Goal: Task Accomplishment & Management: Manage account settings

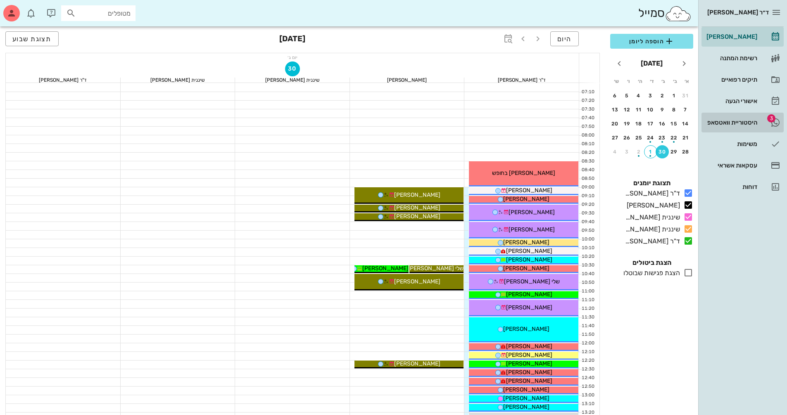
click at [738, 123] on div "היסטוריית וואטסאפ" at bounding box center [730, 122] width 52 height 7
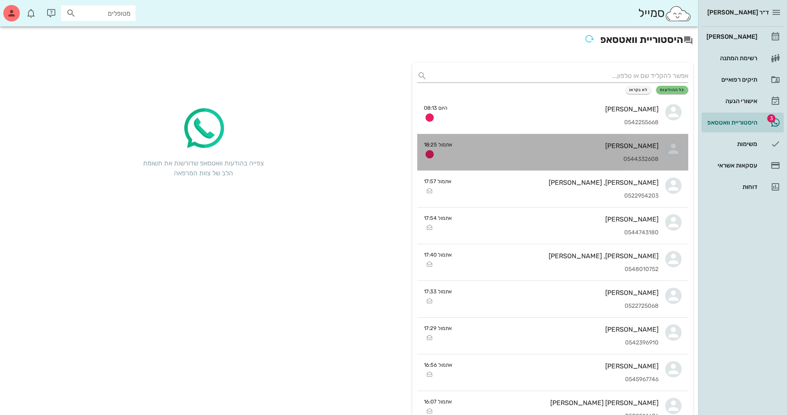
click at [605, 153] on div "תמר חורש 0544332608" at bounding box center [558, 152] width 199 height 36
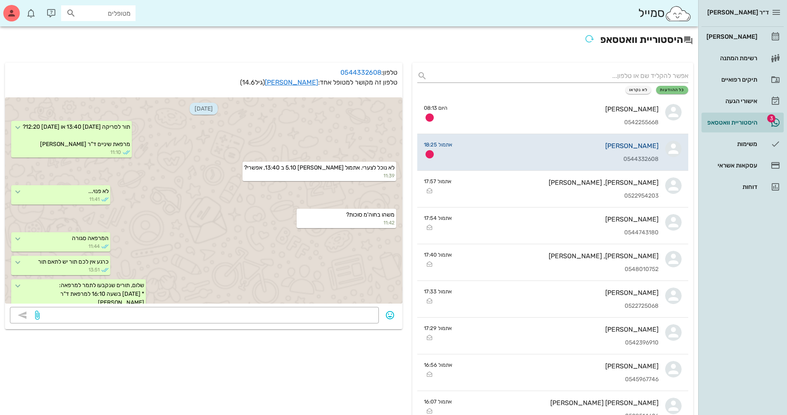
scroll to position [689, 0]
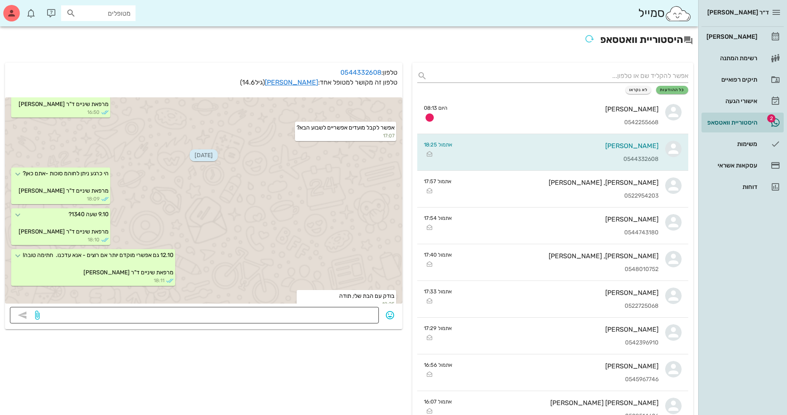
click at [337, 318] on textarea at bounding box center [207, 316] width 332 height 13
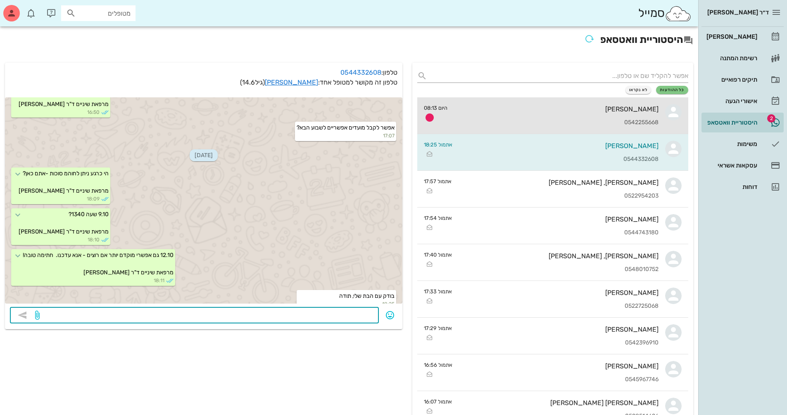
click at [647, 123] on div "0542255668" at bounding box center [556, 122] width 204 height 7
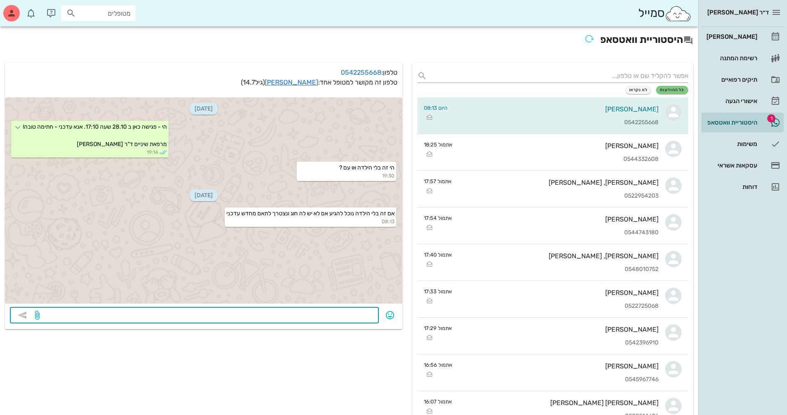
click at [321, 316] on textarea at bounding box center [207, 316] width 332 height 13
type textarea "צריך את רוני"
click at [299, 82] on link "[PERSON_NAME]" at bounding box center [291, 82] width 53 height 8
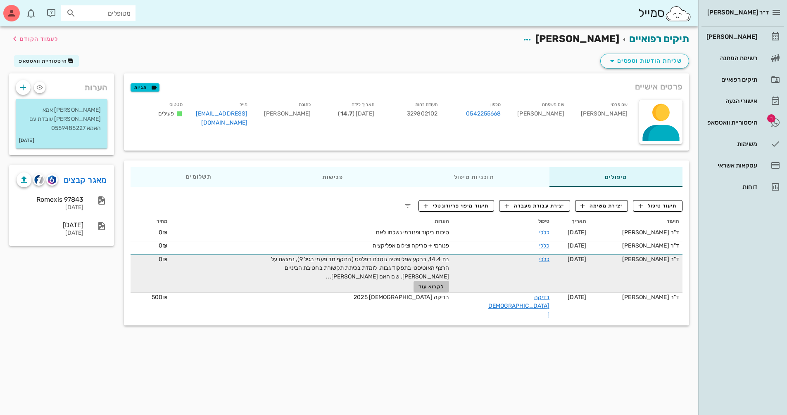
click at [436, 287] on span "לקרוא עוד" at bounding box center [431, 287] width 26 height 6
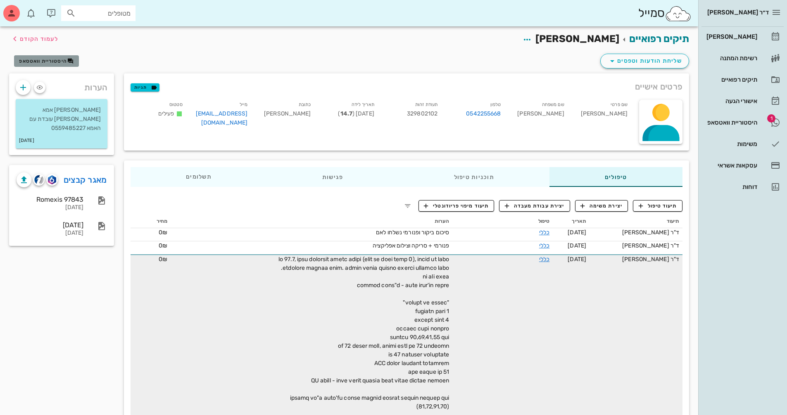
click at [39, 57] on button "היסטוריית וואטסאפ" at bounding box center [46, 61] width 65 height 12
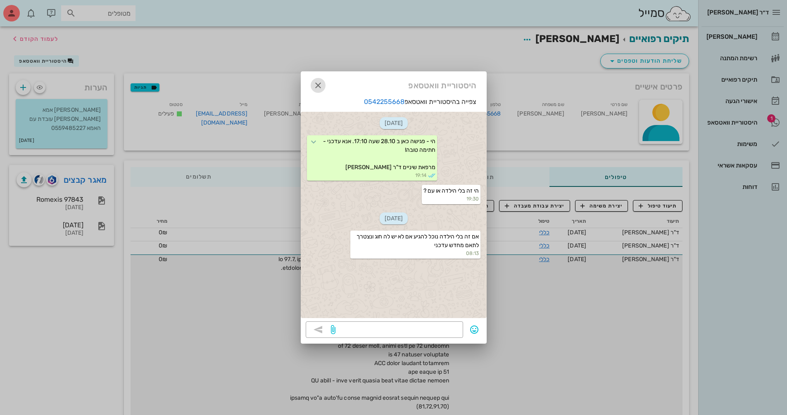
click at [319, 84] on icon "button" at bounding box center [318, 86] width 10 height 10
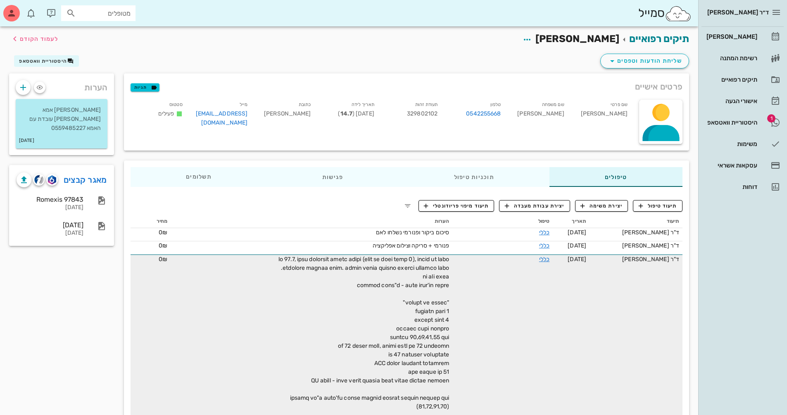
click at [101, 11] on input "מטופלים" at bounding box center [104, 13] width 53 height 11
type input "אורי בר"
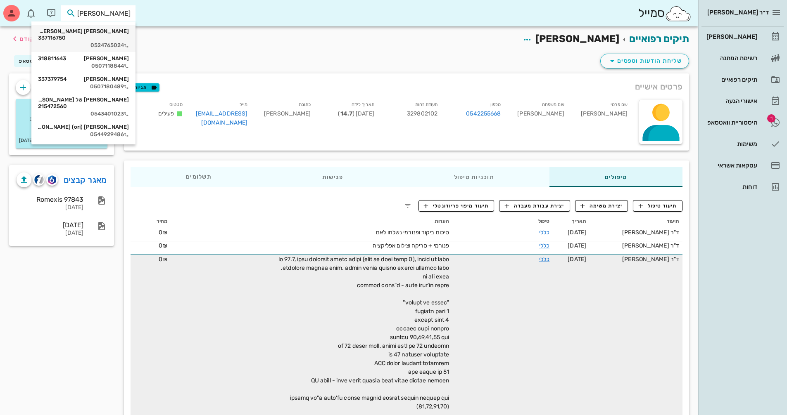
click at [99, 29] on div "אורי ORI בורנשטיין (ברנד) 337116750" at bounding box center [83, 34] width 91 height 13
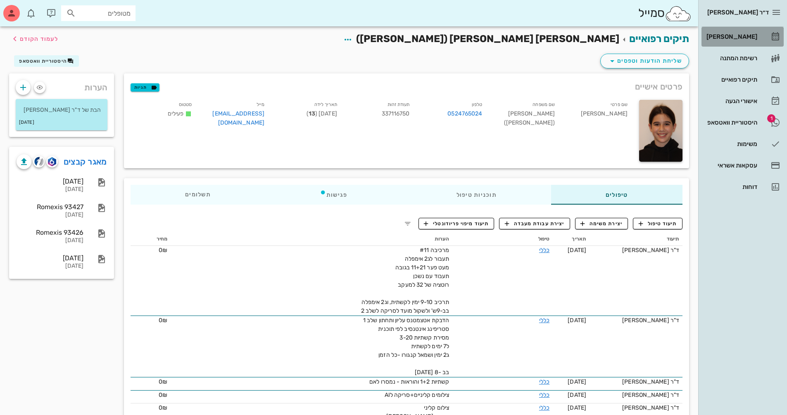
click at [730, 39] on div "[PERSON_NAME]" at bounding box center [730, 36] width 52 height 7
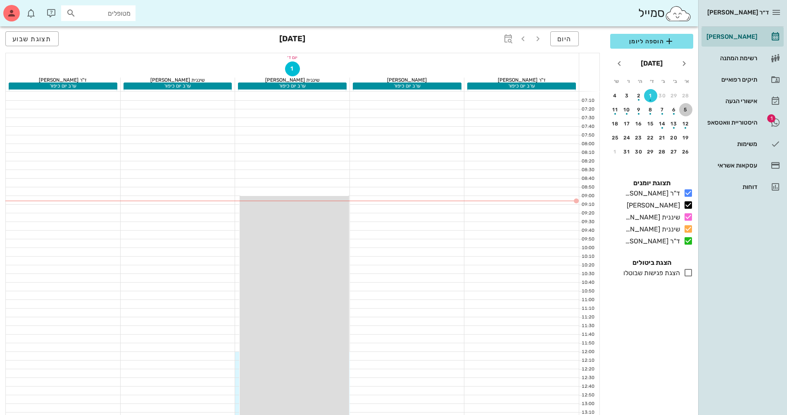
click at [687, 114] on button "5" at bounding box center [685, 109] width 13 height 13
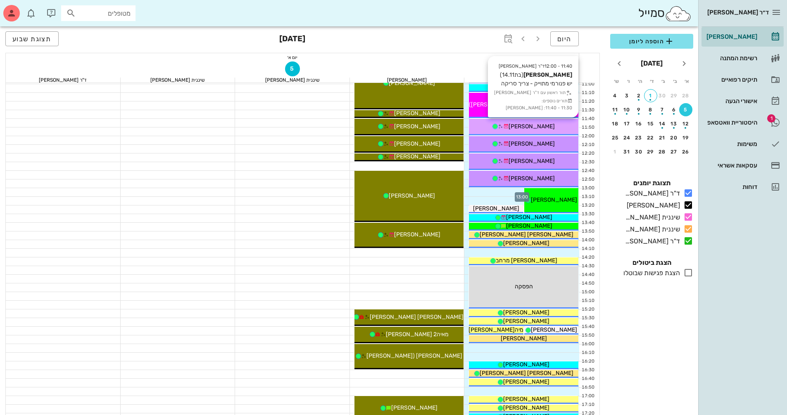
scroll to position [83, 0]
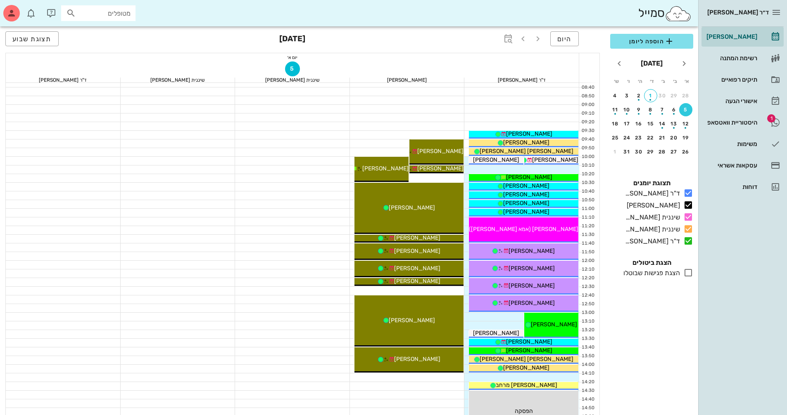
click at [122, 18] on input "מטופלים" at bounding box center [104, 13] width 53 height 11
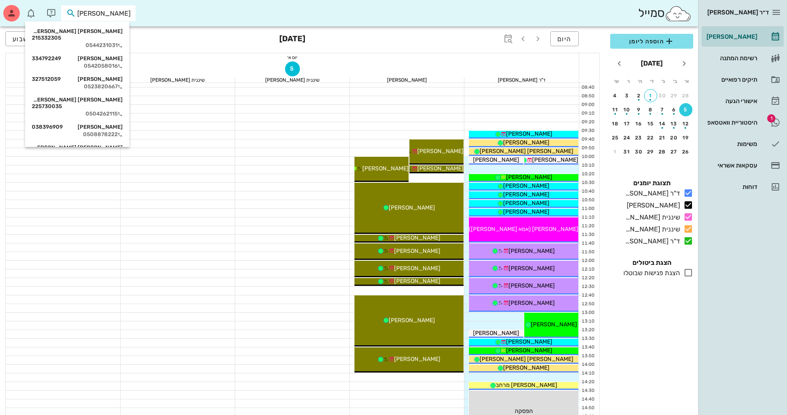
type input "אורי ב"
click at [123, 76] on div "אורי ORI בורנשטיין (ברנד) 337116750" at bounding box center [77, 82] width 91 height 13
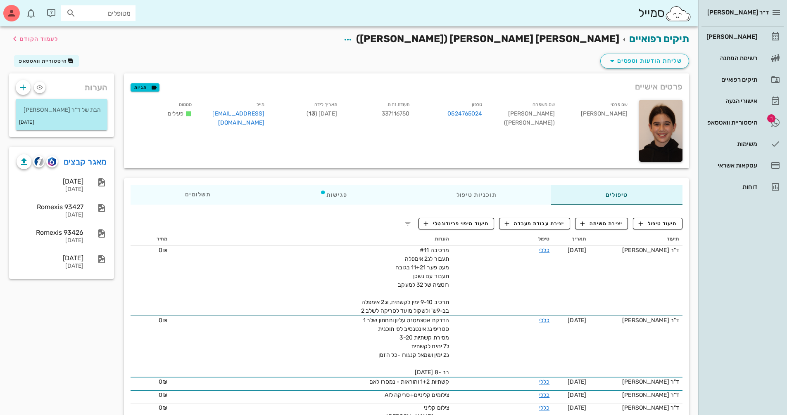
click at [109, 19] on div "מטופלים" at bounding box center [98, 13] width 74 height 16
click at [51, 62] on span "היסטוריית וואטסאפ" at bounding box center [43, 61] width 48 height 6
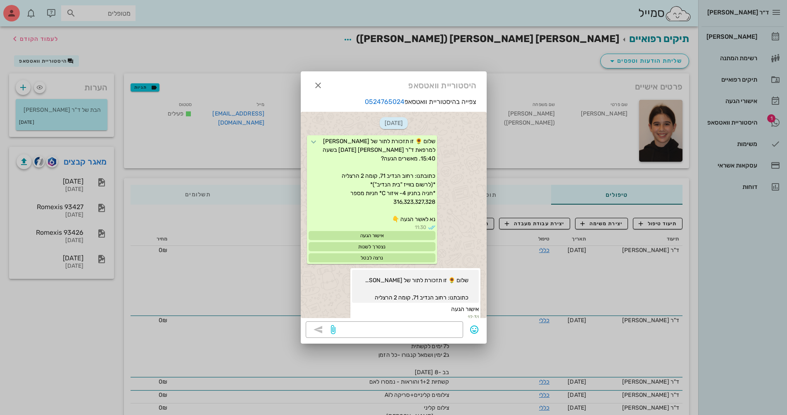
scroll to position [155, 0]
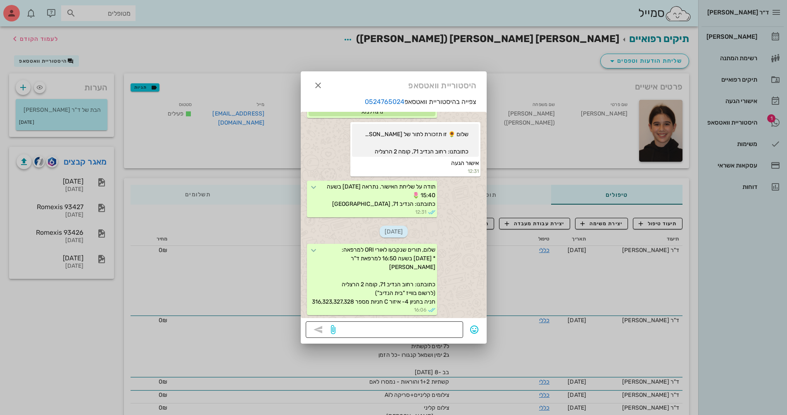
click at [417, 326] on textarea at bounding box center [397, 330] width 121 height 13
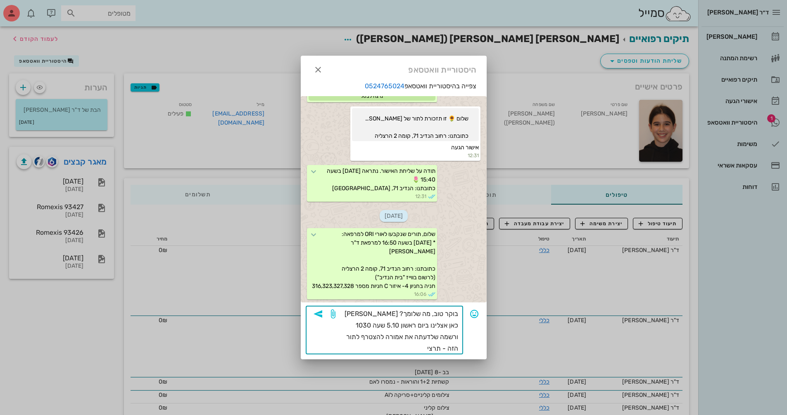
type textarea "בוקר טוב, מה שלומך? שאלה - סטלה הנדלר כאן אצלינו ביום ראשון 5.10 שעה 1030 ורשמה…"
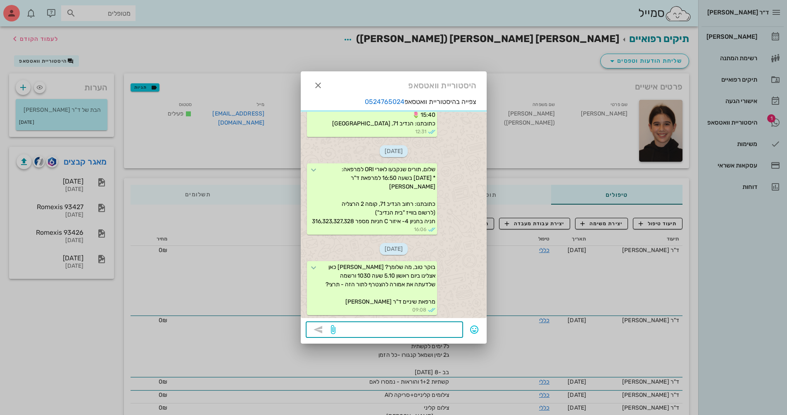
scroll to position [276, 0]
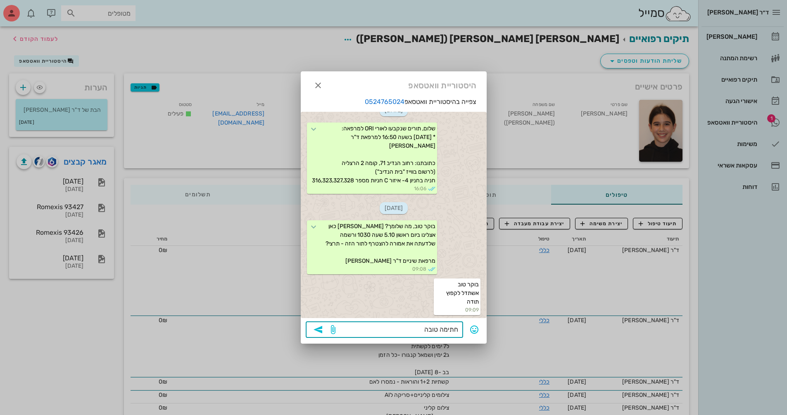
type textarea "חתימה טובה!"
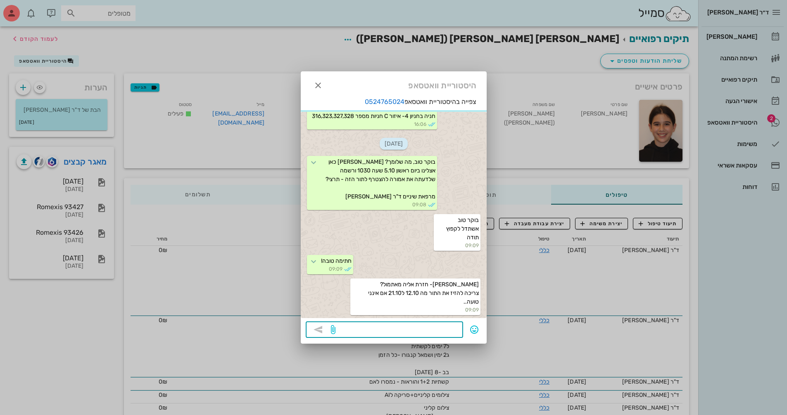
scroll to position [364, 0]
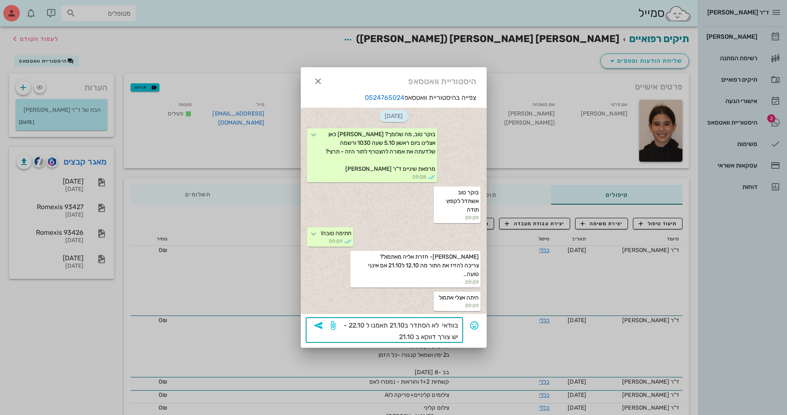
type textarea "בוודאי לא הסתדר ב21.10 תאמנו ל 22.10 - יש צורך דווקא ב 21.10?"
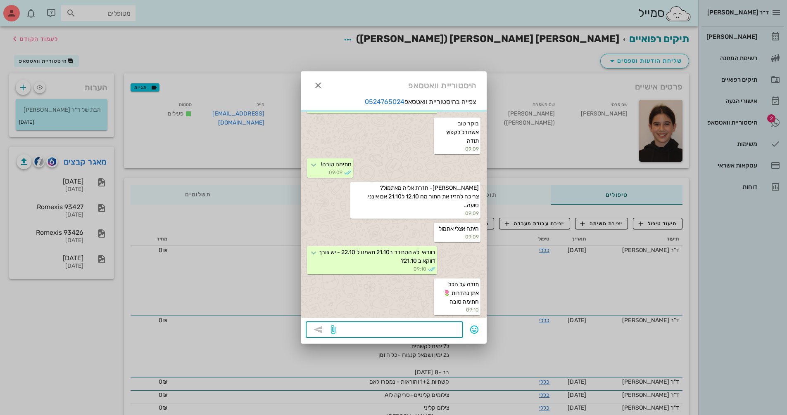
scroll to position [513, 0]
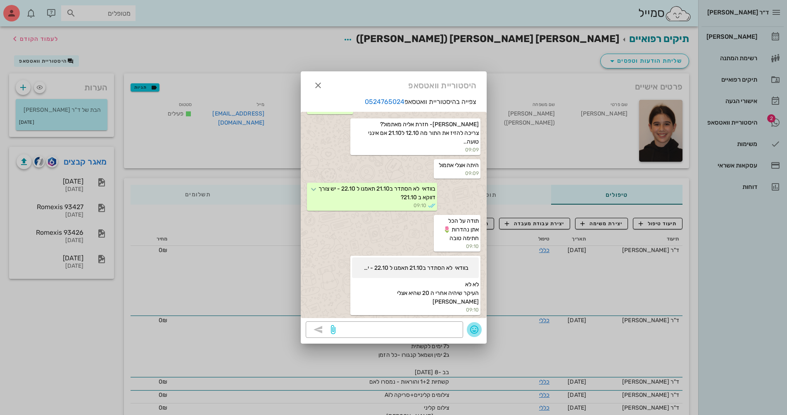
click at [472, 329] on icon "button" at bounding box center [474, 330] width 10 height 10
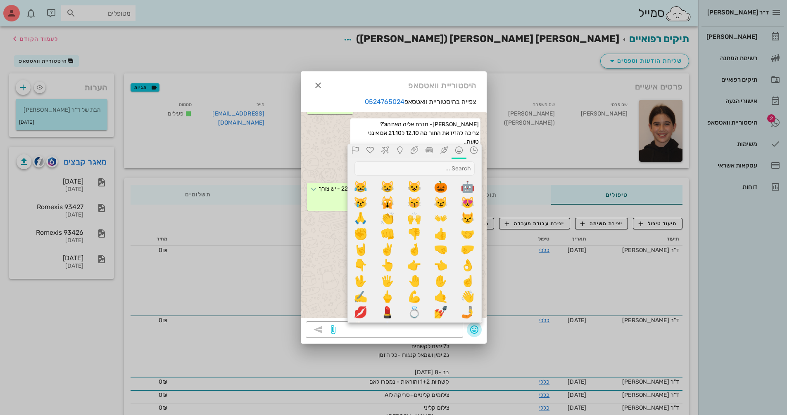
scroll to position [289, 0]
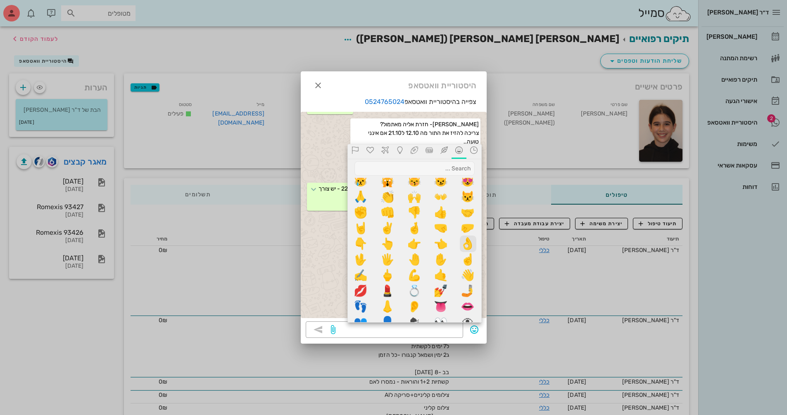
click at [468, 246] on span "👌" at bounding box center [468, 244] width 17 height 17
type textarea "👌"
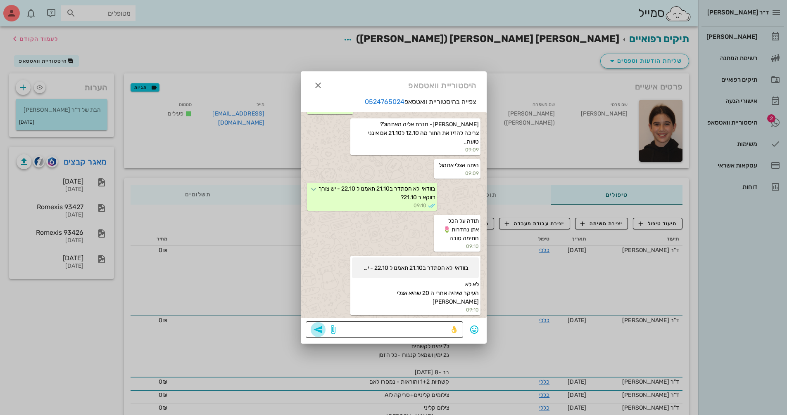
click at [320, 326] on icon "button" at bounding box center [318, 330] width 10 height 10
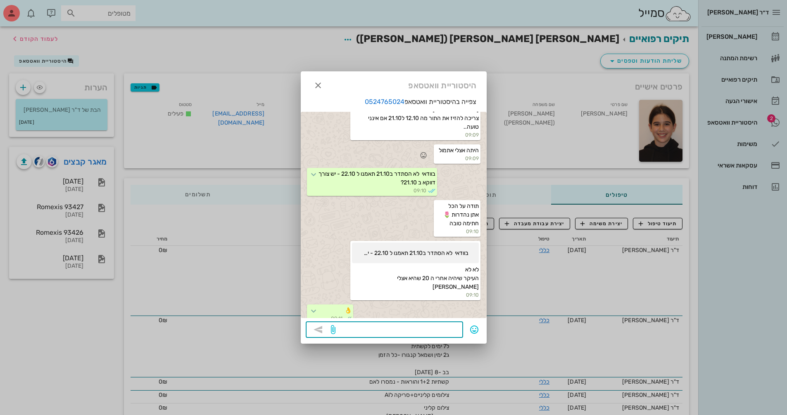
scroll to position [496, 0]
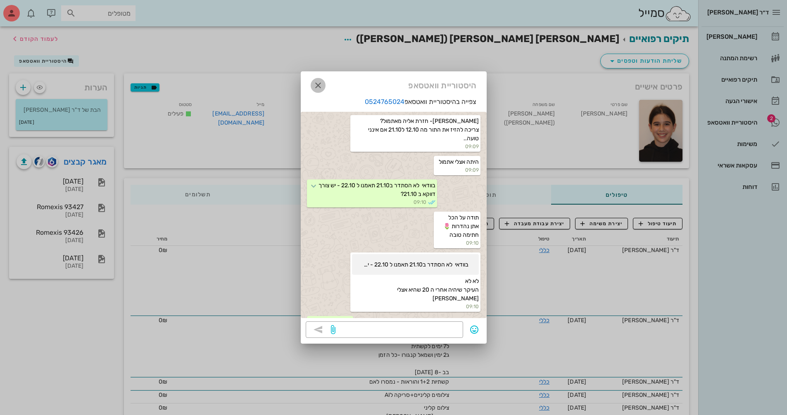
click at [311, 85] on span "button" at bounding box center [318, 86] width 15 height 10
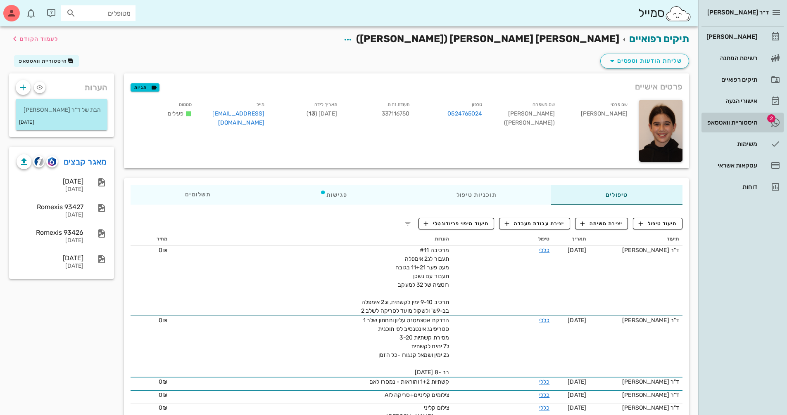
click at [735, 121] on div "היסטוריית וואטסאפ" at bounding box center [730, 122] width 52 height 7
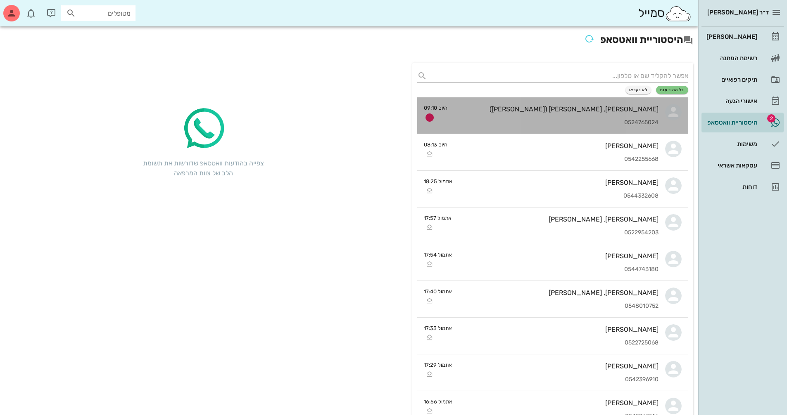
click at [620, 124] on div "0524765024" at bounding box center [556, 122] width 204 height 7
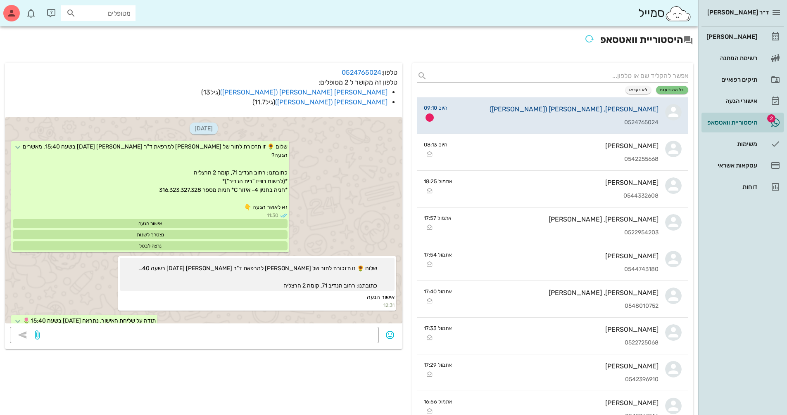
scroll to position [476, 0]
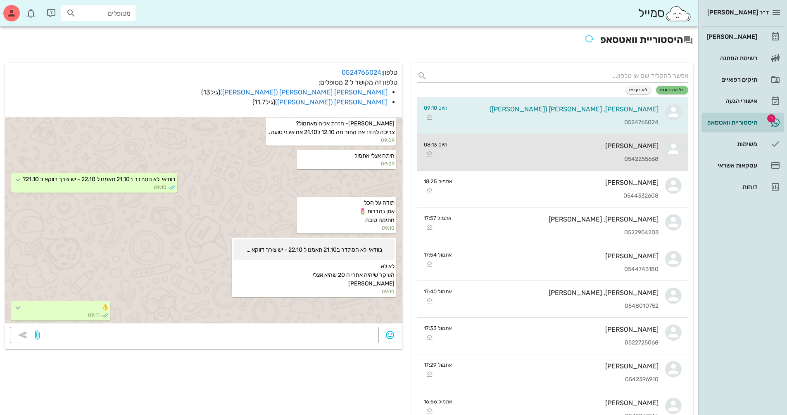
click at [622, 150] on div "[PERSON_NAME] 0542255668" at bounding box center [556, 152] width 204 height 36
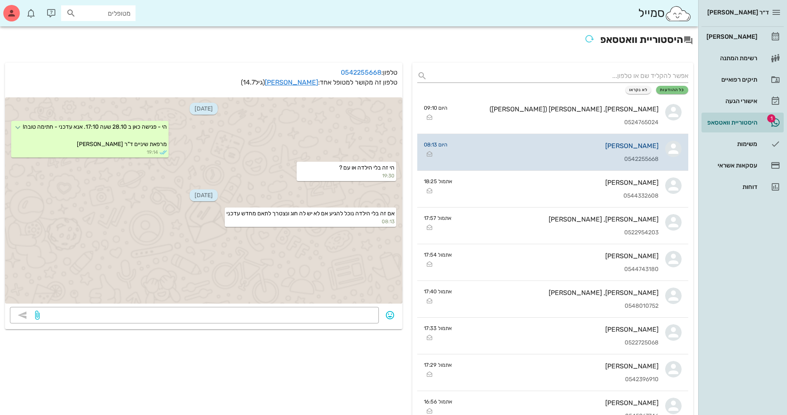
click at [604, 154] on div "[PERSON_NAME] 0542255668" at bounding box center [556, 152] width 204 height 36
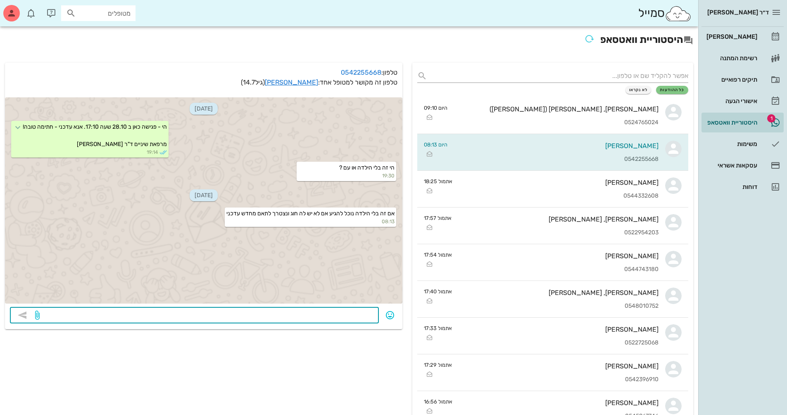
click at [361, 316] on textarea at bounding box center [207, 316] width 332 height 13
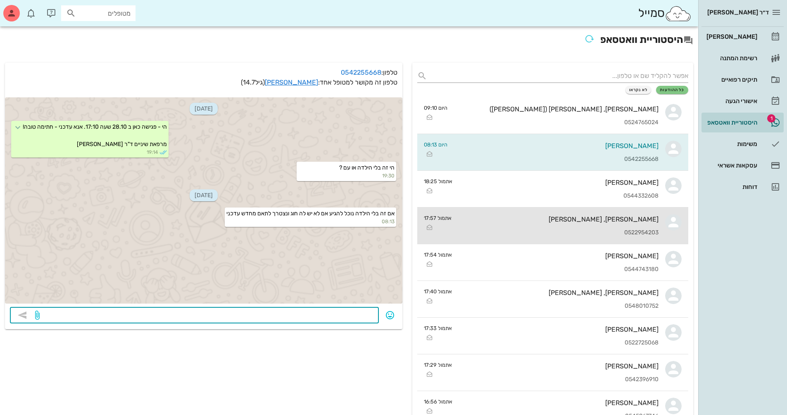
click at [588, 219] on div "[PERSON_NAME], [PERSON_NAME]" at bounding box center [558, 220] width 200 height 8
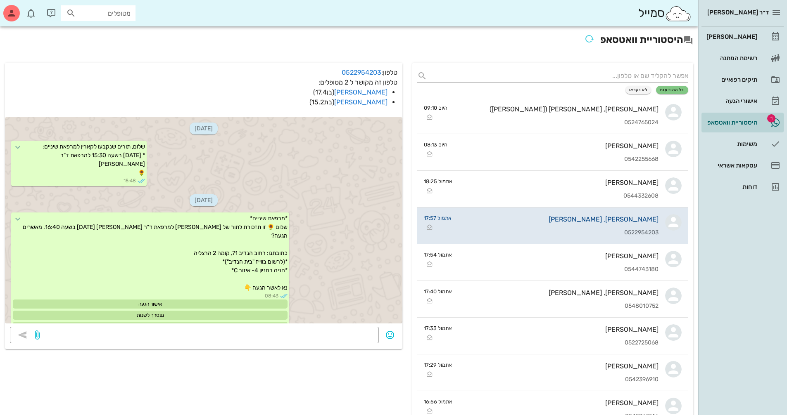
scroll to position [898, 0]
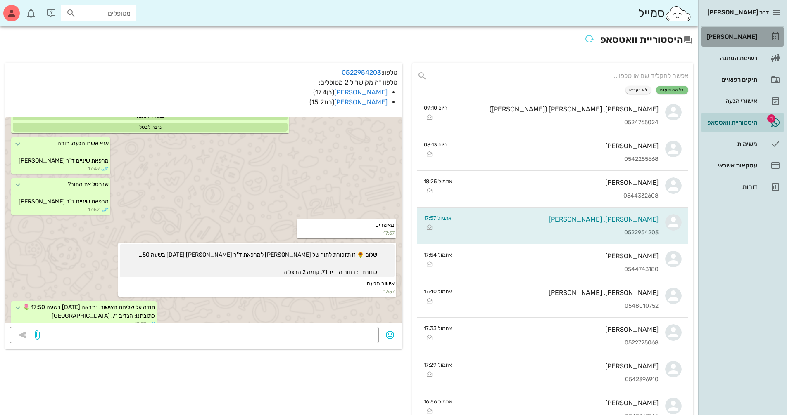
click at [752, 39] on div "[PERSON_NAME]" at bounding box center [730, 36] width 52 height 7
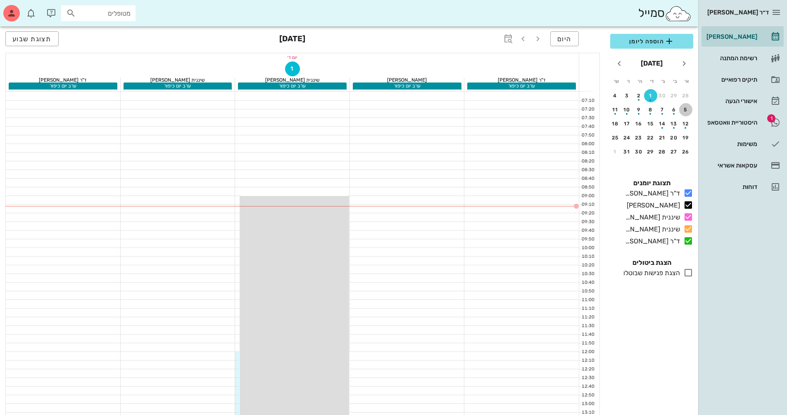
click at [685, 113] on button "5" at bounding box center [685, 109] width 13 height 13
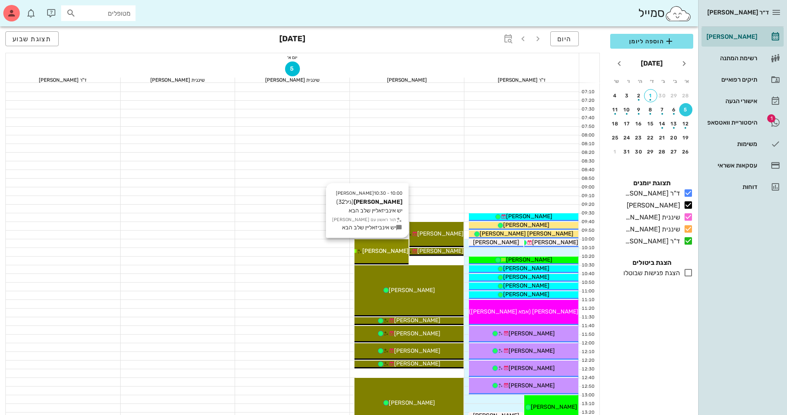
click at [389, 253] on span "[PERSON_NAME]" at bounding box center [385, 251] width 46 height 7
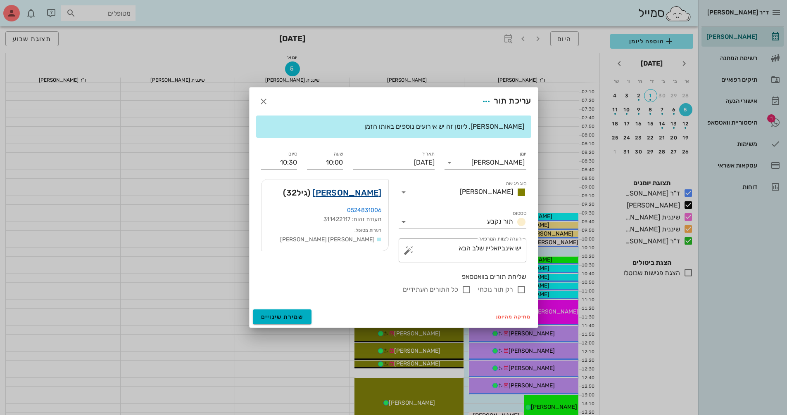
click at [379, 189] on link "נוי גיא" at bounding box center [346, 192] width 69 height 13
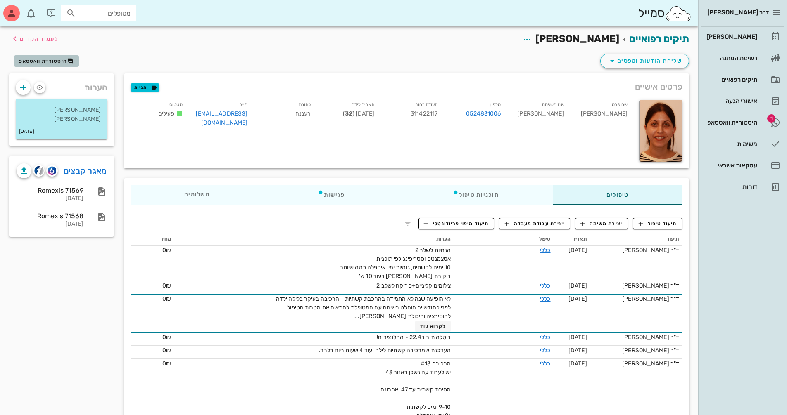
click at [61, 64] on span "היסטוריית וואטסאפ" at bounding box center [46, 61] width 55 height 7
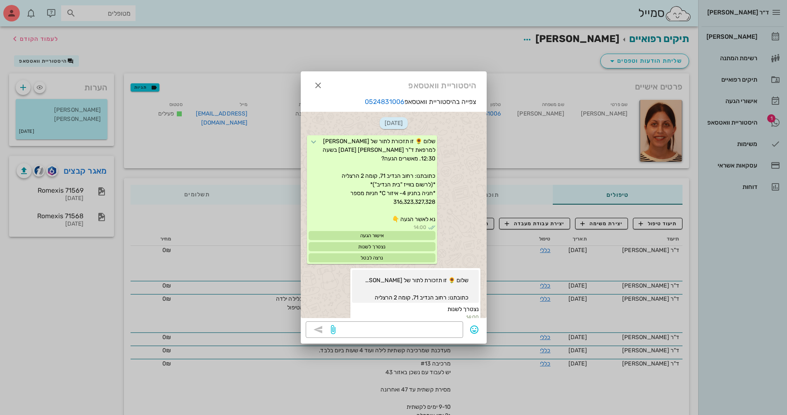
scroll to position [1329, 0]
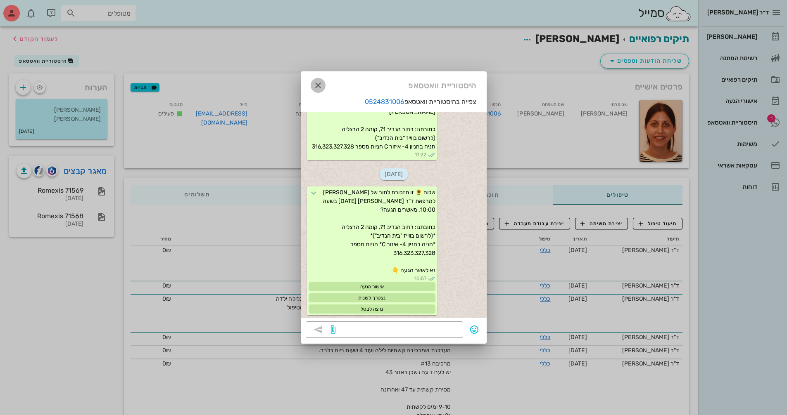
click at [318, 83] on icon "button" at bounding box center [318, 86] width 10 height 10
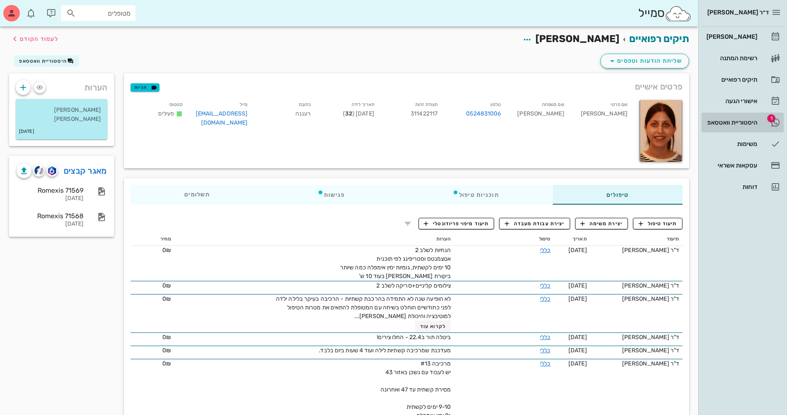
click at [722, 118] on div "היסטוריית וואטסאפ" at bounding box center [730, 122] width 52 height 13
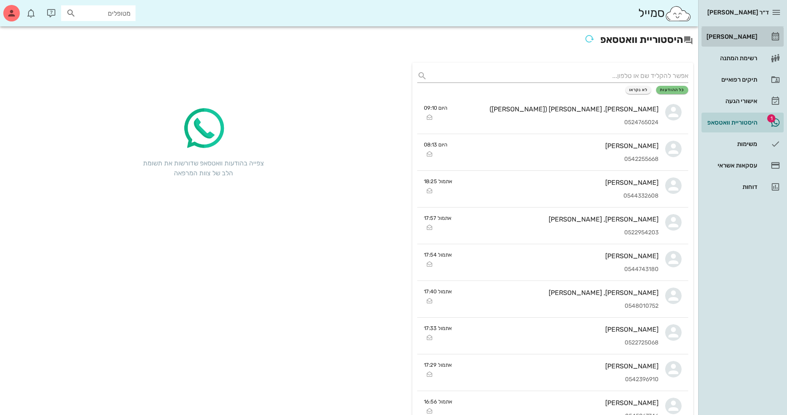
click at [736, 33] on div "[PERSON_NAME]" at bounding box center [730, 36] width 52 height 13
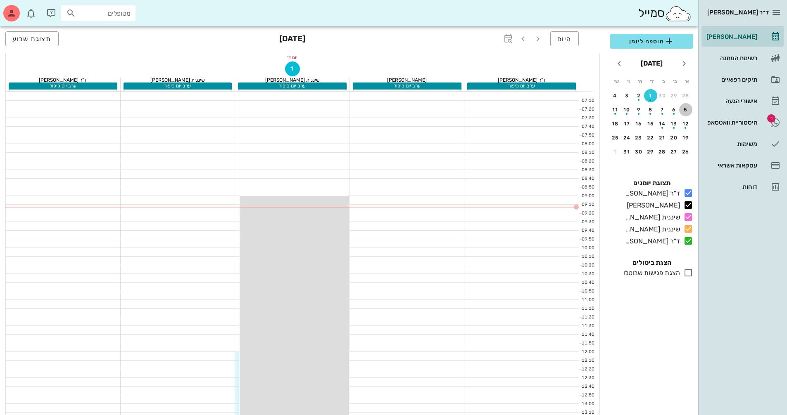
click at [682, 110] on div "5" at bounding box center [685, 110] width 13 height 6
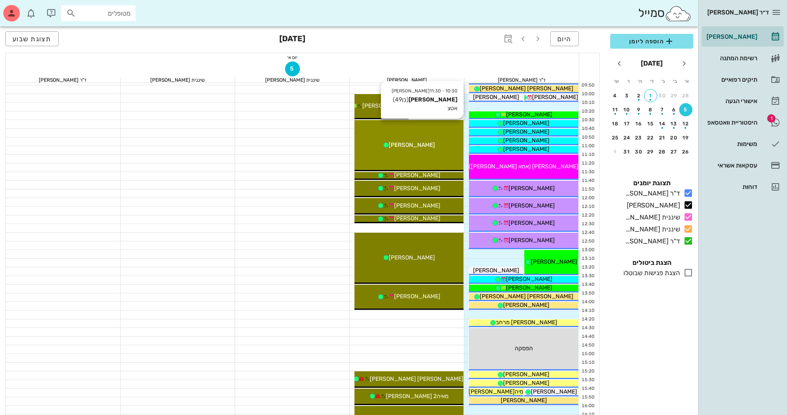
scroll to position [83, 0]
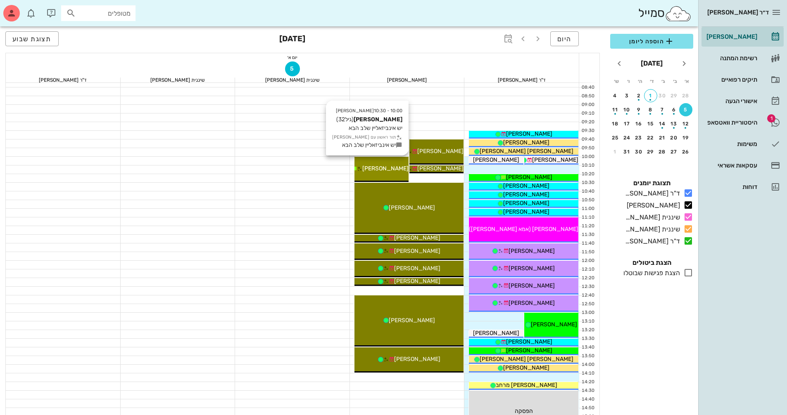
click at [388, 171] on span "[PERSON_NAME]" at bounding box center [385, 168] width 46 height 7
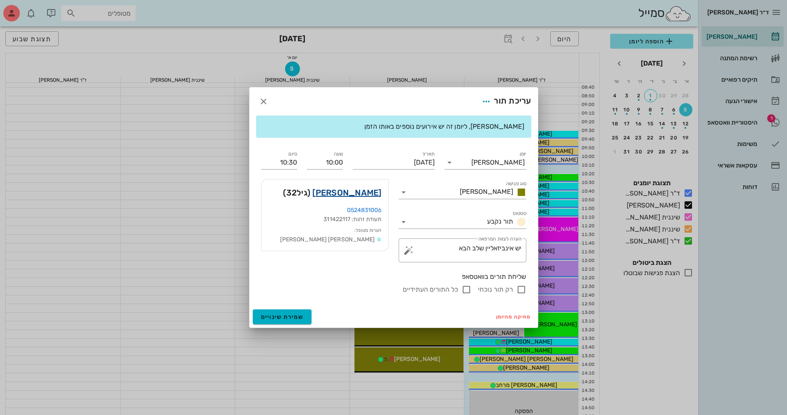
click at [374, 192] on link "נוי גיא" at bounding box center [346, 192] width 69 height 13
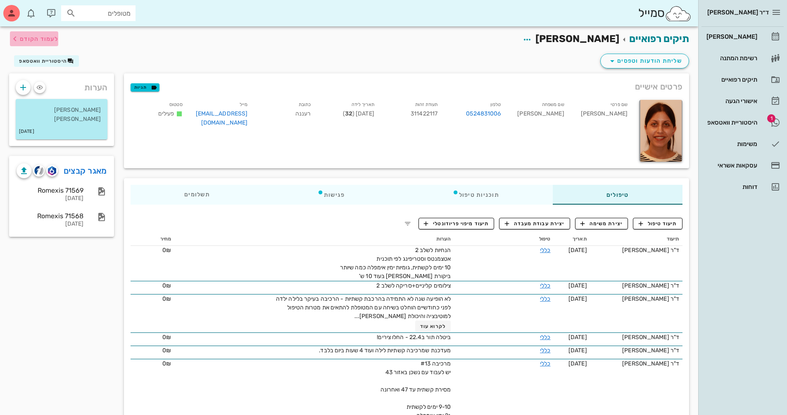
click at [57, 40] on span "לעמוד הקודם" at bounding box center [39, 39] width 38 height 7
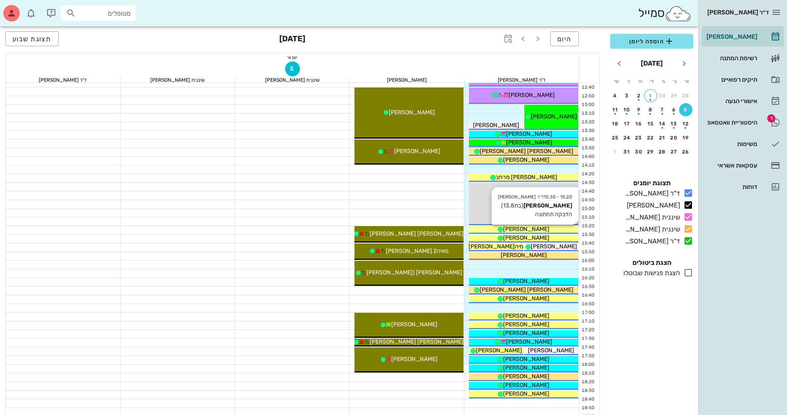
scroll to position [289, 0]
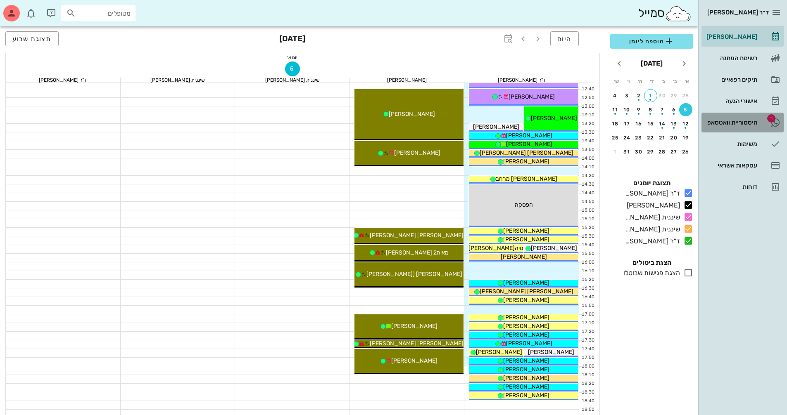
click at [735, 123] on div "היסטוריית וואטסאפ" at bounding box center [730, 122] width 52 height 7
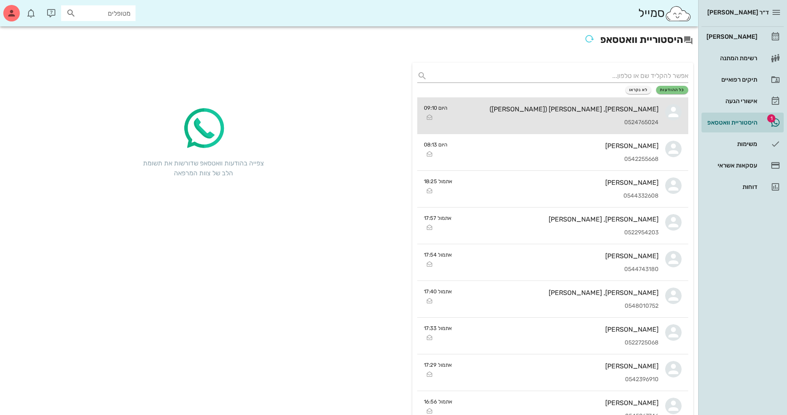
click at [621, 131] on div "אורי ORI, יפתח בורנשטיין (ברנד) 0524765024" at bounding box center [556, 115] width 204 height 36
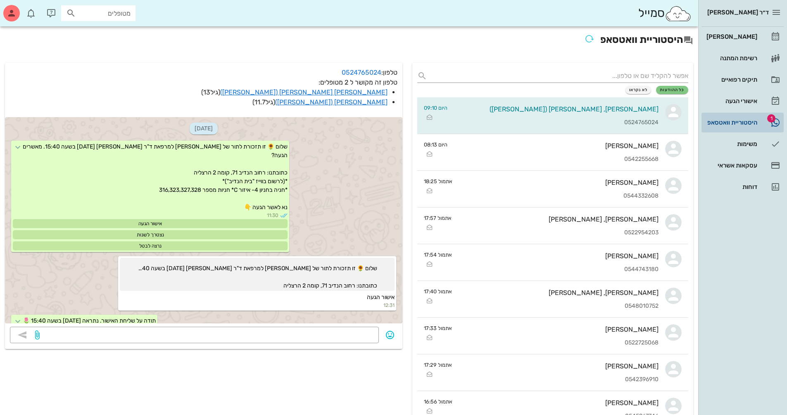
scroll to position [476, 0]
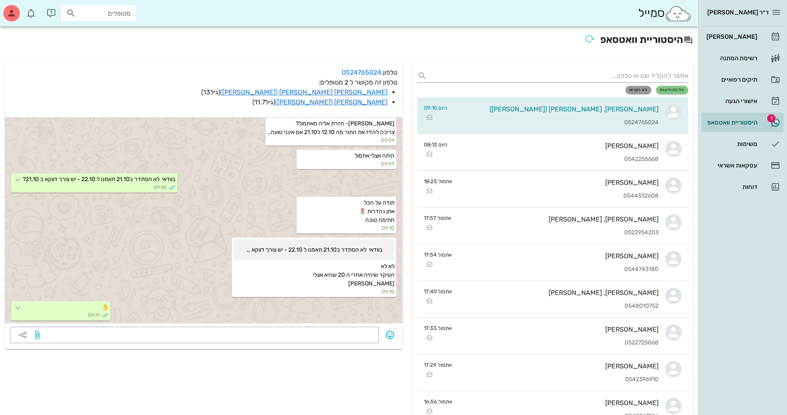
click at [639, 88] on span "לא נקראו" at bounding box center [638, 90] width 19 height 5
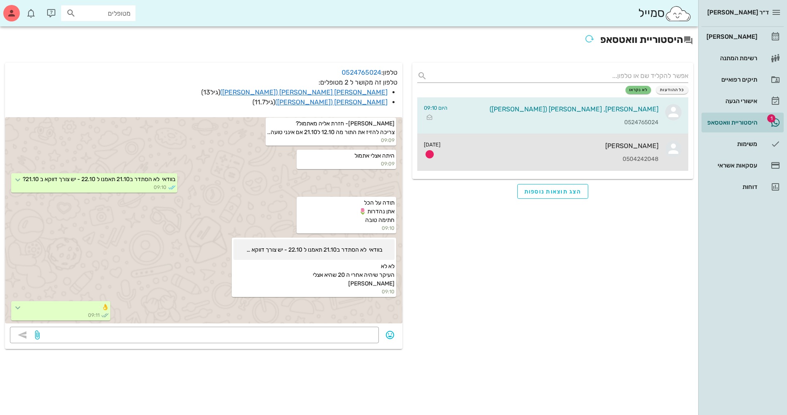
click at [643, 150] on div "שגיא חרדון 0504242048" at bounding box center [552, 152] width 211 height 36
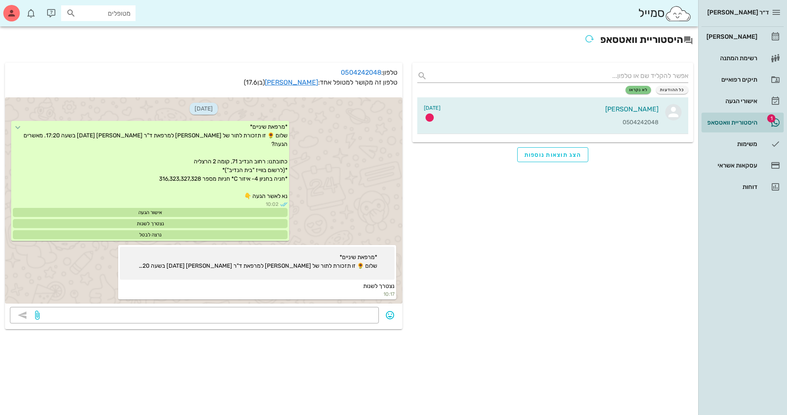
scroll to position [1171, 0]
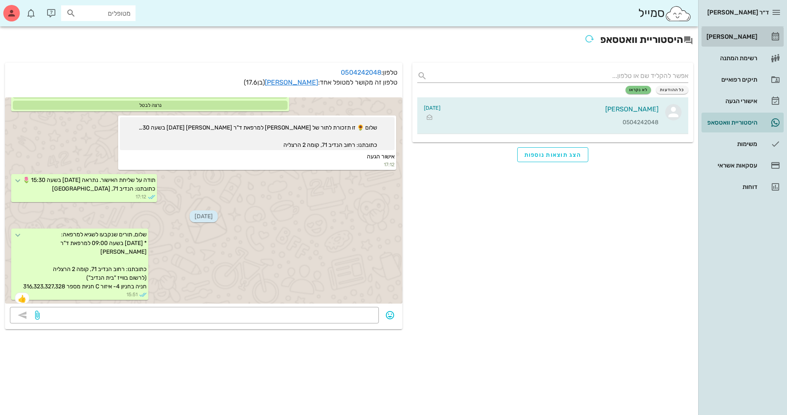
click at [727, 36] on div "[PERSON_NAME]" at bounding box center [730, 36] width 52 height 7
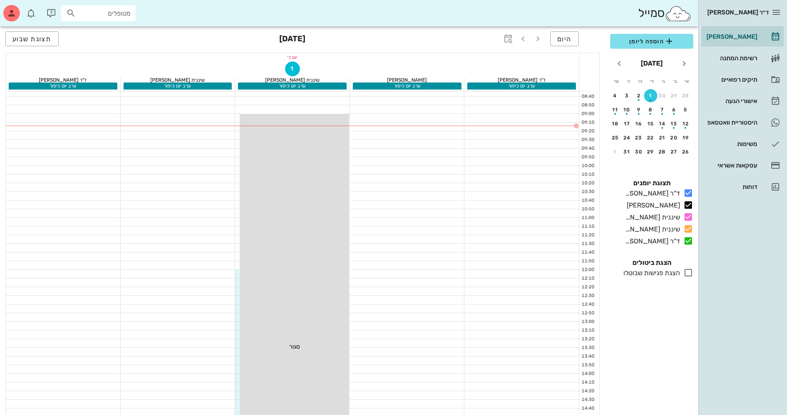
scroll to position [83, 0]
click at [7, 16] on icon "button" at bounding box center [12, 13] width 10 height 10
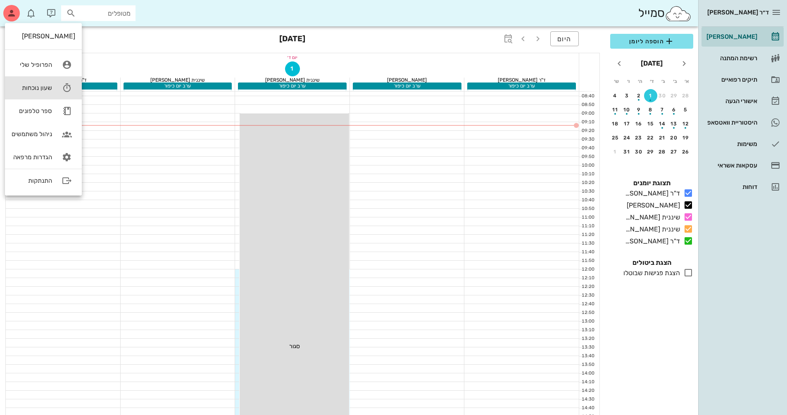
click at [48, 89] on div "שעון נוכחות" at bounding box center [32, 87] width 40 height 7
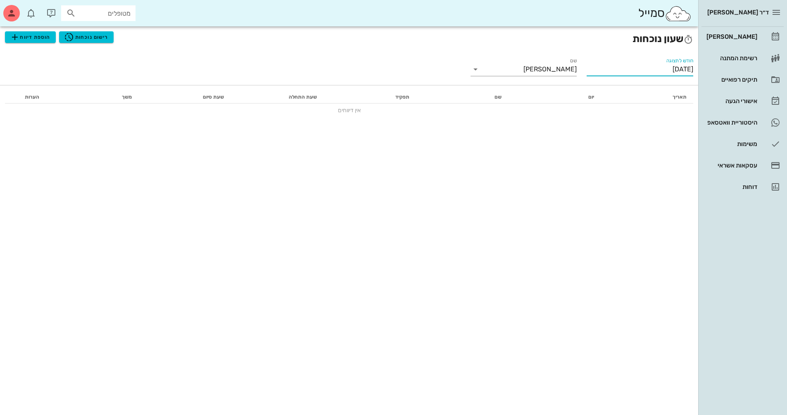
click at [599, 71] on input "[DATE]" at bounding box center [639, 69] width 107 height 13
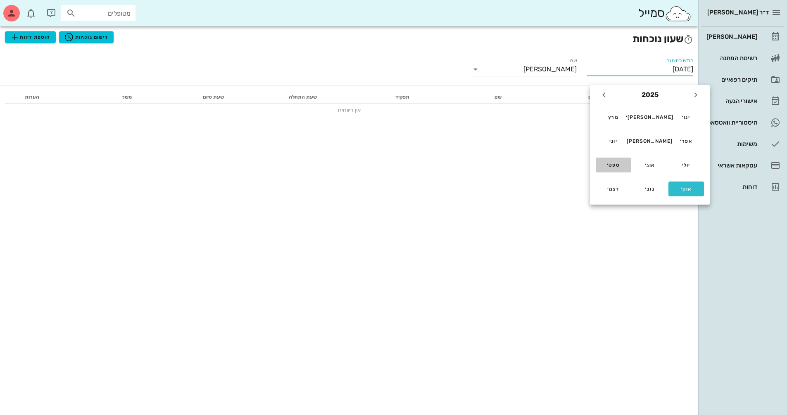
click at [610, 167] on div "ספט׳" at bounding box center [613, 165] width 22 height 6
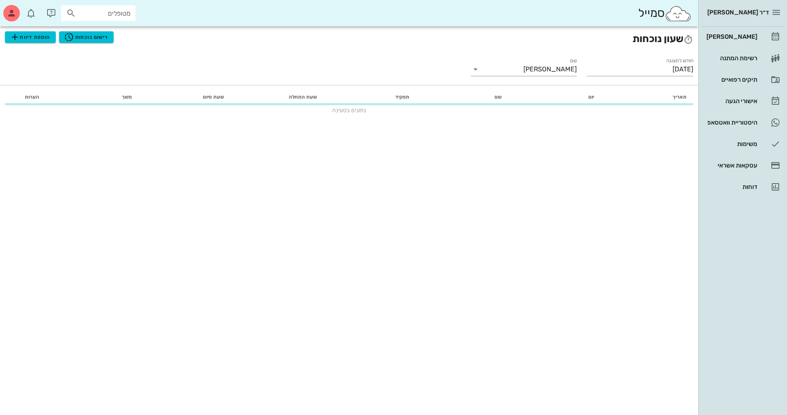
type input "[DATE]"
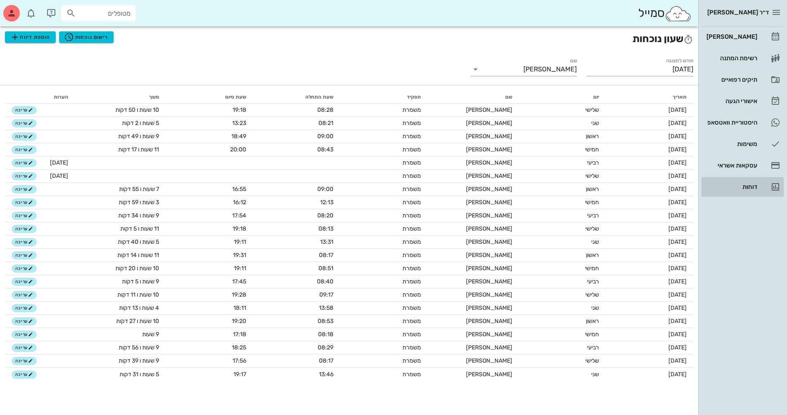
click at [741, 188] on div "דוחות" at bounding box center [730, 187] width 52 height 7
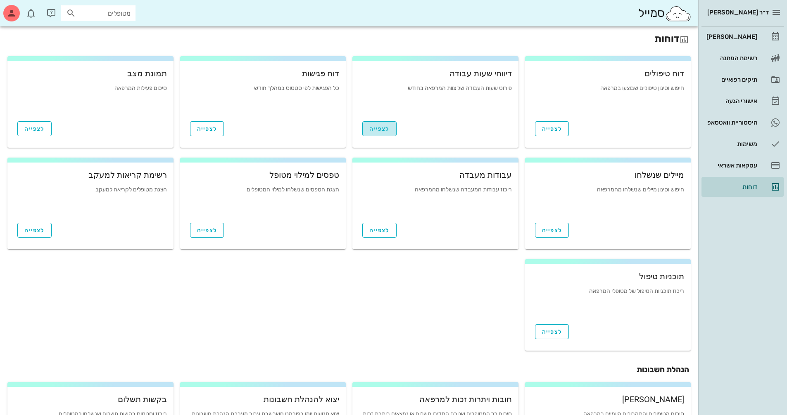
click at [385, 132] on span "לצפייה" at bounding box center [379, 129] width 20 height 7
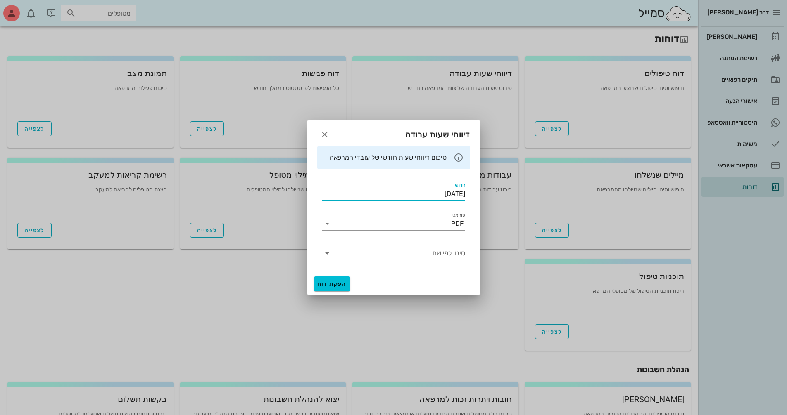
click at [399, 196] on input "[DATE]" at bounding box center [393, 193] width 143 height 13
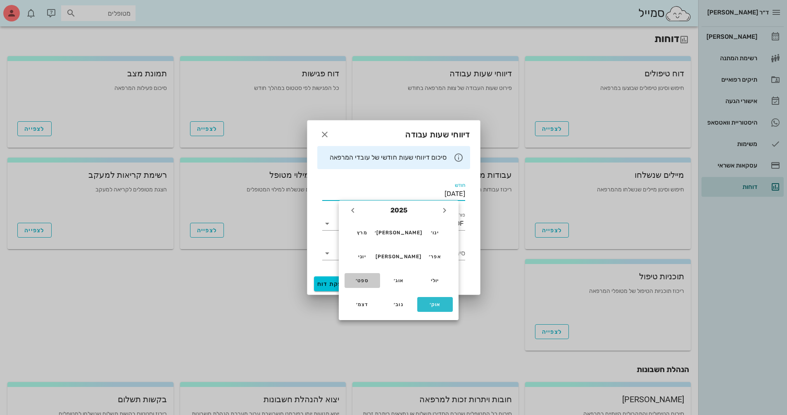
click at [363, 285] on button "ספט׳" at bounding box center [362, 280] width 36 height 15
type input "[DATE]"
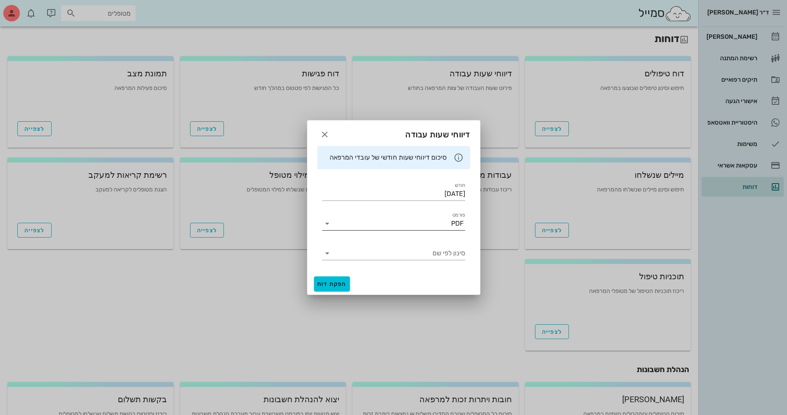
click at [327, 221] on icon at bounding box center [327, 224] width 10 height 10
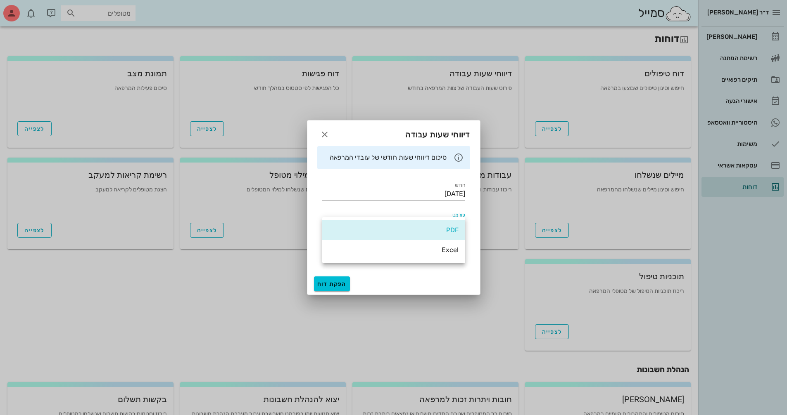
click at [327, 221] on div "PDF" at bounding box center [393, 230] width 143 height 20
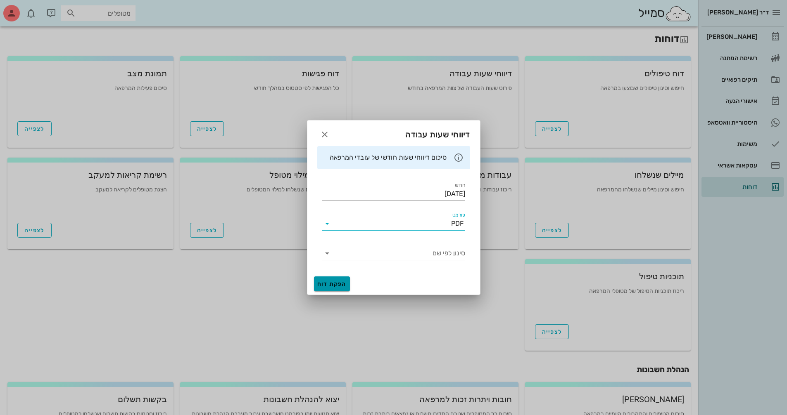
click at [334, 282] on span "הפקת דוח" at bounding box center [331, 284] width 29 height 7
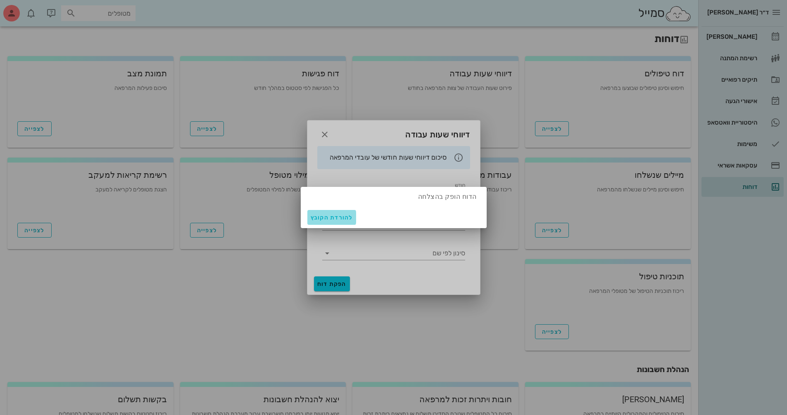
click at [346, 221] on span "להורדת הקובץ" at bounding box center [332, 217] width 42 height 7
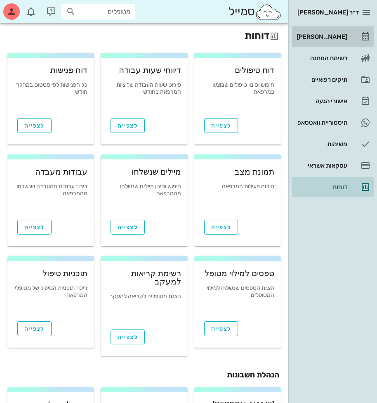
click at [316, 37] on div "[PERSON_NAME]" at bounding box center [321, 36] width 52 height 7
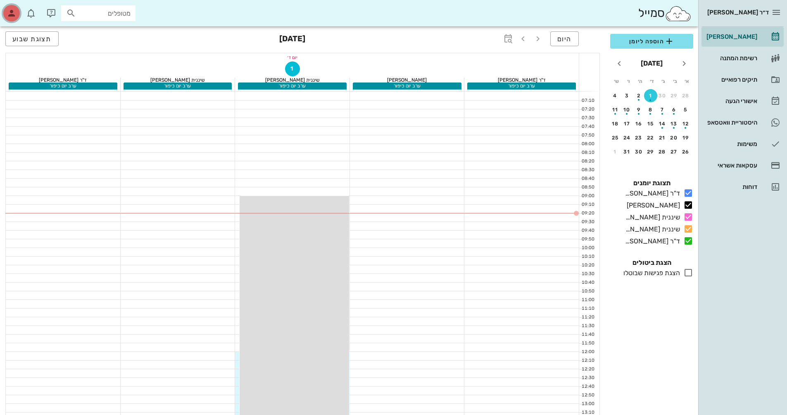
click at [8, 15] on icon "button" at bounding box center [12, 13] width 10 height 10
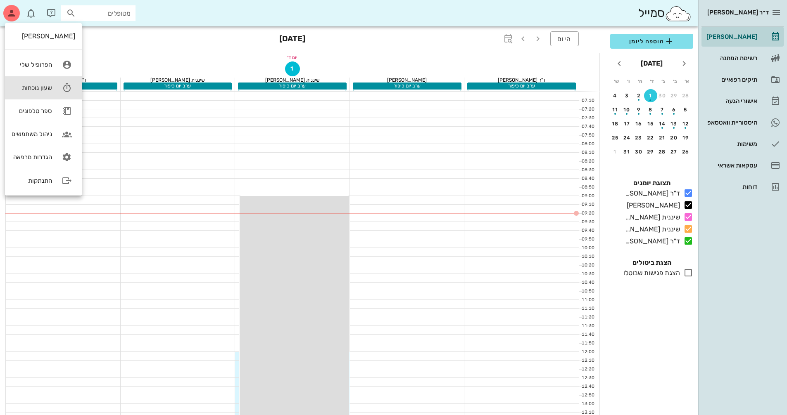
click at [45, 90] on div "שעון נוכחות" at bounding box center [32, 87] width 40 height 7
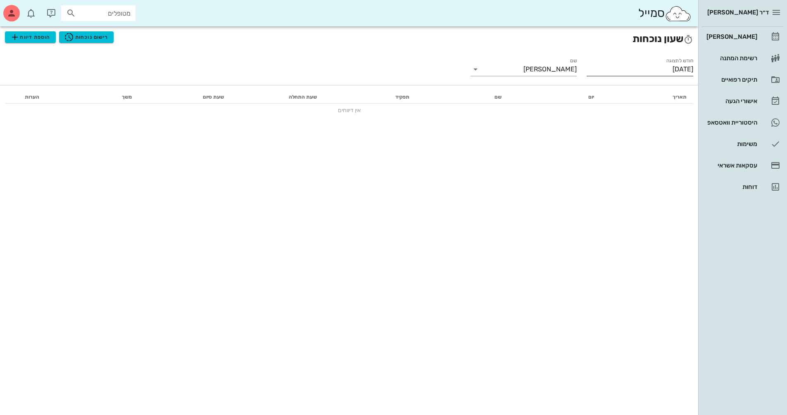
click at [631, 71] on input "[DATE]" at bounding box center [639, 69] width 107 height 13
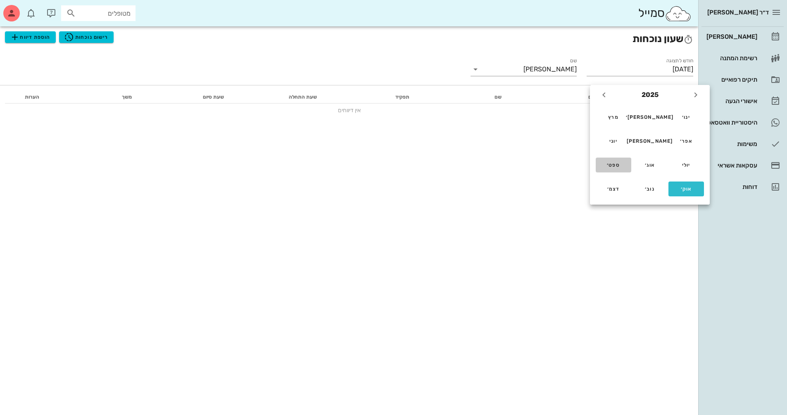
drag, startPoint x: 615, startPoint y: 170, endPoint x: 620, endPoint y: 138, distance: 32.2
click at [614, 170] on button "ספט׳" at bounding box center [613, 165] width 36 height 15
type input "[DATE]"
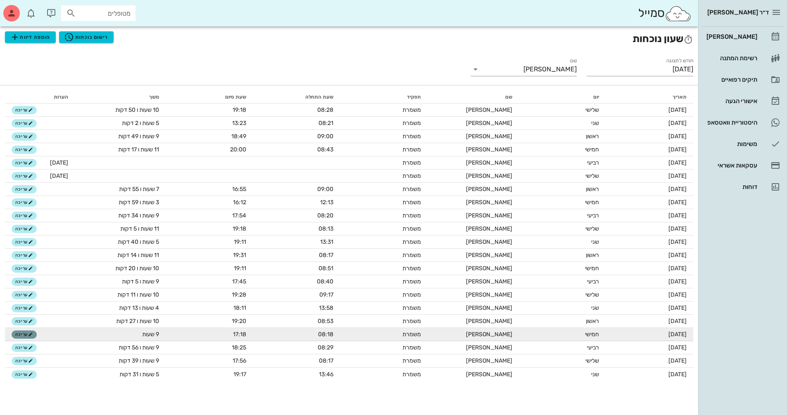
click at [31, 337] on icon "button" at bounding box center [30, 334] width 5 height 5
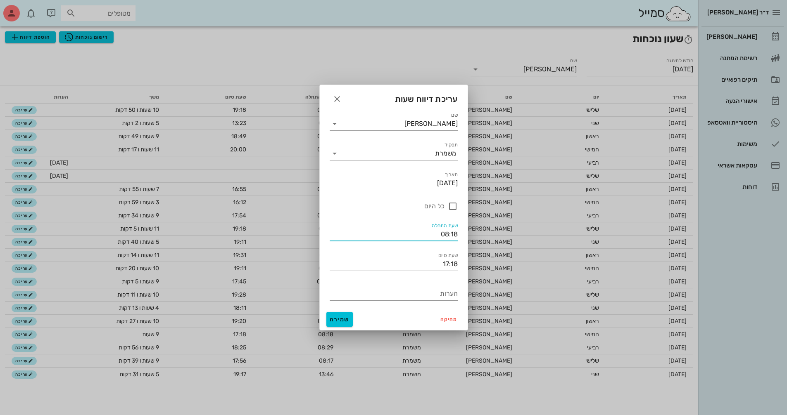
drag, startPoint x: 452, startPoint y: 237, endPoint x: 673, endPoint y: 265, distance: 222.3
click at [501, 247] on div "ד״ר נמרוד דיקשטיין יומן מרפאה רשימת המתנה תיקים רפואיים אישורי הגעה היסטוריית ו…" at bounding box center [393, 207] width 787 height 415
type input "08:15"
click at [340, 326] on button "שמירה" at bounding box center [339, 319] width 26 height 15
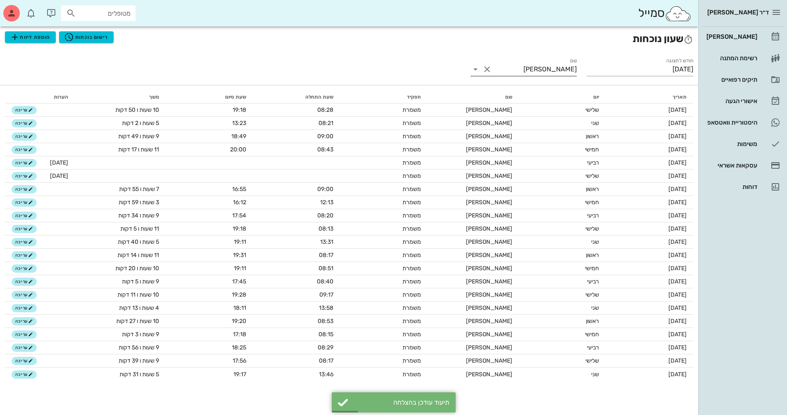
click at [472, 68] on icon at bounding box center [475, 69] width 10 height 10
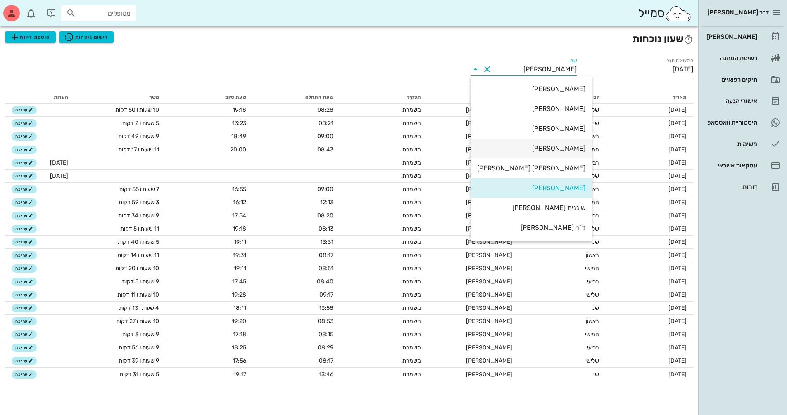
click at [552, 156] on div "יוסים שרה" at bounding box center [531, 149] width 108 height 18
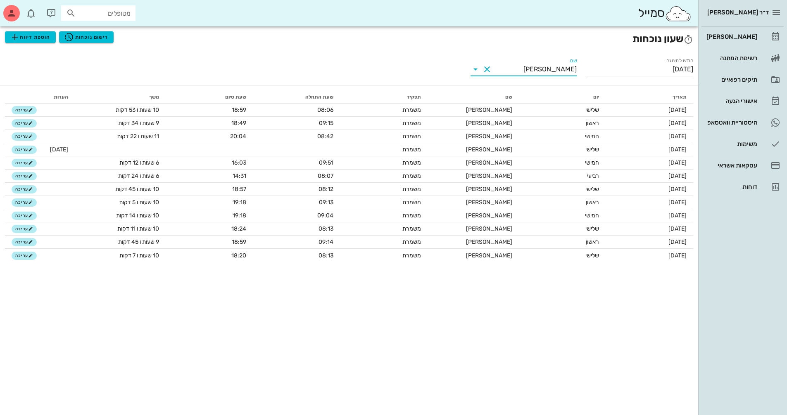
click at [477, 73] on icon at bounding box center [475, 69] width 10 height 10
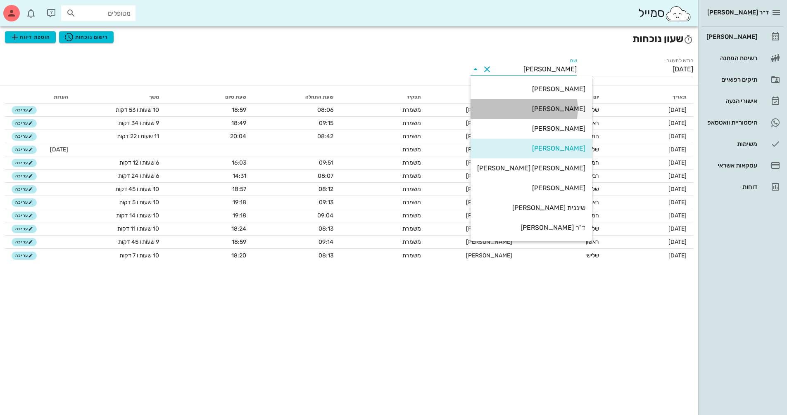
click at [542, 111] on div "וקסלמן רני" at bounding box center [531, 109] width 108 height 8
type input "וקסלמן רני"
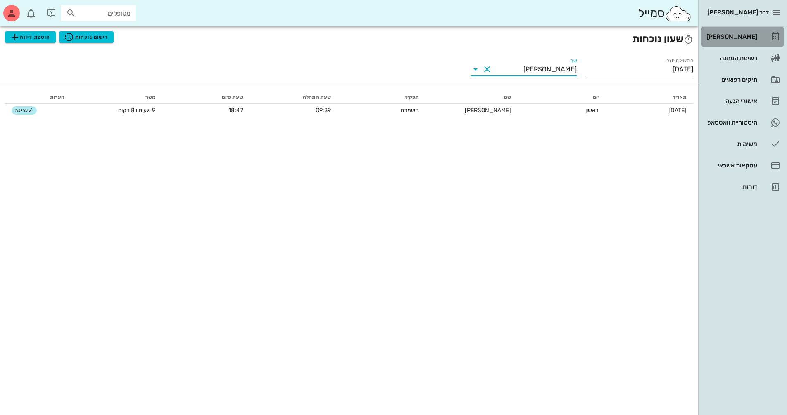
click at [737, 38] on div "[PERSON_NAME]" at bounding box center [730, 36] width 52 height 7
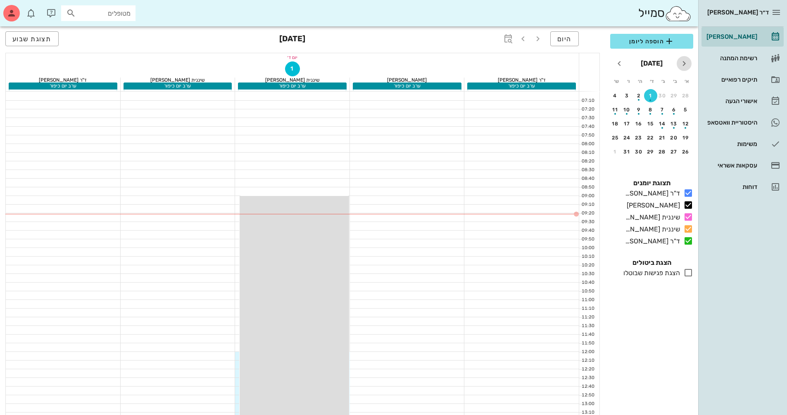
click at [682, 62] on icon "חודש שעבר" at bounding box center [684, 64] width 10 height 10
click at [685, 112] on div "7" at bounding box center [685, 110] width 13 height 6
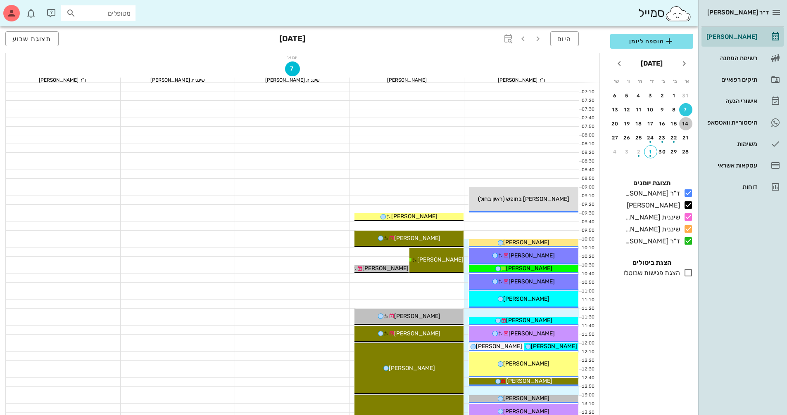
click at [688, 127] on button "14" at bounding box center [685, 123] width 13 height 13
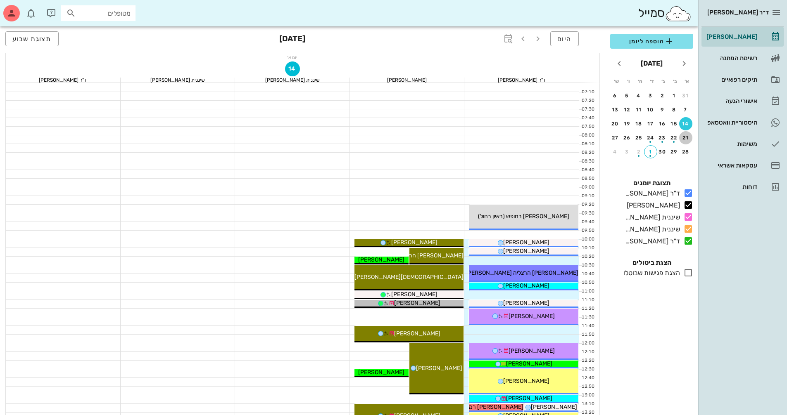
click at [688, 140] on div "21" at bounding box center [685, 138] width 13 height 6
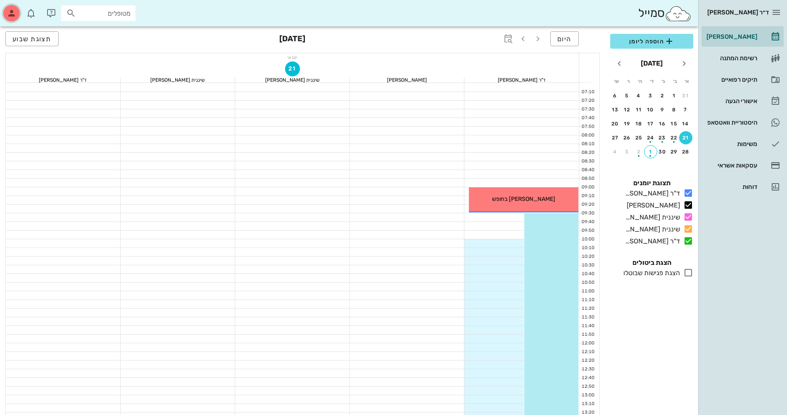
click at [12, 8] on icon "button" at bounding box center [12, 13] width 10 height 10
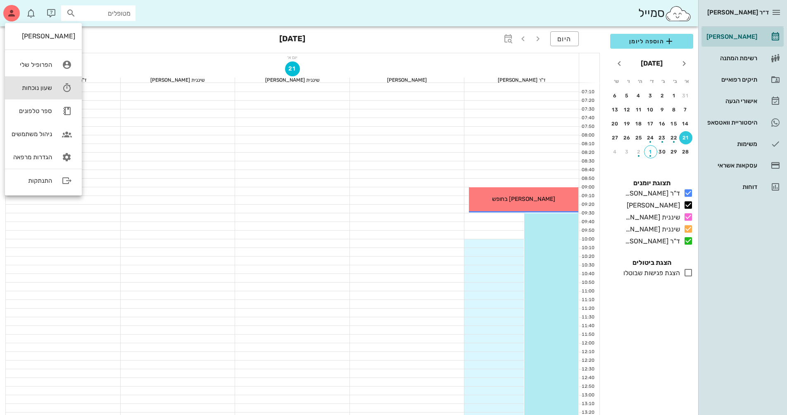
click at [48, 92] on link "שעון נוכחות" at bounding box center [43, 87] width 77 height 23
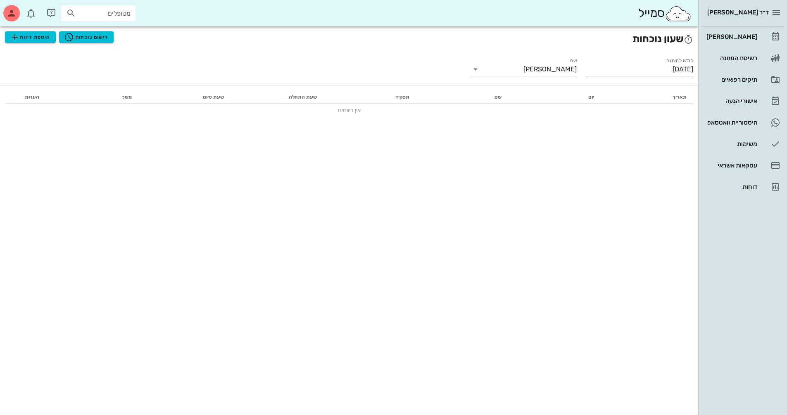
click at [604, 69] on input "[DATE]" at bounding box center [639, 69] width 107 height 13
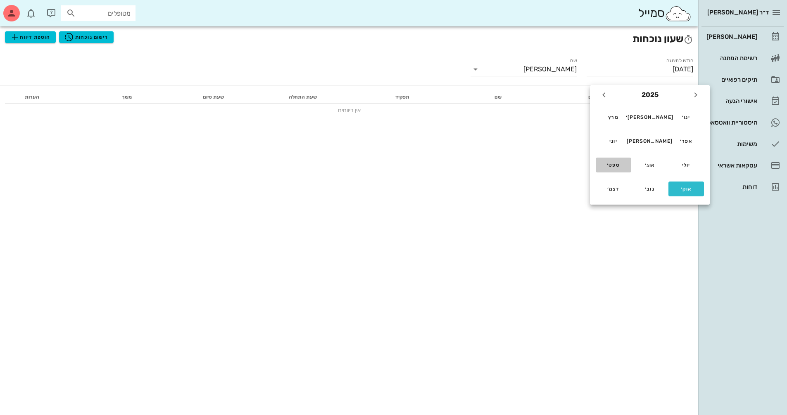
drag, startPoint x: 616, startPoint y: 170, endPoint x: 638, endPoint y: 159, distance: 24.6
click at [615, 169] on button "ספט׳" at bounding box center [613, 165] width 36 height 15
type input "[DATE]"
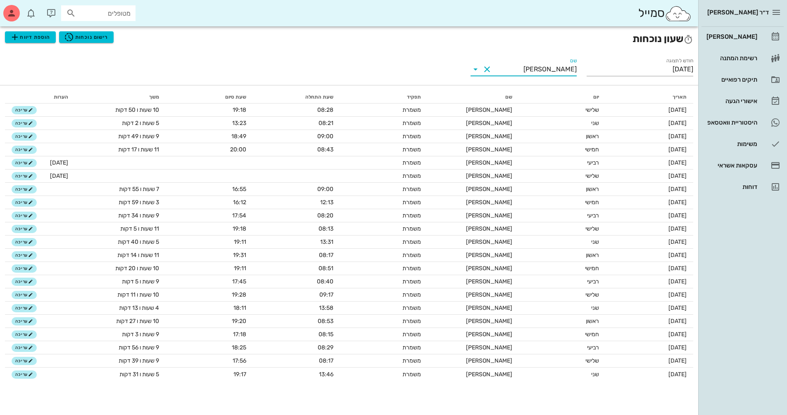
click at [512, 73] on input "[PERSON_NAME]" at bounding box center [534, 69] width 83 height 13
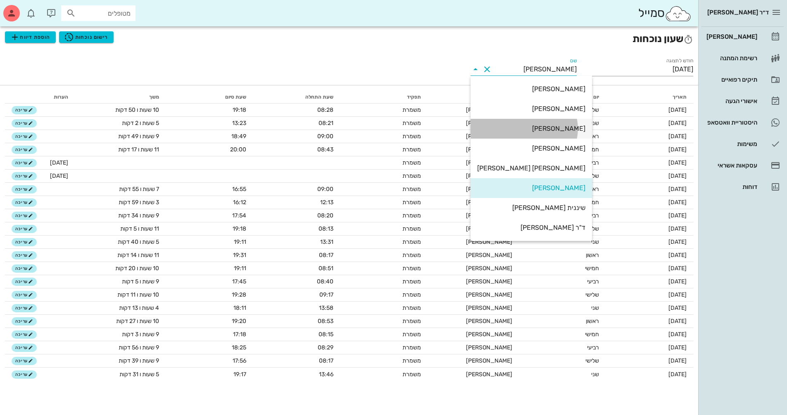
click at [559, 130] on div "זלמנזון מרינה" at bounding box center [531, 129] width 108 height 8
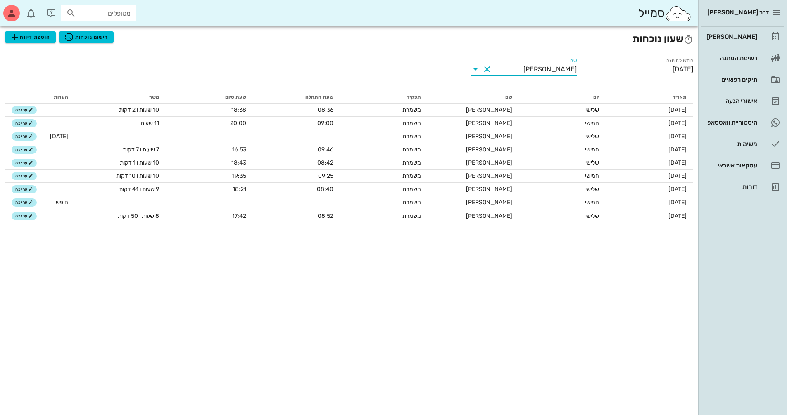
click at [475, 71] on icon at bounding box center [475, 69] width 10 height 10
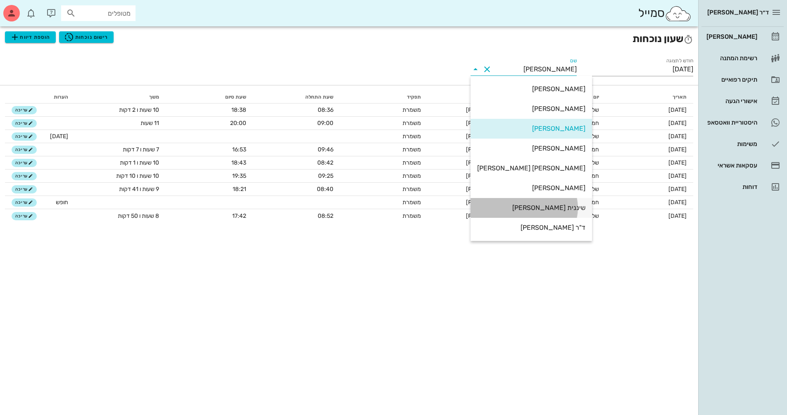
click at [524, 213] on div "שיננית [PERSON_NAME]" at bounding box center [531, 208] width 108 height 18
type input "שיננית [PERSON_NAME]"
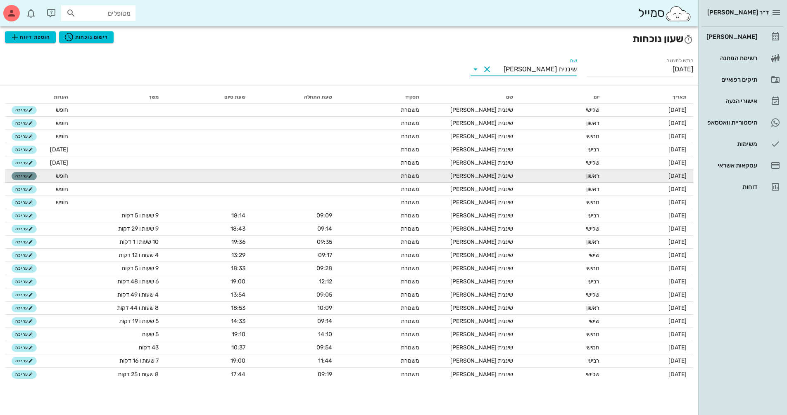
click at [28, 179] on span "עריכה" at bounding box center [24, 176] width 18 height 5
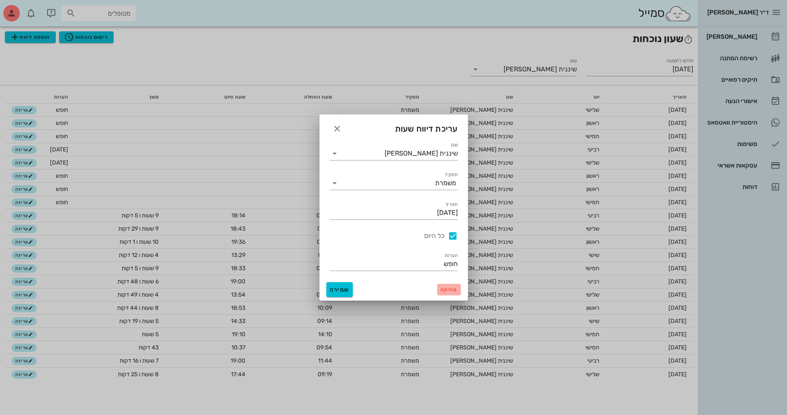
click at [447, 292] on span "מחיקה" at bounding box center [448, 290] width 17 height 6
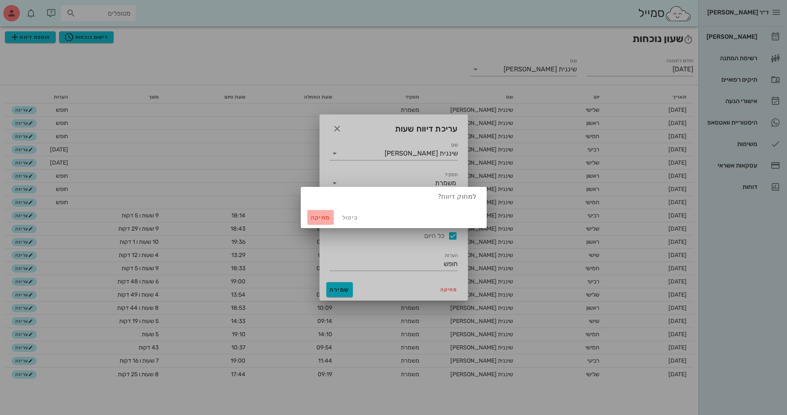
click at [322, 221] on button "מחיקה" at bounding box center [320, 217] width 26 height 15
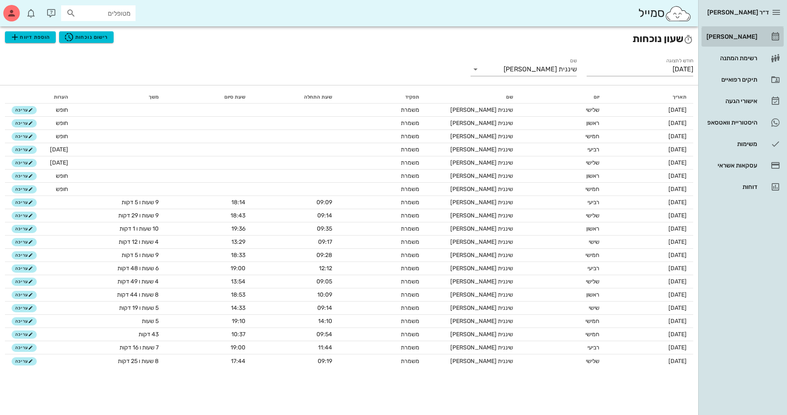
click at [726, 36] on div "[PERSON_NAME]" at bounding box center [730, 36] width 52 height 7
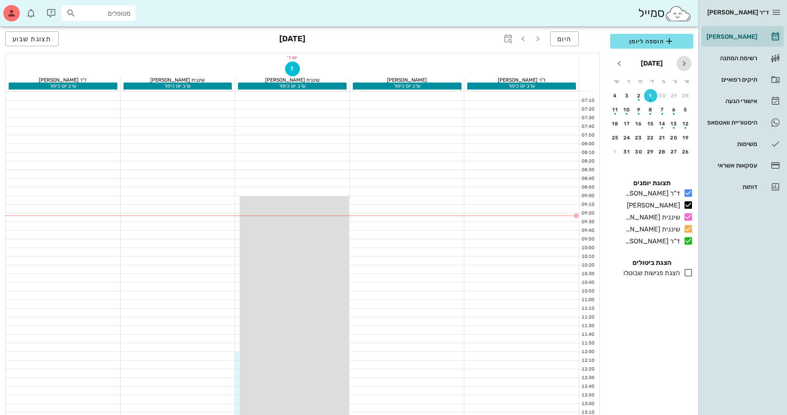
click at [682, 61] on icon "חודש שעבר" at bounding box center [684, 64] width 10 height 10
click at [635, 95] on div "4" at bounding box center [638, 96] width 13 height 6
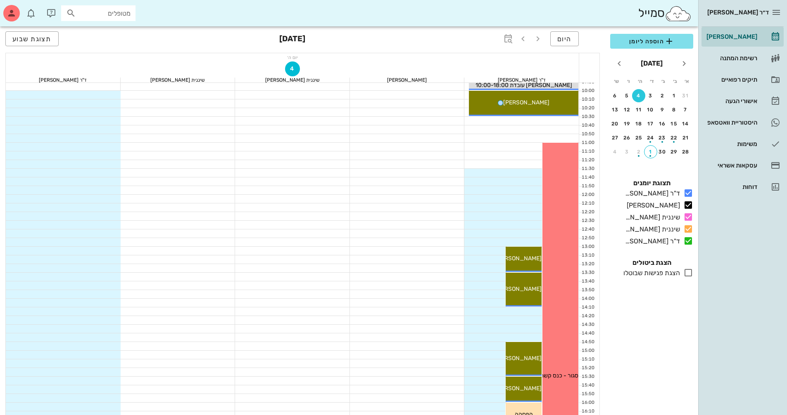
scroll to position [165, 0]
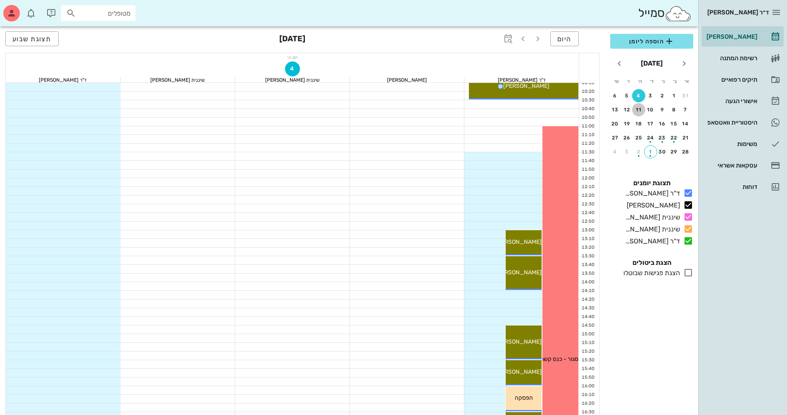
click at [637, 111] on div "11" at bounding box center [638, 110] width 13 height 6
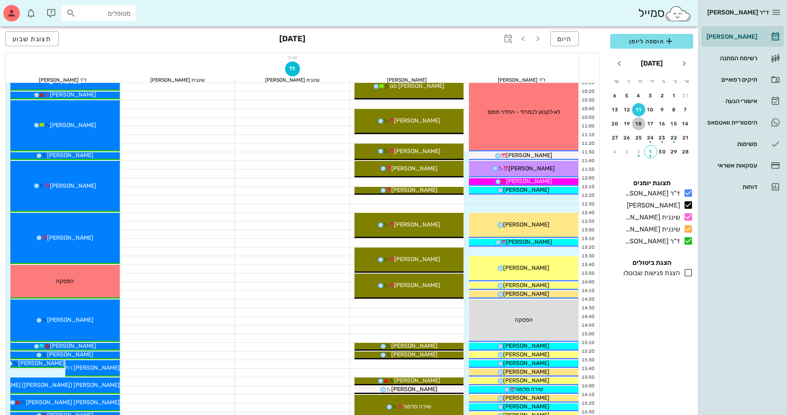
click at [640, 122] on div "18" at bounding box center [638, 124] width 13 height 6
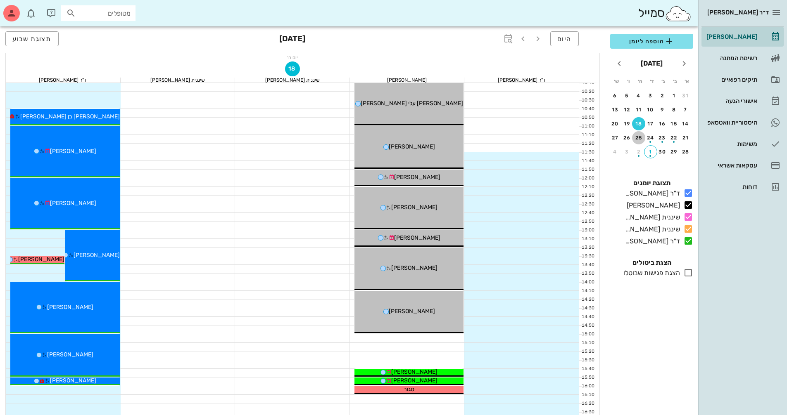
click at [641, 136] on div "25" at bounding box center [638, 138] width 13 height 6
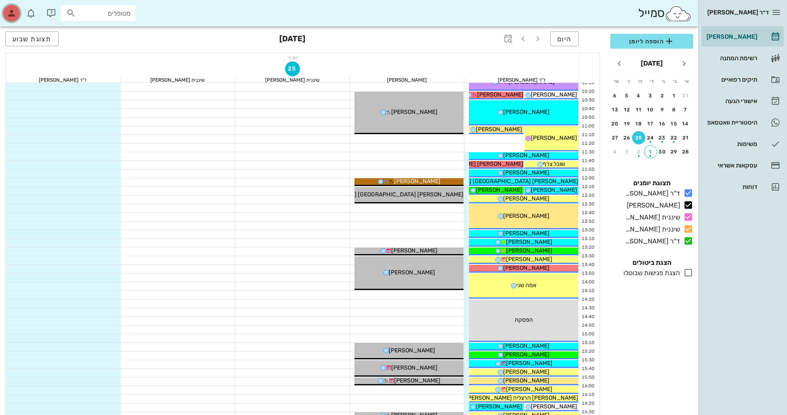
click at [6, 14] on div "button" at bounding box center [11, 13] width 17 height 17
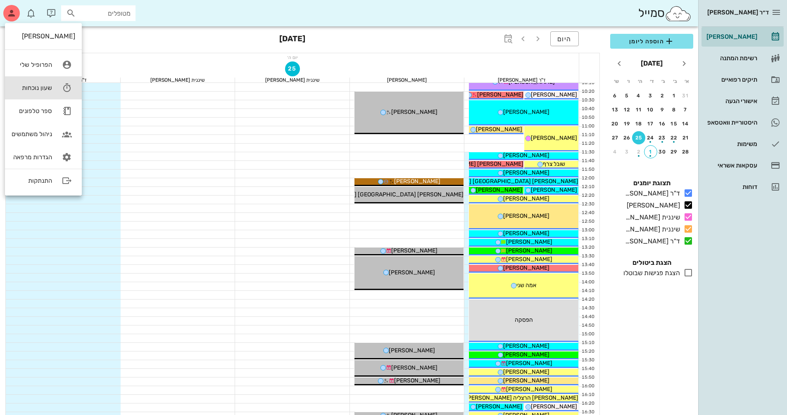
click at [51, 93] on link "שעון נוכחות" at bounding box center [43, 87] width 77 height 23
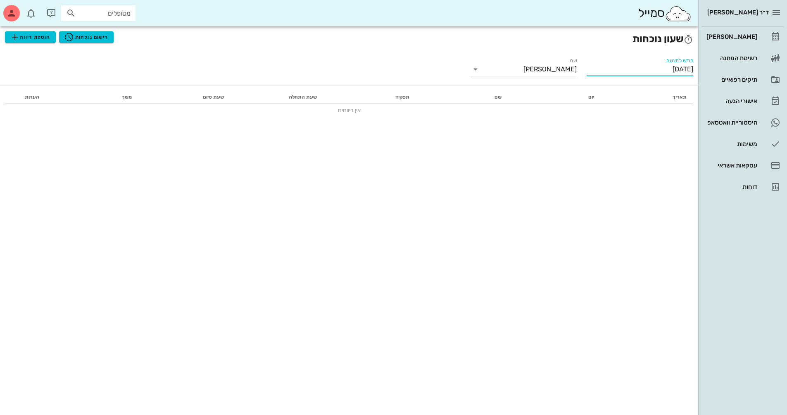
click at [597, 71] on input "[DATE]" at bounding box center [639, 69] width 107 height 13
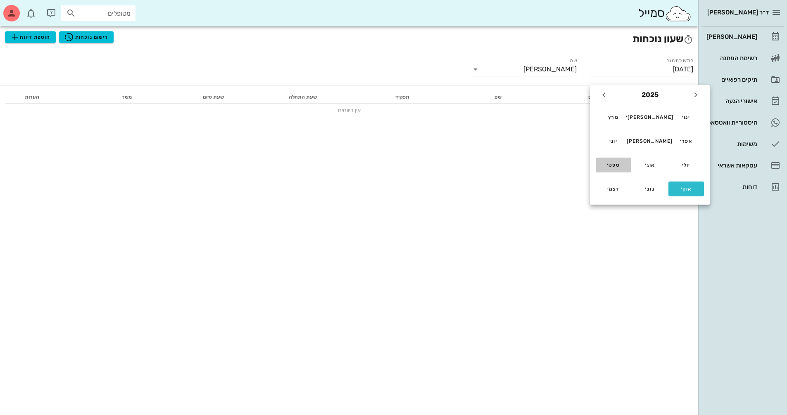
click at [606, 163] on div "ספט׳" at bounding box center [613, 165] width 22 height 6
type input "[DATE]"
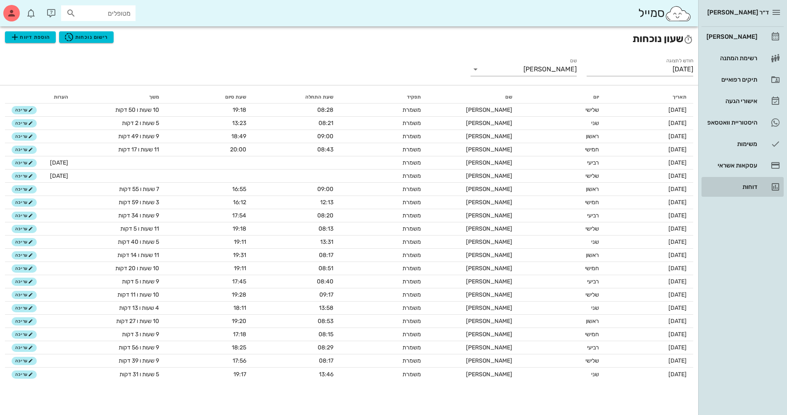
click at [745, 183] on div "דוחות" at bounding box center [730, 186] width 52 height 13
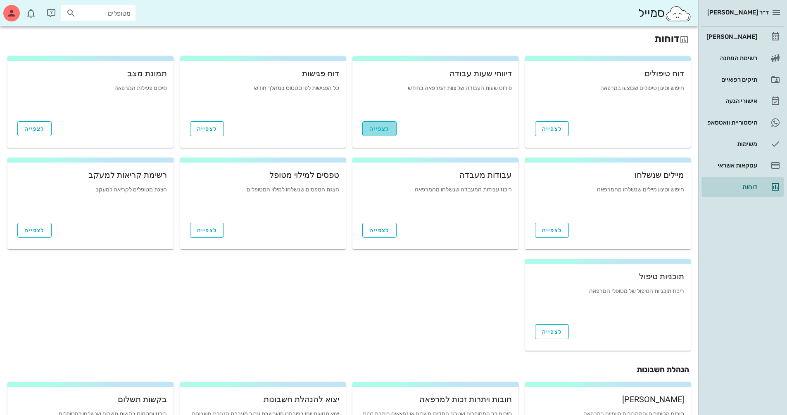
click at [386, 128] on span "לצפייה" at bounding box center [379, 129] width 20 height 7
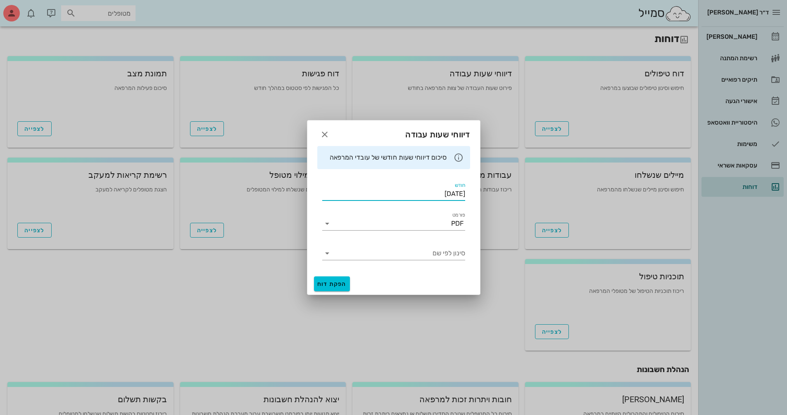
click at [422, 193] on input "[DATE]" at bounding box center [393, 193] width 143 height 13
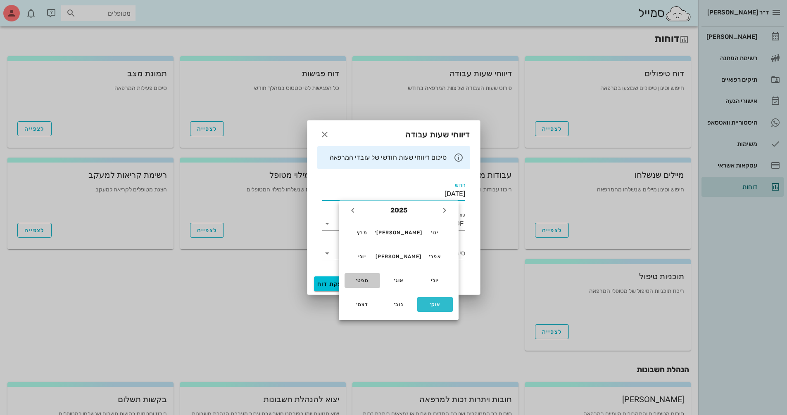
click at [352, 277] on button "ספט׳" at bounding box center [362, 280] width 36 height 15
type input "[DATE]"
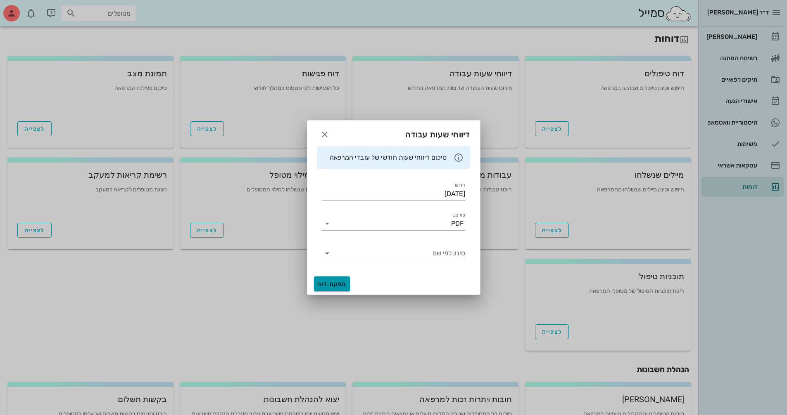
click at [342, 284] on span "הפקת דוח" at bounding box center [331, 284] width 29 height 7
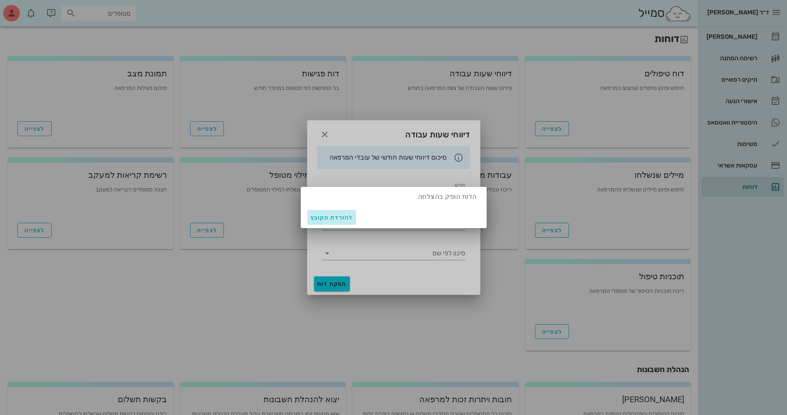
click at [337, 217] on span "להורדת הקובץ" at bounding box center [332, 217] width 42 height 7
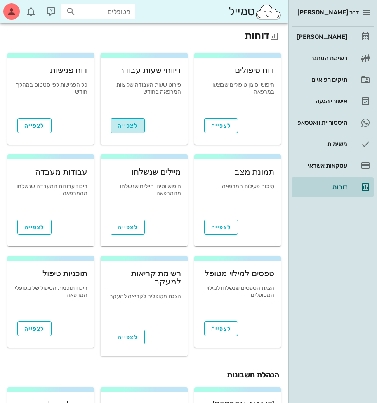
click at [123, 130] on button "לצפייה" at bounding box center [128, 125] width 34 height 15
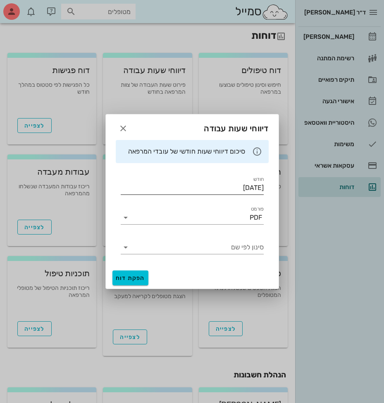
click at [223, 190] on input "[DATE]" at bounding box center [192, 187] width 143 height 13
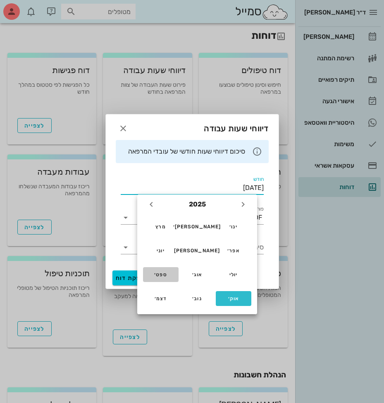
click at [157, 275] on div "ספט׳" at bounding box center [160, 275] width 22 height 6
type input "[DATE]"
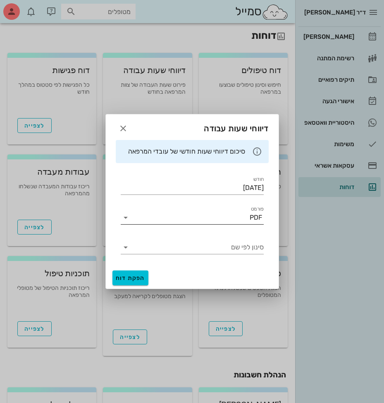
click at [161, 217] on input "פורמט" at bounding box center [190, 217] width 117 height 13
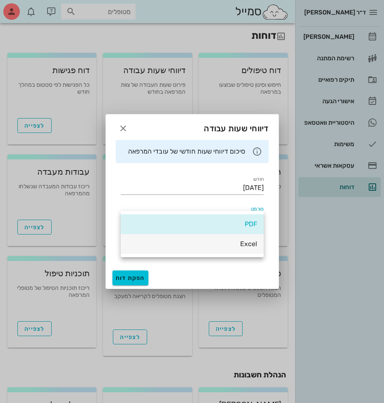
click at [198, 242] on div "Excel" at bounding box center [192, 244] width 130 height 8
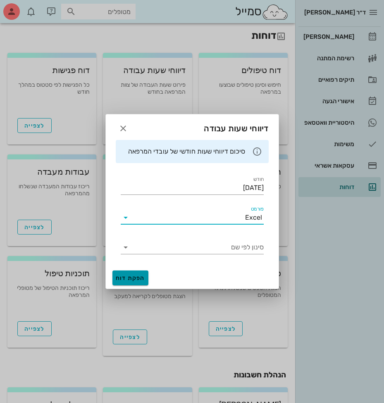
click at [136, 275] on span "הפקת דוח" at bounding box center [130, 278] width 29 height 7
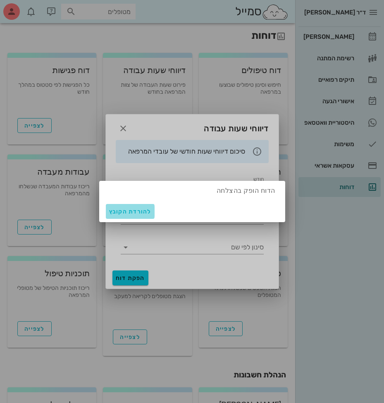
click at [124, 215] on span "להורדת הקובץ" at bounding box center [130, 211] width 42 height 7
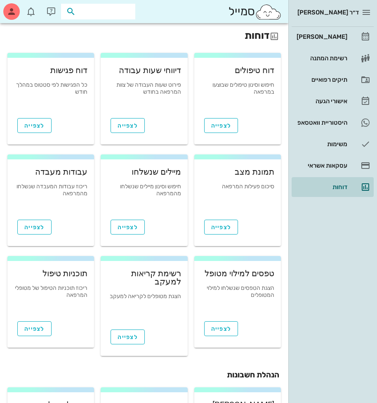
click at [120, 13] on input "text" at bounding box center [104, 11] width 53 height 11
type input "[PERSON_NAME]"
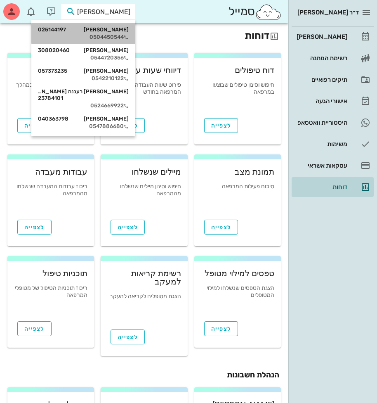
click at [109, 24] on div "רינת אטיאס 025144197 0504450544" at bounding box center [83, 33] width 91 height 21
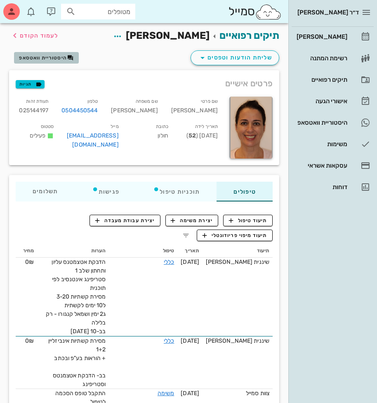
click at [60, 58] on span "היסטוריית וואטסאפ" at bounding box center [43, 58] width 48 height 6
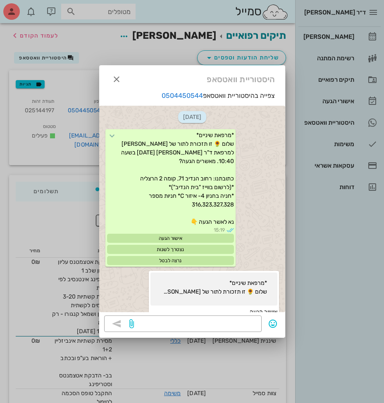
scroll to position [1479, 0]
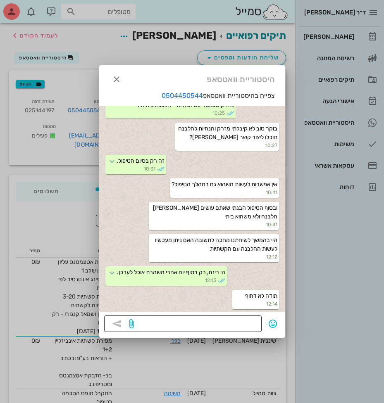
click at [241, 320] on textarea at bounding box center [195, 324] width 121 height 13
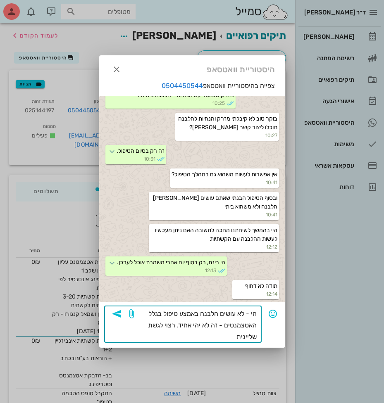
drag, startPoint x: 234, startPoint y: 337, endPoint x: 271, endPoint y: 339, distance: 37.3
click at [271, 339] on div "​ הי - לא עושים הלבנה באמצע טיפול בגלל האטצמנטים - זה לא יהי אחיד. רצוי לגשת של…" at bounding box center [192, 324] width 176 height 37
click at [194, 324] on textarea "הי - לא עושים הלבנה באמצע טיפול בגלל האטצמנטים - זה לא יהי אחיד. רצוי לגשת לשינ…" at bounding box center [195, 325] width 121 height 35
click at [225, 341] on textarea "הי - לא עושים הלבנה באמצע טיפול בגלל האטצמנטים - זה לא יהיה אחיד. רצוי לגשת לשי…" at bounding box center [195, 325] width 121 height 35
type textarea "הי - לא עושים הלבנה באמצע טיפול בגלל האטצמנטים - זה לא יהיה אחיד. רצוי לגשת לשי…"
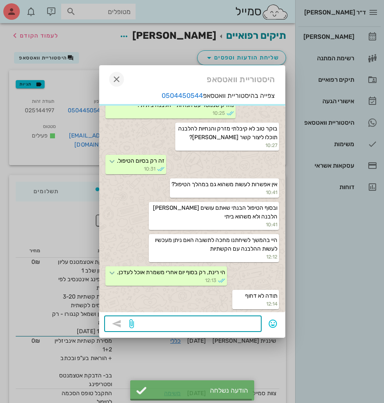
scroll to position [1543, 0]
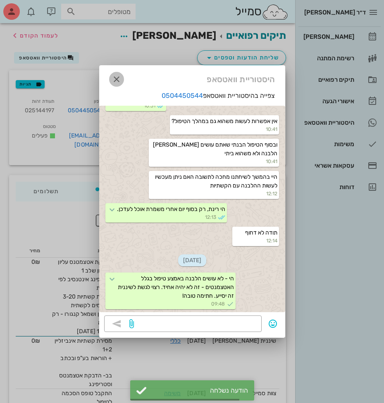
click at [120, 79] on icon "button" at bounding box center [116, 79] width 10 height 10
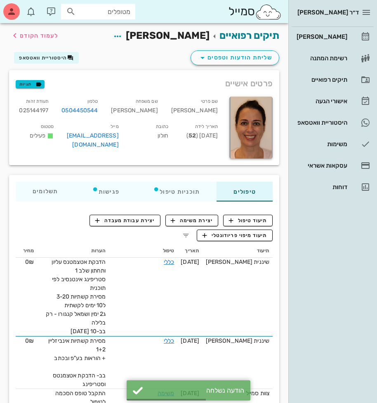
click at [95, 14] on input "מטופלים" at bounding box center [104, 11] width 53 height 11
type input "ב"
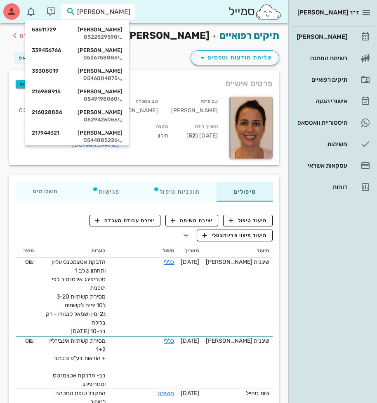
type input "[PERSON_NAME] בו"
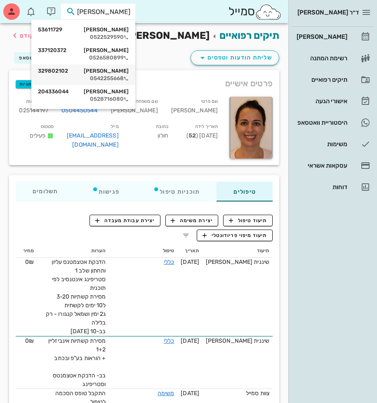
click at [131, 69] on div "רוני בורט 329802102 0542255668" at bounding box center [83, 74] width 104 height 21
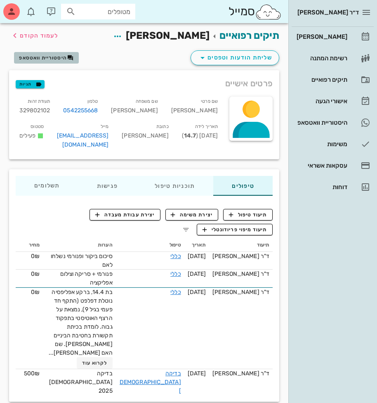
click at [53, 55] on span "היסטוריית וואטסאפ" at bounding box center [43, 58] width 48 height 6
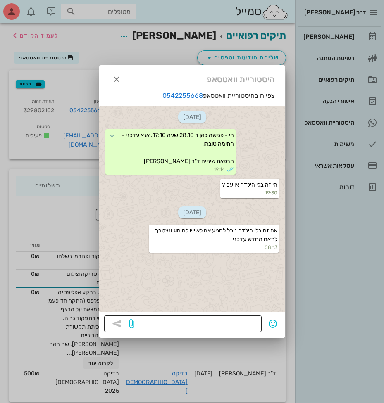
click at [253, 321] on textarea at bounding box center [195, 324] width 121 height 13
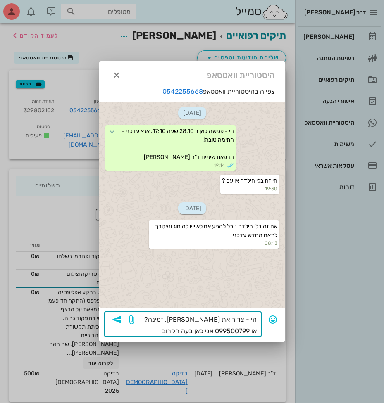
type textarea "הי - צריך את [PERSON_NAME]. זמינה? או 099500799 אני כאן בעה הקרובה"
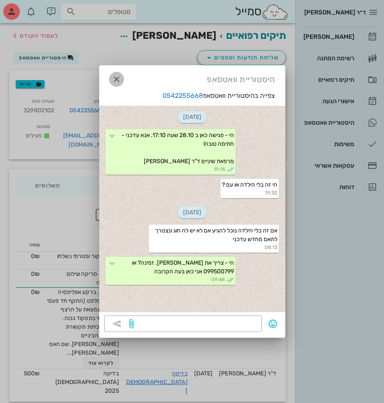
drag, startPoint x: 120, startPoint y: 82, endPoint x: 198, endPoint y: 9, distance: 106.6
click at [120, 81] on icon "button" at bounding box center [116, 79] width 10 height 10
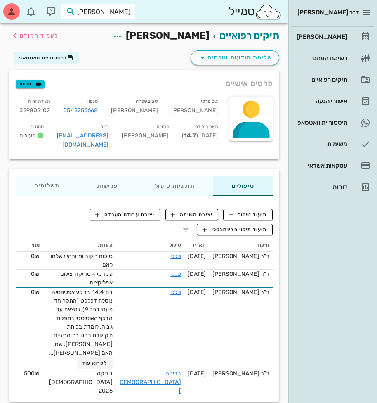
type input "אחישי"
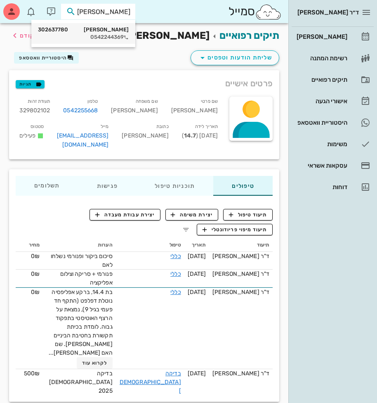
click at [117, 30] on div "אחישי חדד 302637780" at bounding box center [83, 29] width 91 height 7
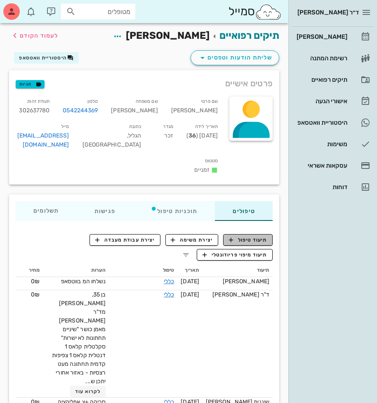
click at [262, 236] on span "תיעוד טיפול" at bounding box center [248, 239] width 38 height 7
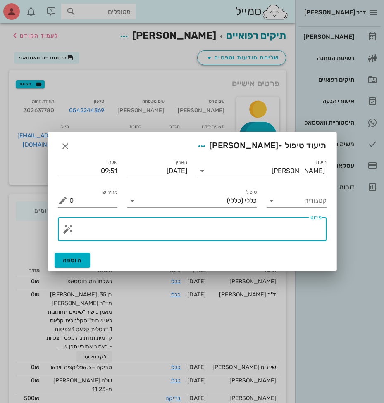
click at [233, 233] on textarea "פירוט" at bounding box center [195, 231] width 252 height 20
type textarea "לשאלת אחישי - לא מבצעים טיפול בגשר."
click at [76, 261] on span "הוספה" at bounding box center [72, 260] width 19 height 7
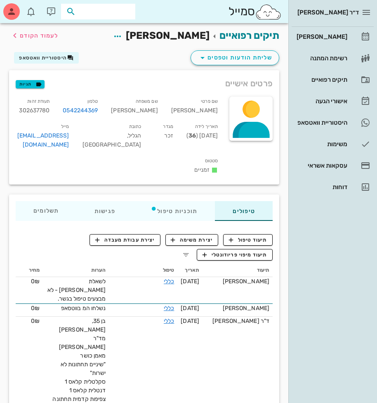
click at [99, 14] on input "text" at bounding box center [104, 11] width 53 height 11
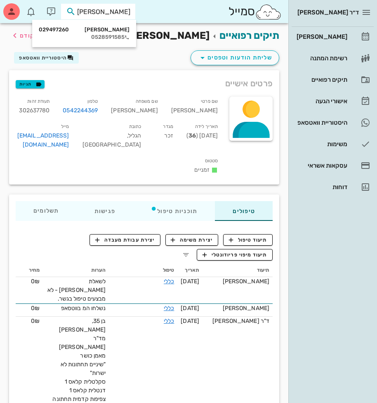
type input "קרת יפית"
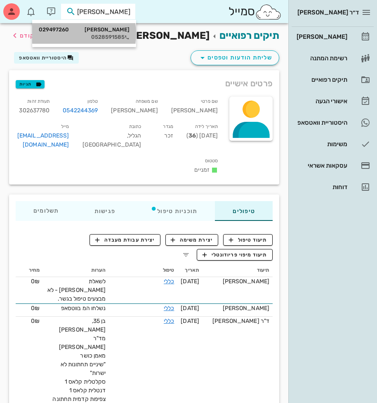
click at [109, 36] on div "0528591585" at bounding box center [84, 37] width 91 height 7
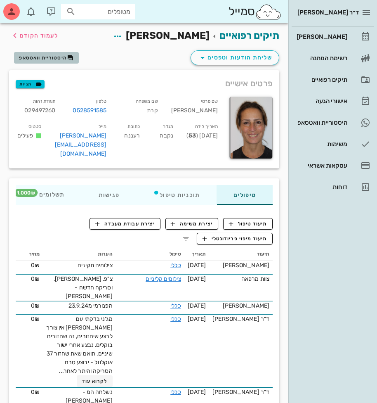
click at [57, 59] on span "היסטוריית וואטסאפ" at bounding box center [43, 58] width 48 height 6
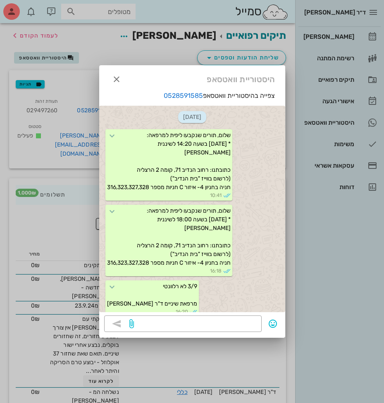
scroll to position [775, 0]
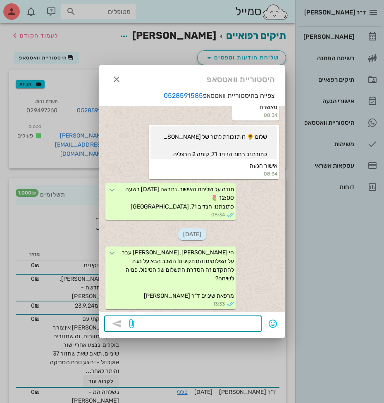
click at [235, 325] on textarea at bounding box center [195, 324] width 121 height 13
type textarea "בוקר טוב, זמינה לשיחה?"
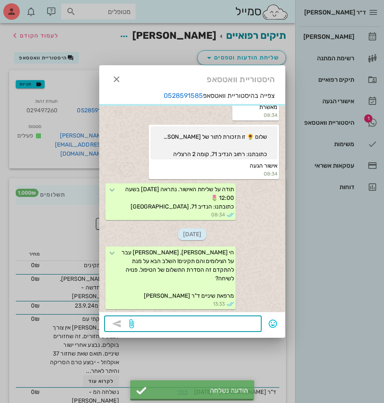
scroll to position [838, 0]
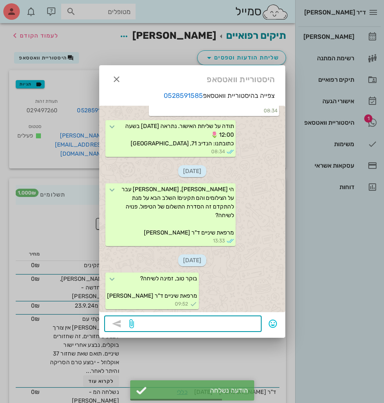
click at [116, 17] on div at bounding box center [192, 201] width 384 height 403
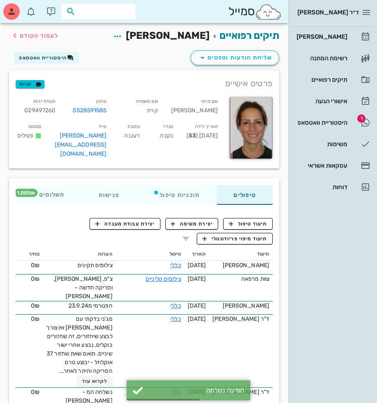
click at [115, 15] on input "text" at bounding box center [104, 11] width 53 height 11
type input "אחישי"
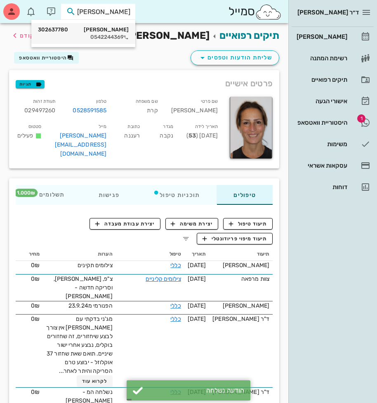
click at [122, 32] on div "אחישי חדד 302637780" at bounding box center [83, 29] width 91 height 7
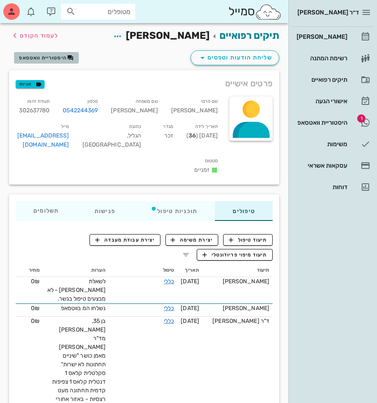
click at [44, 59] on span "היסטוריית וואטסאפ" at bounding box center [43, 58] width 48 height 6
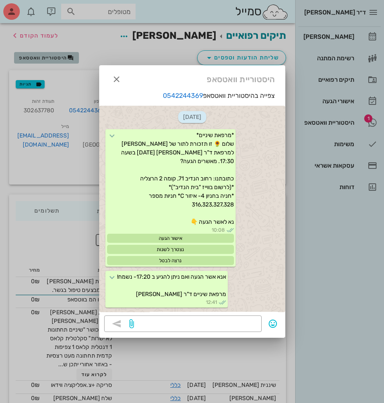
scroll to position [337, 0]
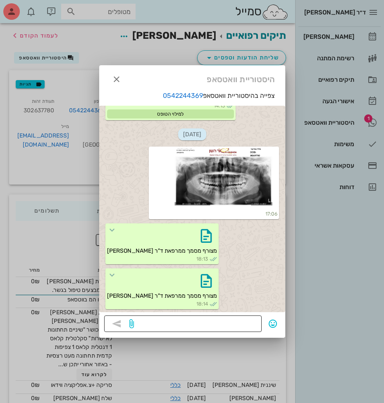
click at [243, 328] on textarea at bounding box center [195, 324] width 121 height 13
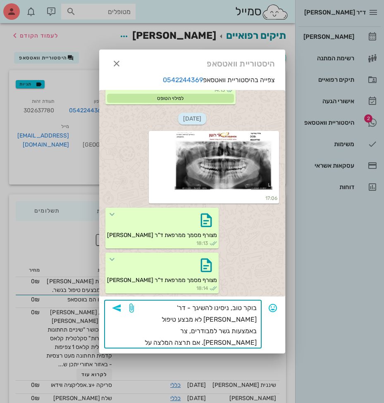
drag, startPoint x: 208, startPoint y: 348, endPoint x: 247, endPoint y: 333, distance: 42.5
click at [247, 333] on textarea "בוקר טוב, ניסינו להשיגך - דר' דיקשטיין לא מבצע טיפול באמצעות גשר למבודרים, צר ל…" at bounding box center [195, 325] width 121 height 46
click at [168, 319] on textarea "בוקר טוב, ניסינו להשיגך - דר' דיקשטיין לא מבצע טיפול באמצעות גשר למבודרים, צר ל…" at bounding box center [195, 325] width 121 height 46
drag, startPoint x: 221, startPoint y: 342, endPoint x: 259, endPoint y: 330, distance: 40.4
click at [259, 330] on div "​ בוקר טוב, ניסינו להשיגך - דר' דיקשטיין לא מבצע טיפול באמצעות גשר למבוגרים, צר…" at bounding box center [182, 324] width 157 height 49
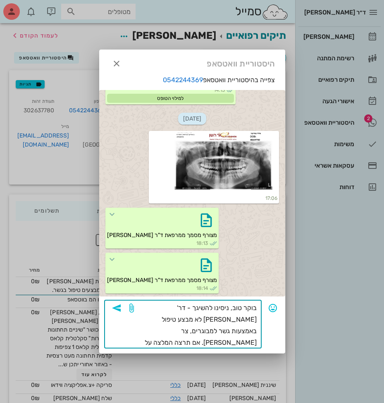
type textarea "בוקר טוב, ניסינו להשיגך - דר' דיקשטיין לא מבצע טיפול באמצעות גשר למבוגרים, צר ל…"
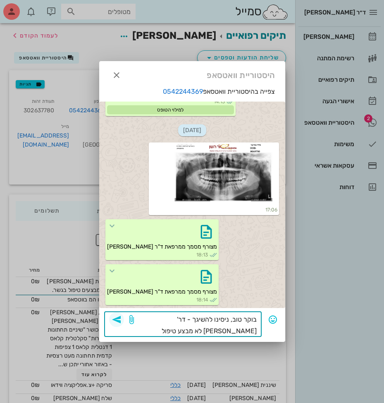
click at [116, 320] on icon "button" at bounding box center [116, 320] width 10 height 10
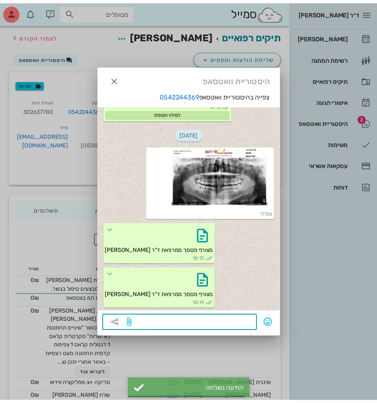
scroll to position [409, 0]
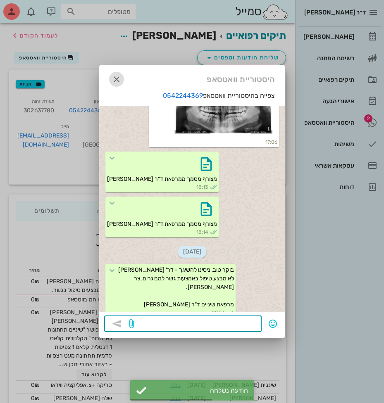
drag, startPoint x: 114, startPoint y: 82, endPoint x: 123, endPoint y: 72, distance: 13.1
click at [114, 81] on icon "button" at bounding box center [116, 79] width 10 height 10
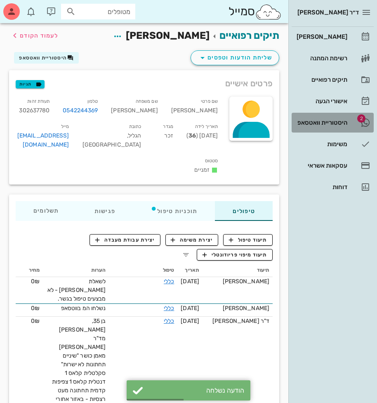
click at [311, 119] on div "היסטוריית וואטסאפ" at bounding box center [321, 122] width 52 height 13
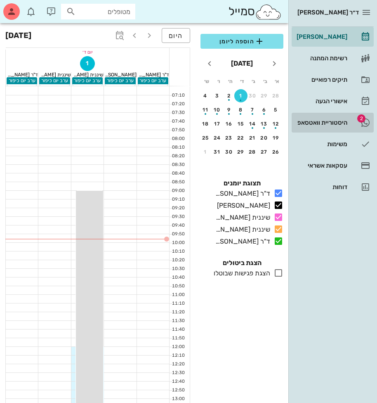
click at [324, 119] on div "היסטוריית וואטסאפ" at bounding box center [321, 122] width 52 height 13
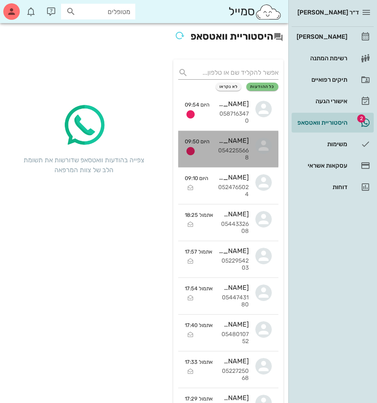
click at [235, 154] on div "0542255668" at bounding box center [232, 154] width 33 height 14
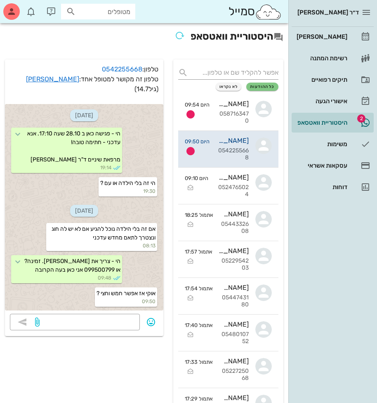
scroll to position [23, 0]
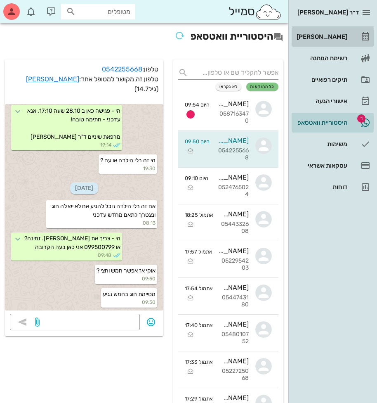
click at [313, 39] on div "[PERSON_NAME]" at bounding box center [321, 36] width 52 height 7
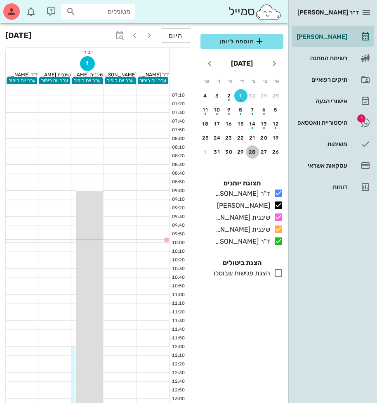
click at [251, 152] on div "28" at bounding box center [252, 152] width 13 height 6
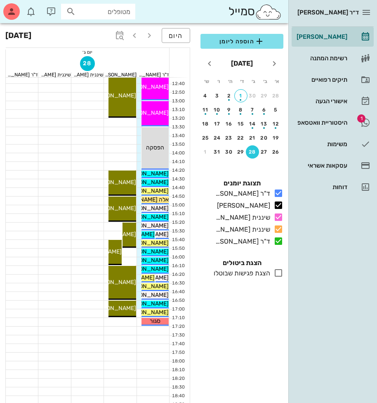
scroll to position [403, 0]
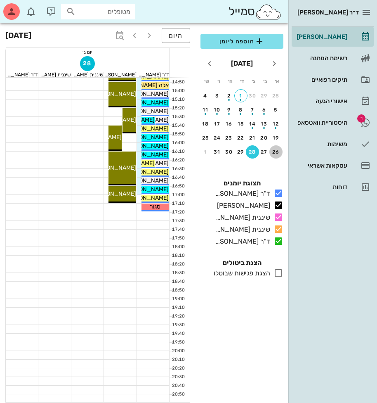
click at [274, 155] on button "26" at bounding box center [276, 151] width 13 height 13
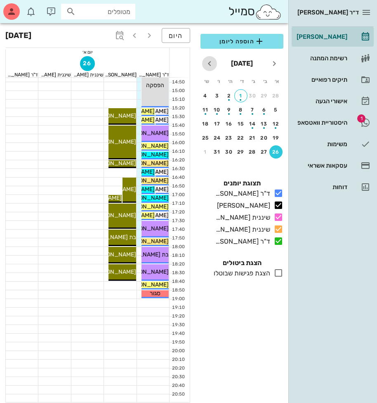
click at [209, 66] on icon "חודש הבא" at bounding box center [210, 64] width 10 height 10
click at [276, 109] on div "2" at bounding box center [276, 110] width 13 height 6
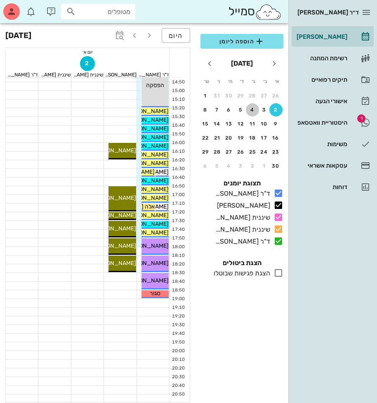
click at [248, 110] on div "4" at bounding box center [252, 110] width 13 height 6
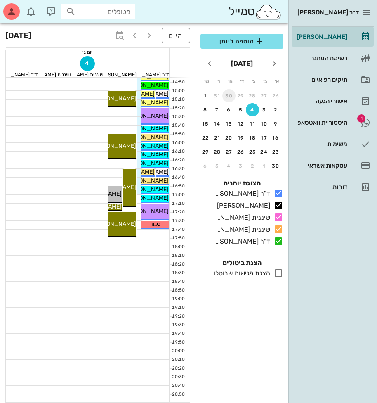
click at [226, 95] on div "30" at bounding box center [229, 96] width 13 height 6
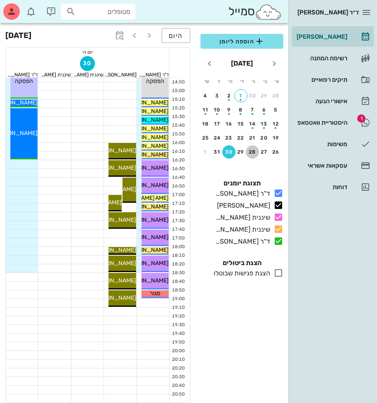
click at [256, 152] on div "28" at bounding box center [252, 152] width 13 height 6
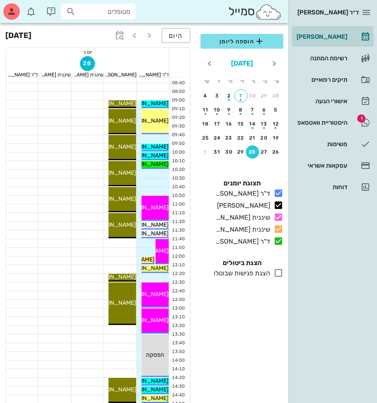
scroll to position [73, 0]
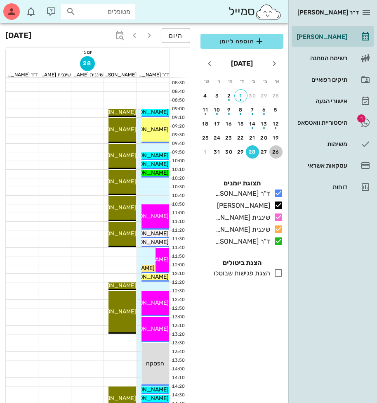
click at [278, 153] on div "26" at bounding box center [276, 152] width 13 height 6
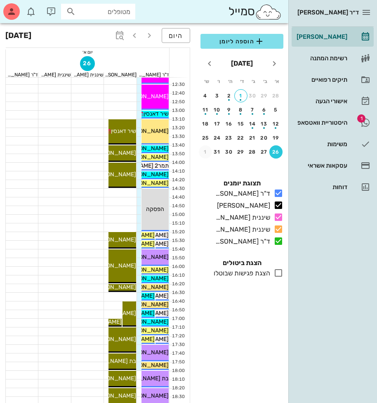
scroll to position [403, 0]
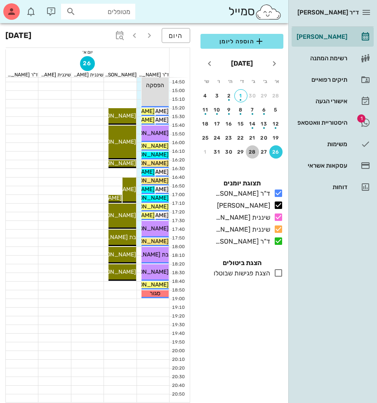
click at [252, 153] on div "28" at bounding box center [252, 152] width 13 height 6
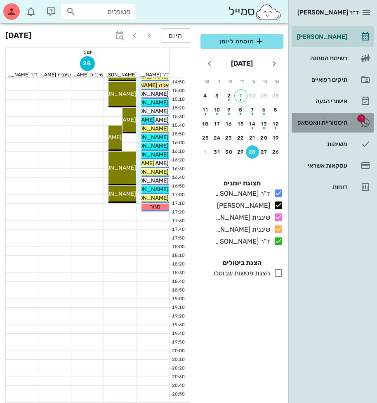
click at [321, 124] on div "היסטוריית וואטסאפ" at bounding box center [321, 122] width 52 height 7
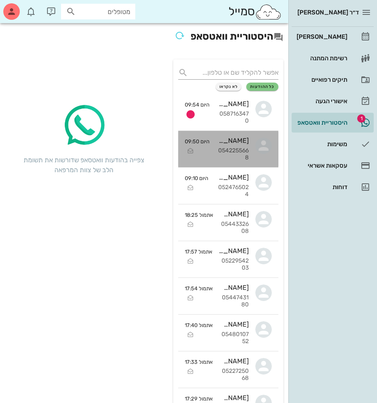
click at [226, 143] on div "[PERSON_NAME]" at bounding box center [232, 141] width 33 height 8
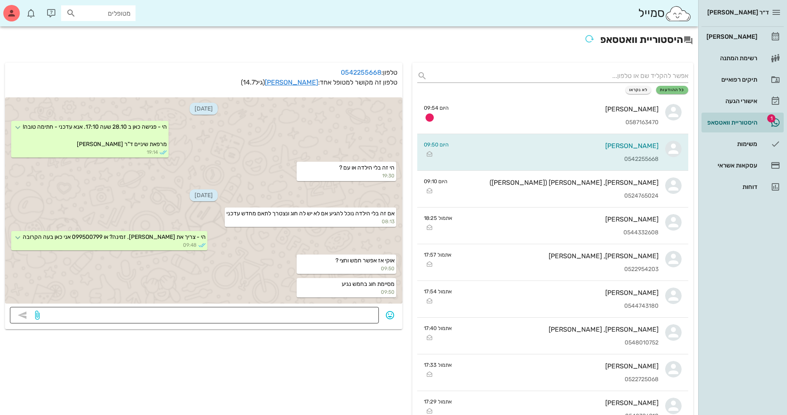
drag, startPoint x: 359, startPoint y: 315, endPoint x: 363, endPoint y: 312, distance: 5.4
click at [359, 315] on textarea at bounding box center [207, 316] width 332 height 13
click at [298, 82] on link "[PERSON_NAME]" at bounding box center [291, 82] width 53 height 8
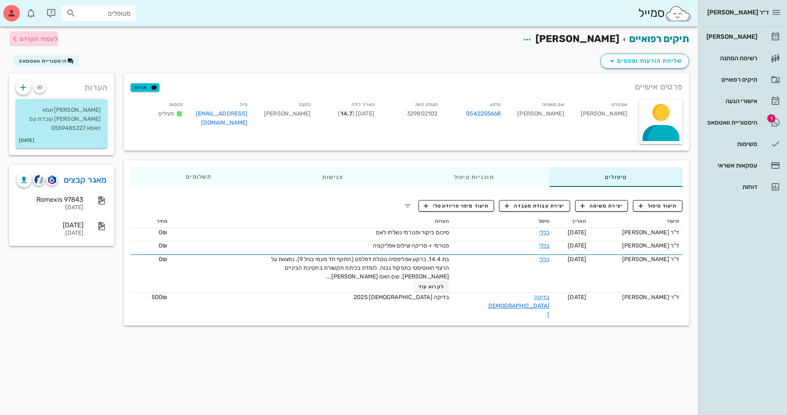
click at [47, 38] on span "לעמוד הקודם" at bounding box center [39, 39] width 38 height 7
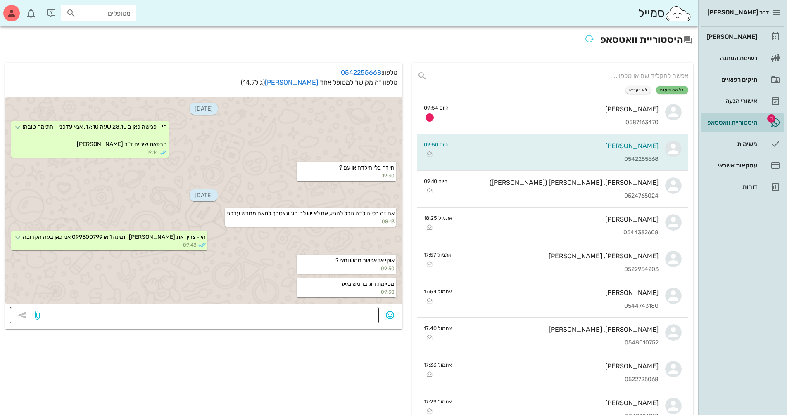
click at [361, 309] on div at bounding box center [207, 315] width 332 height 17
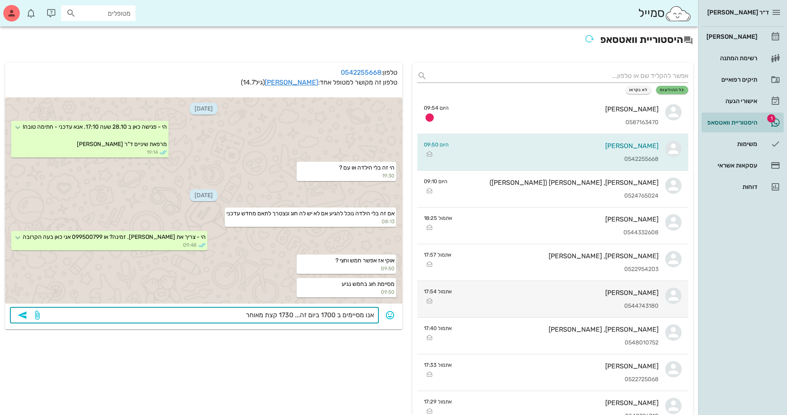
type textarea "אנו מסיימים ב 1700 ביום זה... 1730 קצת מאוחר."
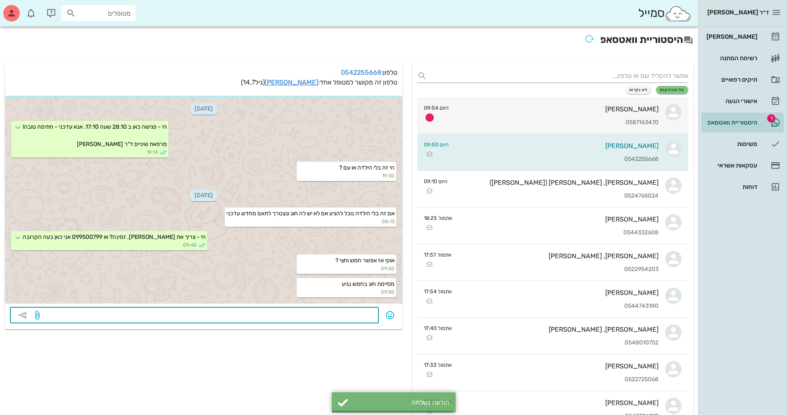
scroll to position [20, 0]
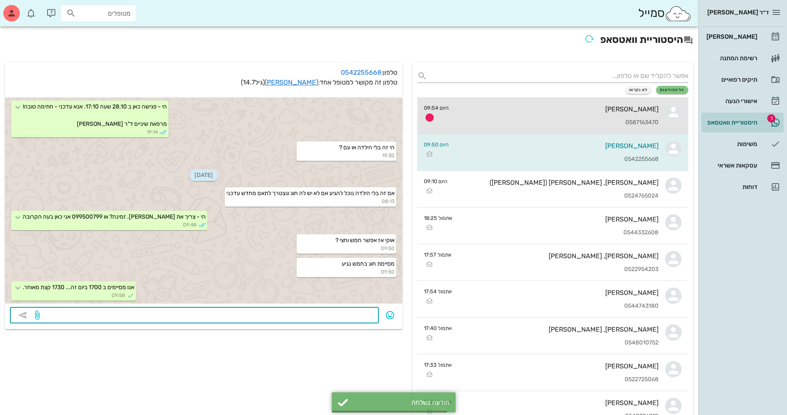
click at [377, 110] on div "[PERSON_NAME]" at bounding box center [556, 109] width 203 height 8
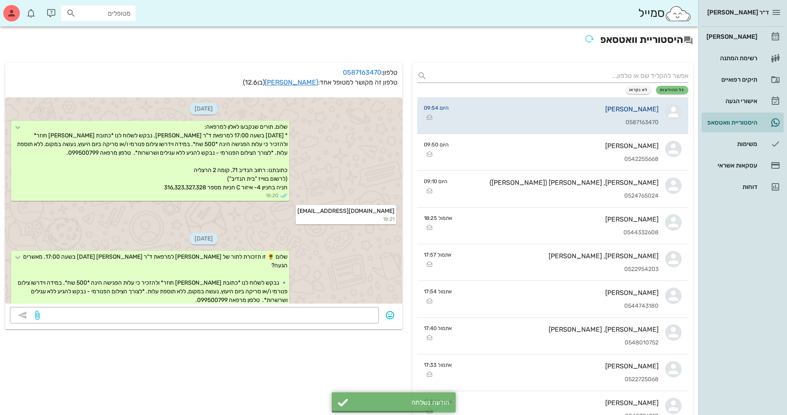
scroll to position [485, 0]
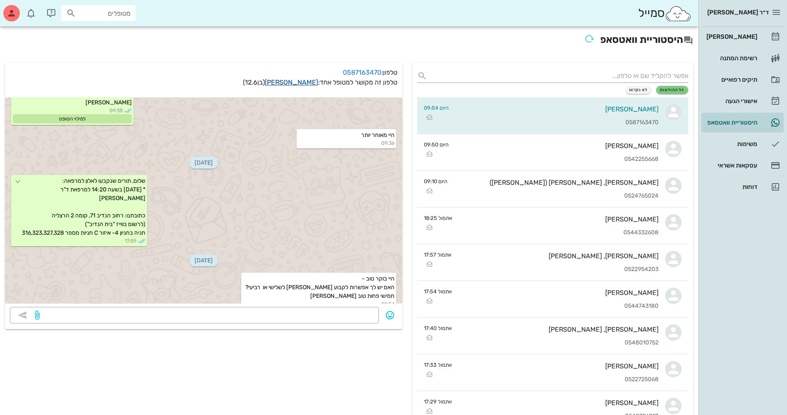
click at [303, 83] on link "[PERSON_NAME]" at bounding box center [291, 82] width 53 height 8
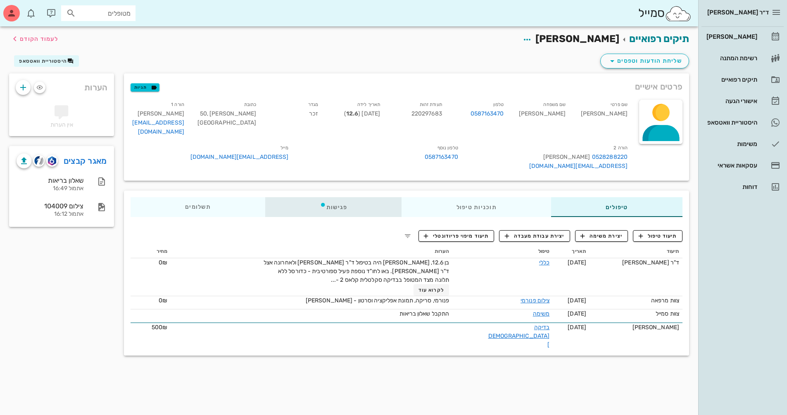
click at [329, 197] on div "פגישות" at bounding box center [333, 207] width 137 height 20
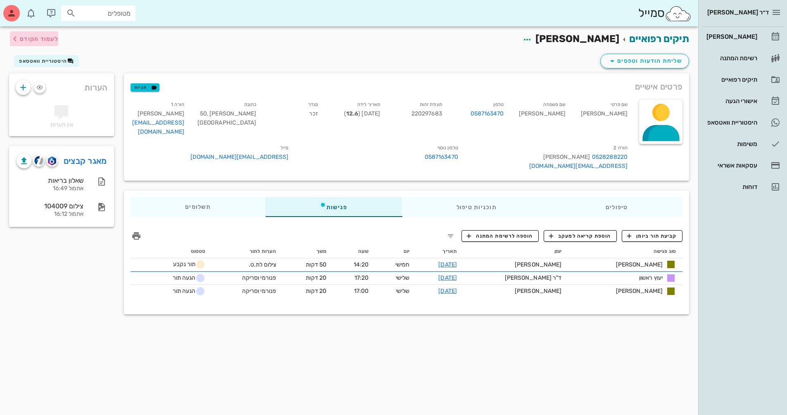
click at [52, 41] on span "לעמוד הקודם" at bounding box center [39, 39] width 38 height 7
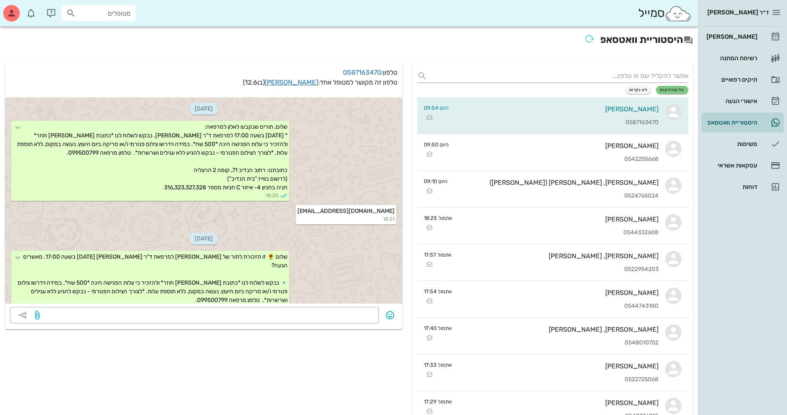
scroll to position [485, 0]
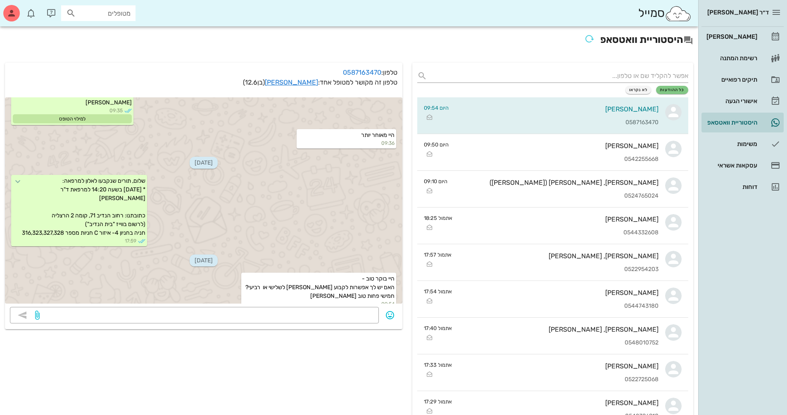
drag, startPoint x: 346, startPoint y: 314, endPoint x: 746, endPoint y: 323, distance: 399.8
click at [356, 315] on textarea at bounding box center [207, 316] width 332 height 13
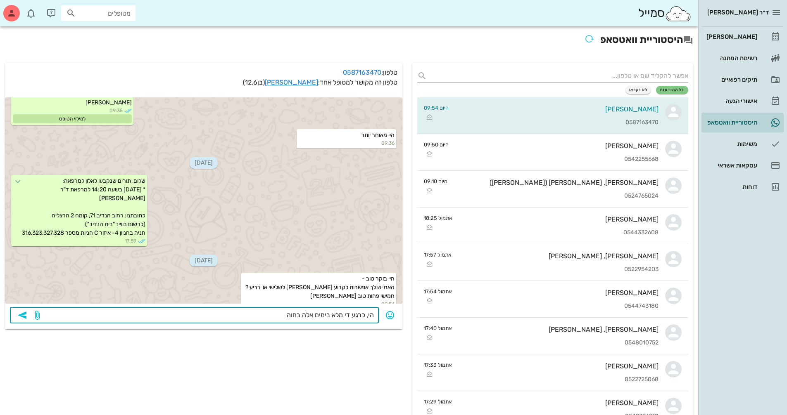
type textarea "הי, כרגע די מלא בימים אלה בחוהמ"
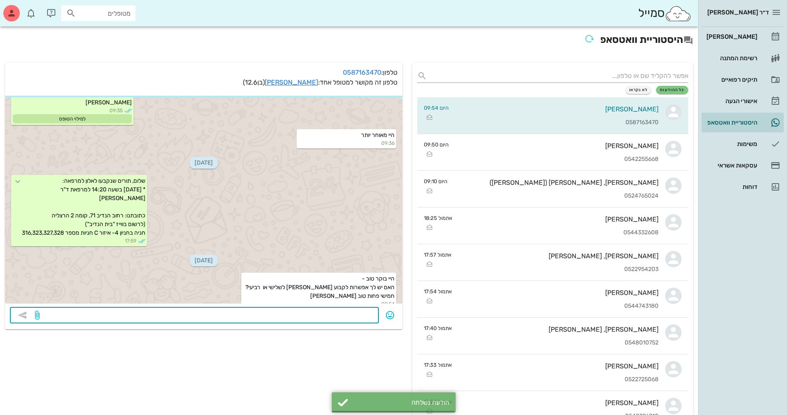
scroll to position [509, 0]
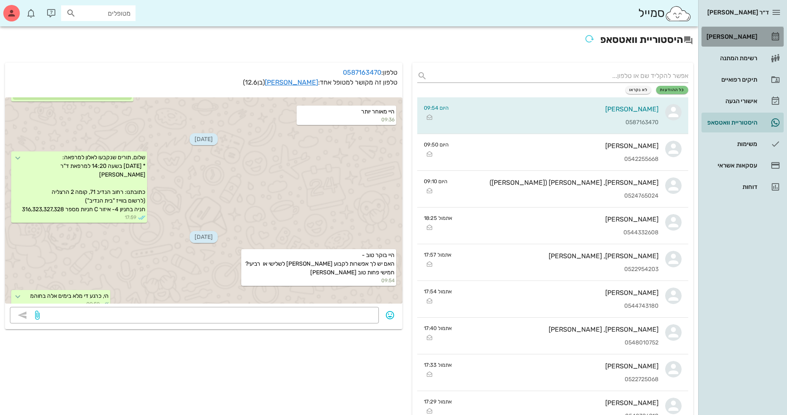
click at [377, 36] on div "[PERSON_NAME]" at bounding box center [730, 36] width 52 height 7
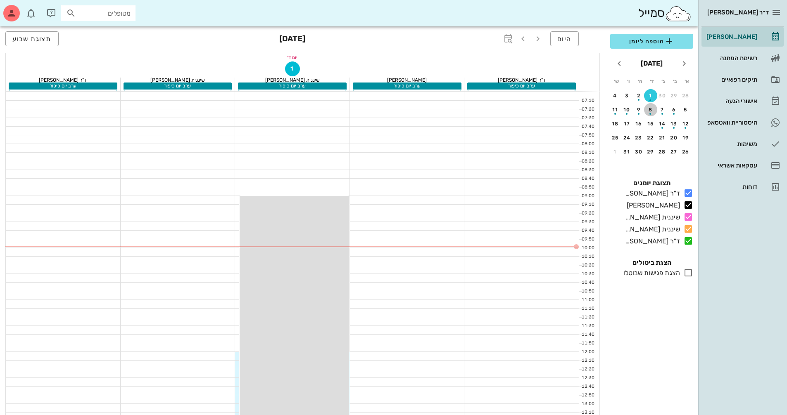
click at [377, 112] on div "button" at bounding box center [650, 111] width 13 height 5
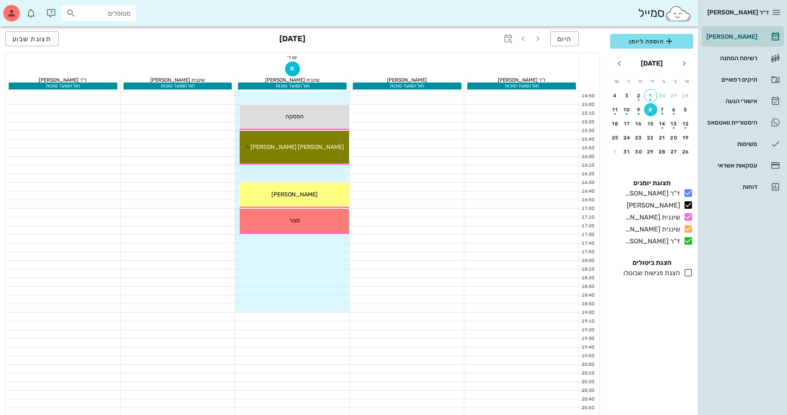
scroll to position [405, 0]
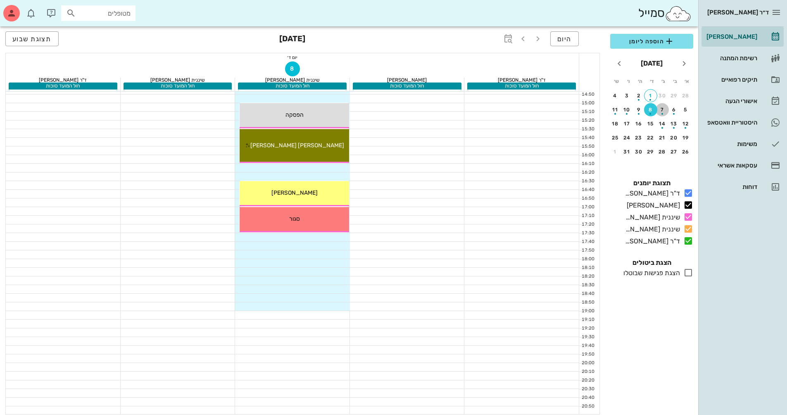
click at [377, 111] on div "button" at bounding box center [661, 111] width 13 height 5
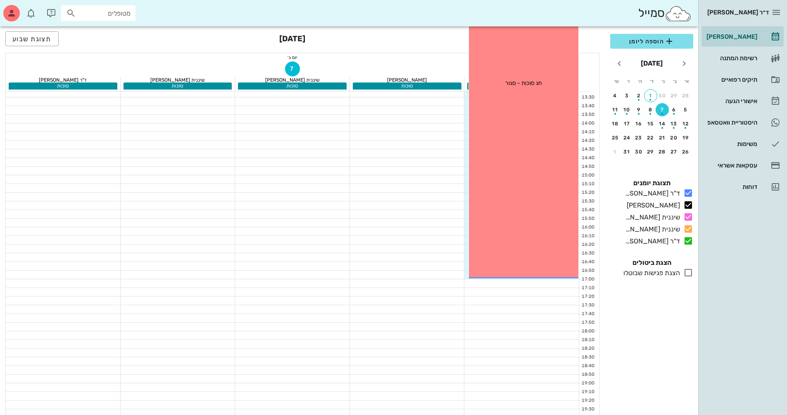
scroll to position [199, 0]
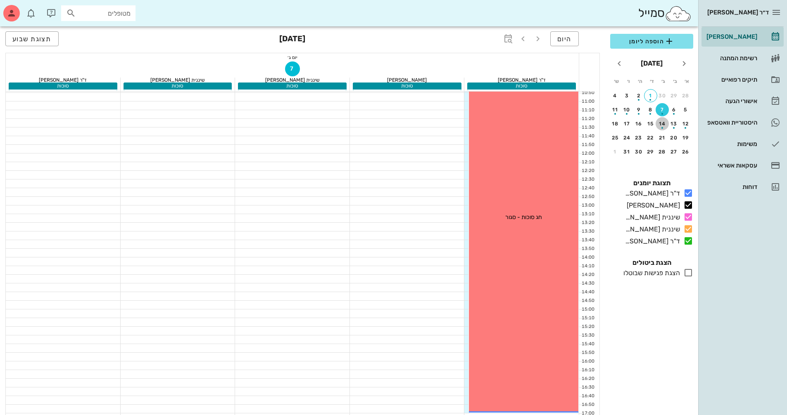
click at [377, 126] on div "button" at bounding box center [661, 125] width 13 height 5
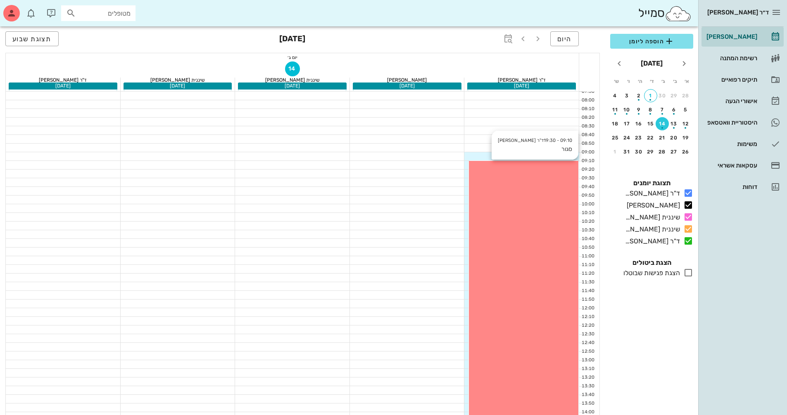
scroll to position [33, 0]
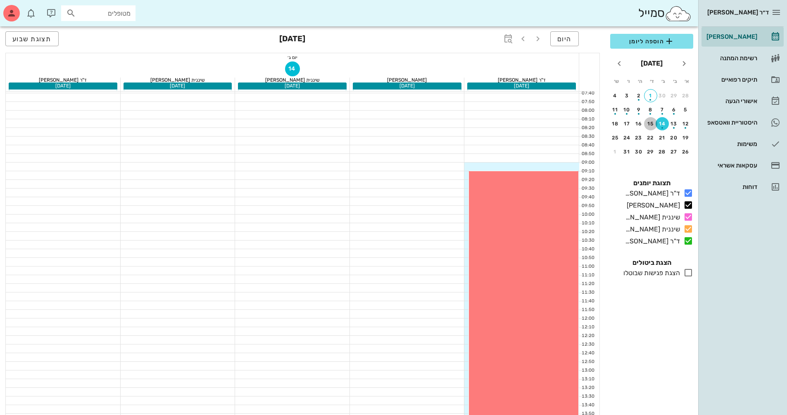
click at [377, 123] on div "15" at bounding box center [650, 124] width 13 height 6
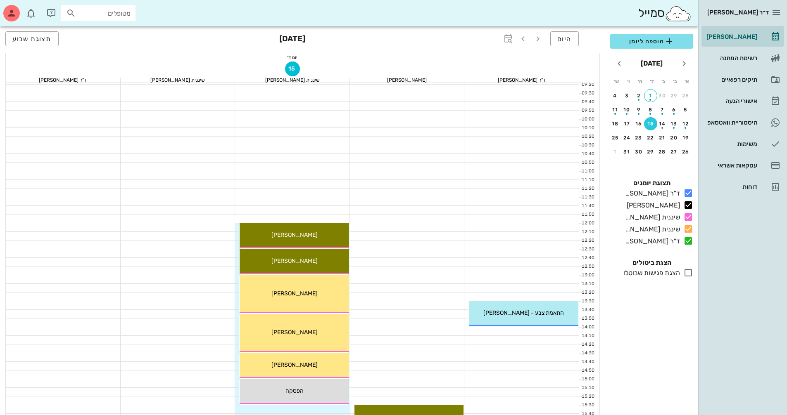
scroll to position [231, 0]
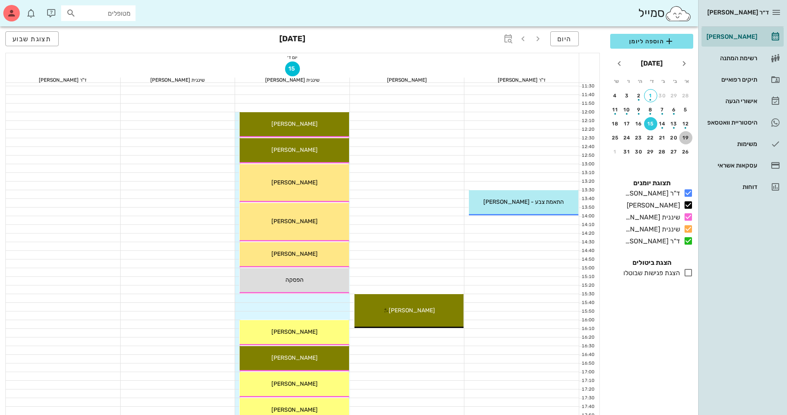
click at [377, 137] on div "19" at bounding box center [685, 138] width 13 height 6
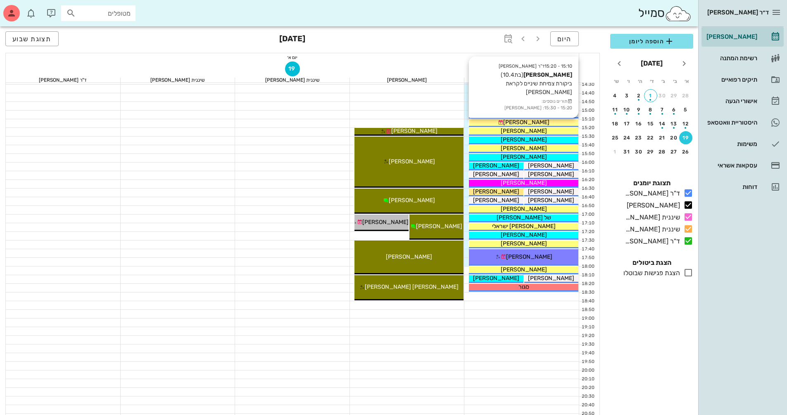
scroll to position [396, 0]
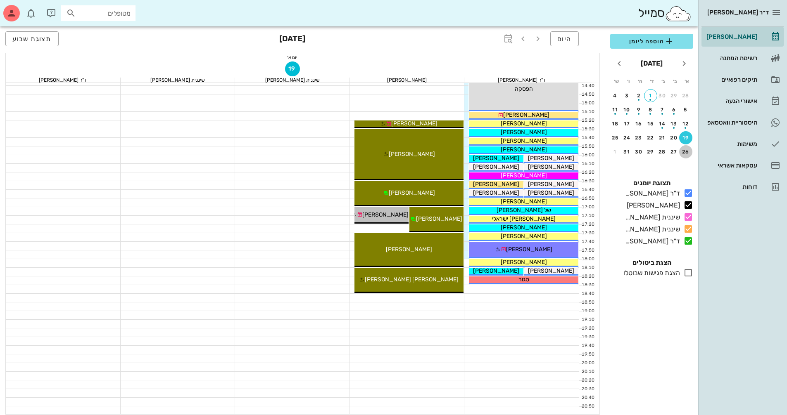
click at [377, 151] on div "26" at bounding box center [685, 152] width 13 height 6
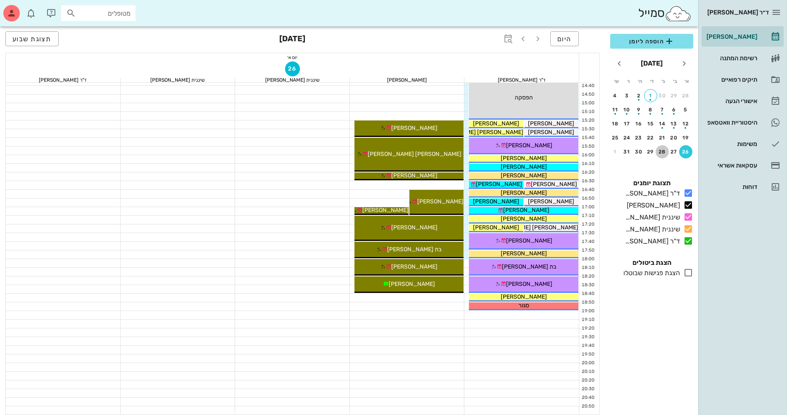
click at [377, 151] on div "28" at bounding box center [661, 152] width 13 height 6
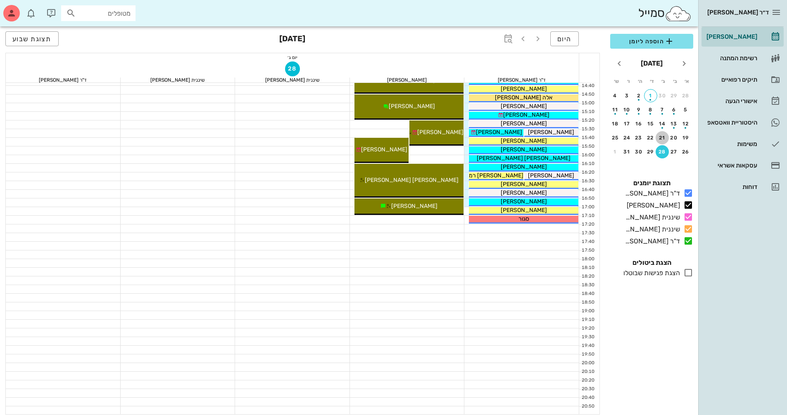
click at [377, 138] on div "21" at bounding box center [661, 138] width 13 height 6
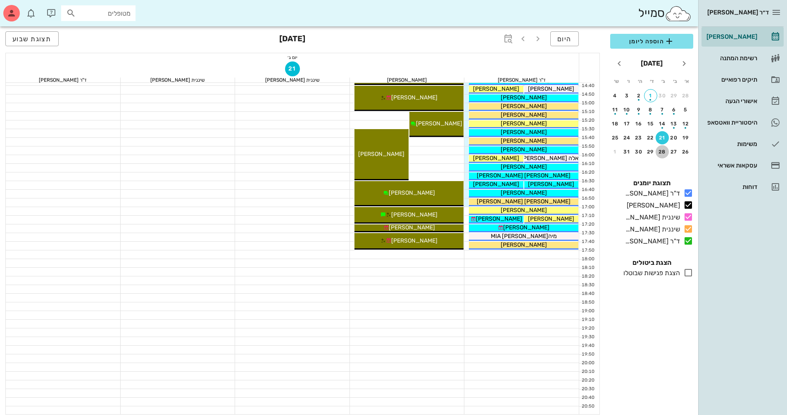
click at [377, 153] on div "28" at bounding box center [661, 152] width 13 height 6
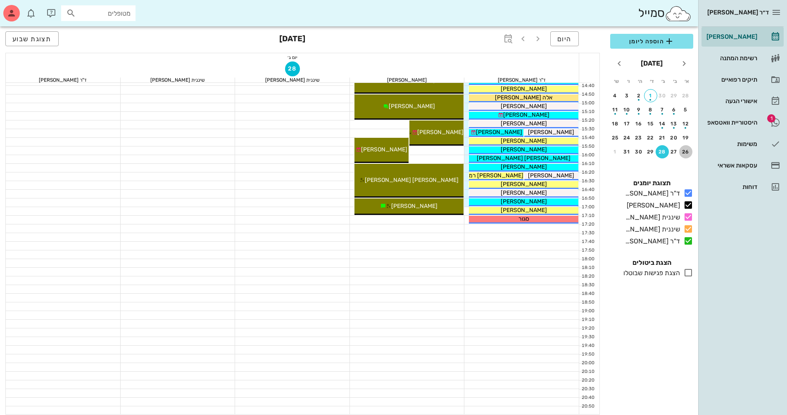
click at [377, 153] on div "26" at bounding box center [685, 152] width 13 height 6
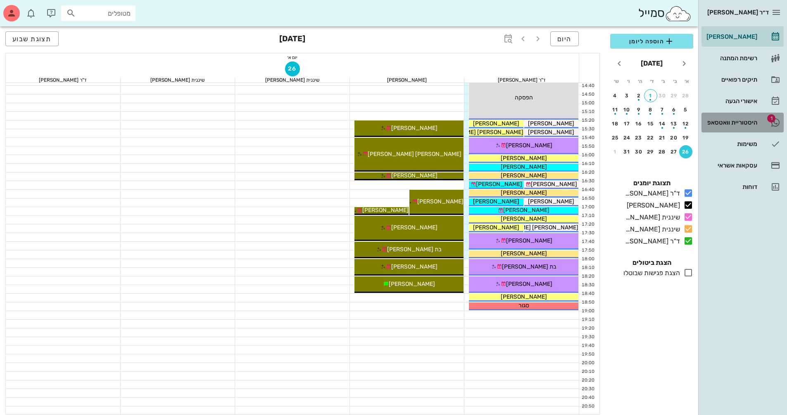
click at [377, 120] on div "היסטוריית וואטסאפ" at bounding box center [730, 122] width 52 height 7
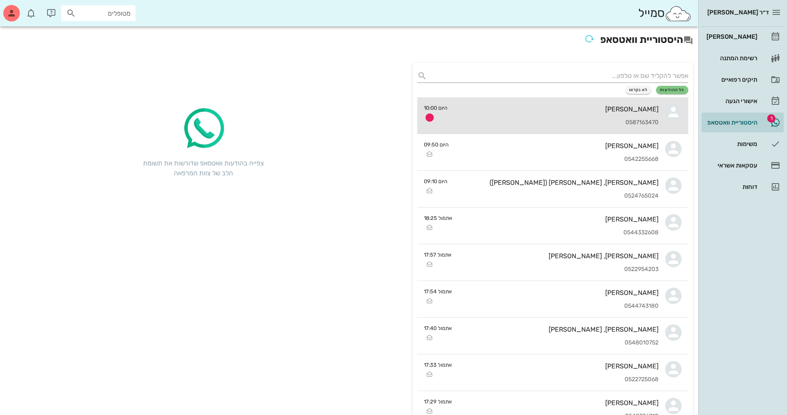
click at [377, 104] on div "[PERSON_NAME] 0587163470" at bounding box center [556, 115] width 204 height 36
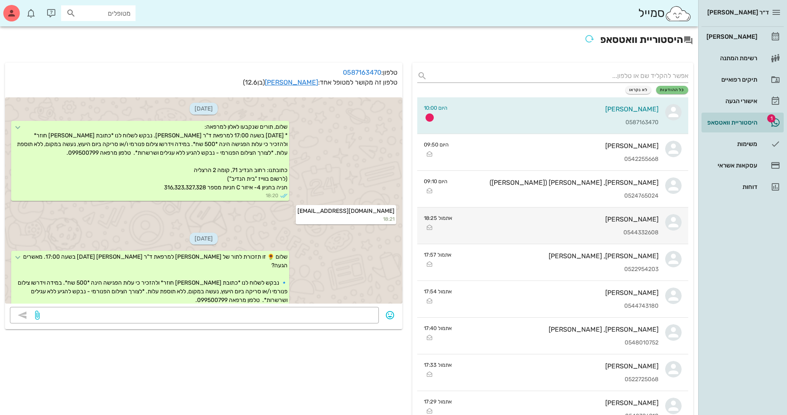
scroll to position [541, 0]
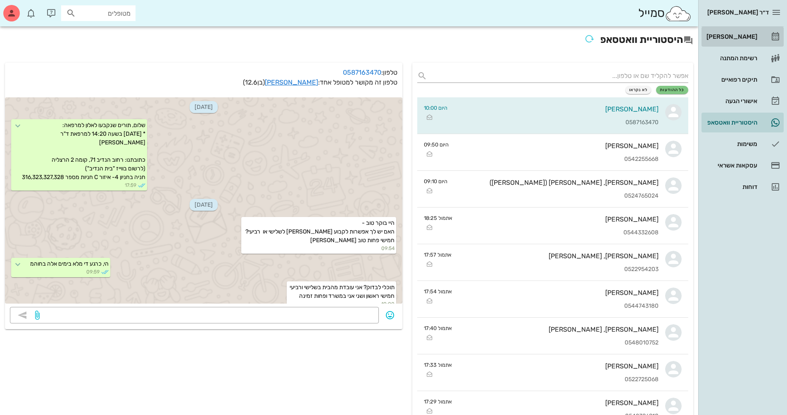
click at [377, 37] on div "[PERSON_NAME]" at bounding box center [730, 36] width 52 height 7
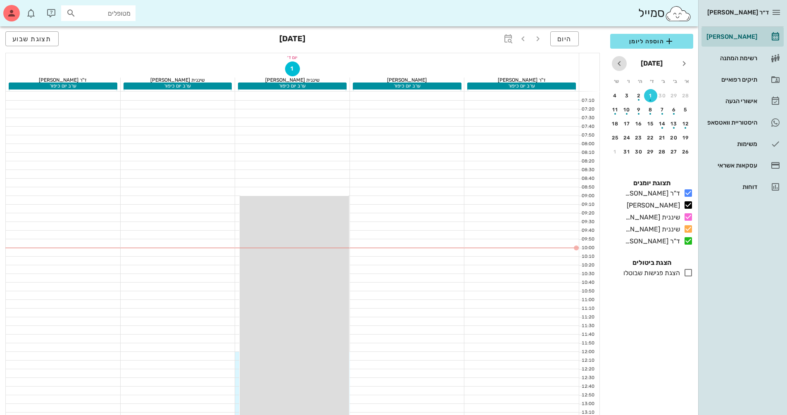
click at [377, 65] on icon "חודש הבא" at bounding box center [619, 64] width 10 height 10
click at [377, 113] on button "4" at bounding box center [661, 109] width 13 height 13
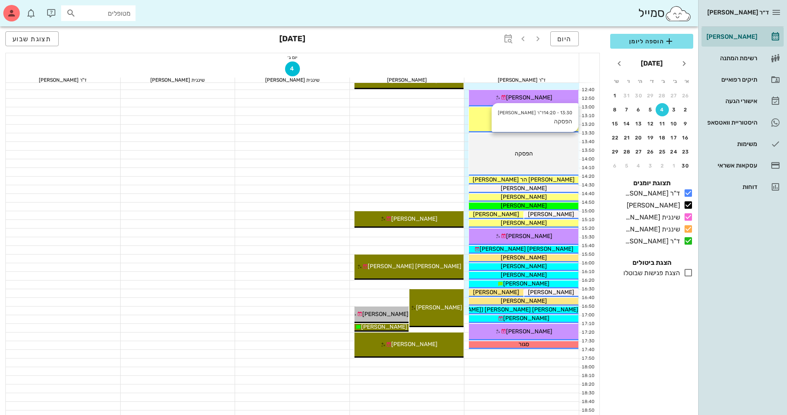
scroll to position [289, 0]
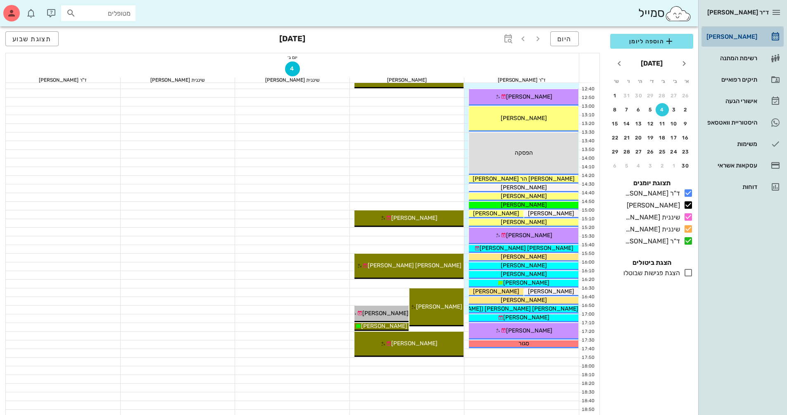
click at [377, 36] on div "[PERSON_NAME]" at bounding box center [730, 36] width 52 height 7
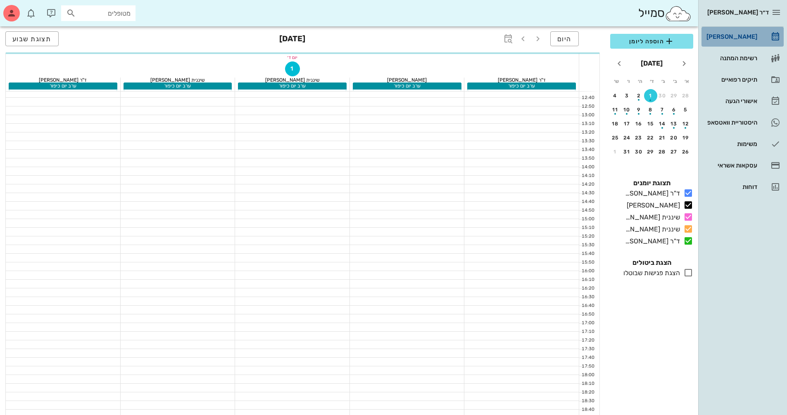
scroll to position [298, 0]
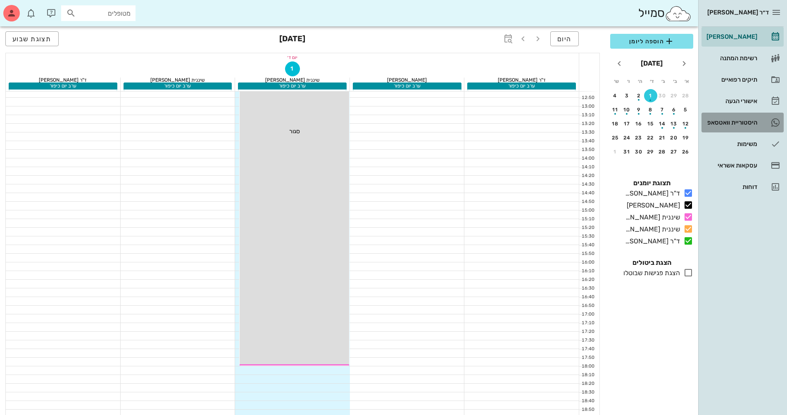
click at [377, 130] on link "היסטוריית וואטסאפ" at bounding box center [742, 123] width 82 height 20
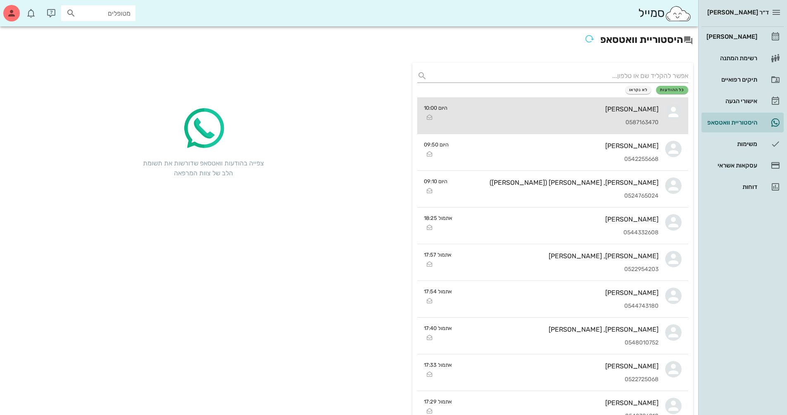
click at [377, 111] on div "[PERSON_NAME]" at bounding box center [556, 109] width 204 height 8
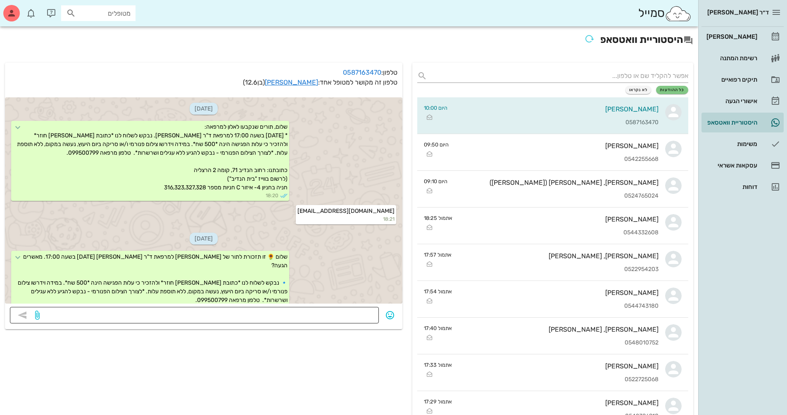
scroll to position [541, 0]
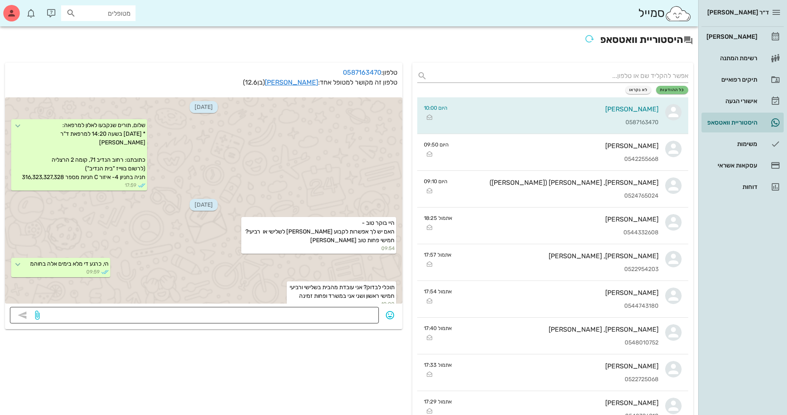
click at [365, 311] on textarea at bounding box center [207, 316] width 332 height 13
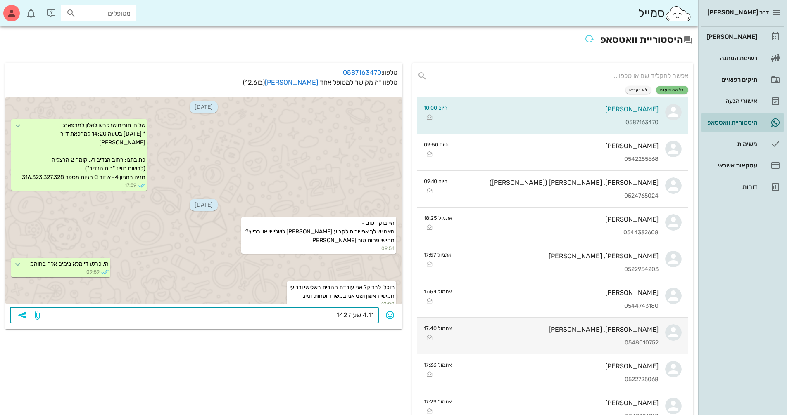
type textarea "4.11 שעה 1420"
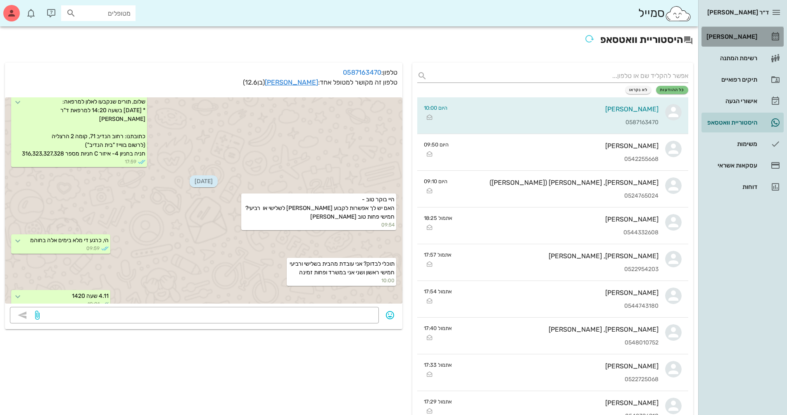
click at [377, 39] on div "[PERSON_NAME]" at bounding box center [730, 36] width 52 height 7
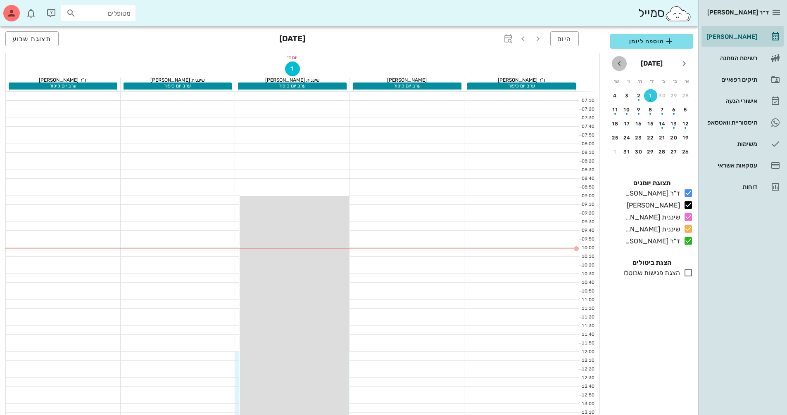
click at [377, 67] on icon "חודש הבא" at bounding box center [619, 64] width 10 height 10
click at [377, 111] on div "5" at bounding box center [650, 110] width 13 height 6
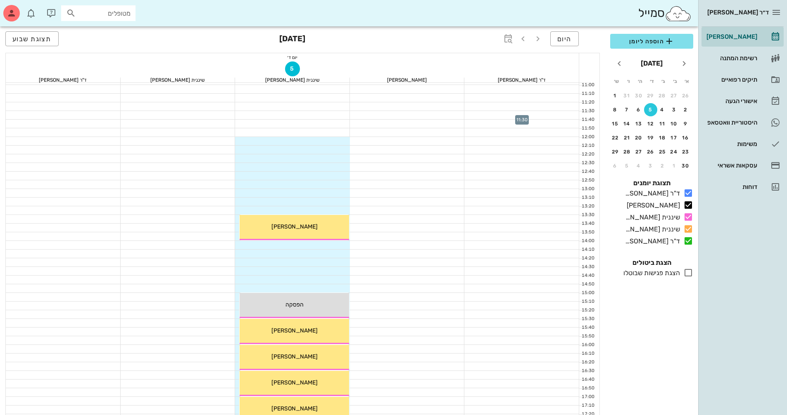
scroll to position [289, 0]
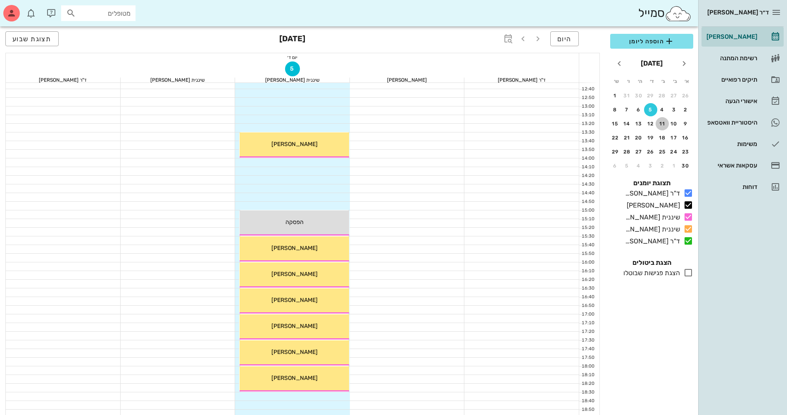
click at [377, 123] on div "11" at bounding box center [661, 124] width 13 height 6
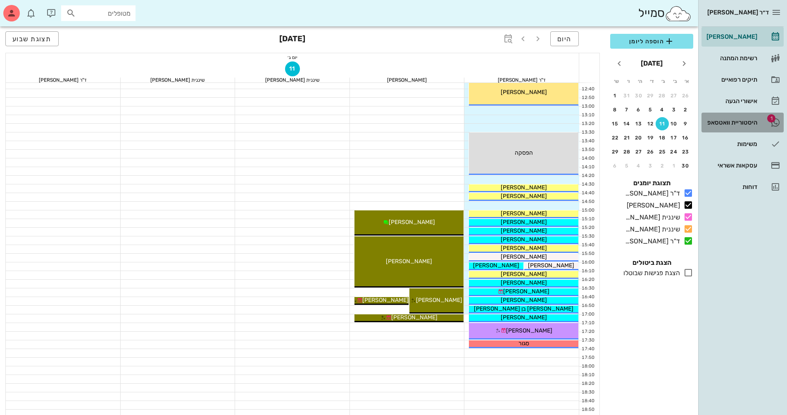
click at [377, 128] on div "היסטוריית וואטסאפ" at bounding box center [730, 122] width 52 height 13
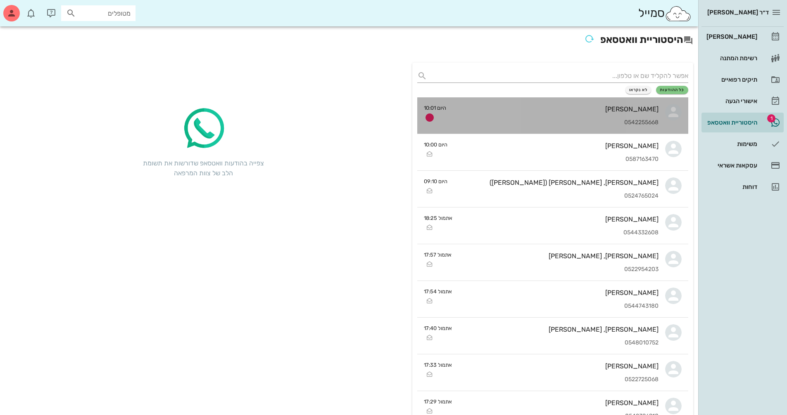
click at [377, 115] on div "[PERSON_NAME] 0542255668" at bounding box center [556, 115] width 206 height 36
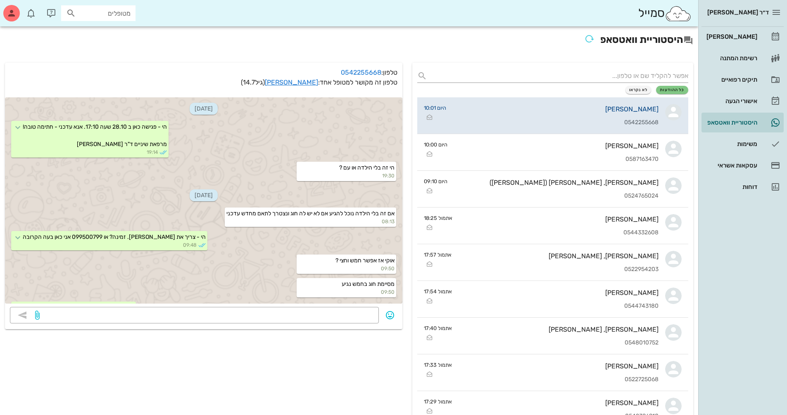
scroll to position [44, 0]
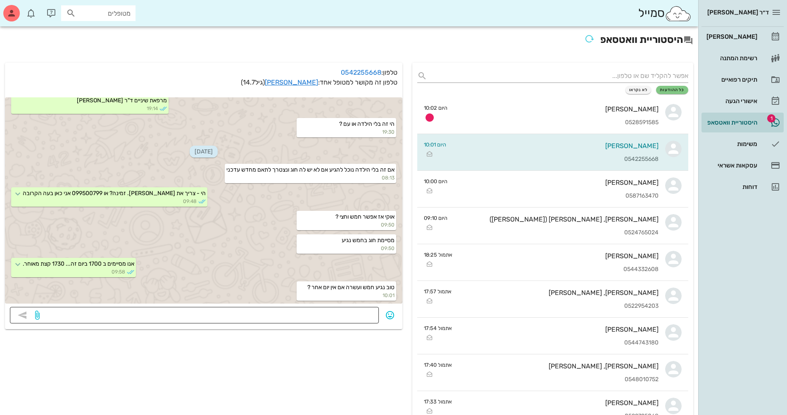
drag, startPoint x: 367, startPoint y: 315, endPoint x: 373, endPoint y: 315, distance: 6.6
click at [366, 315] on textarea at bounding box center [207, 316] width 332 height 13
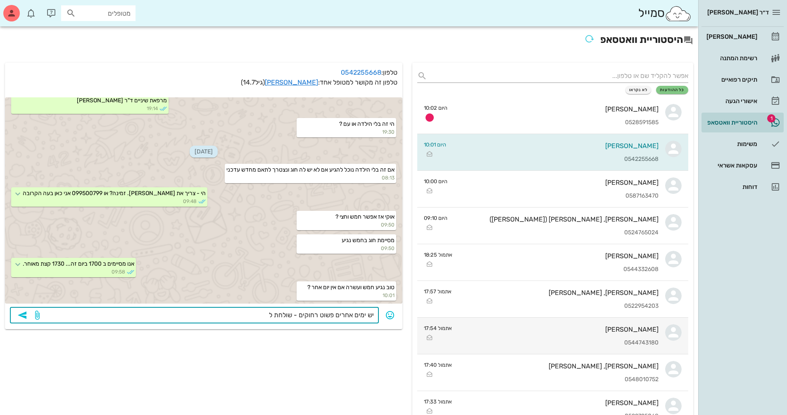
type textarea "יש ימים אחרים פשוט רחוקים - שולחת לך"
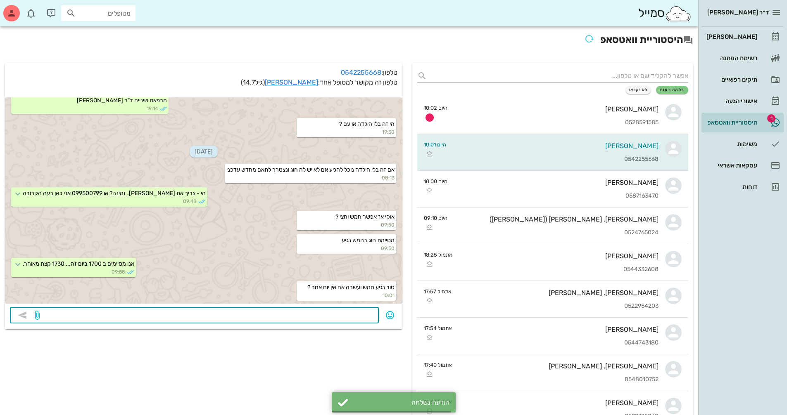
scroll to position [67, 0]
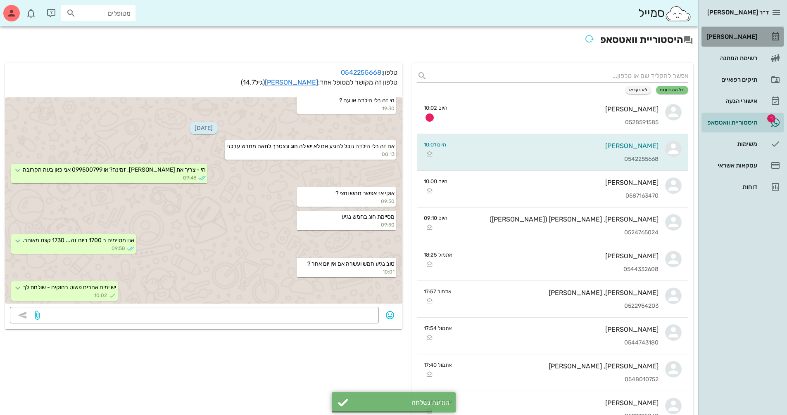
click at [377, 33] on div "[PERSON_NAME]" at bounding box center [730, 36] width 52 height 7
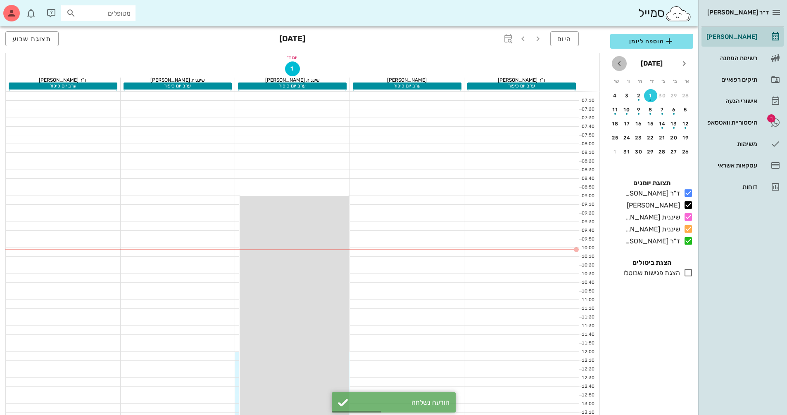
click at [377, 64] on icon "חודש הבא" at bounding box center [619, 64] width 10 height 10
click at [377, 140] on div "16" at bounding box center [685, 138] width 13 height 6
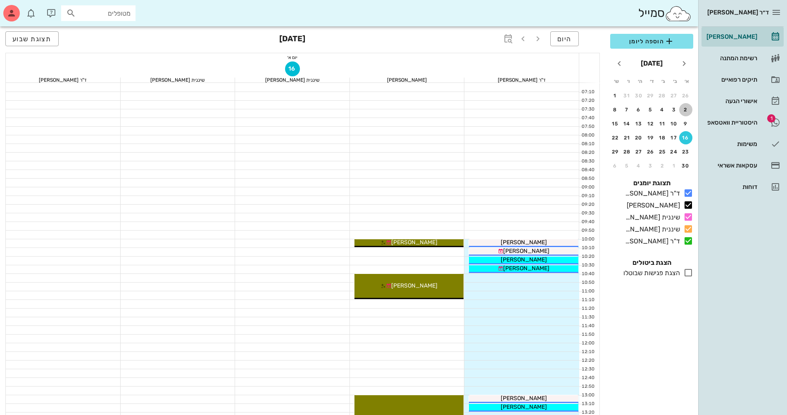
click at [377, 111] on div "2" at bounding box center [685, 110] width 13 height 6
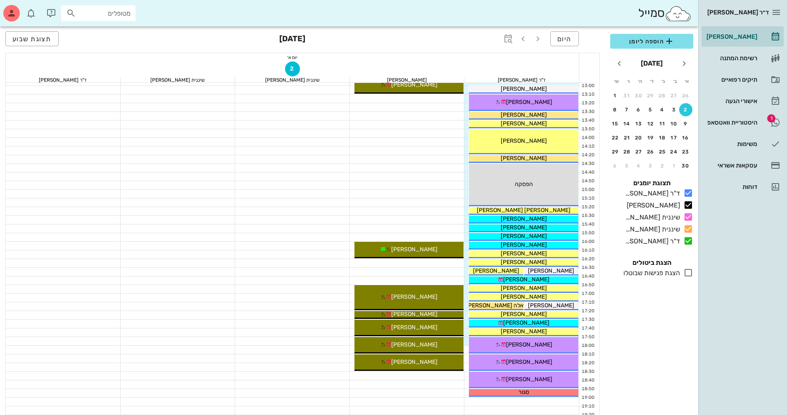
scroll to position [372, 0]
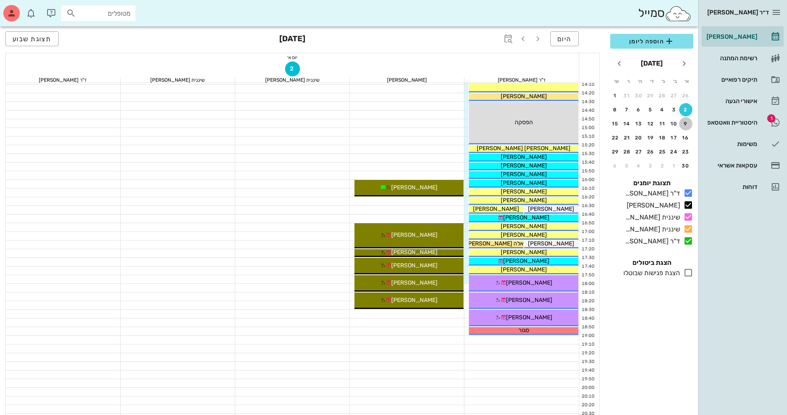
click at [377, 125] on div "9" at bounding box center [685, 124] width 13 height 6
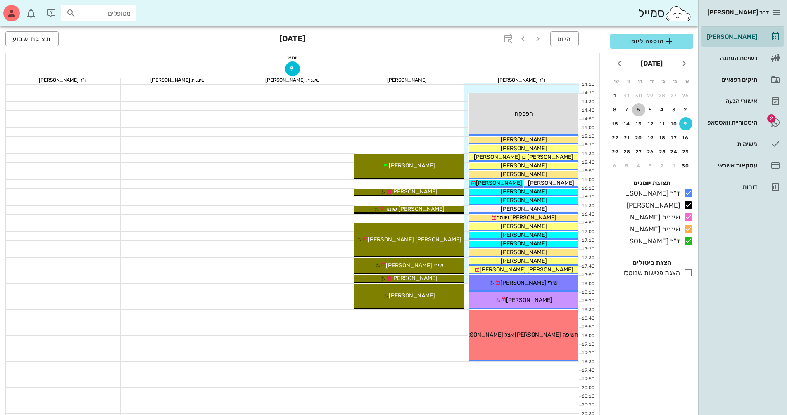
click at [377, 113] on button "6" at bounding box center [638, 109] width 13 height 13
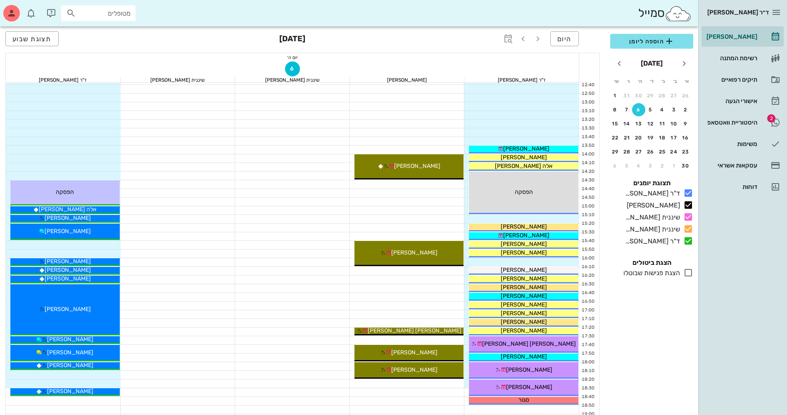
scroll to position [165, 0]
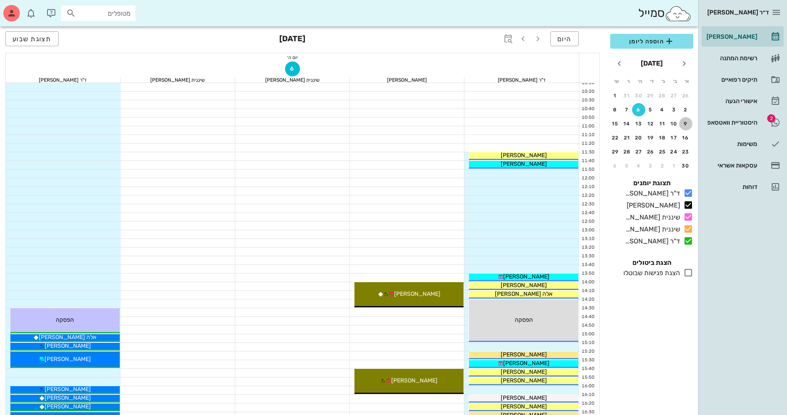
click at [377, 121] on div "9" at bounding box center [685, 124] width 13 height 6
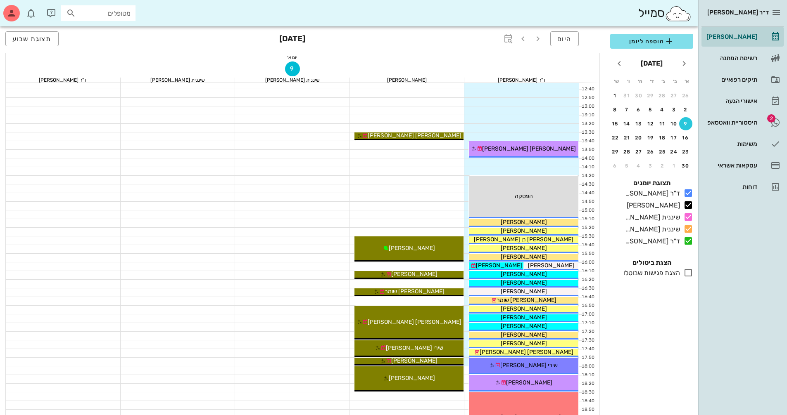
scroll to position [396, 0]
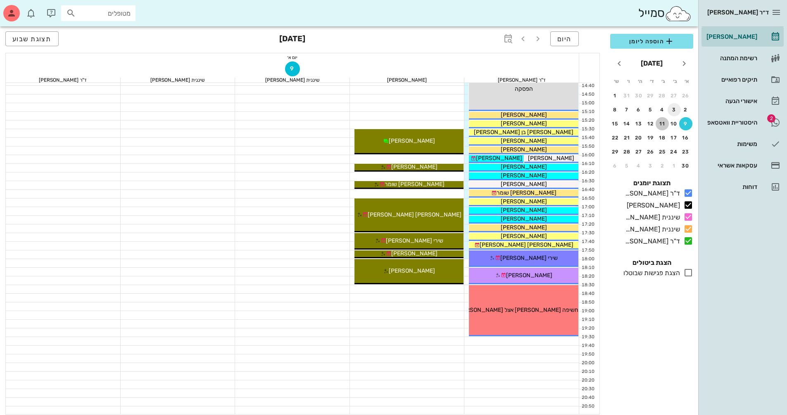
click at [377, 124] on div "11" at bounding box center [661, 124] width 13 height 6
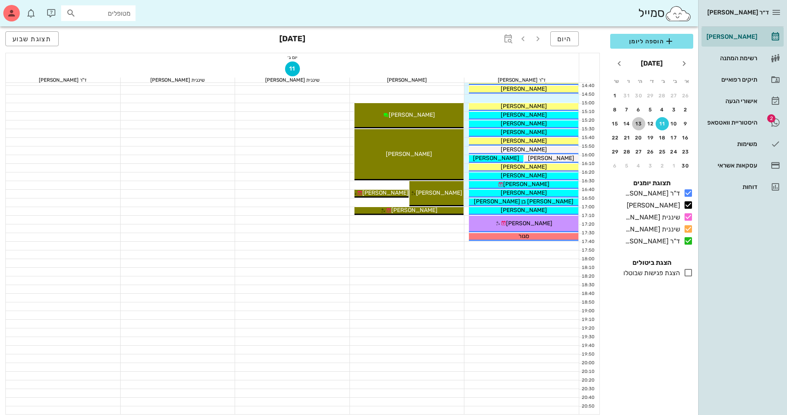
click at [377, 125] on div "13" at bounding box center [638, 124] width 13 height 6
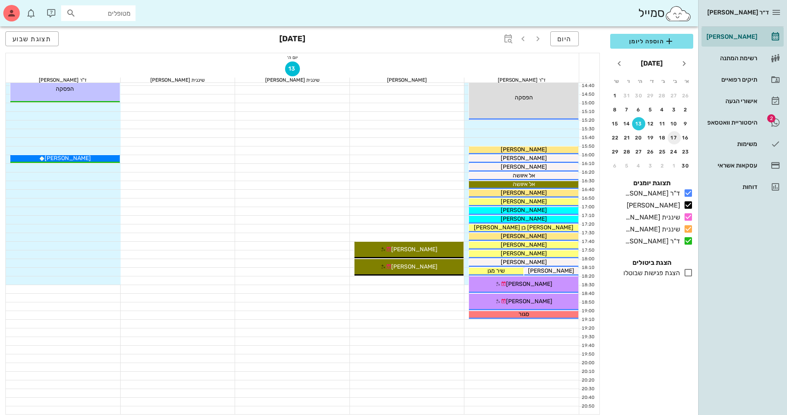
scroll to position [190, 0]
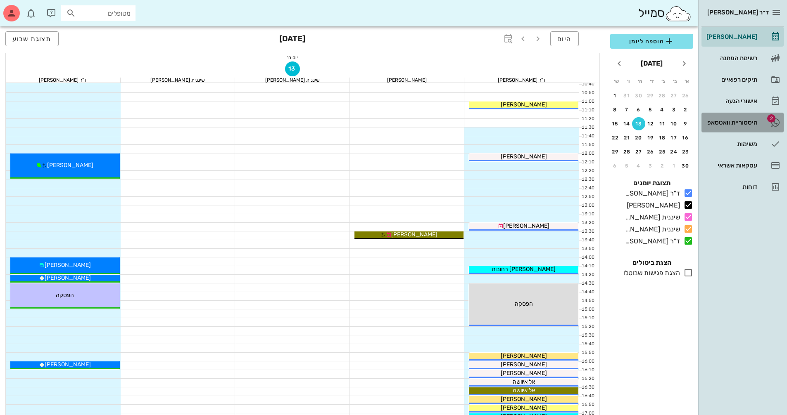
click at [377, 123] on div "היסטוריית וואטסאפ" at bounding box center [730, 122] width 52 height 7
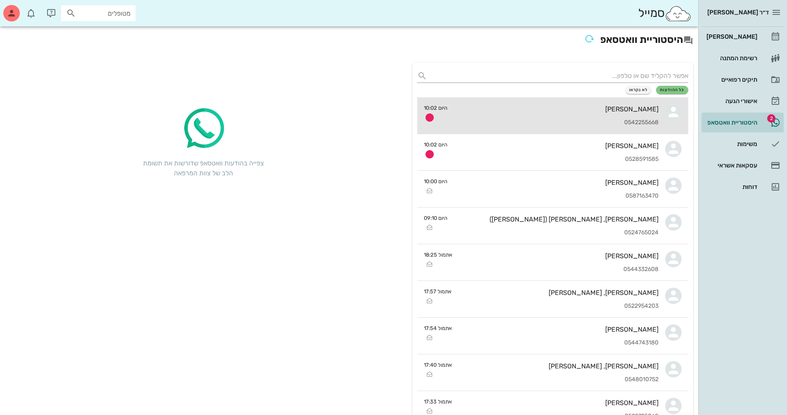
click at [377, 120] on div "0542255668" at bounding box center [556, 122] width 204 height 7
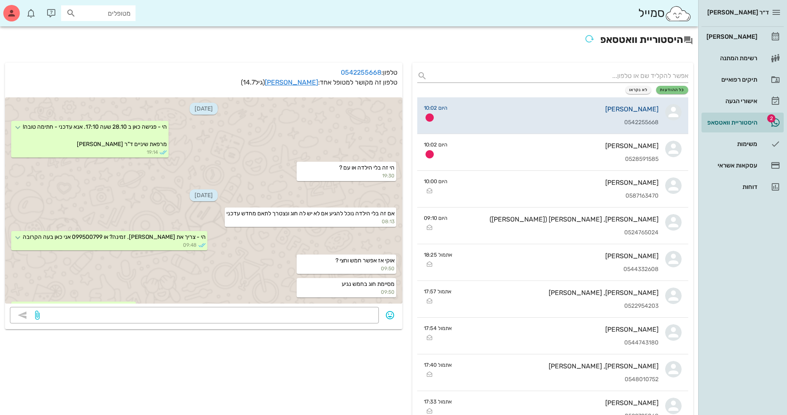
scroll to position [91, 0]
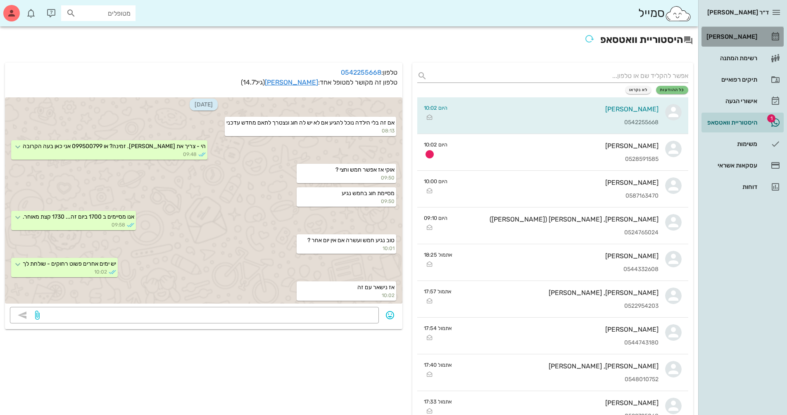
click at [377, 36] on div "[PERSON_NAME]" at bounding box center [730, 36] width 52 height 7
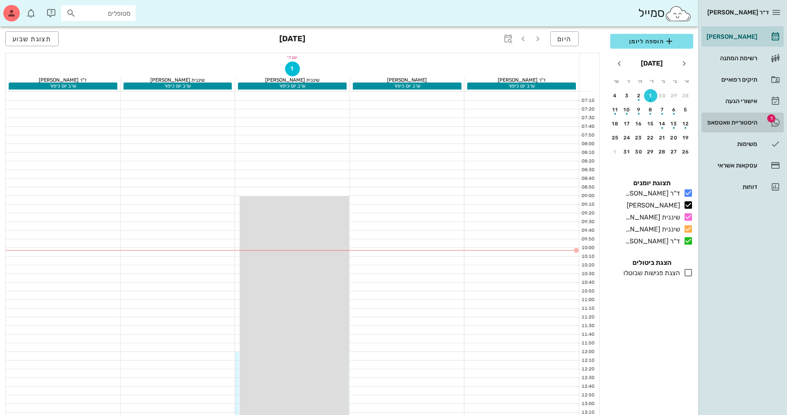
click at [377, 117] on div "היסטוריית וואטסאפ" at bounding box center [730, 122] width 52 height 13
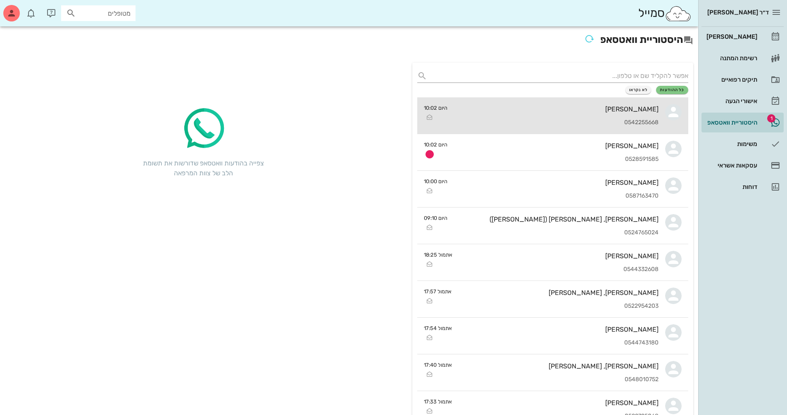
click at [377, 115] on div "[PERSON_NAME] 0542255668" at bounding box center [556, 115] width 204 height 36
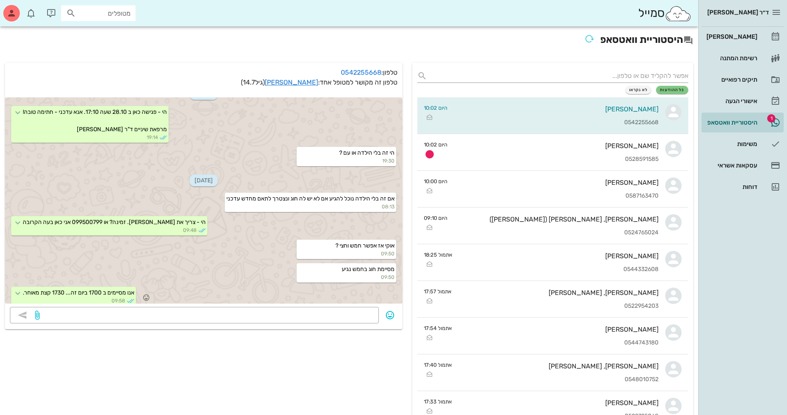
scroll to position [8, 0]
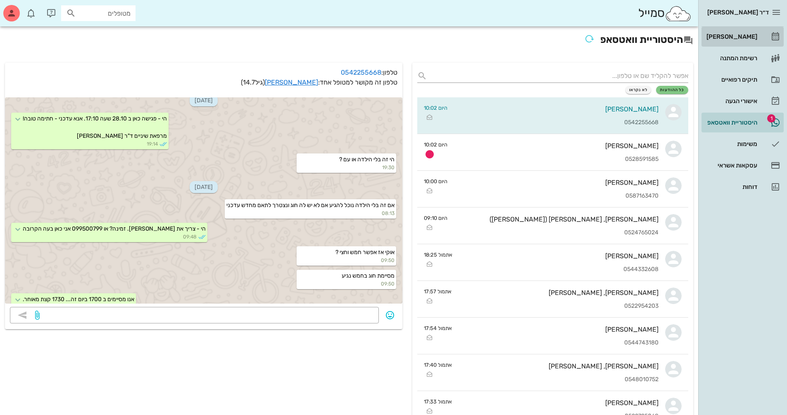
click at [377, 34] on div "[PERSON_NAME]" at bounding box center [730, 36] width 52 height 7
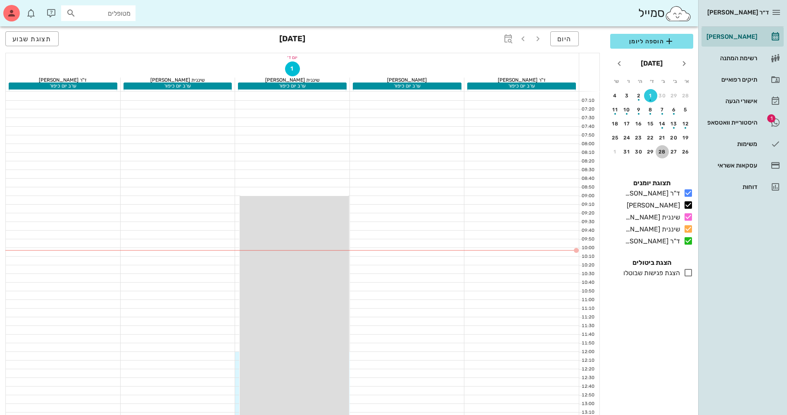
click at [377, 151] on div "28" at bounding box center [661, 152] width 13 height 6
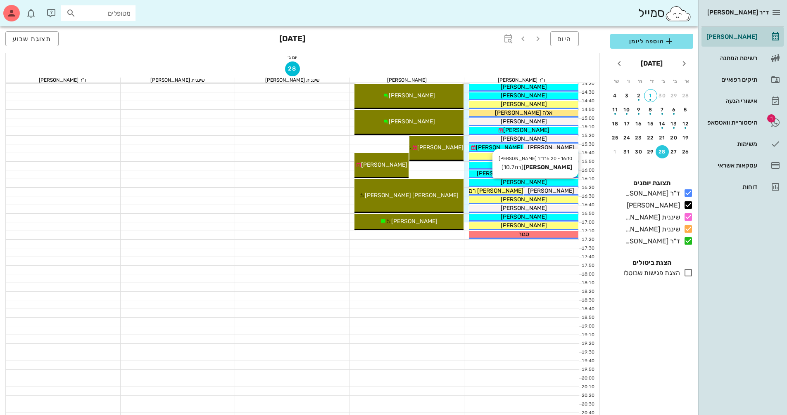
scroll to position [396, 0]
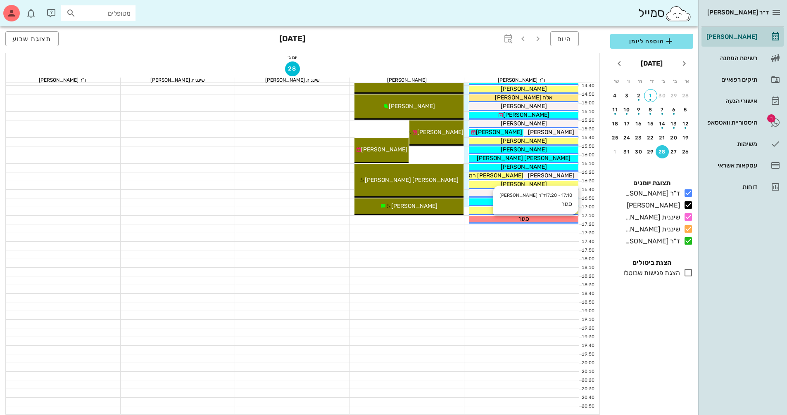
click at [377, 218] on div "סגור" at bounding box center [523, 219] width 109 height 9
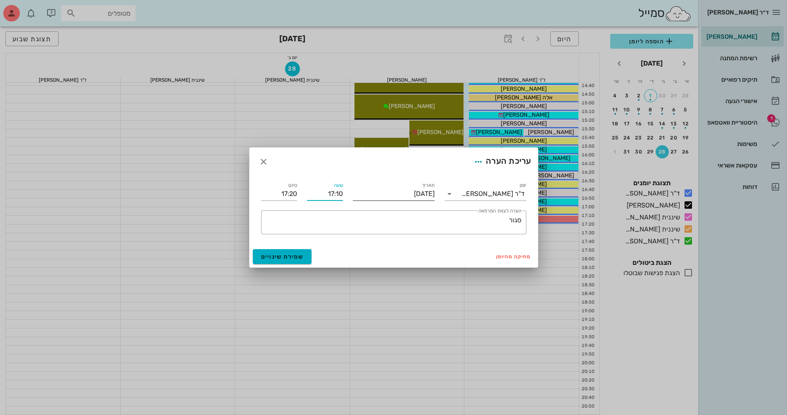
drag, startPoint x: 324, startPoint y: 194, endPoint x: 430, endPoint y: 187, distance: 106.4
click at [377, 187] on div "יומן ד"ר [PERSON_NAME] תאריך [DATE] שעה 17:10 סיום 17:20 ​ הערה לצוות המרפאה סג…" at bounding box center [393, 208] width 275 height 64
type input "17:20"
type input "17:30"
click at [292, 194] on input "17:30" at bounding box center [279, 193] width 36 height 13
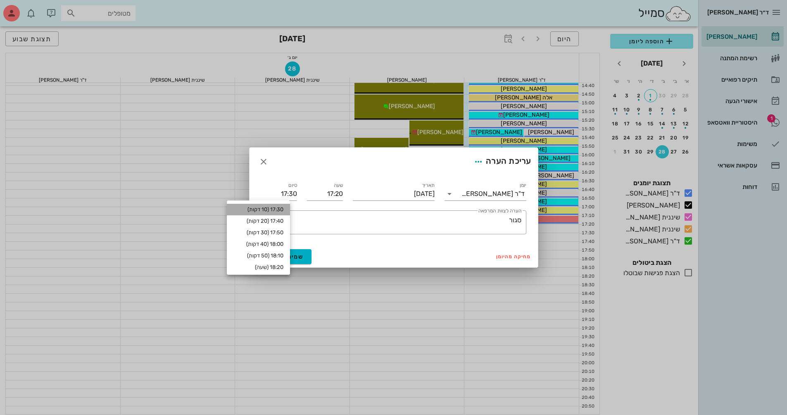
click at [290, 209] on div "17:30 (10 דקות)" at bounding box center [258, 210] width 63 height 12
type input "17:30"
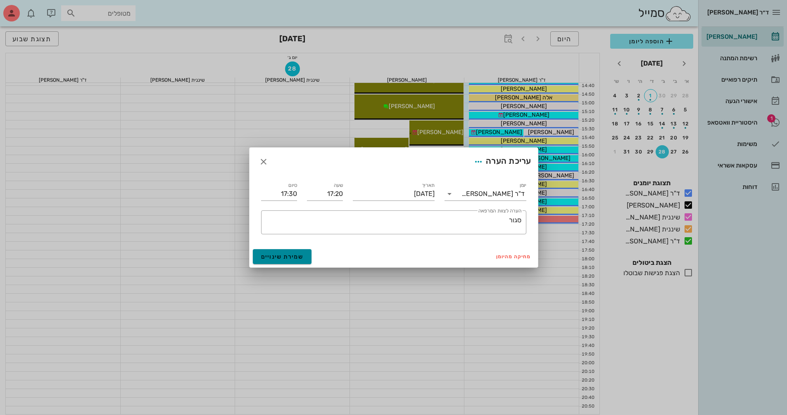
click at [292, 249] on button "שמירת שינויים" at bounding box center [282, 256] width 59 height 15
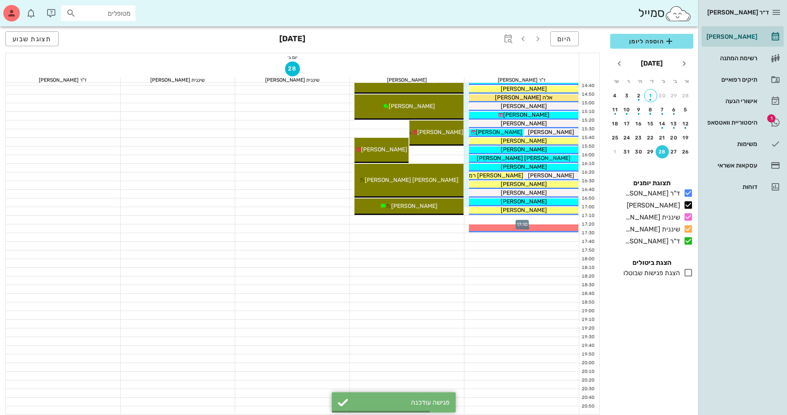
click at [377, 219] on div at bounding box center [521, 220] width 115 height 8
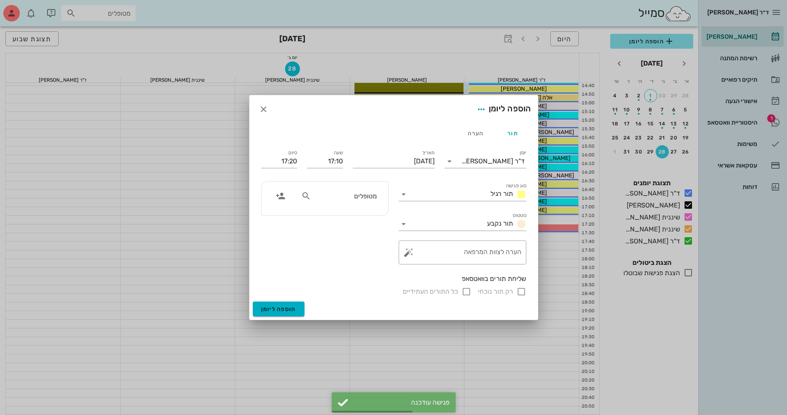
click at [361, 197] on input "מטופלים" at bounding box center [345, 196] width 64 height 11
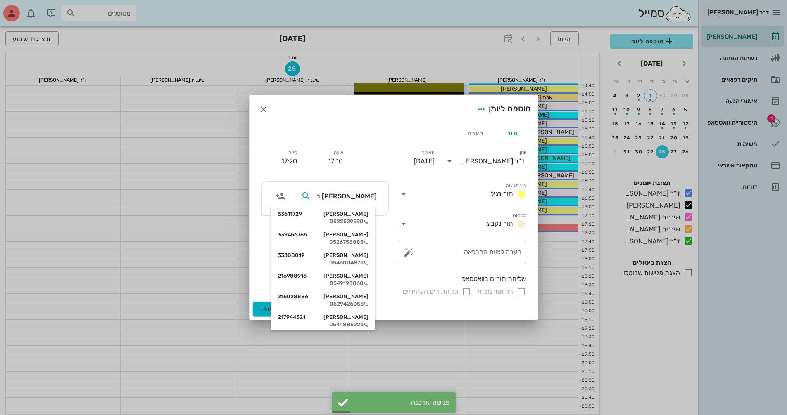
type input "[PERSON_NAME] בו"
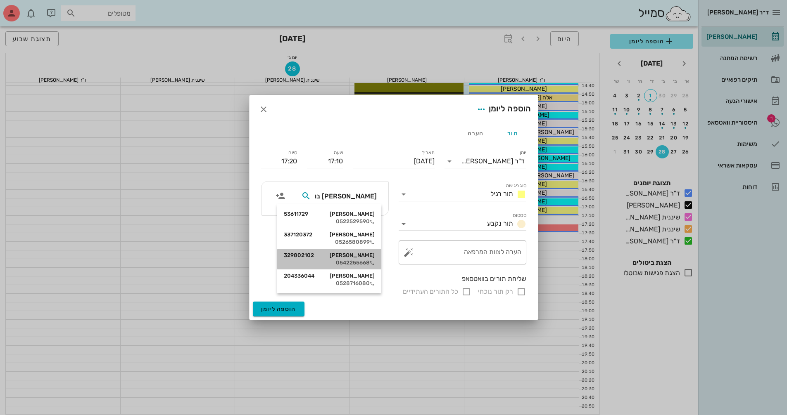
click at [359, 261] on div "0542255668" at bounding box center [329, 263] width 91 height 7
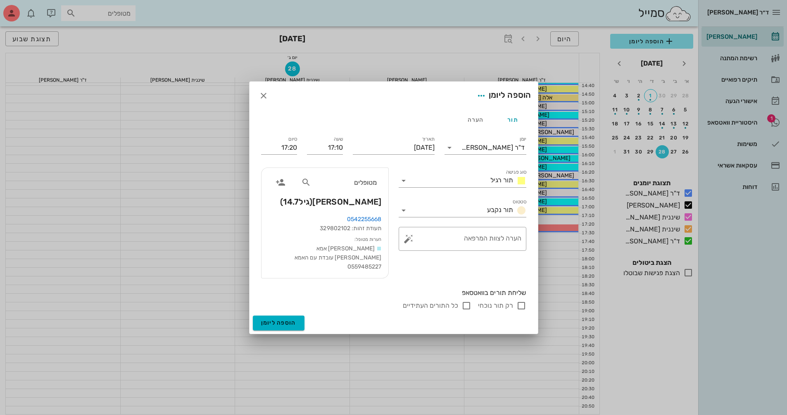
drag, startPoint x: 480, startPoint y: 247, endPoint x: 548, endPoint y: 236, distance: 68.2
click at [377, 247] on textarea "הערה לצוות המרפאה" at bounding box center [465, 241] width 111 height 20
type textarea "שיחה"
click at [377, 303] on input "רק תור נוכחי" at bounding box center [521, 306] width 10 height 10
checkbox input "false"
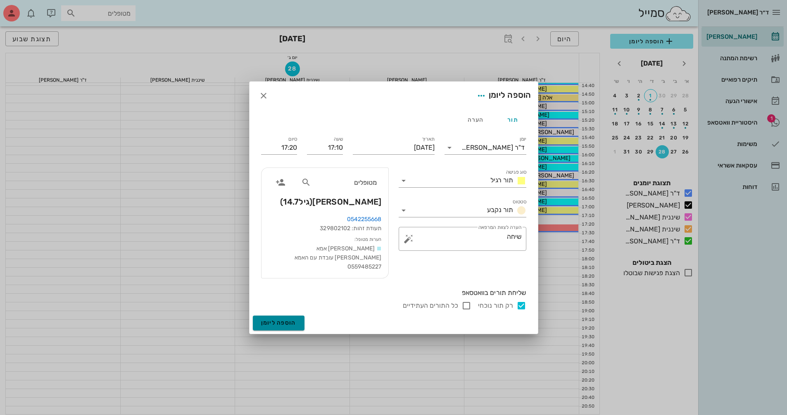
click at [289, 320] on span "הוספה ליומן" at bounding box center [278, 323] width 35 height 7
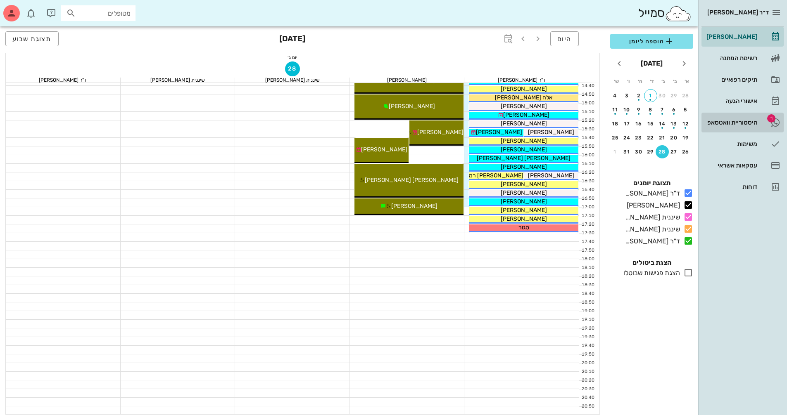
click at [377, 118] on div "היסטוריית וואטסאפ" at bounding box center [730, 122] width 52 height 13
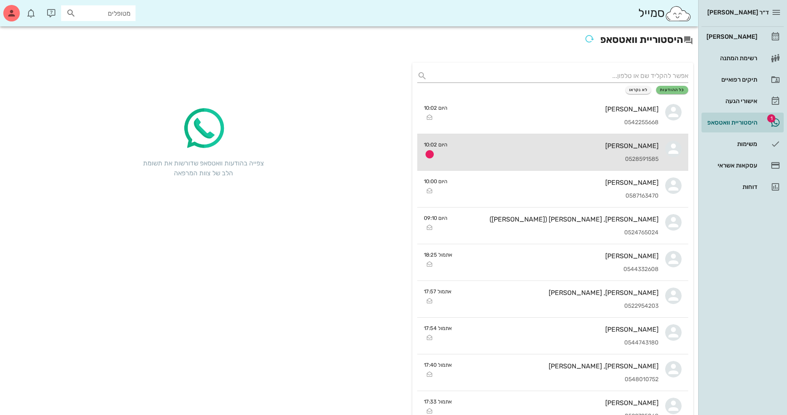
click at [377, 154] on div "[PERSON_NAME] 0528591585" at bounding box center [556, 152] width 204 height 36
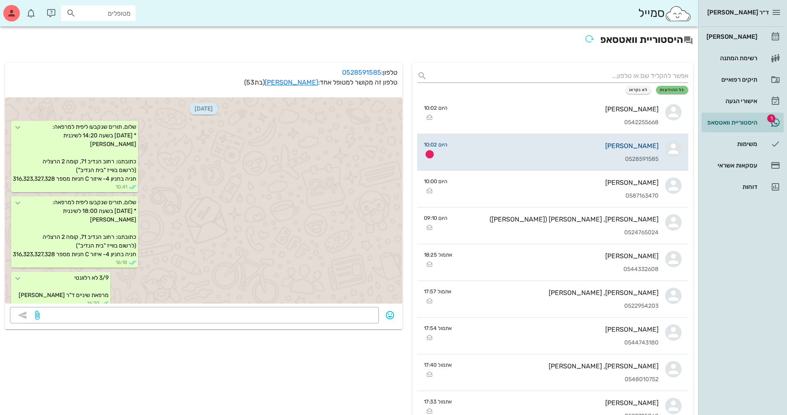
scroll to position [758, 0]
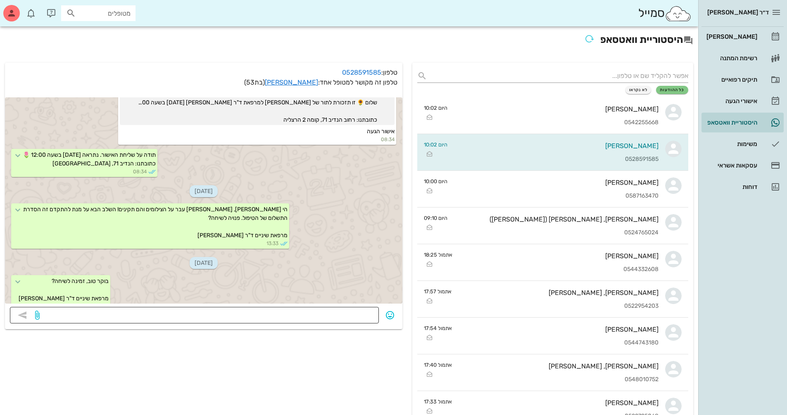
click at [358, 314] on textarea at bounding box center [207, 316] width 332 height 13
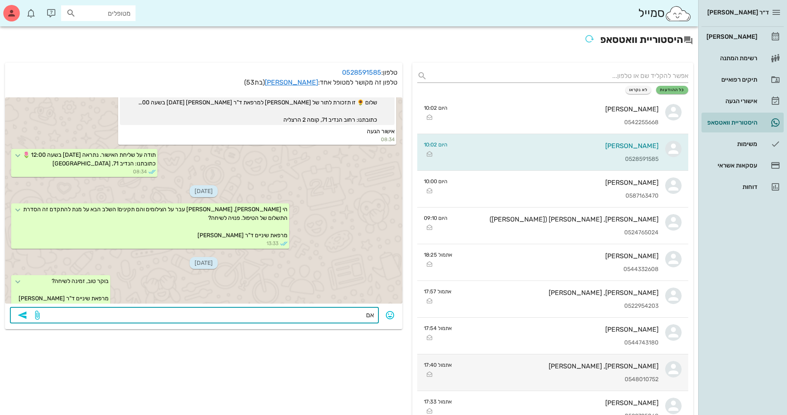
type textarea "א"
type textarea "מצוין-כאן עד 1030."
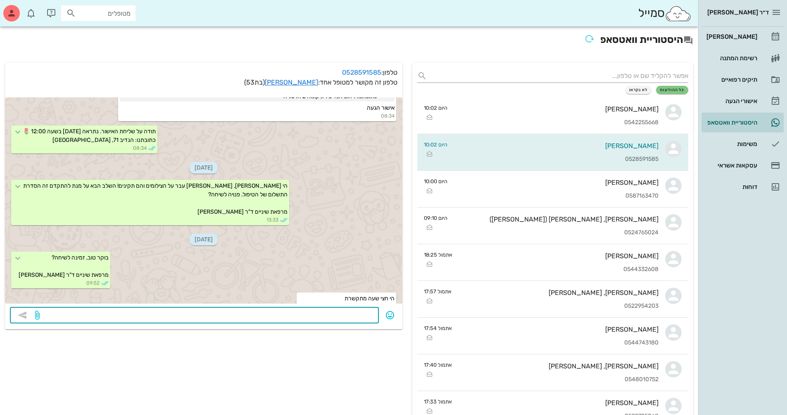
click at [104, 13] on input "מטופלים" at bounding box center [104, 13] width 53 height 11
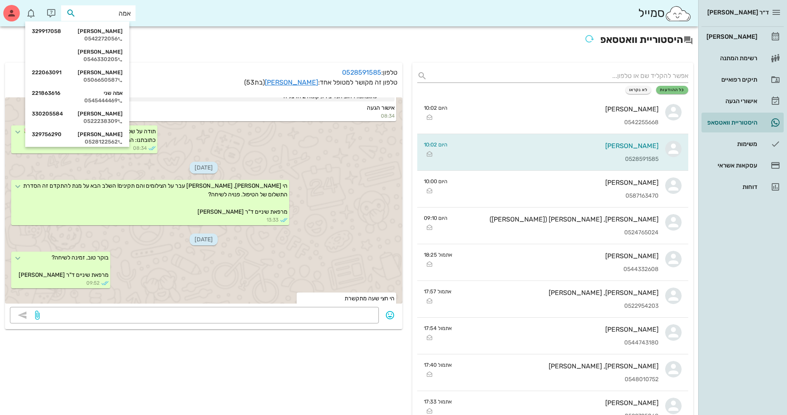
type input "[PERSON_NAME]"
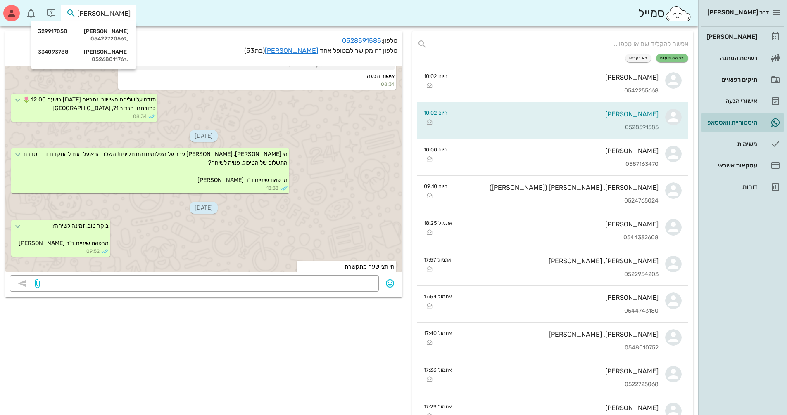
scroll to position [41, 0]
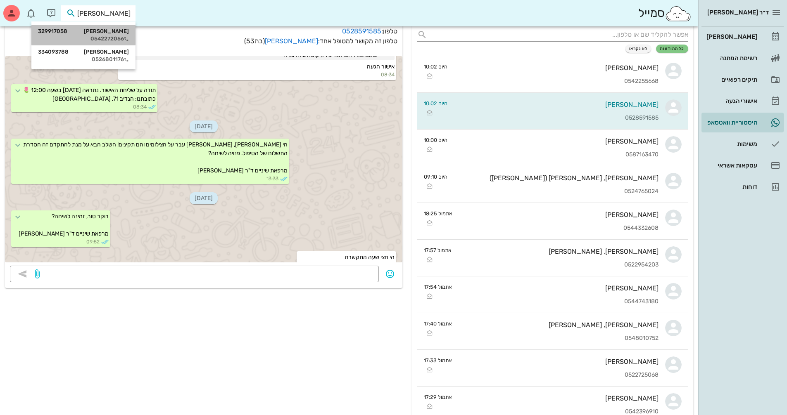
click at [100, 29] on div "[PERSON_NAME] 329917058" at bounding box center [83, 31] width 91 height 7
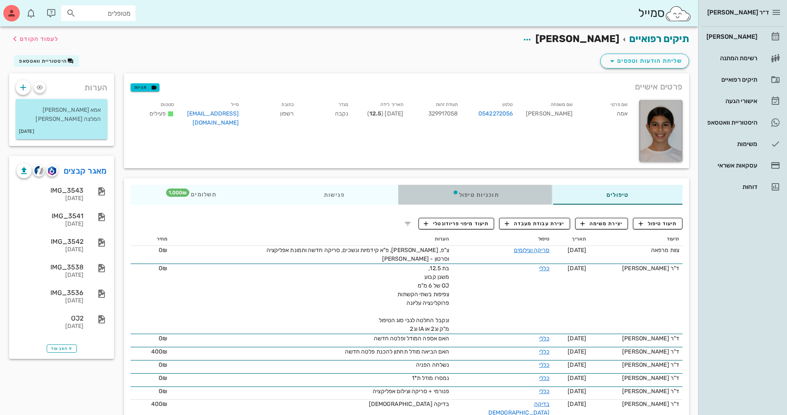
click at [377, 197] on div "תוכניות טיפול" at bounding box center [475, 195] width 154 height 20
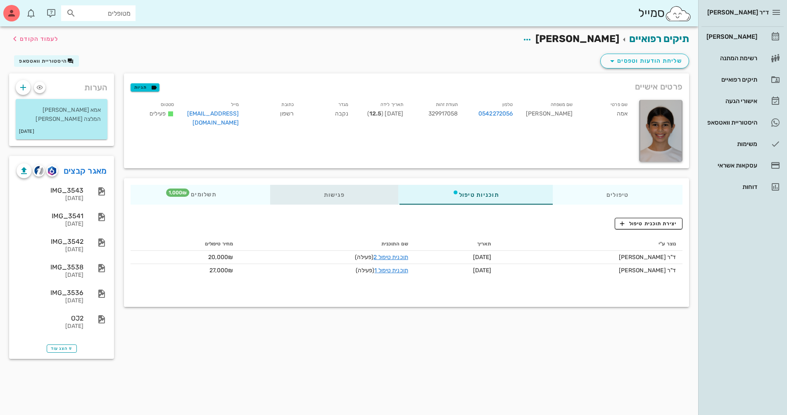
click at [345, 197] on div "פגישות" at bounding box center [334, 195] width 128 height 20
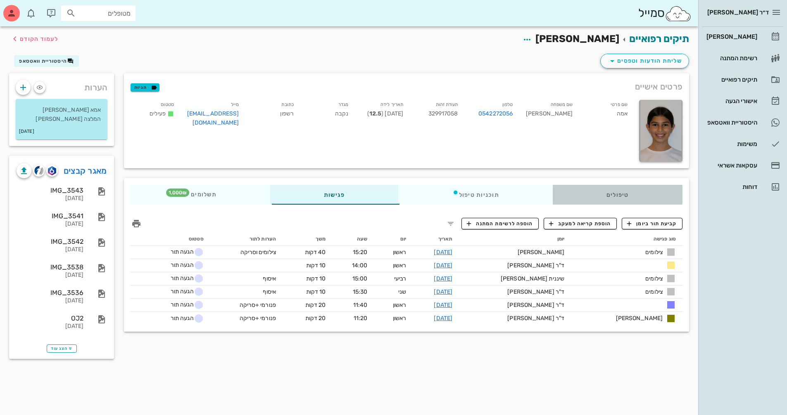
click at [377, 199] on div "טיפולים" at bounding box center [617, 195] width 130 height 20
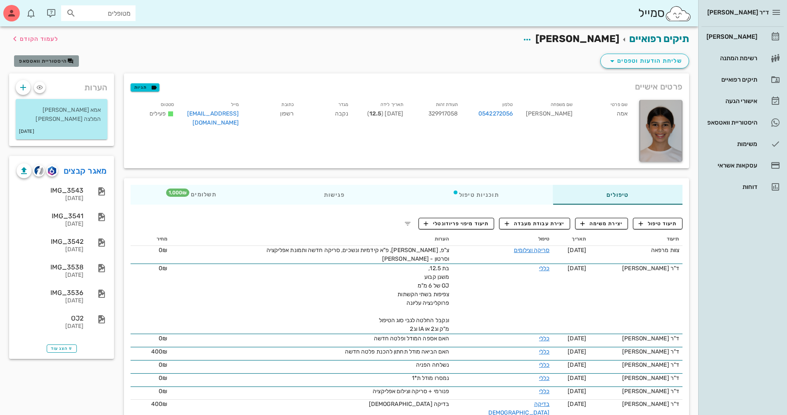
click at [48, 64] on span "היסטוריית וואטסאפ" at bounding box center [43, 61] width 48 height 6
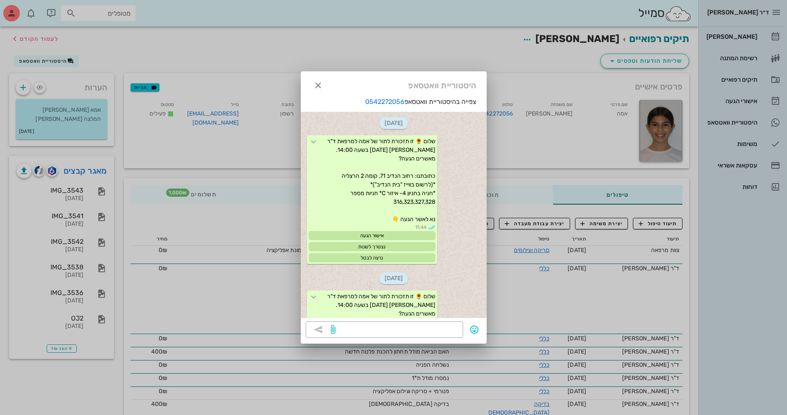
scroll to position [1078, 0]
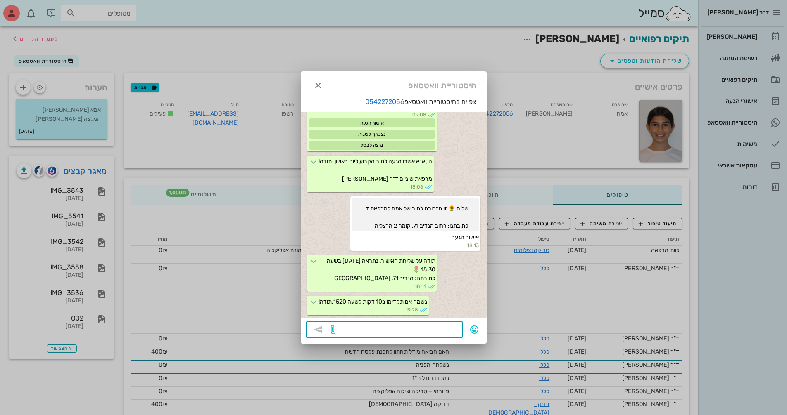
click at [377, 334] on textarea at bounding box center [397, 330] width 121 height 13
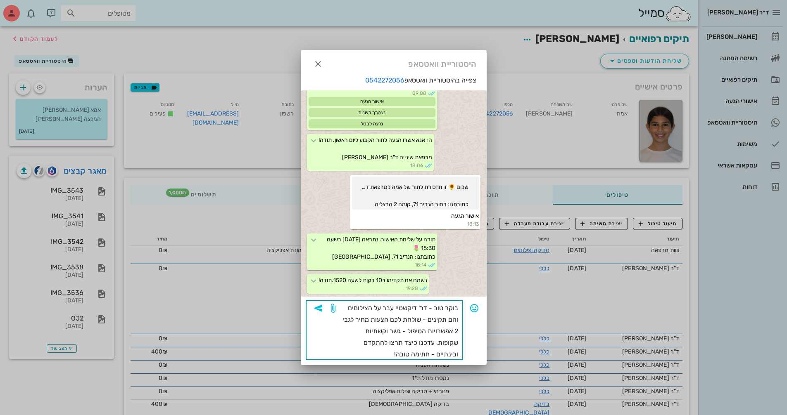
click at [377, 318] on textarea "בוקר טוב - דר' דיקשטיי עבר על הצילומים והם תקינים - שולחת לכם הצעות מחיר לגבי 2…" at bounding box center [397, 332] width 121 height 58
drag, startPoint x: 381, startPoint y: 344, endPoint x: 394, endPoint y: 346, distance: 13.0
click at [377, 346] on textarea "בוקר טוב - דר' דיקשטיי עבר על הצילומים והם תקינים - שולחת לכם לכאן הצעות מחיר ל…" at bounding box center [397, 332] width 121 height 58
type textarea "בוקר טוב - דר' דיקשטיי עבר על הצילומים והם תקינים - שולחת לכם לכאן הצעות מחיר ל…"
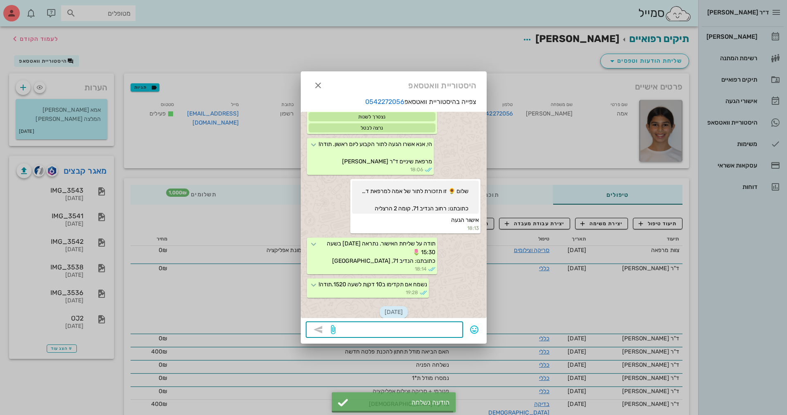
scroll to position [1167, 0]
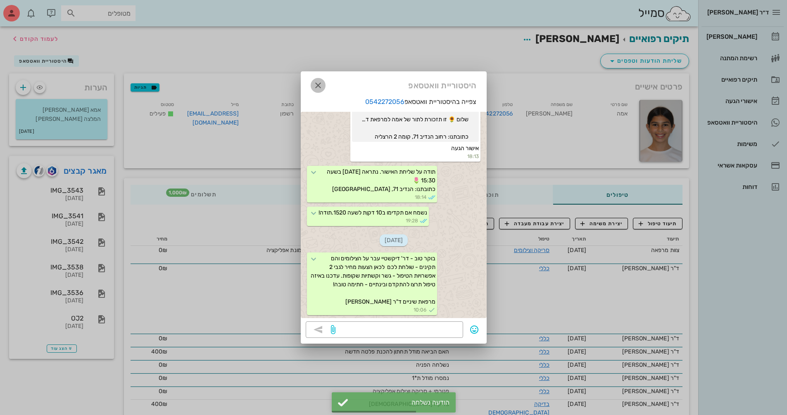
click at [323, 85] on span "button" at bounding box center [318, 86] width 15 height 10
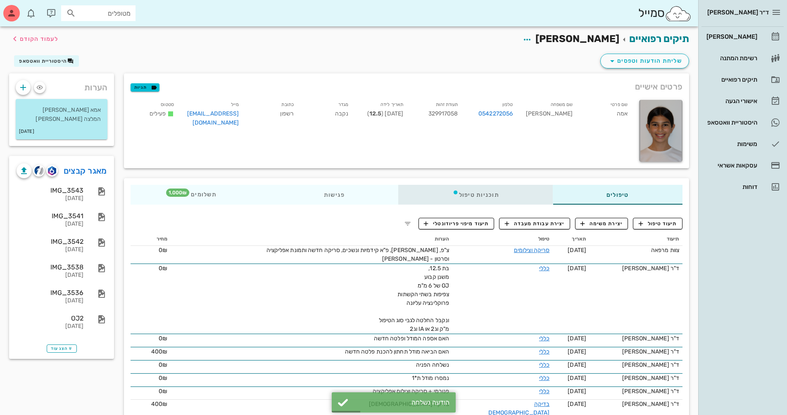
click at [377, 194] on div "תוכניות טיפול" at bounding box center [475, 195] width 154 height 20
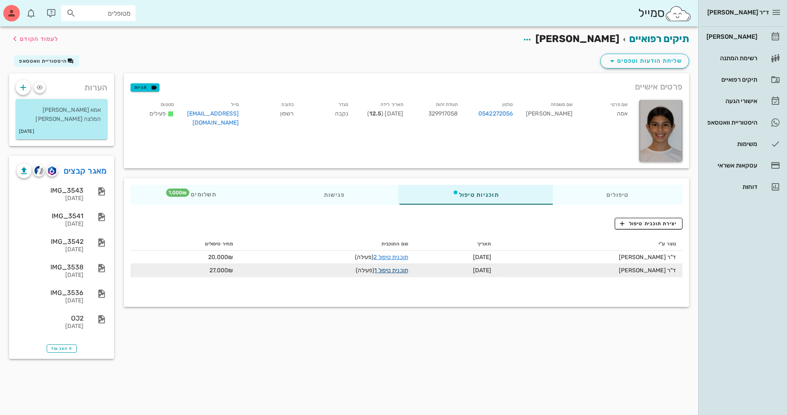
click at [377, 271] on link "תוכנית טיפול 1" at bounding box center [390, 270] width 33 height 7
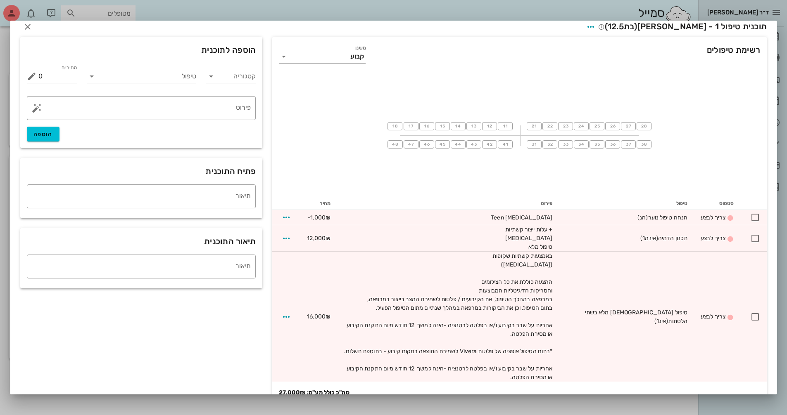
scroll to position [0, 0]
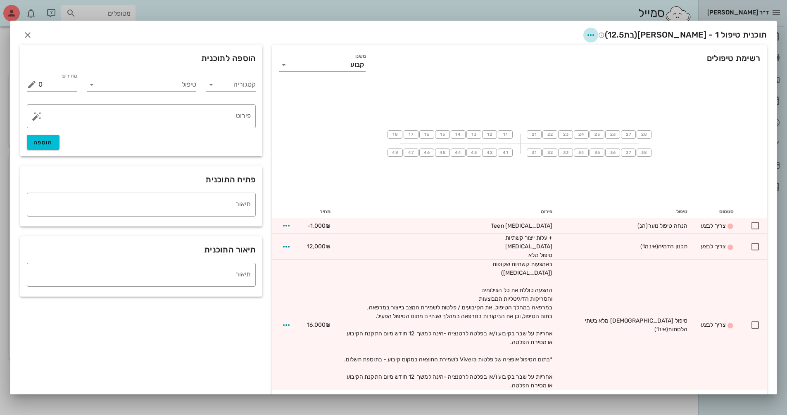
click at [377, 37] on icon "button" at bounding box center [591, 35] width 10 height 10
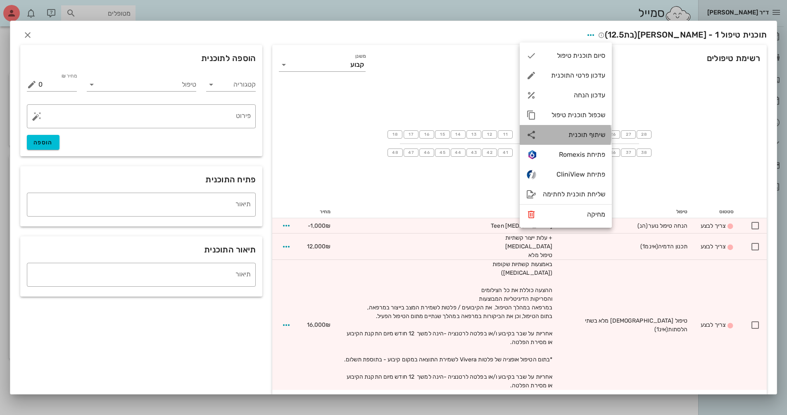
click at [377, 131] on div "שיתוף תוכנית" at bounding box center [574, 135] width 62 height 8
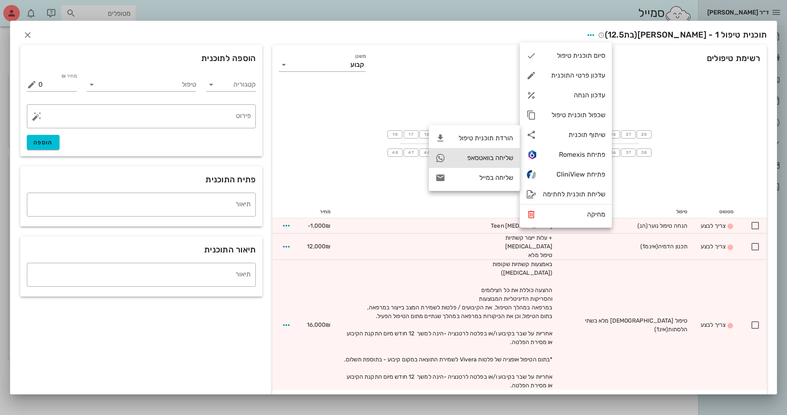
click at [377, 162] on div "שליחה בוואטסאפ" at bounding box center [474, 158] width 91 height 20
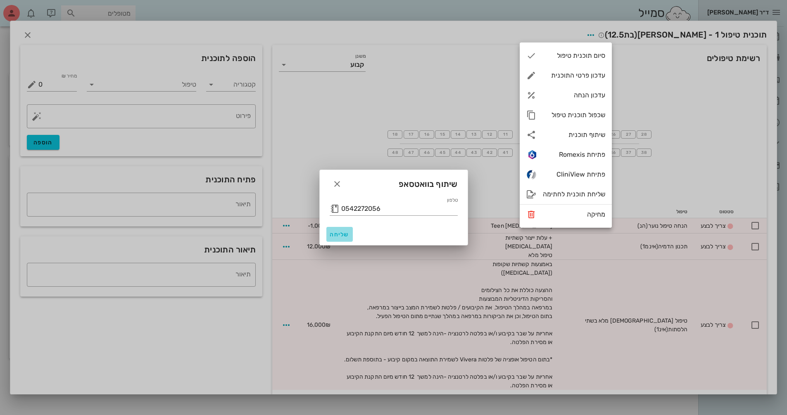
click at [335, 235] on span "שליחה" at bounding box center [340, 234] width 20 height 7
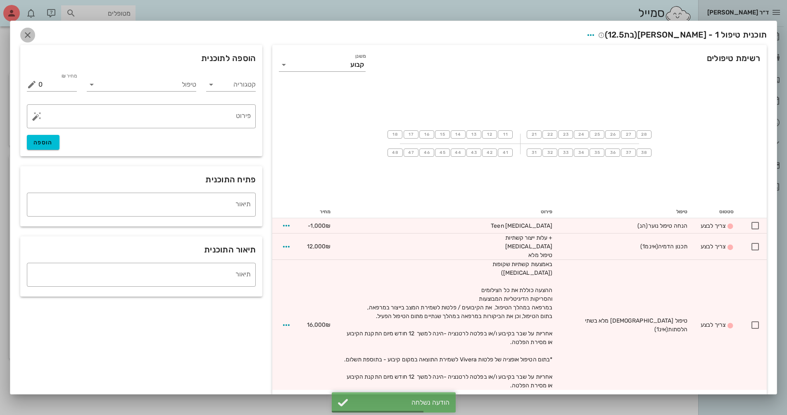
click at [33, 37] on icon "button" at bounding box center [28, 35] width 10 height 10
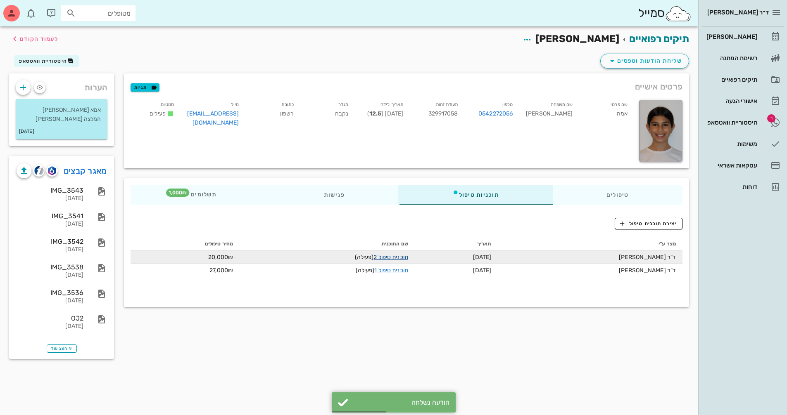
click at [377, 258] on link "תוכנית טיפול 2" at bounding box center [390, 257] width 34 height 7
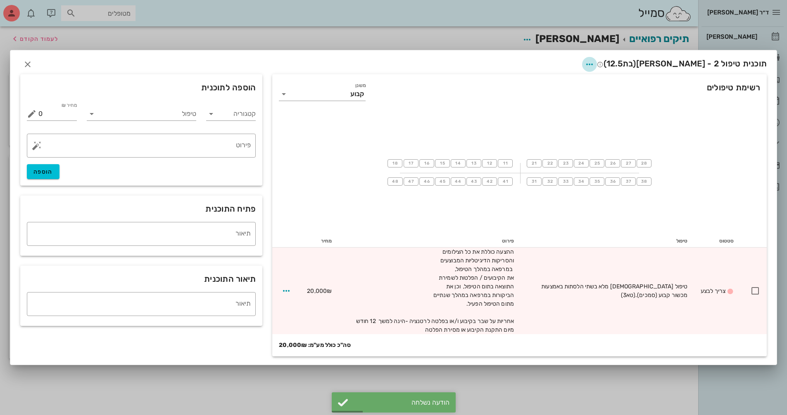
click at [377, 66] on icon "button" at bounding box center [589, 64] width 10 height 10
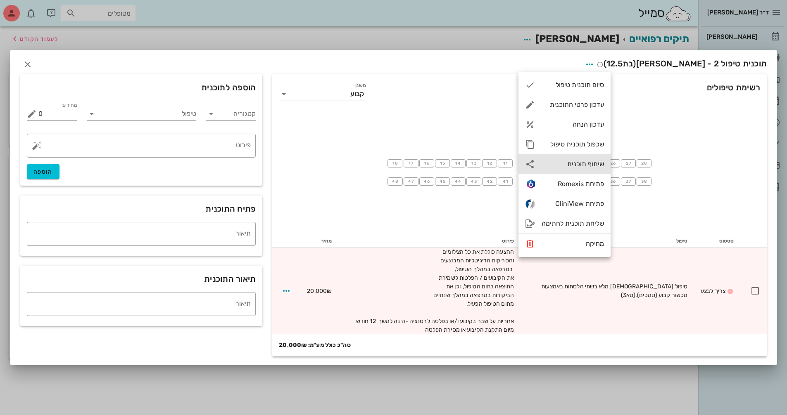
click at [377, 165] on div "שיתוף תוכנית" at bounding box center [572, 164] width 62 height 8
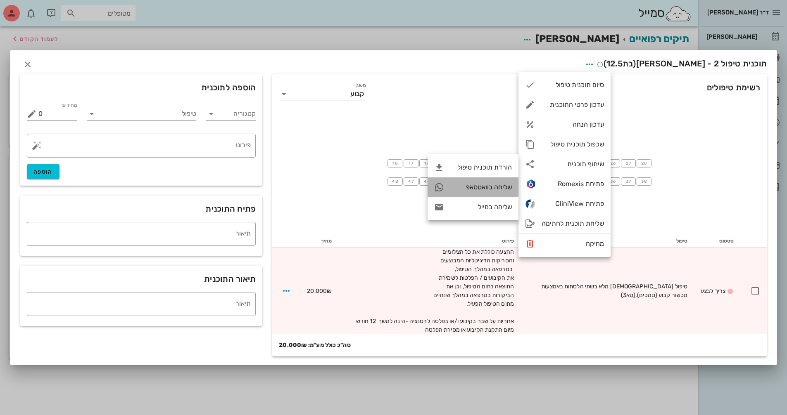
click at [377, 189] on div "שליחה בוואטסאפ" at bounding box center [480, 187] width 61 height 8
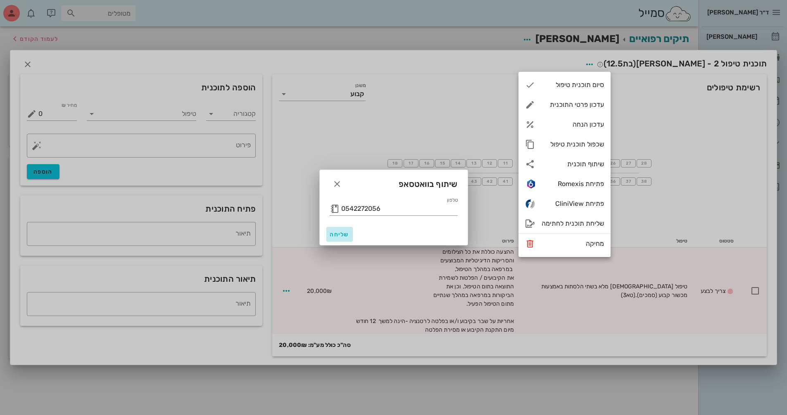
click at [335, 235] on span "שליחה" at bounding box center [340, 234] width 20 height 7
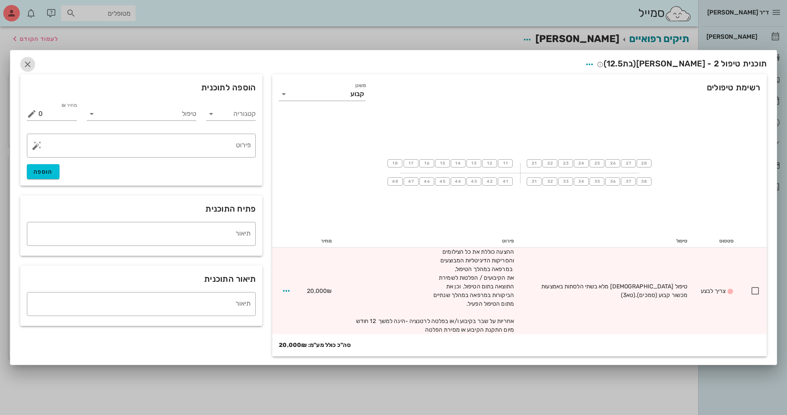
click at [24, 62] on icon "button" at bounding box center [28, 64] width 10 height 10
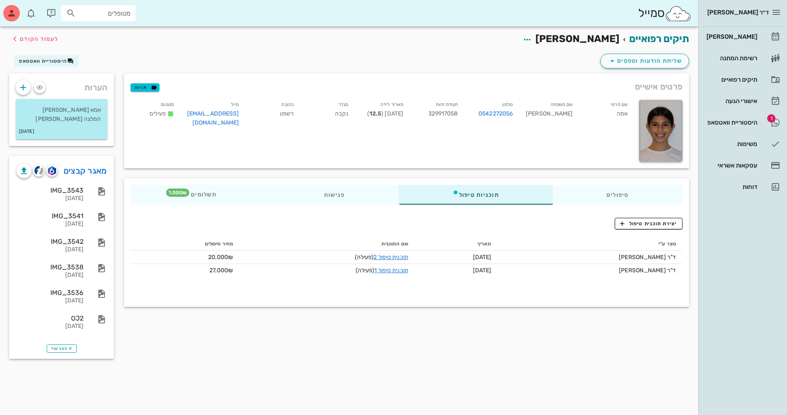
drag, startPoint x: 105, startPoint y: 12, endPoint x: 249, endPoint y: 12, distance: 143.7
click at [107, 12] on input "מטופלים" at bounding box center [104, 13] width 53 height 11
type input "[PERSON_NAME]"
click at [95, 35] on div "[PERSON_NAME] 220363162 0509517893" at bounding box center [83, 35] width 91 height 21
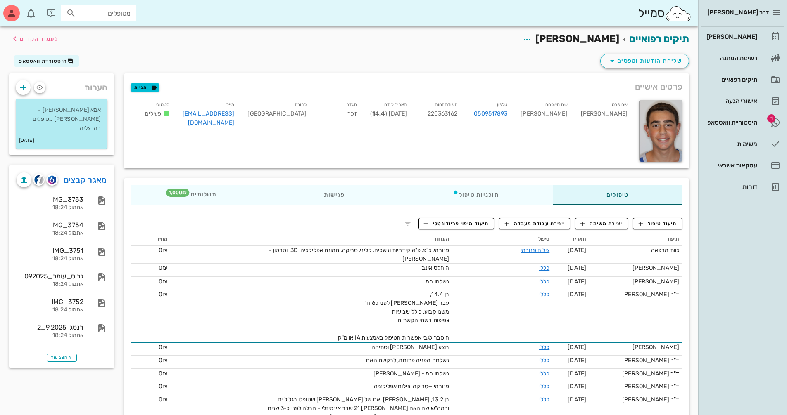
click at [116, 17] on input "מטופלים" at bounding box center [104, 13] width 53 height 11
click at [377, 225] on span "תיעוד טיפול" at bounding box center [657, 223] width 38 height 7
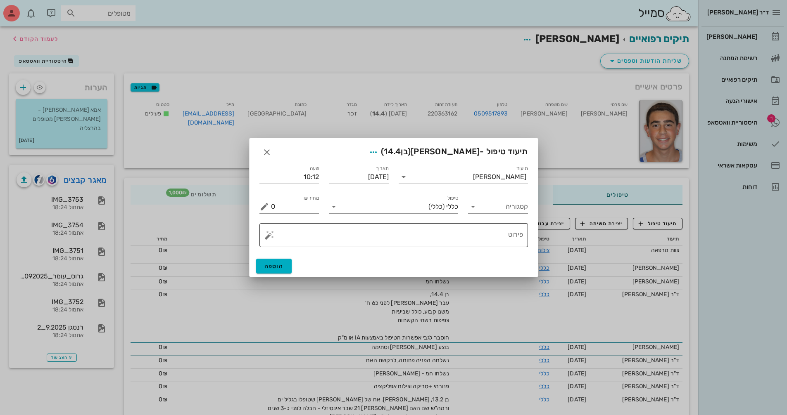
click at [377, 239] on textarea "פירוט" at bounding box center [397, 238] width 252 height 20
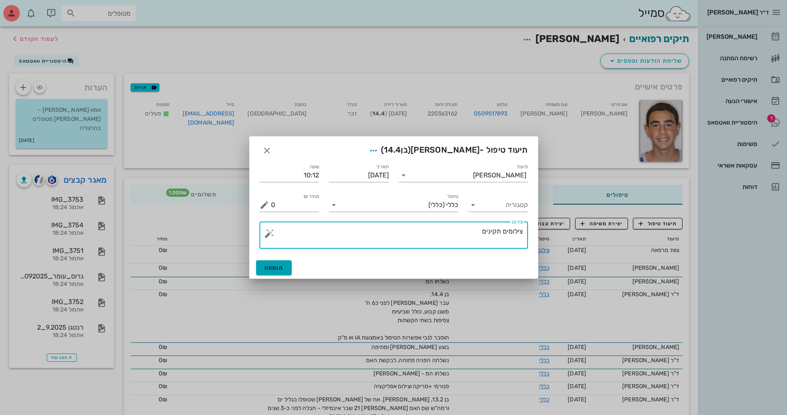
type textarea "צילומים תקינים"
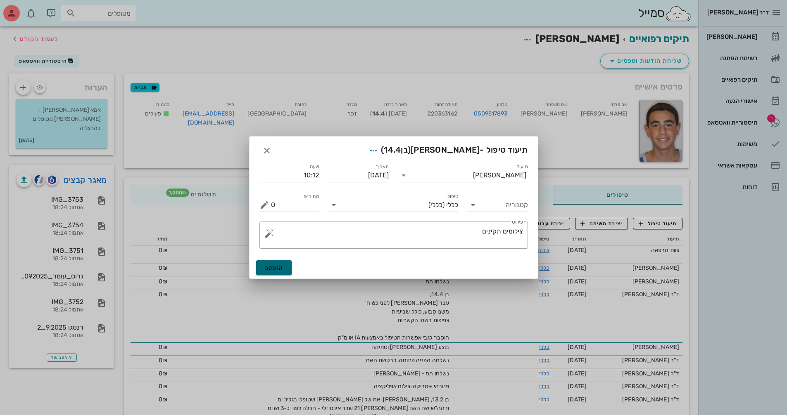
click at [275, 270] on span "הוספה" at bounding box center [273, 268] width 19 height 7
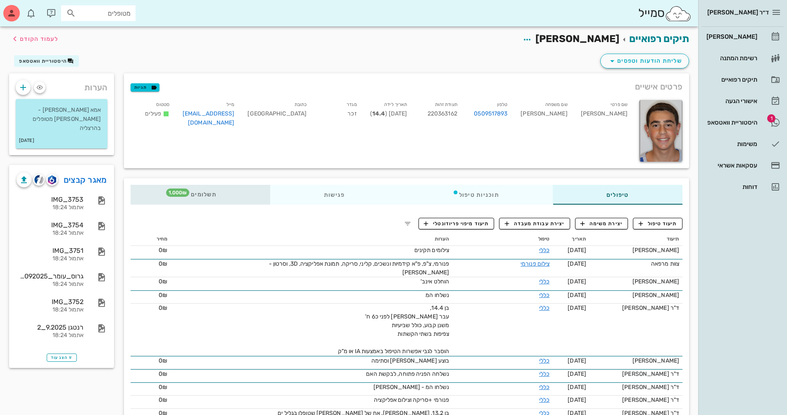
click at [216, 195] on span "תשלומים 1,000₪" at bounding box center [200, 195] width 32 height 6
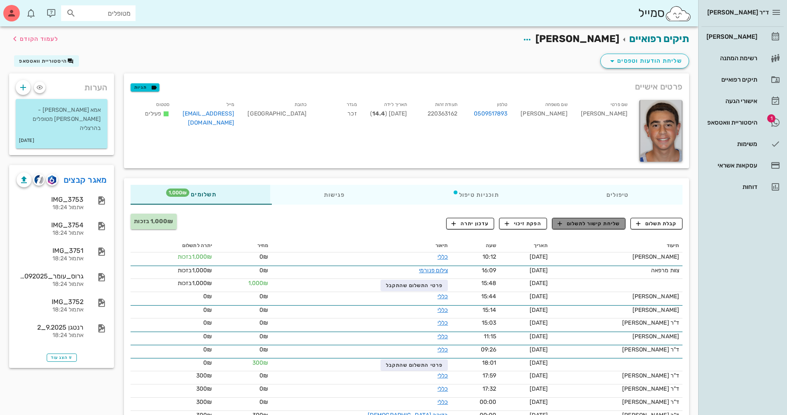
click at [377, 224] on span "שליחת קישור לתשלום" at bounding box center [588, 223] width 62 height 7
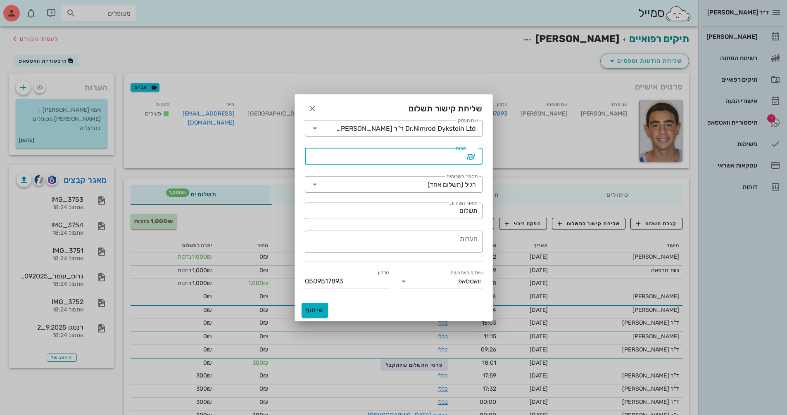
click at [377, 160] on input "סכום" at bounding box center [388, 156] width 156 height 13
type input "12000"
click at [377, 210] on input "תשלום" at bounding box center [394, 210] width 168 height 13
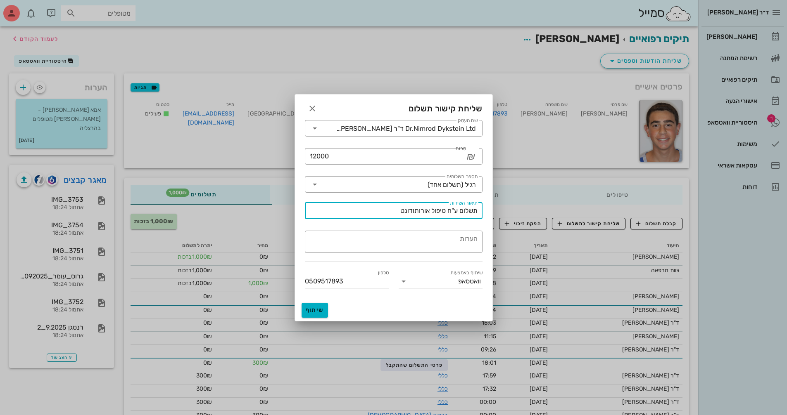
type input "תשלום ע"ח טיפול אורותודונטי"
click at [314, 109] on icon "button" at bounding box center [312, 109] width 10 height 10
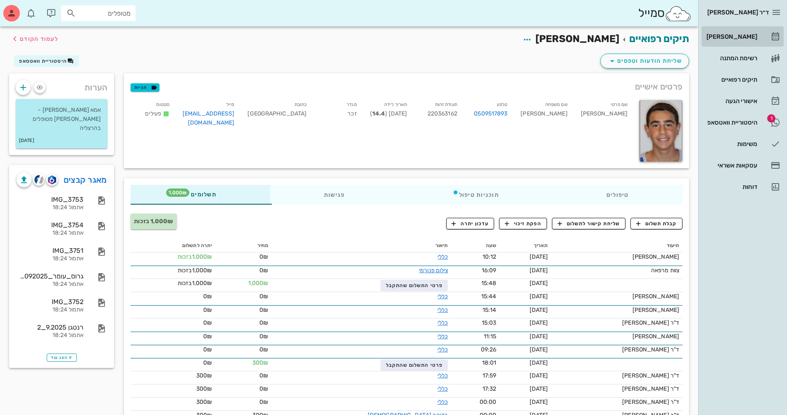
click at [377, 37] on div "[PERSON_NAME]" at bounding box center [730, 36] width 52 height 7
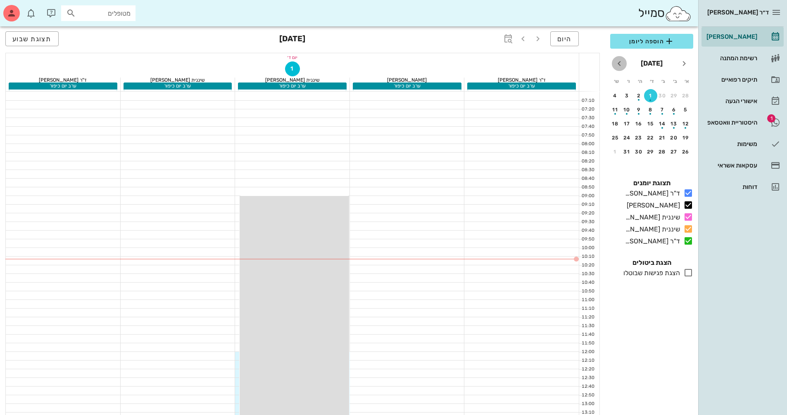
click at [377, 62] on icon "חודש הבא" at bounding box center [619, 64] width 10 height 10
click at [377, 111] on div "2" at bounding box center [685, 110] width 13 height 6
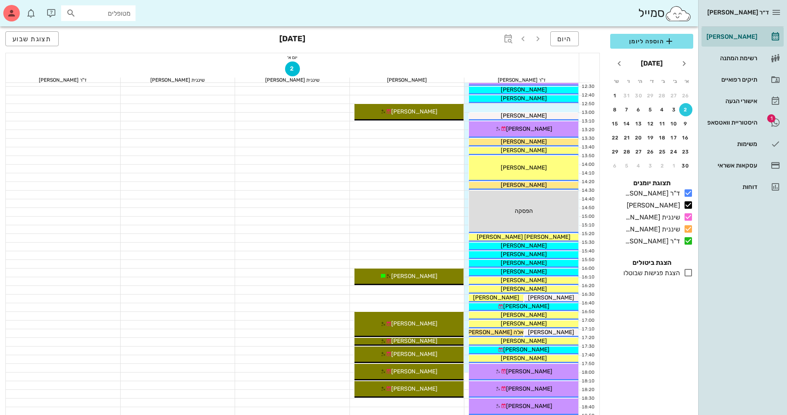
scroll to position [372, 0]
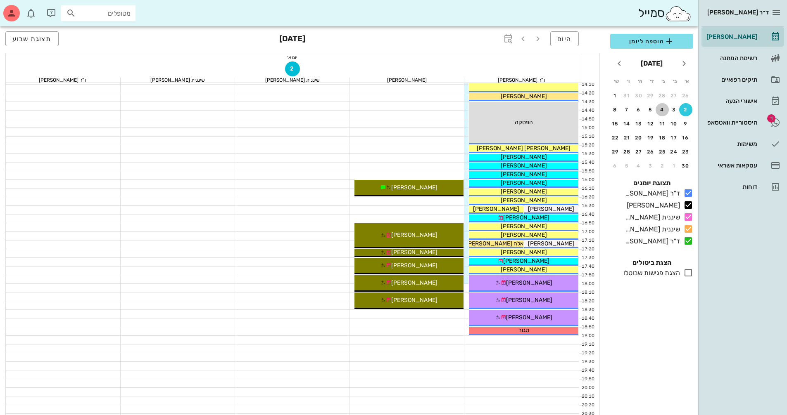
click at [377, 111] on div "4" at bounding box center [661, 110] width 13 height 6
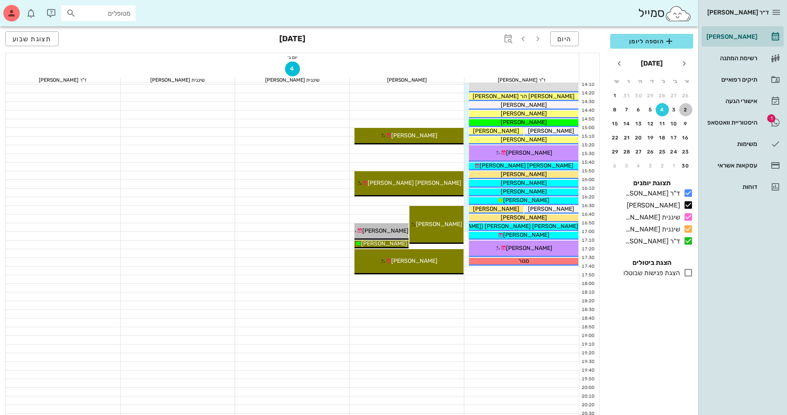
click at [377, 106] on button "2" at bounding box center [685, 109] width 13 height 13
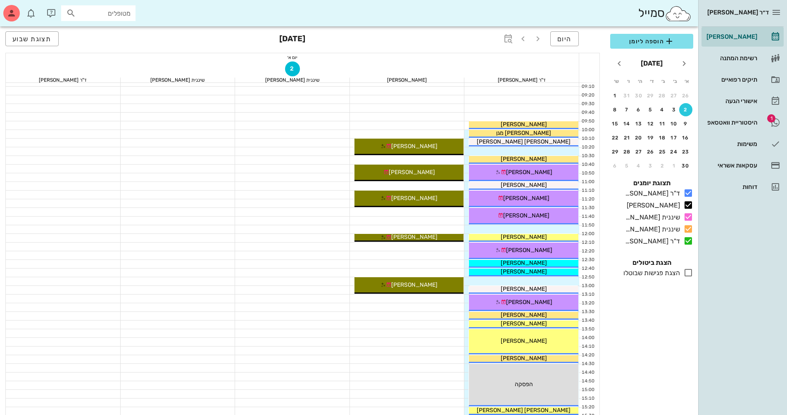
scroll to position [124, 0]
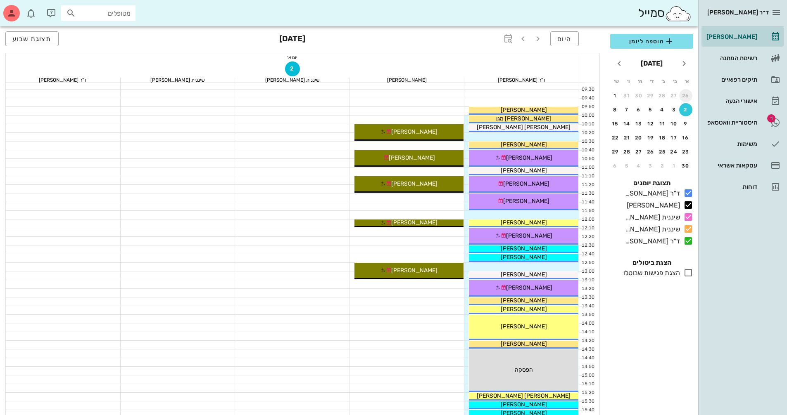
click at [377, 96] on div "26" at bounding box center [685, 96] width 13 height 6
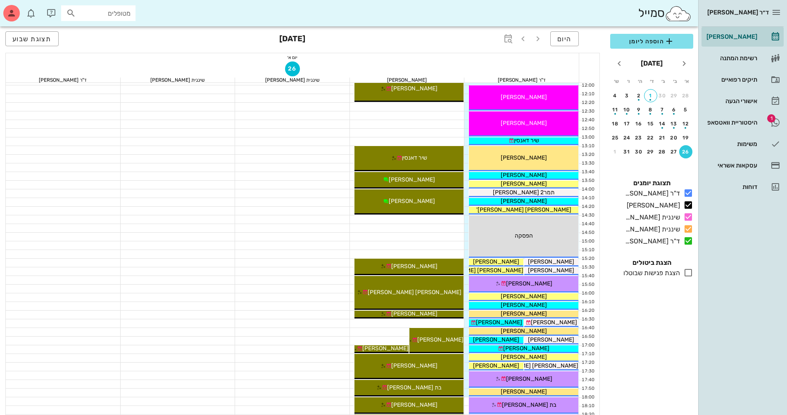
scroll to position [289, 0]
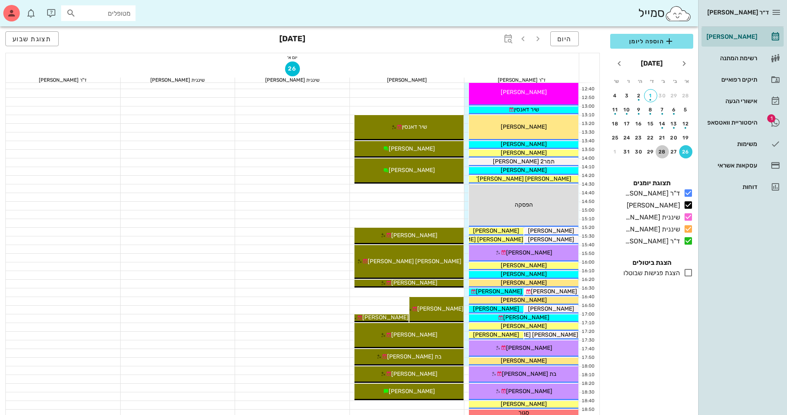
click at [377, 154] on div "28" at bounding box center [661, 152] width 13 height 6
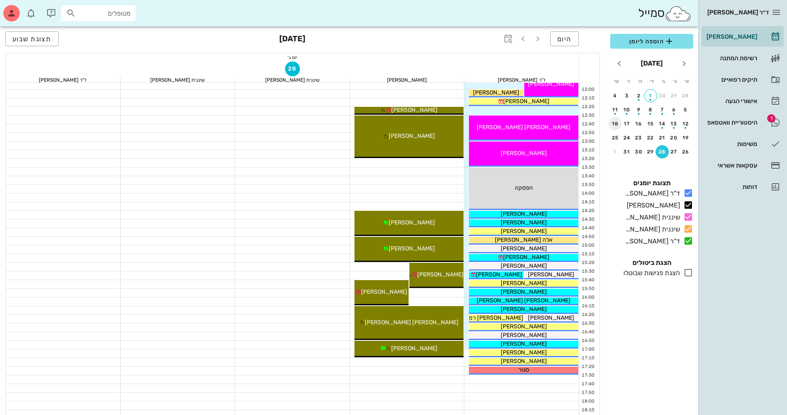
scroll to position [206, 0]
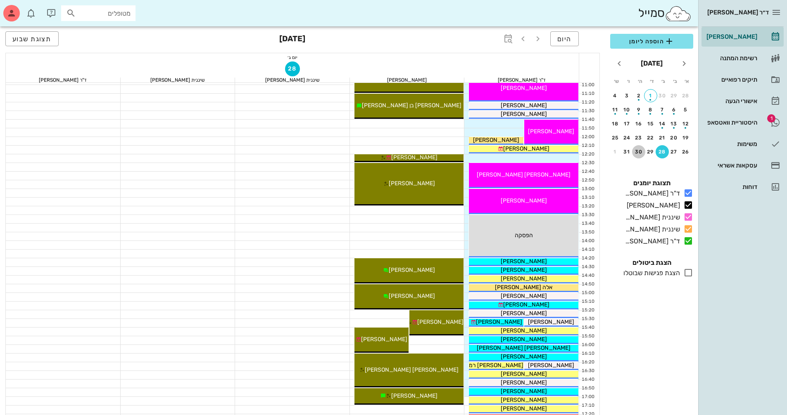
click at [377, 153] on div "30" at bounding box center [638, 152] width 13 height 6
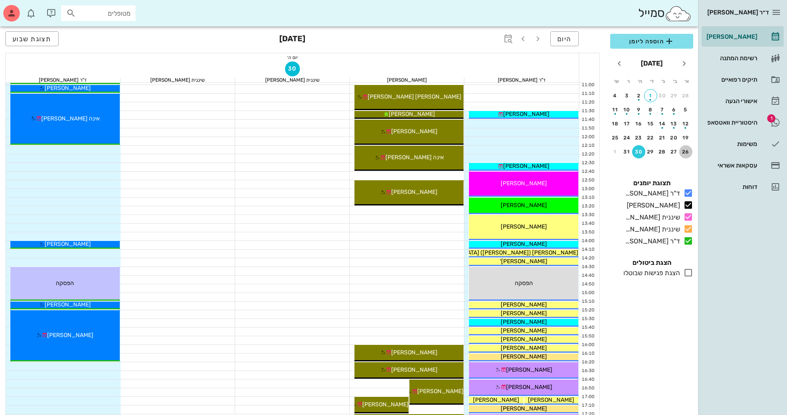
click at [377, 153] on div "26" at bounding box center [685, 152] width 13 height 6
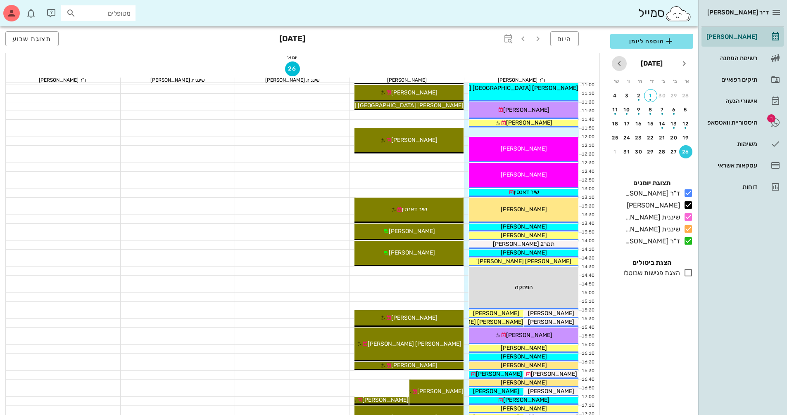
click at [377, 66] on icon "חודש הבא" at bounding box center [619, 64] width 10 height 10
click at [377, 112] on div "2" at bounding box center [685, 110] width 13 height 6
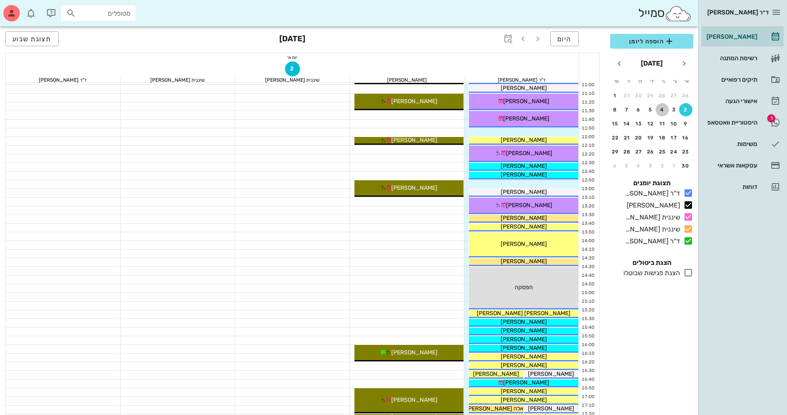
click at [377, 109] on div "4" at bounding box center [661, 110] width 13 height 6
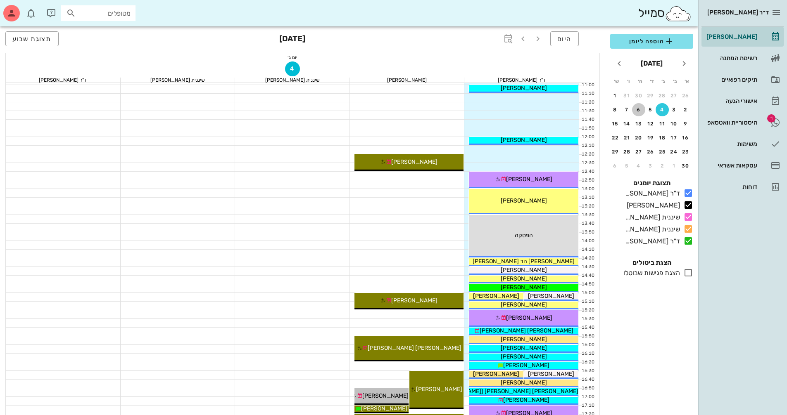
click at [377, 109] on div "6" at bounding box center [638, 110] width 13 height 6
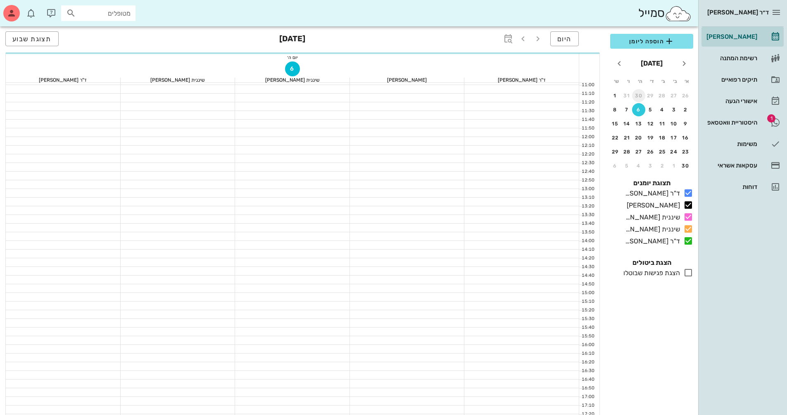
click at [377, 96] on div "30" at bounding box center [638, 96] width 13 height 6
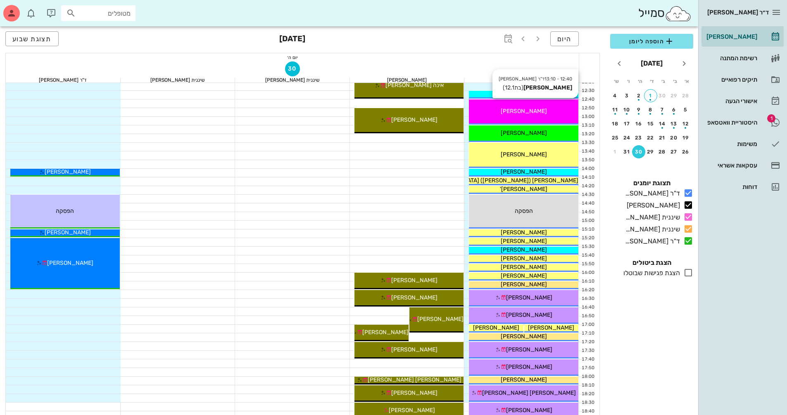
scroll to position [330, 0]
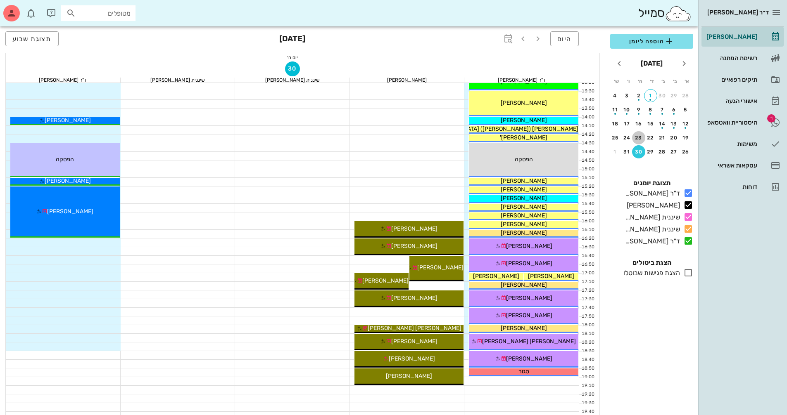
click at [377, 137] on div "23" at bounding box center [638, 138] width 13 height 6
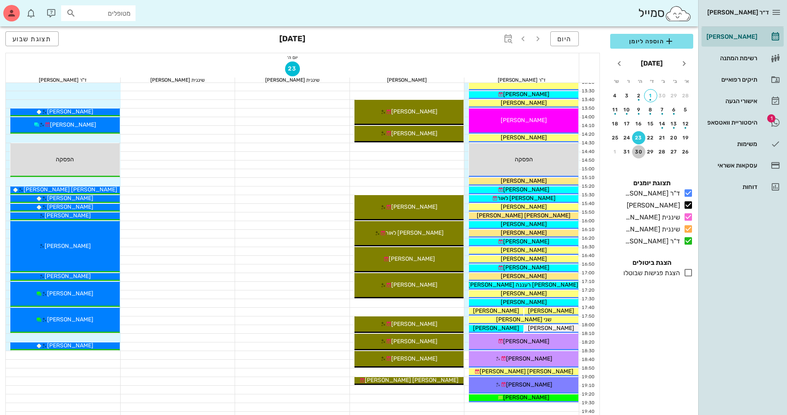
click at [377, 152] on div "30" at bounding box center [638, 152] width 13 height 6
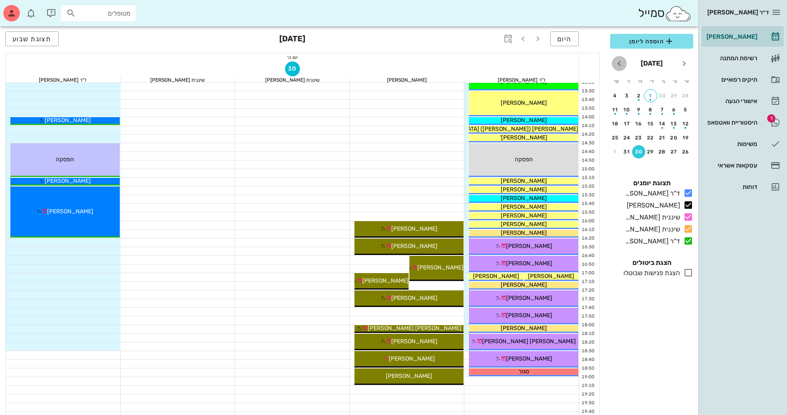
click at [377, 67] on icon "חודש הבא" at bounding box center [619, 64] width 10 height 10
click at [377, 113] on button "6" at bounding box center [638, 109] width 13 height 13
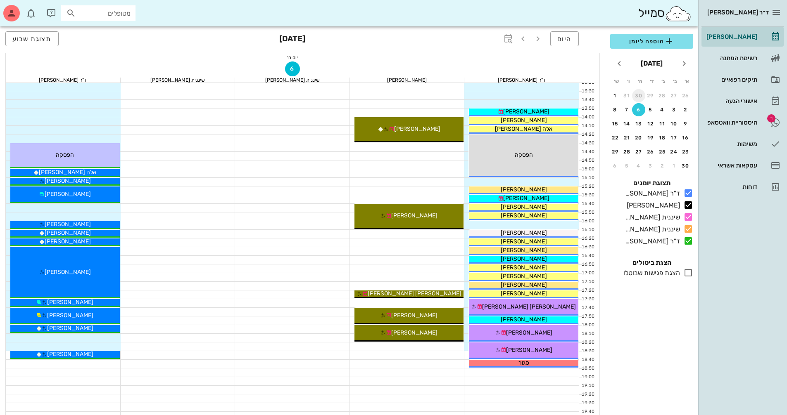
click at [377, 96] on div "30" at bounding box center [638, 96] width 13 height 6
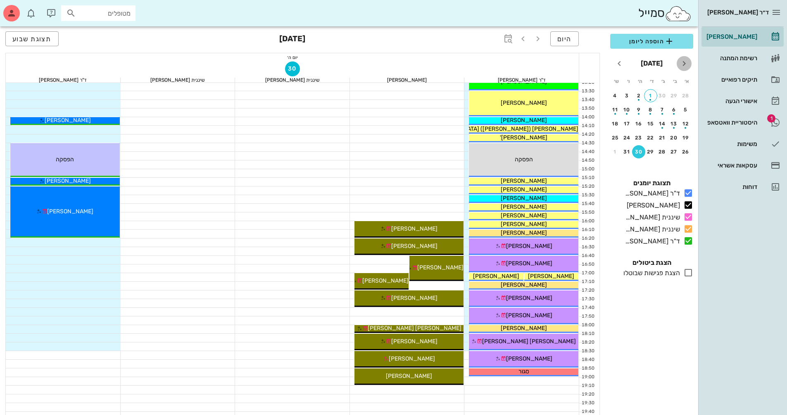
click at [377, 64] on icon "חודש שעבר" at bounding box center [684, 64] width 10 height 10
click at [377, 64] on icon "חודש הבא" at bounding box center [619, 64] width 10 height 10
click at [377, 140] on div "23" at bounding box center [638, 138] width 13 height 6
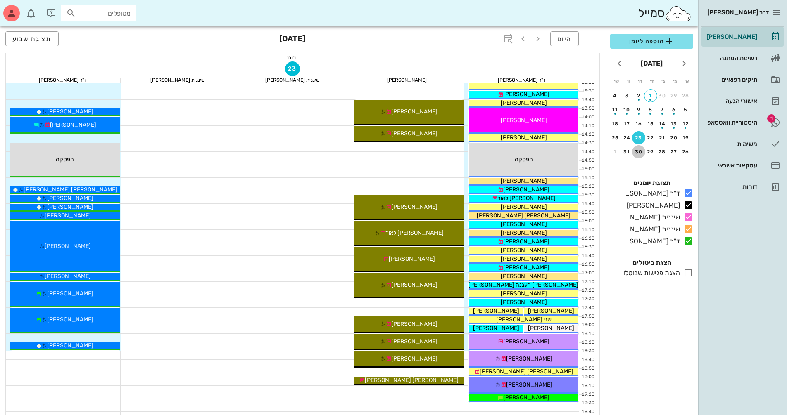
click at [377, 149] on button "30" at bounding box center [638, 151] width 13 height 13
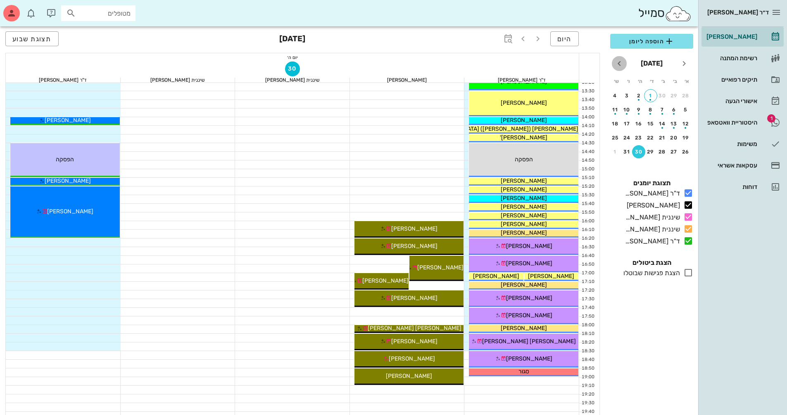
click at [377, 67] on icon "חודש הבא" at bounding box center [619, 64] width 10 height 10
click at [377, 113] on button "6" at bounding box center [638, 109] width 13 height 13
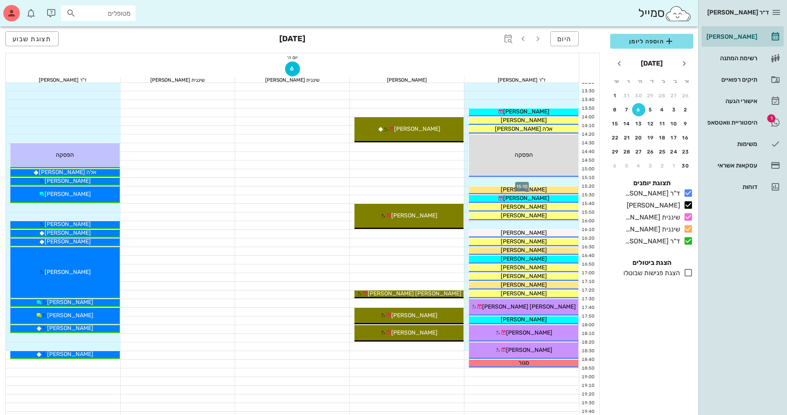
click at [377, 180] on div at bounding box center [521, 182] width 115 height 8
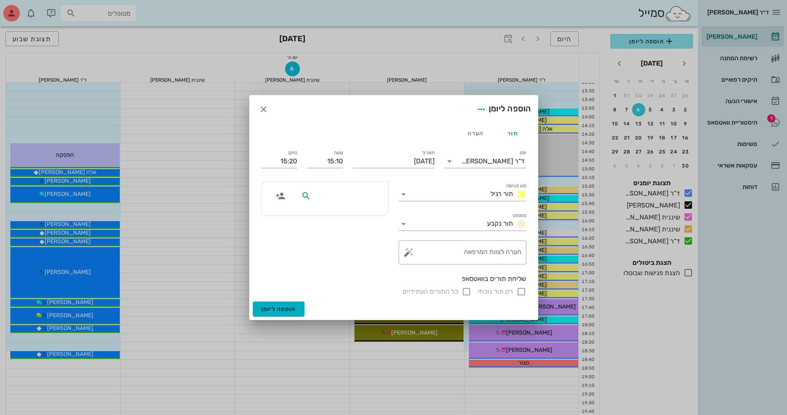
click at [375, 199] on input "text" at bounding box center [345, 196] width 64 height 11
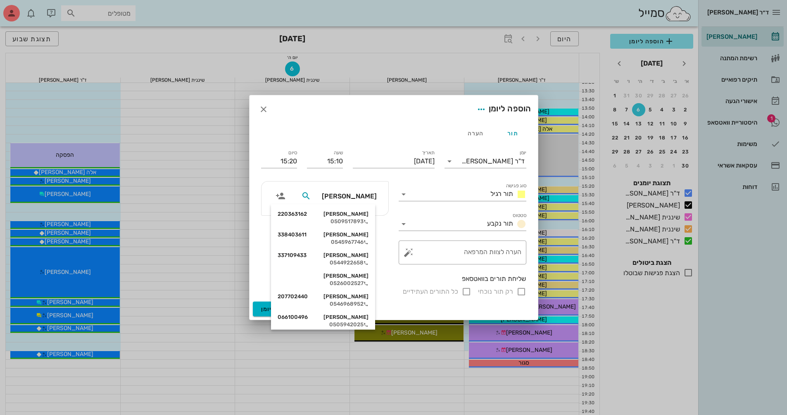
type input "[PERSON_NAME]"
click at [366, 212] on div "[PERSON_NAME] 220363162" at bounding box center [322, 214] width 91 height 7
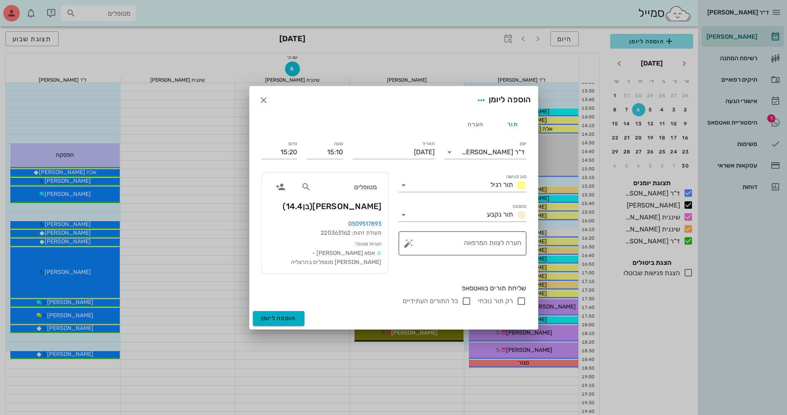
click at [377, 242] on textarea "הערה לצוות המרפאה" at bounding box center [465, 246] width 111 height 20
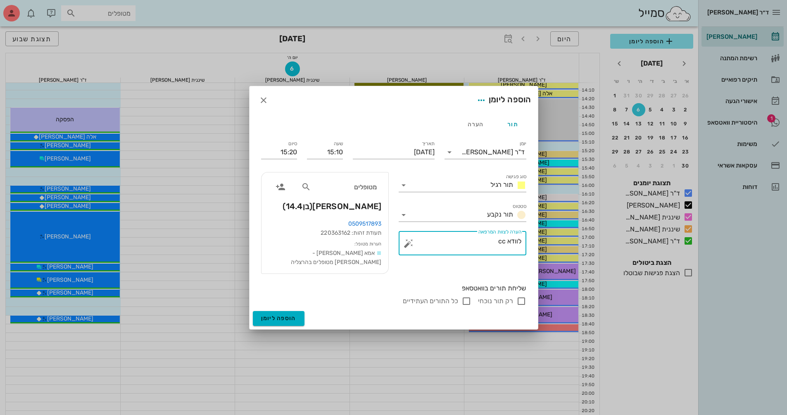
scroll to position [396, 0]
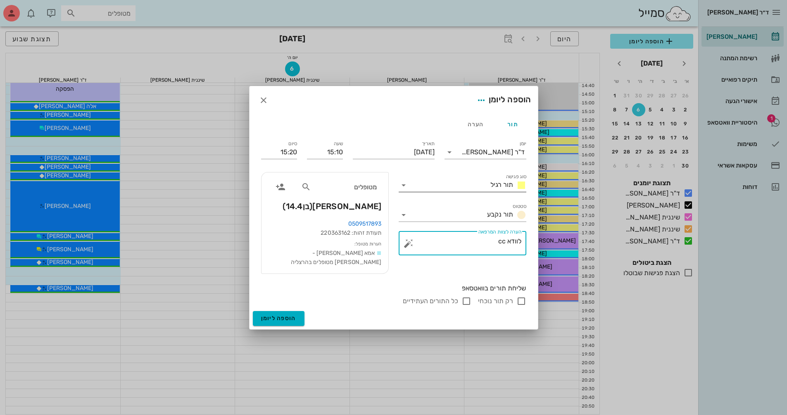
type textarea "לוודא cc"
click at [377, 190] on icon at bounding box center [403, 185] width 10 height 10
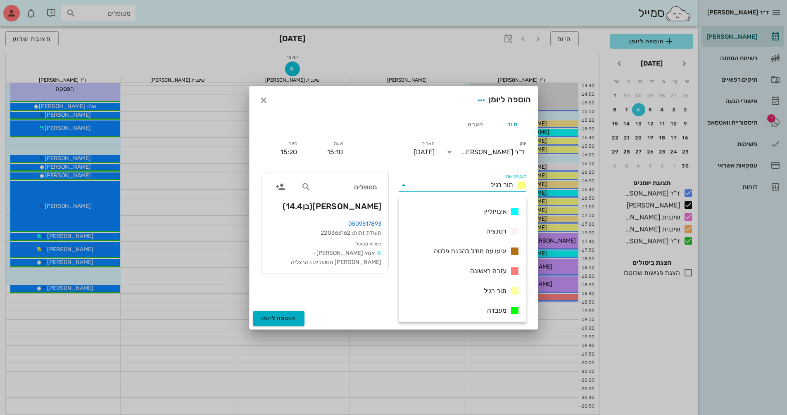
scroll to position [124, 0]
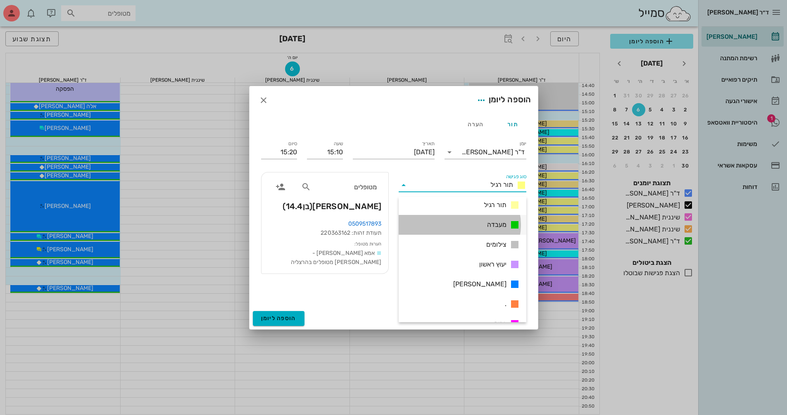
click at [377, 225] on span "מעבדה" at bounding box center [496, 225] width 19 height 10
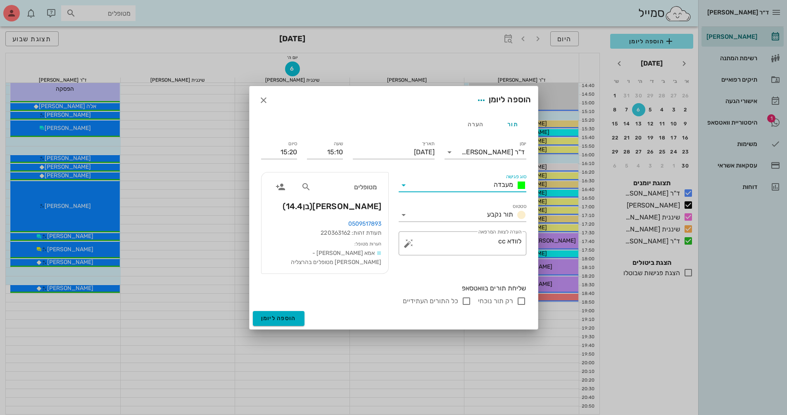
click at [377, 297] on input "רק תור נוכחי" at bounding box center [521, 301] width 10 height 10
checkbox input "false"
click at [292, 315] on span "הוספה ליומן" at bounding box center [278, 318] width 35 height 7
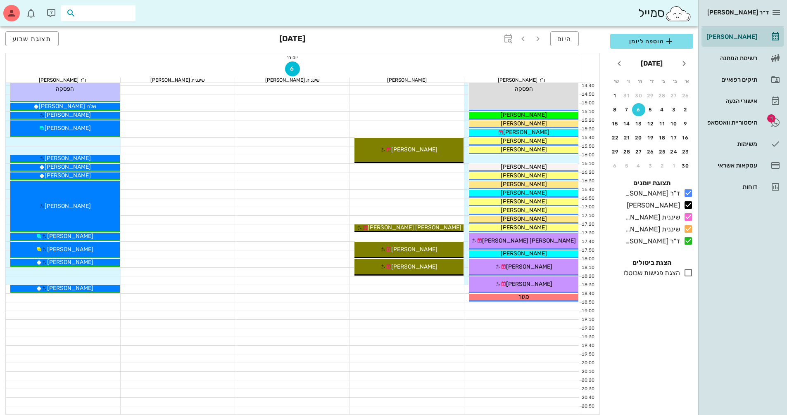
click at [110, 13] on input "text" at bounding box center [104, 13] width 53 height 11
type input "t"
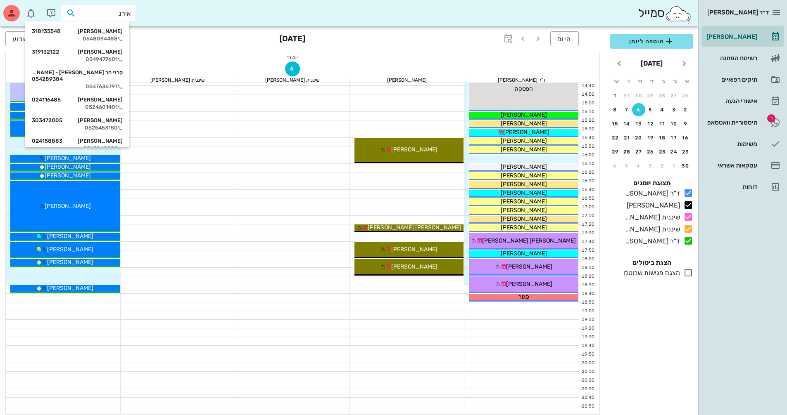
type input "[PERSON_NAME]"
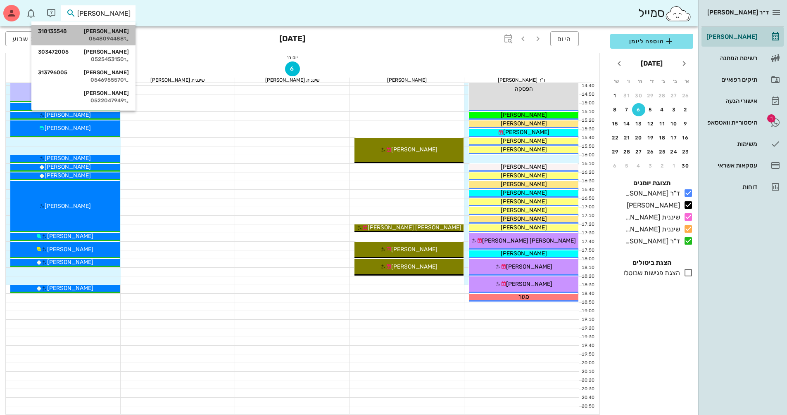
click at [119, 36] on div "0548094488" at bounding box center [83, 39] width 91 height 7
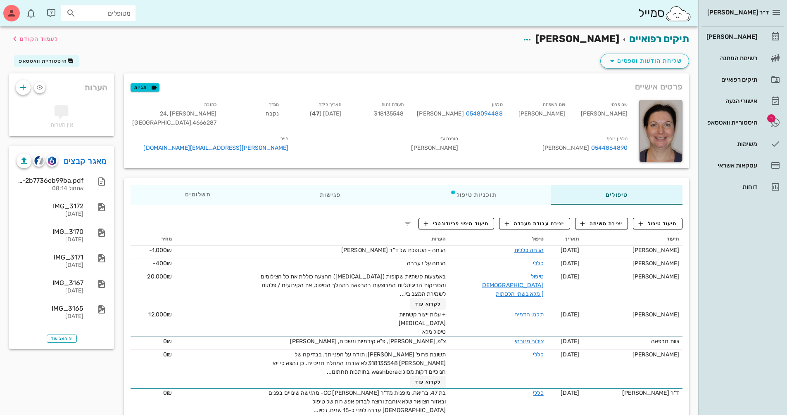
click at [12, 62] on div "היסטוריית וואטסאפ" at bounding box center [44, 61] width 70 height 12
click at [36, 64] on button "היסטוריית וואטסאפ" at bounding box center [46, 61] width 65 height 12
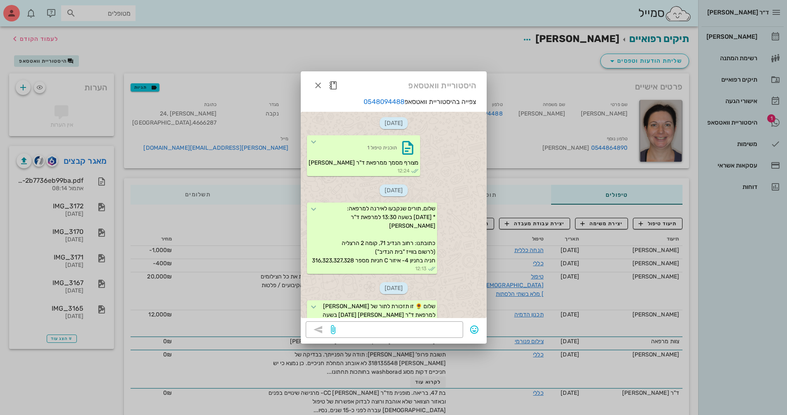
scroll to position [303, 0]
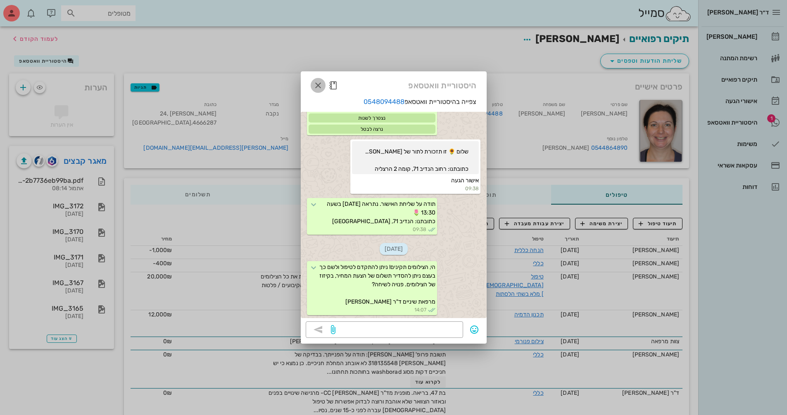
click at [317, 90] on icon "button" at bounding box center [318, 86] width 10 height 10
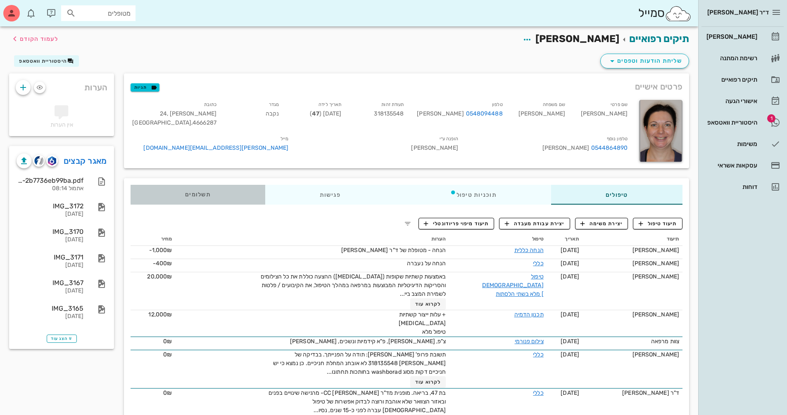
click at [193, 202] on div "תשלומים 0₪" at bounding box center [197, 195] width 135 height 20
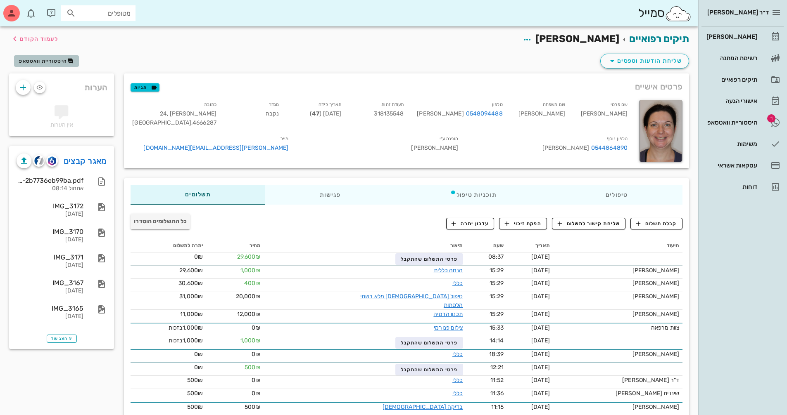
click at [42, 61] on span "היסטוריית וואטסאפ" at bounding box center [43, 61] width 48 height 6
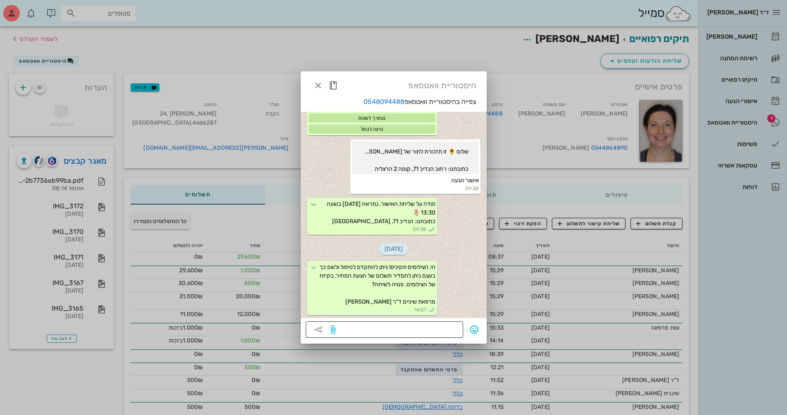
click at [377, 329] on textarea at bounding box center [397, 330] width 121 height 13
type textarea "ב"
click at [377, 334] on textarea at bounding box center [397, 330] width 121 height 13
click at [315, 87] on icon "button" at bounding box center [318, 86] width 10 height 10
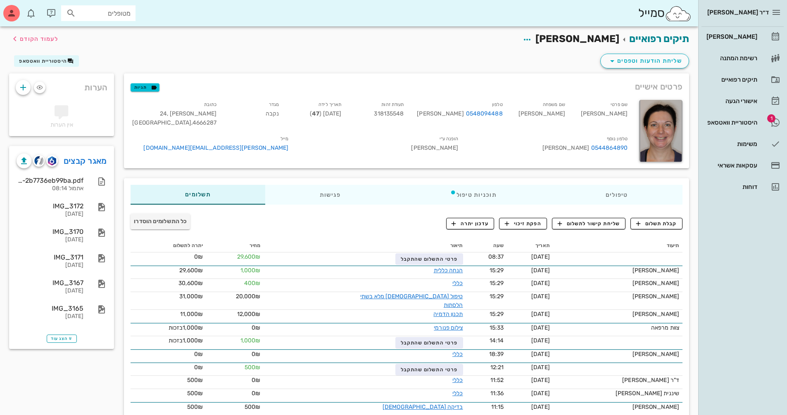
click at [122, 16] on input "מטופלים" at bounding box center [104, 13] width 53 height 11
type input "V"
drag, startPoint x: 115, startPoint y: 18, endPoint x: 159, endPoint y: 12, distance: 44.6
click at [159, 12] on div "סמייל V" at bounding box center [349, 13] width 698 height 26
click at [377, 113] on link "1 היסטוריית וואטסאפ" at bounding box center [742, 123] width 82 height 20
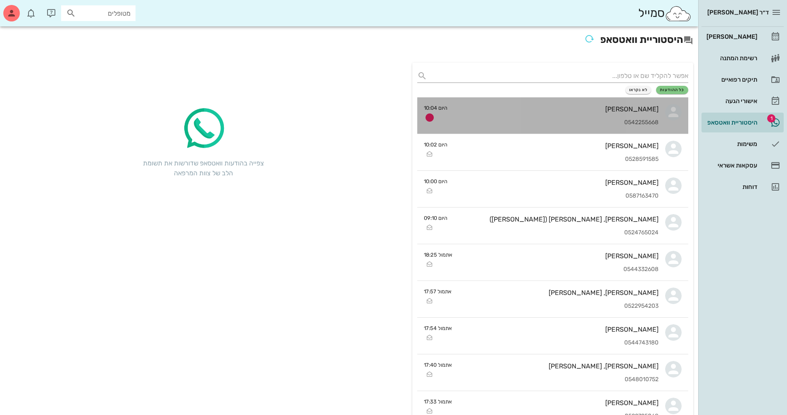
click at [377, 122] on div "0542255668" at bounding box center [556, 122] width 204 height 7
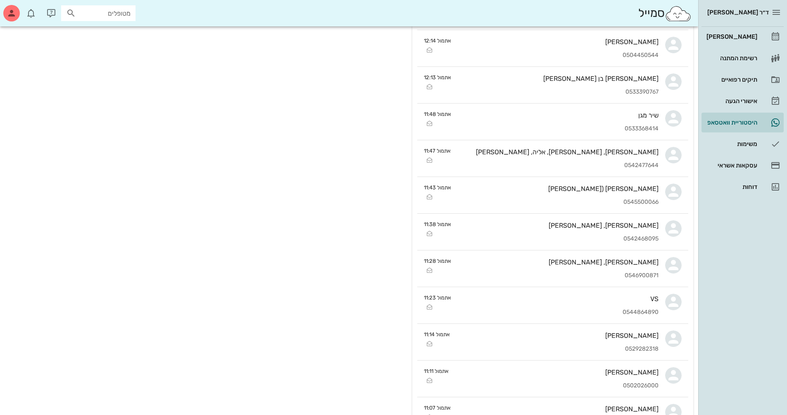
scroll to position [1197, 0]
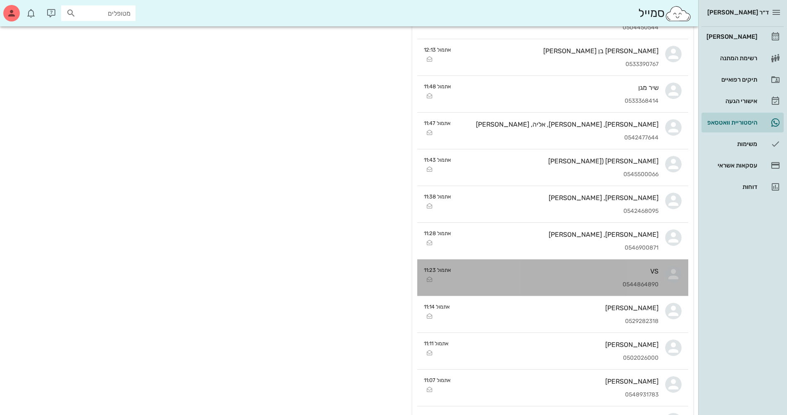
click at [377, 272] on div "VS" at bounding box center [558, 272] width 201 height 8
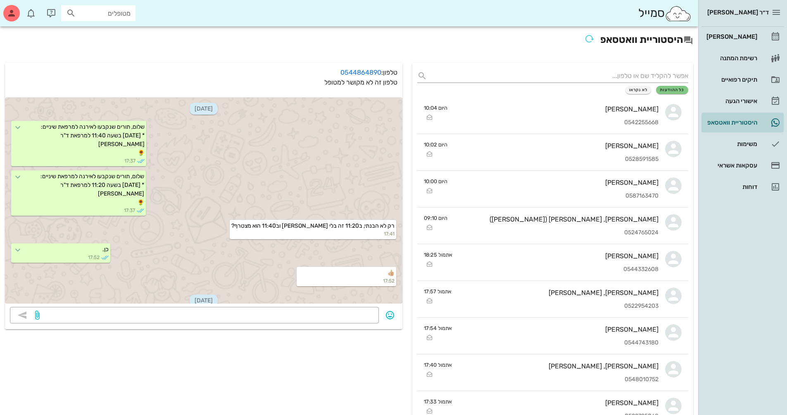
scroll to position [1333, 0]
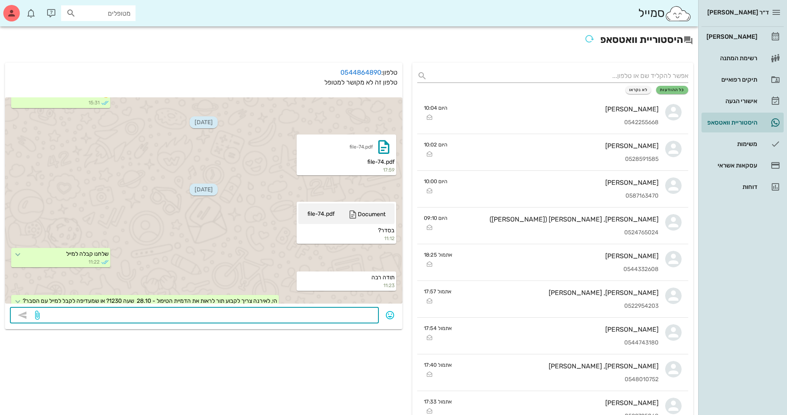
click at [367, 313] on textarea at bounding box center [207, 316] width 332 height 13
type textarea "הי - נשמח לעדכון."
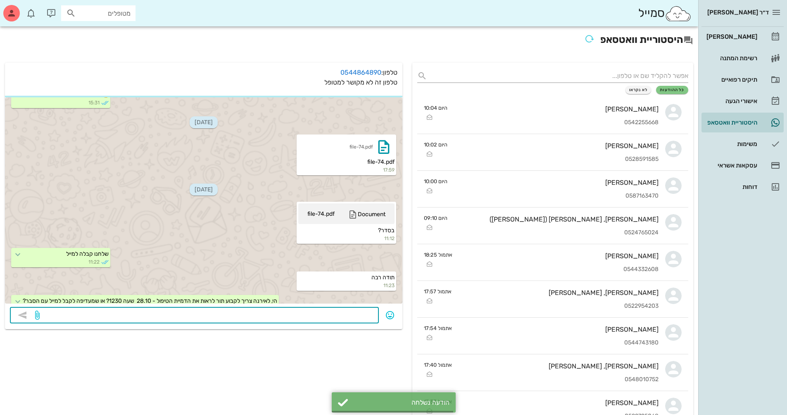
scroll to position [1379, 0]
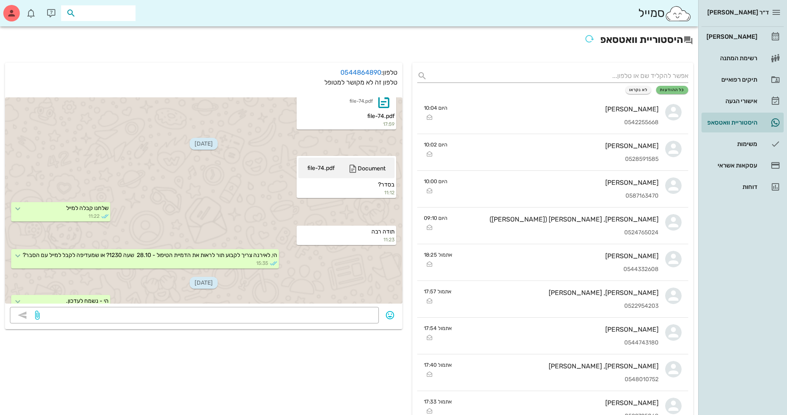
click at [116, 16] on input "text" at bounding box center [104, 13] width 53 height 11
type input "[PERSON_NAME] א"
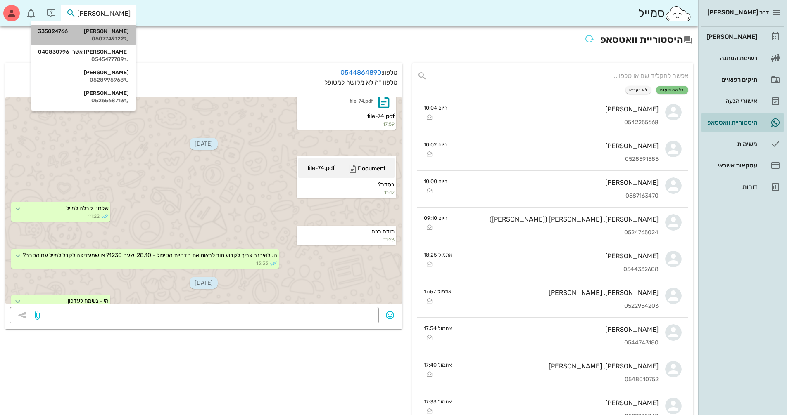
click at [87, 40] on div "0507749122" at bounding box center [83, 39] width 91 height 7
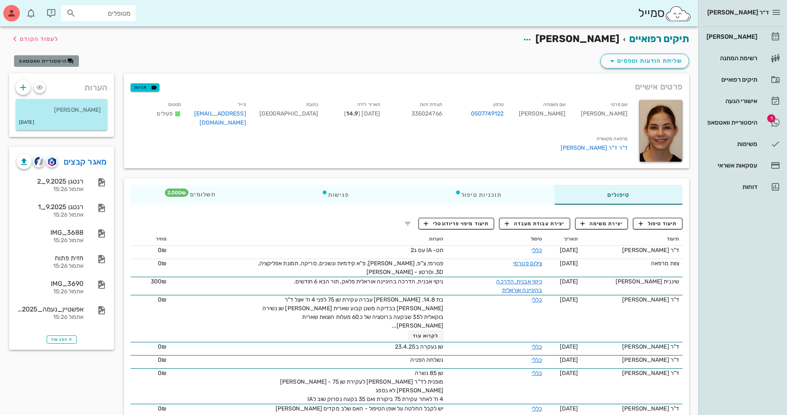
click at [47, 55] on button "היסטוריית וואטסאפ" at bounding box center [46, 61] width 65 height 12
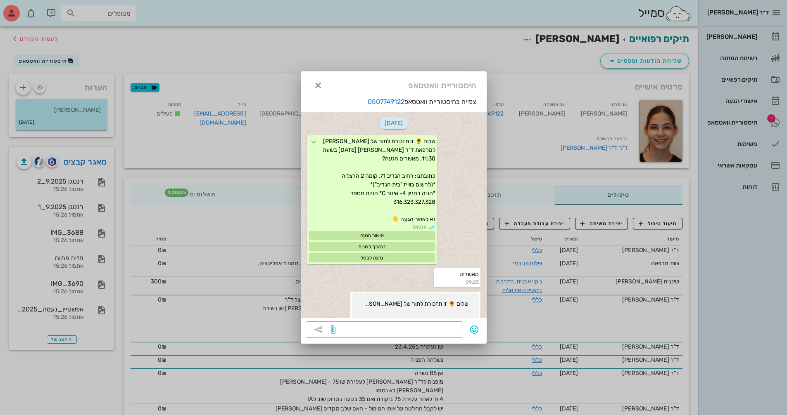
scroll to position [1862, 0]
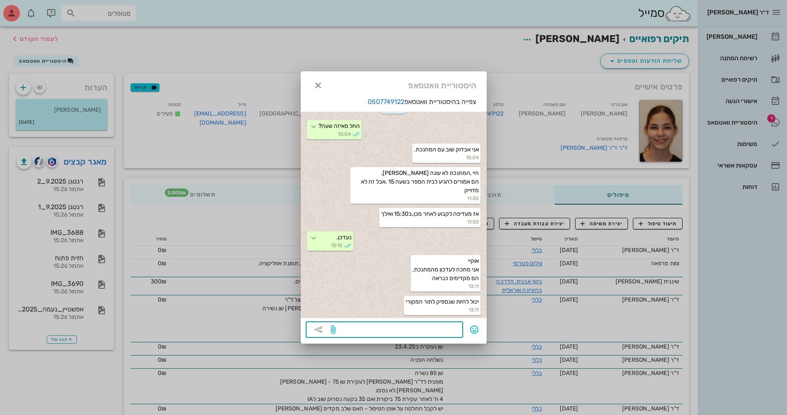
drag, startPoint x: 443, startPoint y: 332, endPoint x: 730, endPoint y: 298, distance: 288.7
click at [377, 332] on textarea at bounding box center [397, 330] width 121 height 13
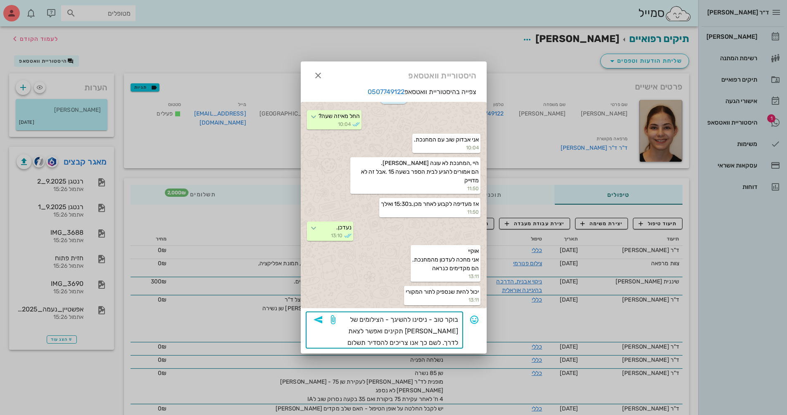
click at [376, 348] on textarea "בוקר טוב - ניסינו להשיגך - הצילומים של [PERSON_NAME] תקינים ואפשר לצאת לדרך. לש…" at bounding box center [397, 331] width 121 height 35
type textarea "בוקר טוב - ניסינו להשיגך - הצילומים של [PERSON_NAME] תקינים ואפשר לצאת לדרך. לש…"
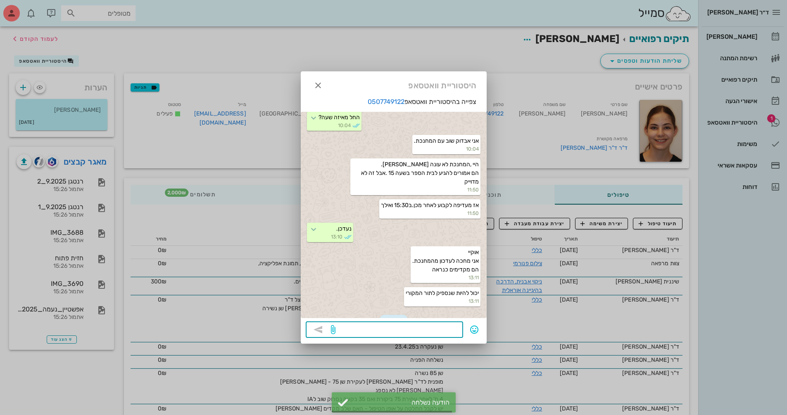
scroll to position [1925, 0]
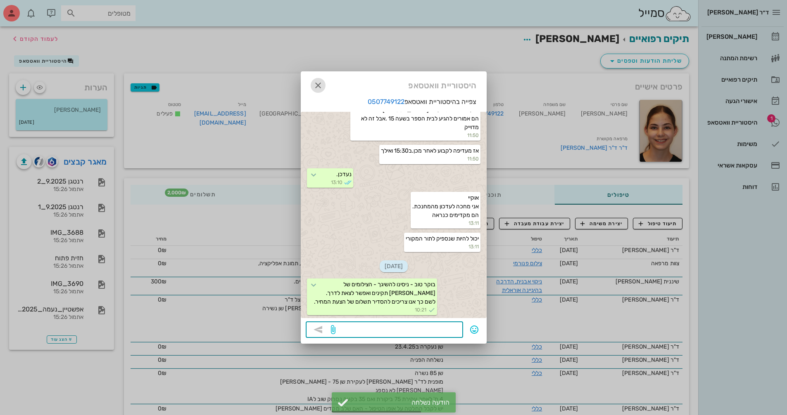
click at [321, 85] on icon "button" at bounding box center [318, 86] width 10 height 10
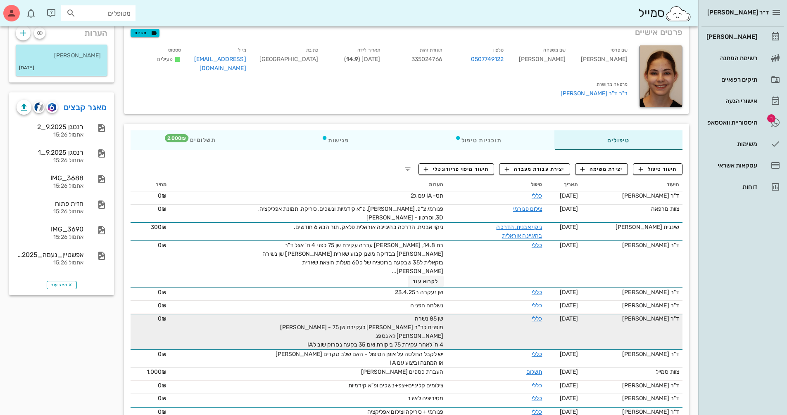
scroll to position [124, 0]
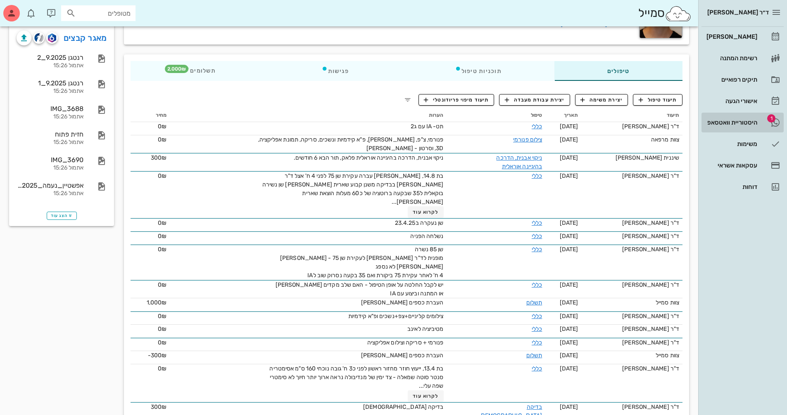
click at [377, 114] on link "1 היסטוריית וואטסאפ" at bounding box center [742, 123] width 82 height 20
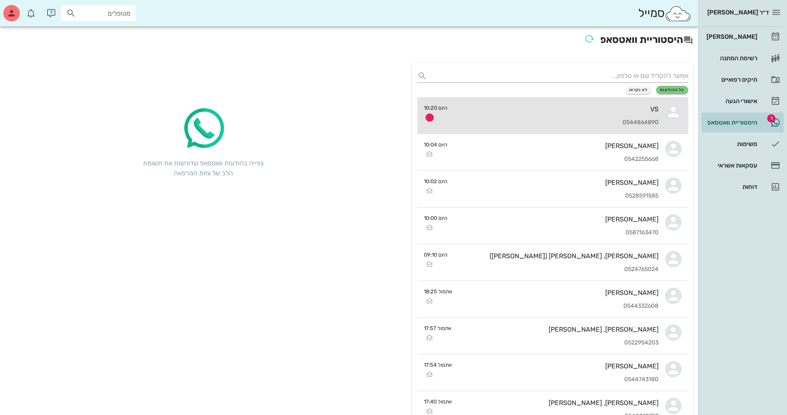
click at [377, 113] on div "VS" at bounding box center [556, 109] width 204 height 8
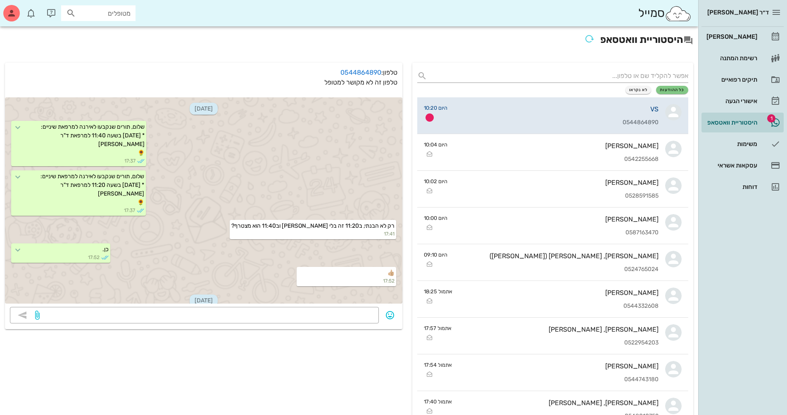
scroll to position [1411, 0]
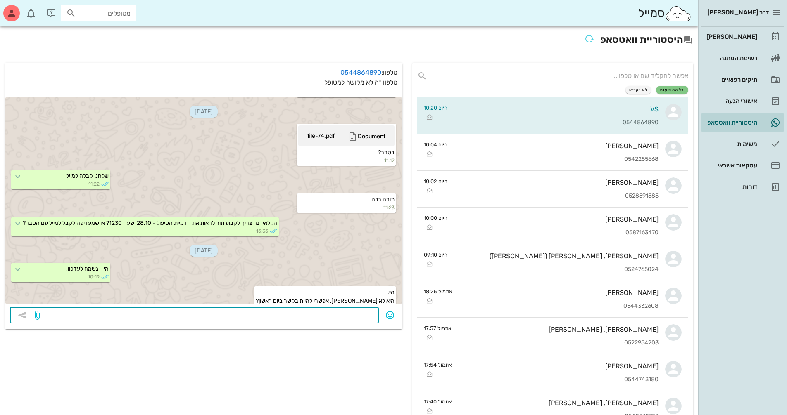
drag, startPoint x: 364, startPoint y: 320, endPoint x: 792, endPoint y: 336, distance: 428.5
click at [364, 319] on textarea at bounding box center [207, 316] width 332 height 13
type textarea "בהחלט - עדכנו. חתימה טןבה"
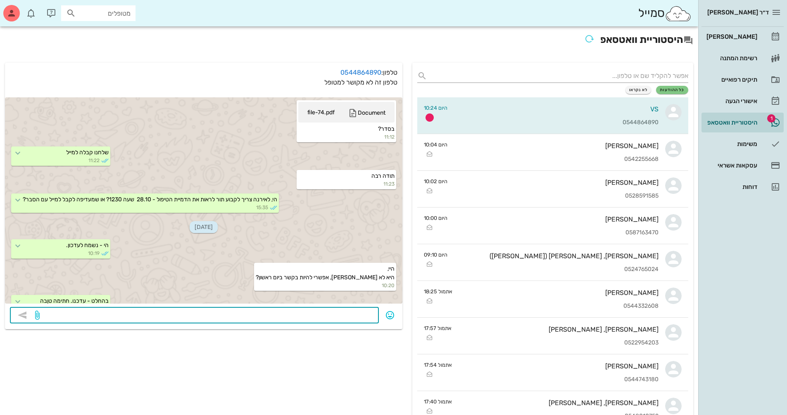
scroll to position [1458, 0]
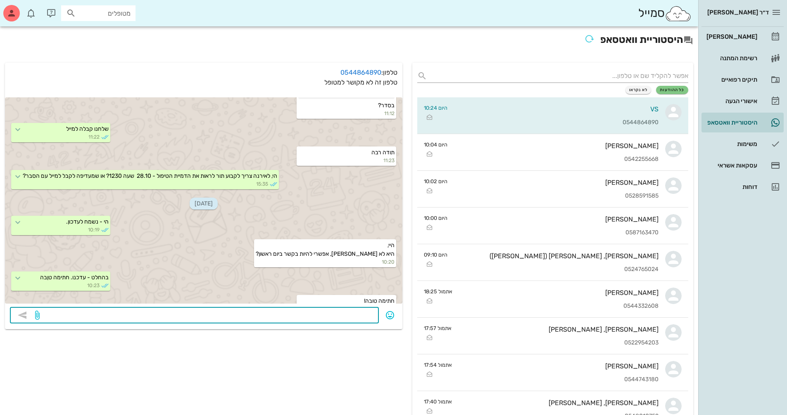
click at [128, 10] on input "מטופלים" at bounding box center [104, 13] width 53 height 11
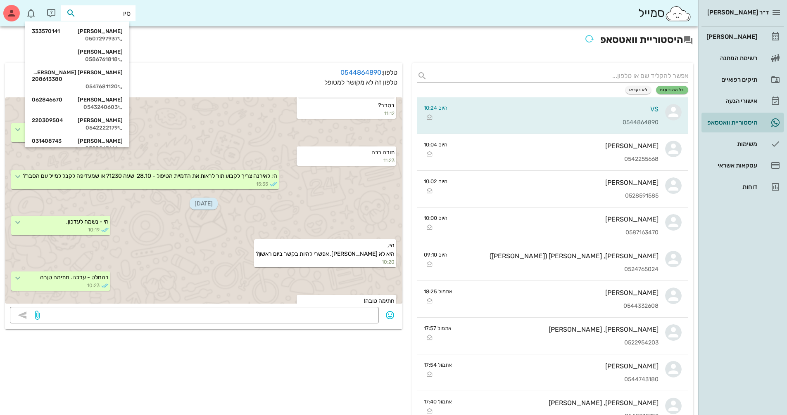
type input "סיו י"
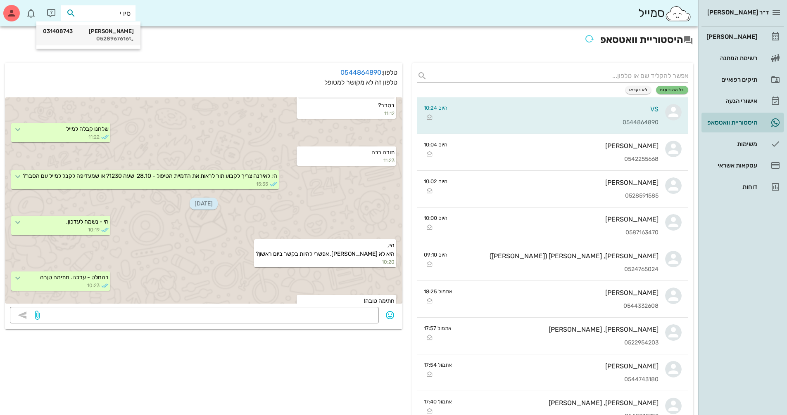
click at [115, 26] on div "[PERSON_NAME] 031408743 0528967616" at bounding box center [88, 35] width 91 height 21
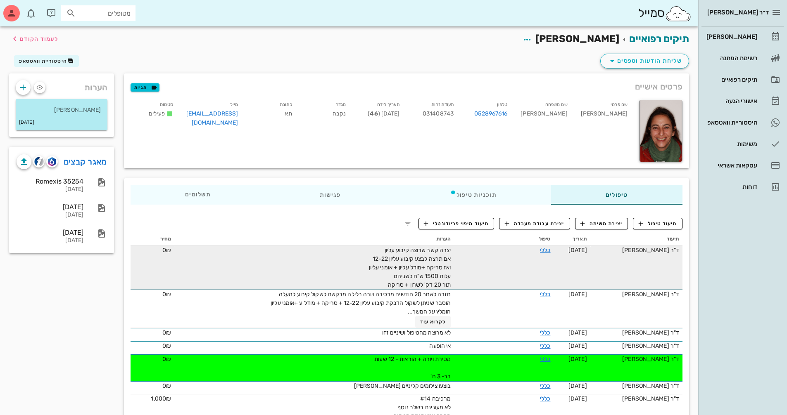
click at [365, 274] on div "יצרה קשר שרוצה קיבוע עליון אם תרצה לבצע קיבוע עליון 12-22 ואז סריקה +מודל עליון…" at bounding box center [358, 267] width 186 height 43
drag, startPoint x: 419, startPoint y: 260, endPoint x: 382, endPoint y: 276, distance: 39.7
click at [377, 276] on div "יצרה קשר שרוצה קיבוע עליון אם תרצה לבצע קיבוע עליון 12-22 ואז סריקה +מודל עליון…" at bounding box center [358, 267] width 186 height 43
copy span "בצע קיבוע עליון 12-22 ואז סריקה +מודל עליון + אומני עליון עלות 1500 ש"ח לשניהם"
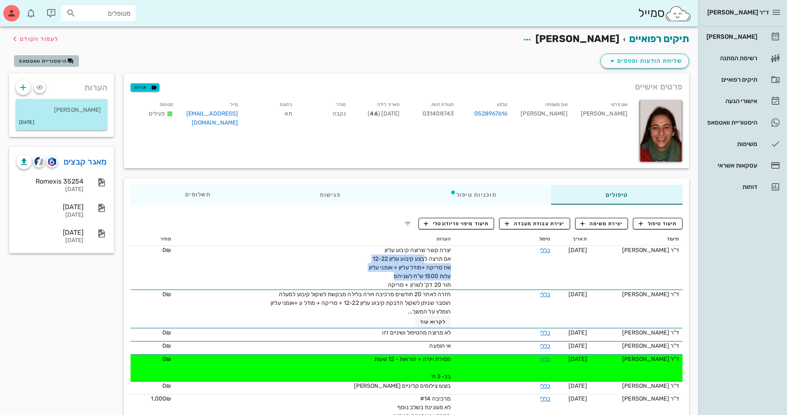
click at [55, 60] on span "היסטוריית וואטסאפ" at bounding box center [43, 61] width 48 height 6
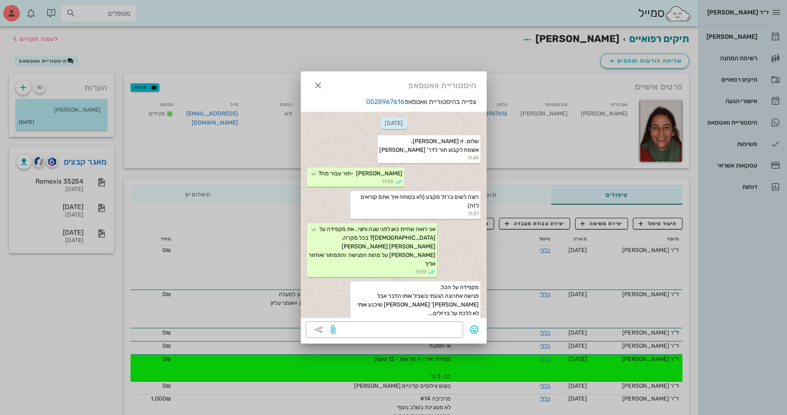
scroll to position [128, 0]
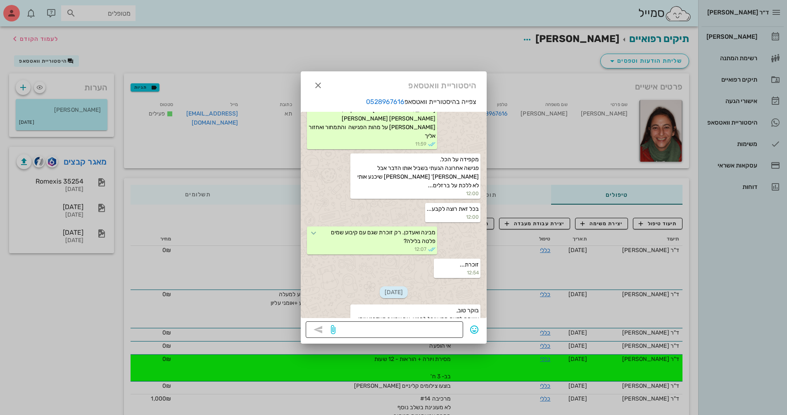
click at [377, 329] on textarea at bounding box center [397, 330] width 121 height 13
paste textarea "בצע קיבוע עליון 12-22 ואז סריקה +מודל עליון + אומני עליון עלות 1500 ש"ח לשניהם"
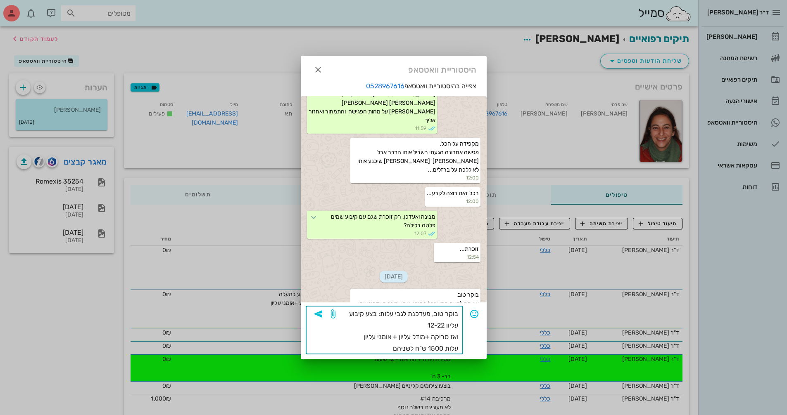
click at [375, 315] on textarea "בוקר טוב, מעדכנת לגבי עלות: בצע קיבוע עליון 12-22 ואז סריקה +מודל עליון + אומני…" at bounding box center [397, 331] width 121 height 46
click at [377, 338] on textarea "בוקר טוב, מעדכנת לגבי עלות: ביצע קיבוע עליון 12-22 ואז סריקה +מודל עליון + אומנ…" at bounding box center [397, 331] width 121 height 46
click at [377, 349] on textarea "בוקר טוב, מעדכנת לגבי עלות: ביצע קיבוע עליון 12-22 +סריקה +מודל עליון + אומני ע…" at bounding box center [397, 331] width 121 height 46
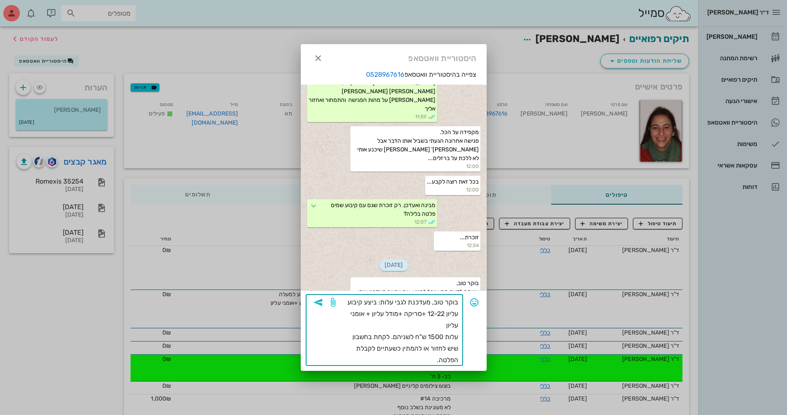
click at [377, 349] on textarea "בוקר טוב, מעדכנת לגבי עלות: ביצע קיבוע עליון 12-22 +סריקה +מודל עליון + אומני ע…" at bounding box center [397, 331] width 121 height 69
click at [377, 362] on textarea "בוקר טוב, מעדכנת לגבי עלות: ביצע קיבוע עליון 12-22 +סריקה +מודל עליון + אומני ע…" at bounding box center [397, 331] width 121 height 69
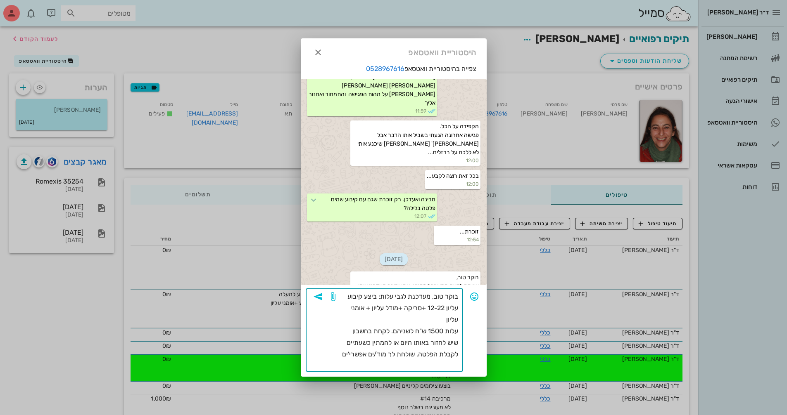
click at [377, 367] on textarea "בוקר טוב, מעדכנת לגבי עלות: ביצע קיבוע עליון 12-22 +סריקה +מודל עליון + אומני ע…" at bounding box center [397, 331] width 121 height 81
click at [377, 355] on textarea "בוקר טוב, מעדכנת לגבי עלות: ביצע קיבוע עליון 12-22 +סריקה +מודל עליון + אומני ע…" at bounding box center [397, 331] width 121 height 81
click at [377, 366] on textarea "בוקר טוב, מעדכנת לגבי עלות: ביצע קיבוע עליון 12-22 +סריקה +מודל עליון + אומני ע…" at bounding box center [397, 331] width 121 height 81
type textarea "בוקר טוב, מעדכנת לגבי עלות: ביצע קיבוע עליון 12-22 +סריקה +מודל עליון + אומני ע…"
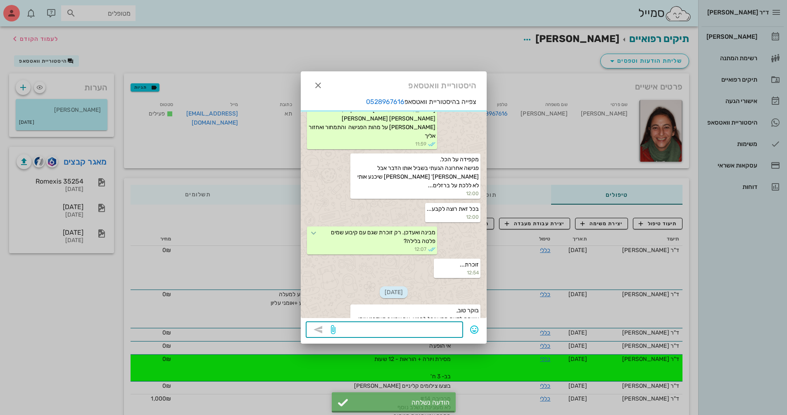
scroll to position [226, 0]
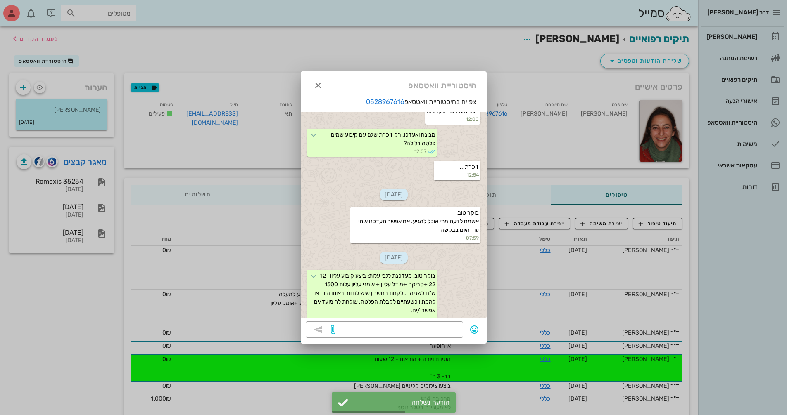
click at [327, 82] on div "היסטוריית וואטסאפ" at bounding box center [394, 84] width 186 height 26
click at [320, 84] on icon "button" at bounding box center [318, 86] width 10 height 10
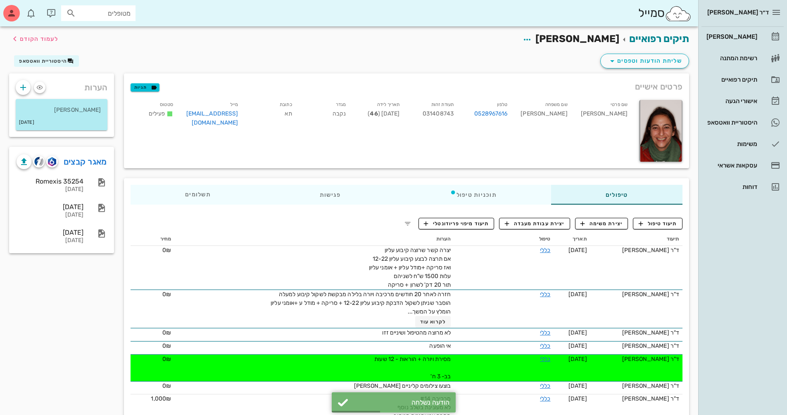
click at [130, 16] on input "מטופלים" at bounding box center [104, 13] width 53 height 11
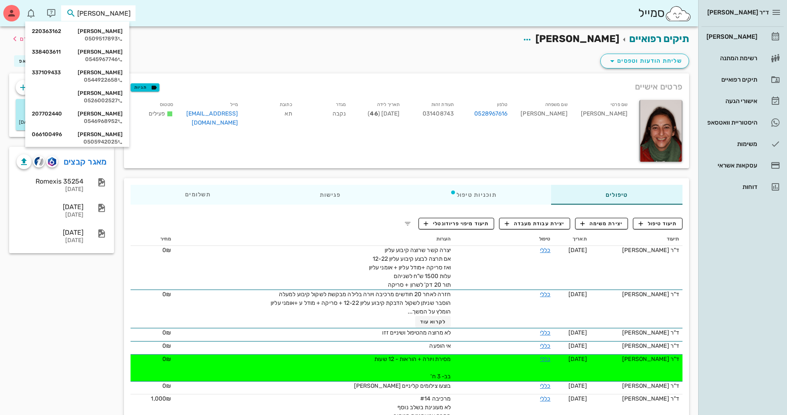
type input "[PERSON_NAME]"
click at [107, 38] on div "0509517893" at bounding box center [77, 39] width 91 height 7
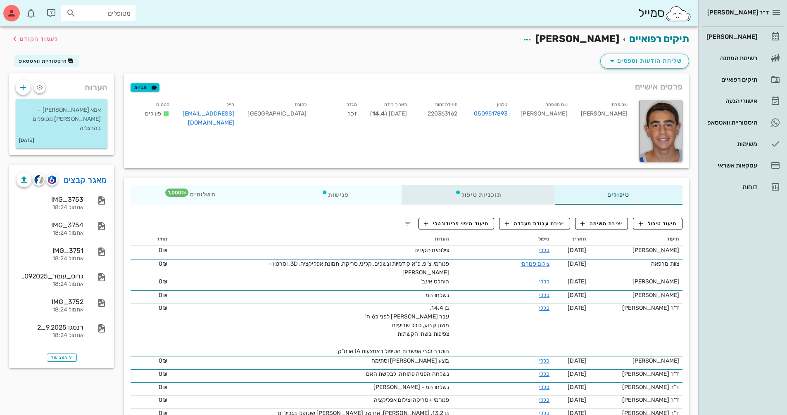
click at [377, 190] on div "תוכניות טיפול" at bounding box center [478, 195] width 152 height 20
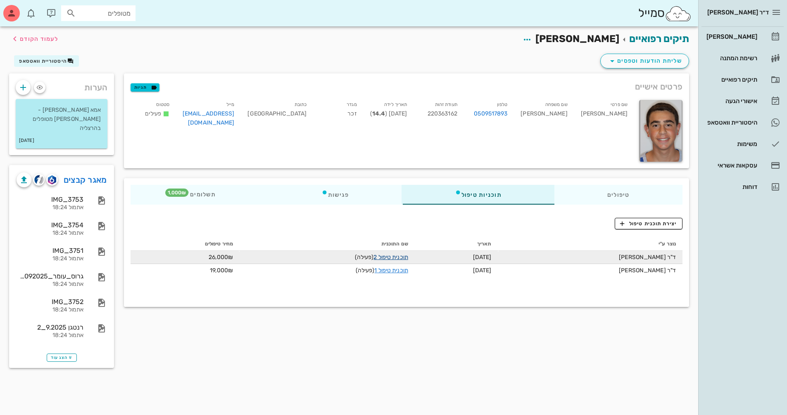
click at [377, 256] on link "תוכנית טיפול 2" at bounding box center [390, 257] width 34 height 7
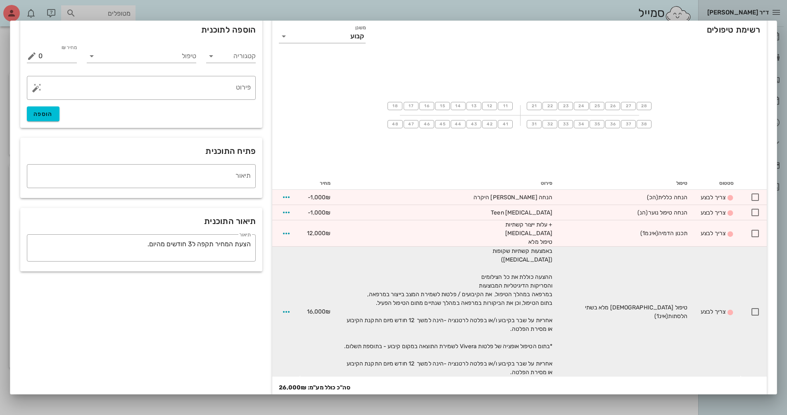
scroll to position [42, 0]
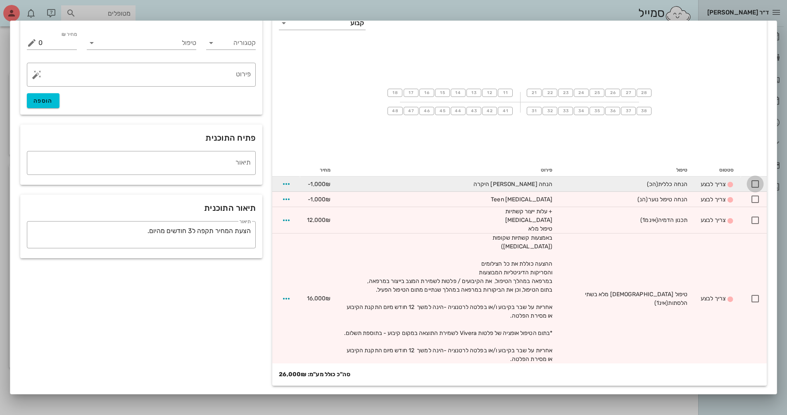
click at [377, 185] on div at bounding box center [755, 184] width 14 height 14
checkbox input "true"
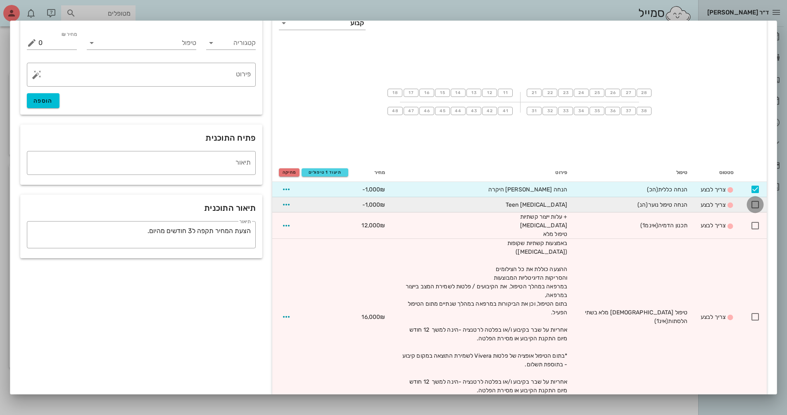
click at [377, 205] on div at bounding box center [755, 205] width 14 height 14
checkbox input "true"
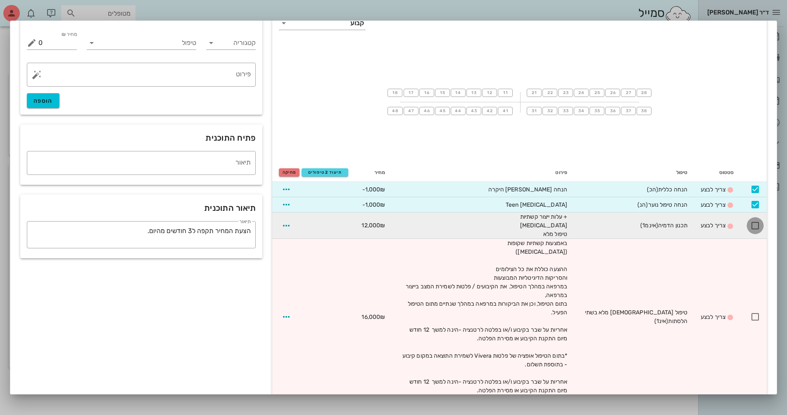
click at [377, 226] on div at bounding box center [755, 226] width 14 height 14
checkbox input "true"
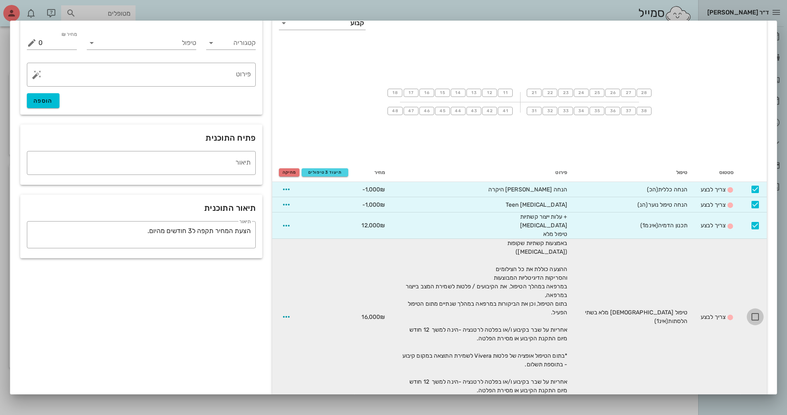
click at [377, 312] on div at bounding box center [755, 317] width 14 height 14
checkbox input "true"
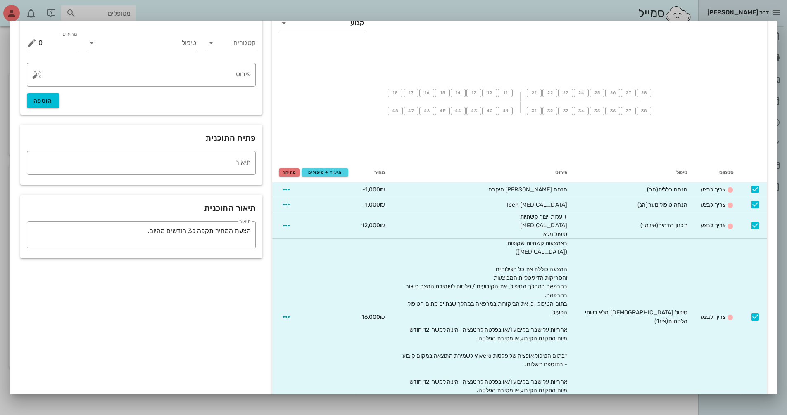
scroll to position [64, 0]
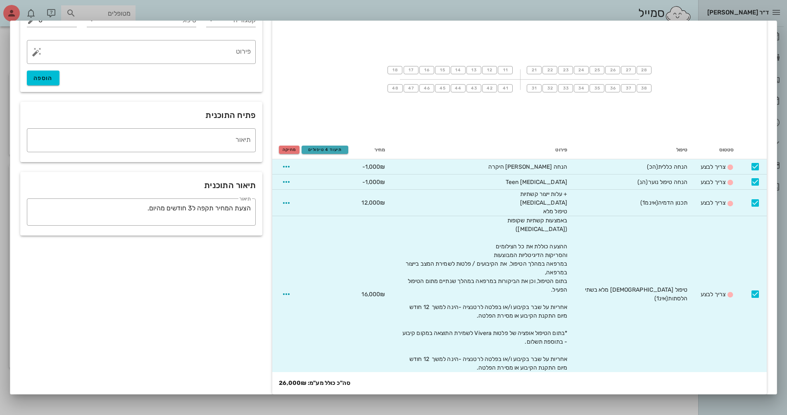
click at [338, 151] on span "תיעוד 4 טיפולים" at bounding box center [324, 149] width 39 height 5
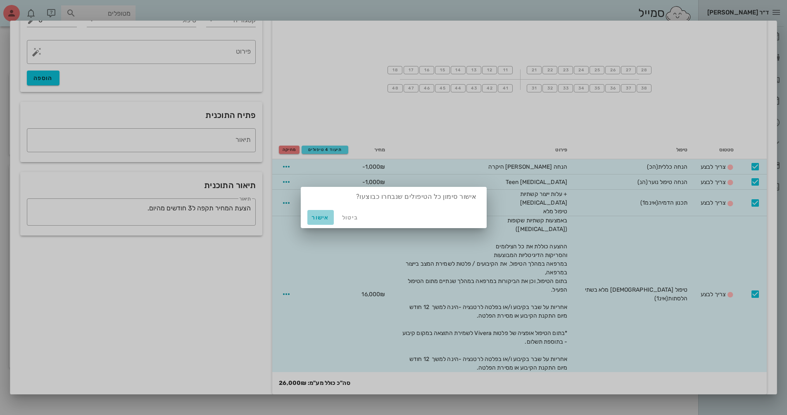
click at [322, 220] on span "אישור" at bounding box center [321, 217] width 20 height 7
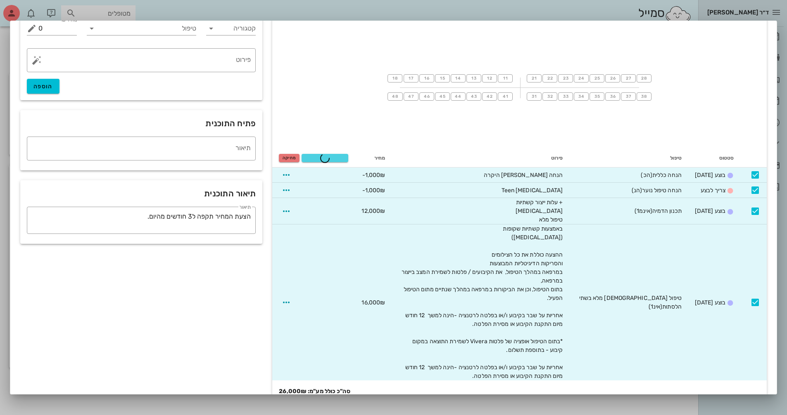
checkbox input "false"
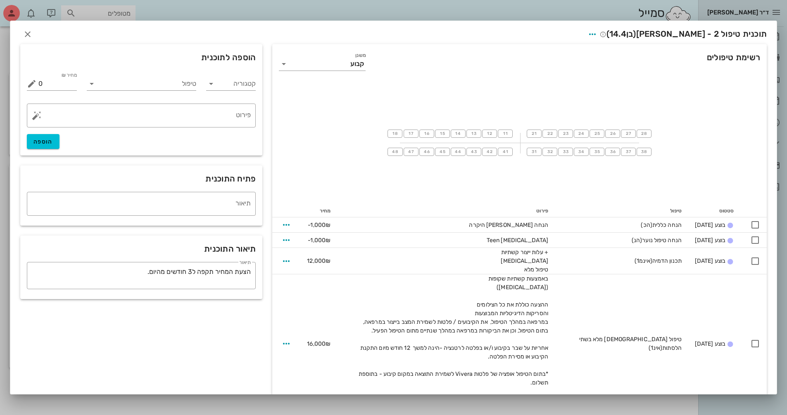
scroll to position [0, 0]
click at [32, 35] on icon "button" at bounding box center [28, 35] width 10 height 10
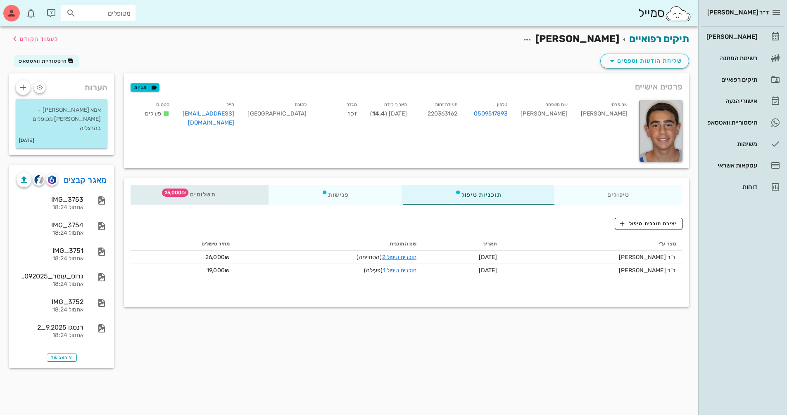
click at [216, 192] on span "תשלומים 25,000₪" at bounding box center [199, 195] width 32 height 6
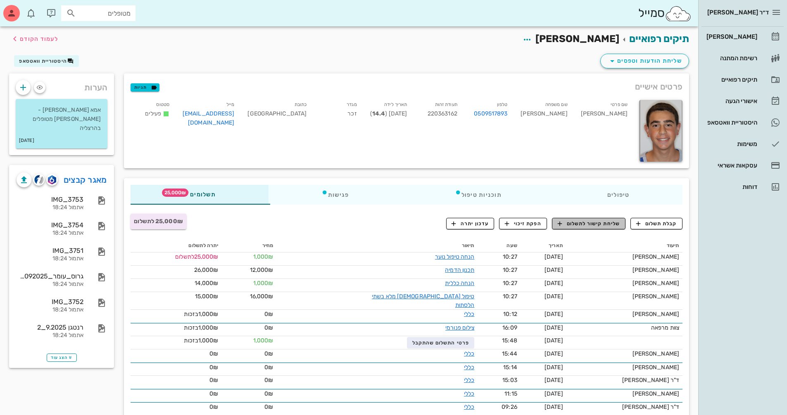
click at [377, 223] on span "שליחת קישור לתשלום" at bounding box center [588, 223] width 62 height 7
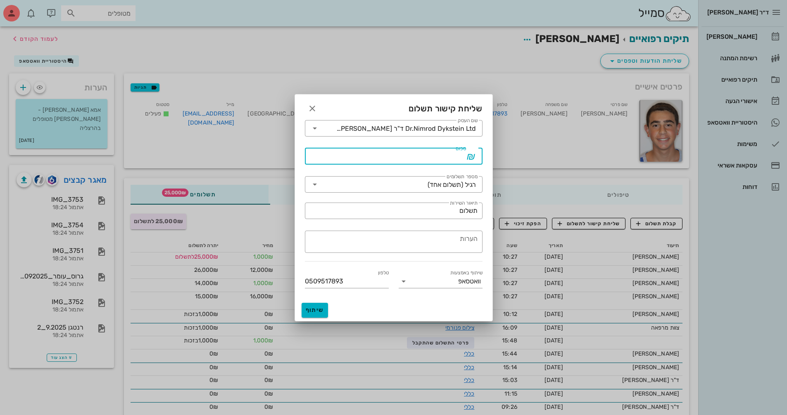
click at [377, 159] on input "סכום" at bounding box center [388, 156] width 156 height 13
type input "12000"
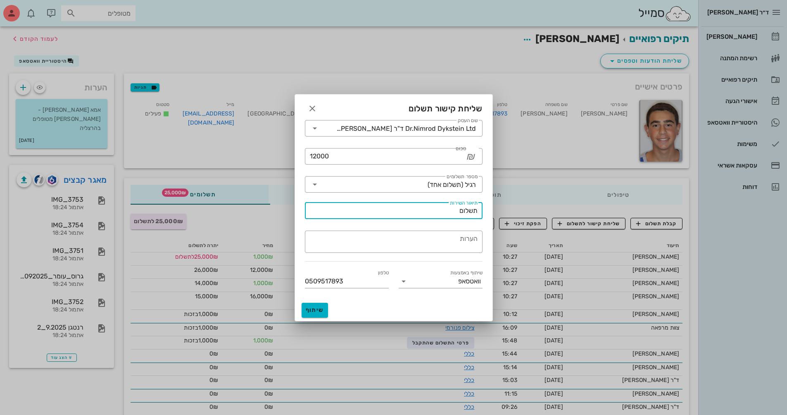
click at [377, 211] on input "תשלום" at bounding box center [394, 210] width 168 height 13
click at [377, 212] on input "תשלוםע"ח טיפול אורותודונטי" at bounding box center [394, 210] width 168 height 13
type input "תשלום ע"ח טיפול אורותודונטי"
click at [315, 310] on span "שיתוף" at bounding box center [315, 310] width 20 height 7
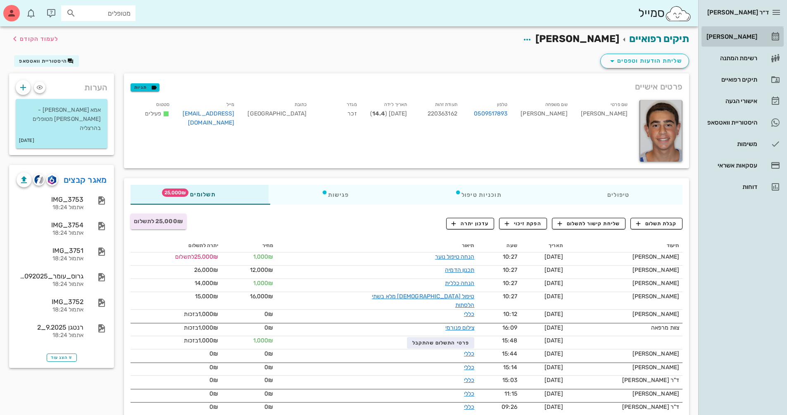
click at [377, 42] on div "[PERSON_NAME]" at bounding box center [730, 36] width 52 height 13
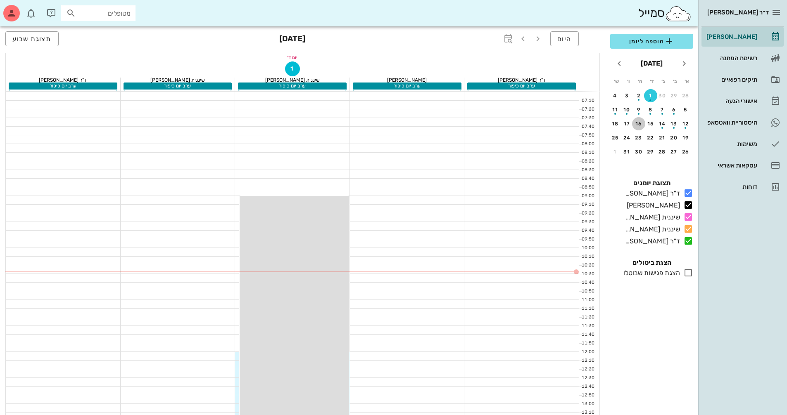
click at [377, 127] on button "16" at bounding box center [638, 123] width 13 height 13
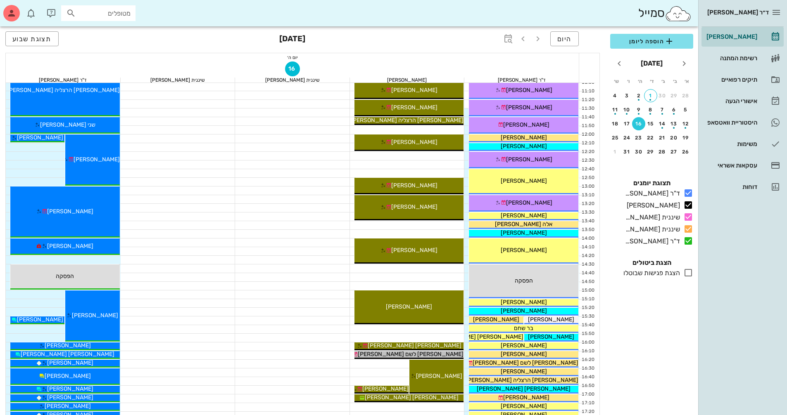
scroll to position [165, 0]
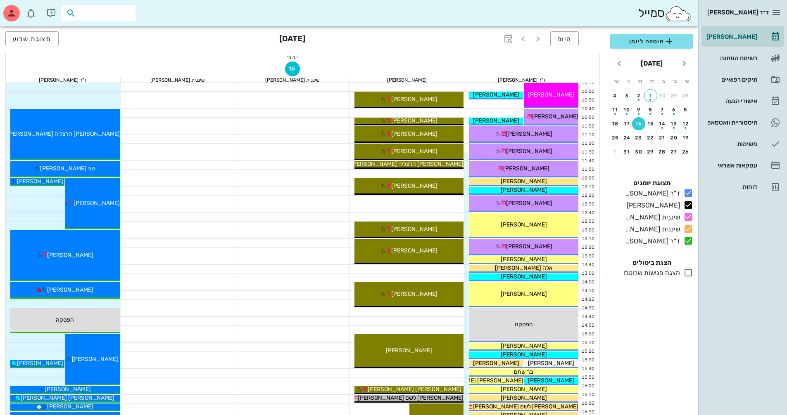
click at [105, 14] on input "text" at bounding box center [104, 13] width 53 height 11
click at [377, 138] on div "19" at bounding box center [685, 138] width 13 height 6
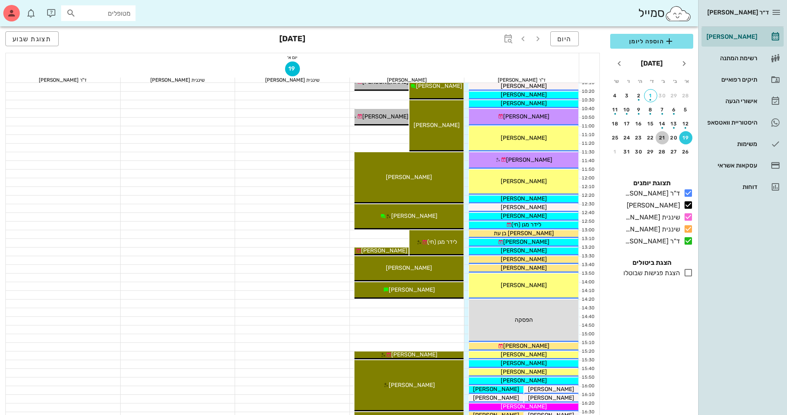
click at [377, 140] on div "21" at bounding box center [661, 138] width 13 height 6
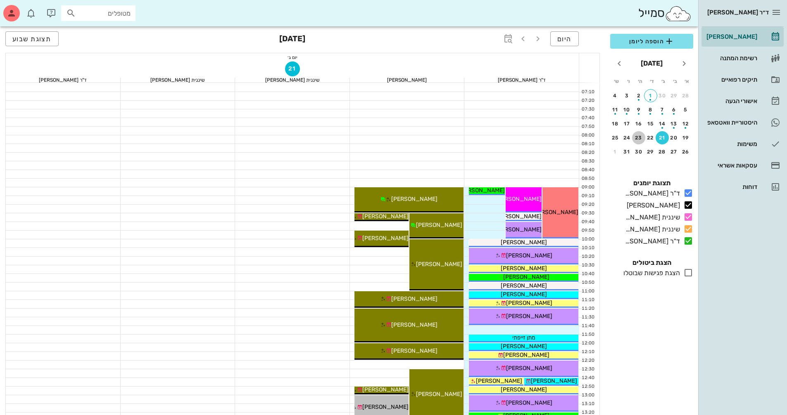
click at [377, 140] on div "23" at bounding box center [638, 138] width 13 height 6
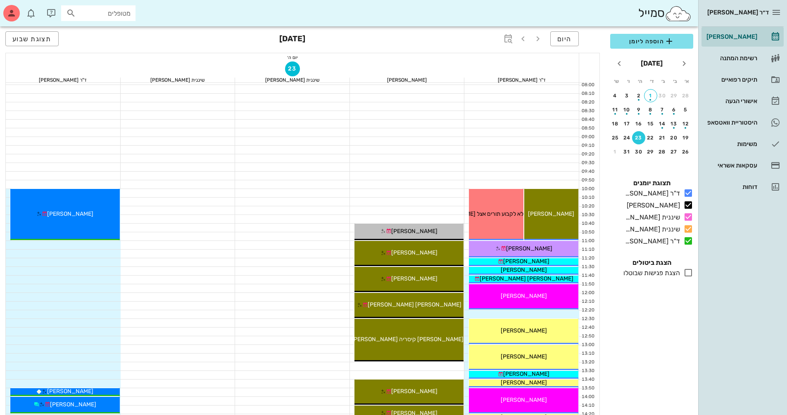
scroll to position [165, 0]
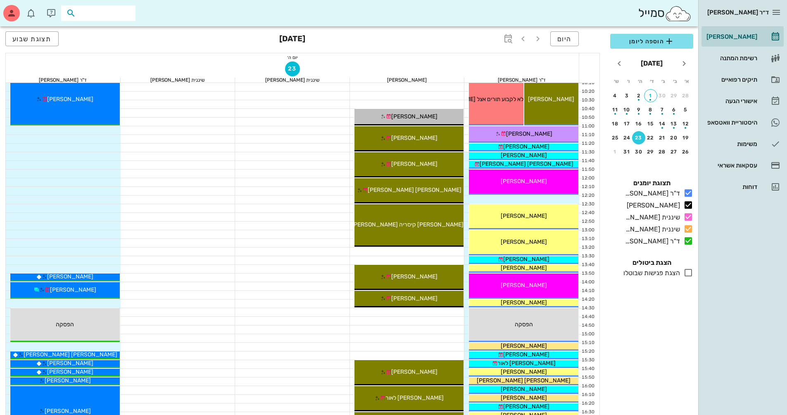
click at [122, 14] on input "text" at bounding box center [104, 13] width 53 height 11
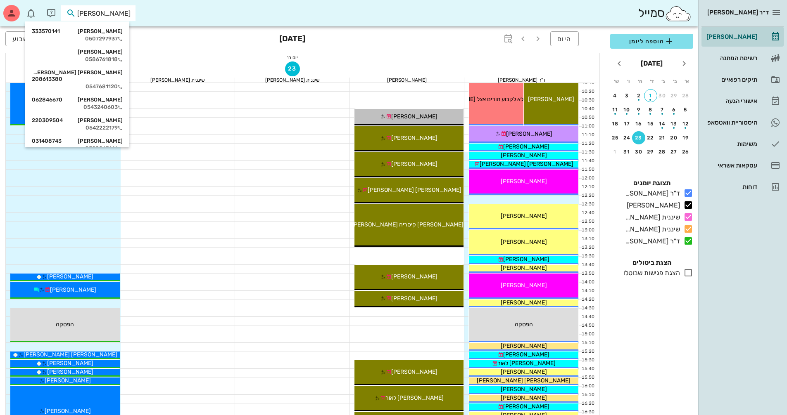
type input "[PERSON_NAME] י"
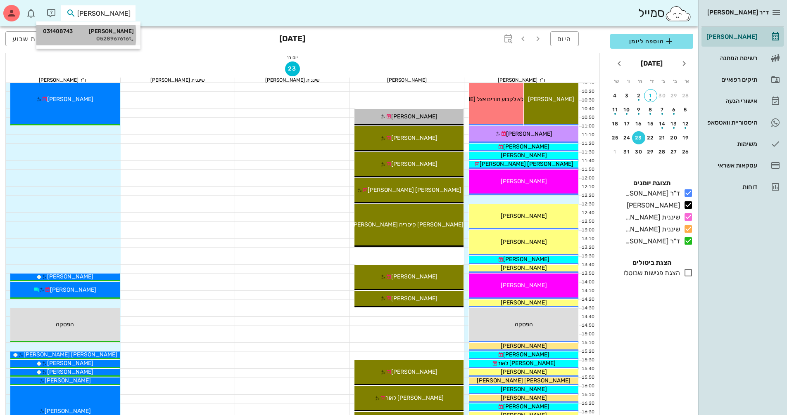
click at [113, 38] on div "0528967616" at bounding box center [88, 39] width 91 height 7
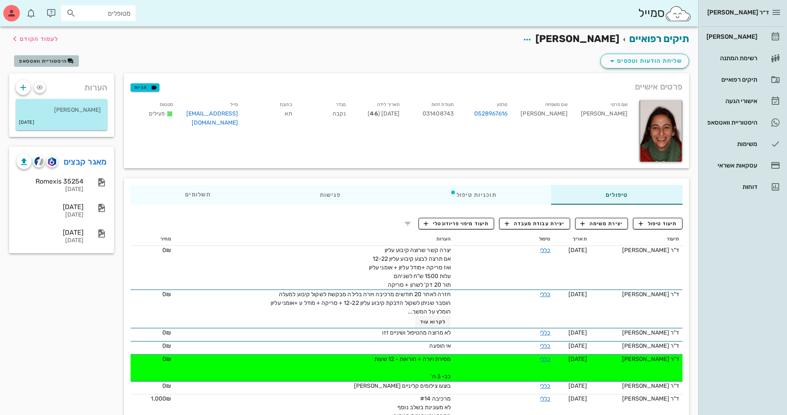
click at [57, 59] on span "היסטוריית וואטסאפ" at bounding box center [43, 61] width 48 height 6
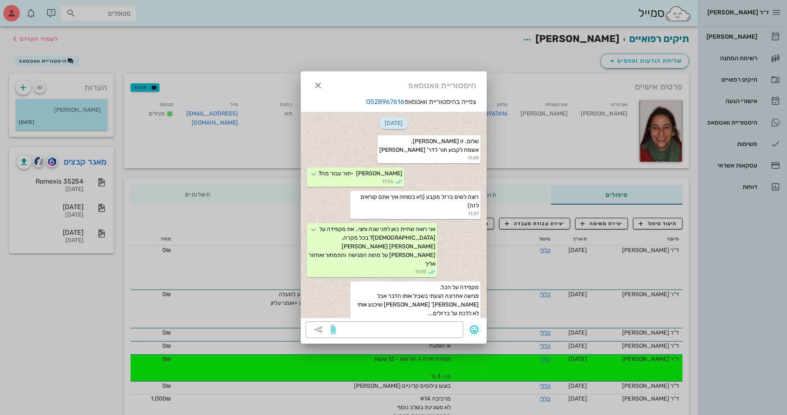
scroll to position [227, 0]
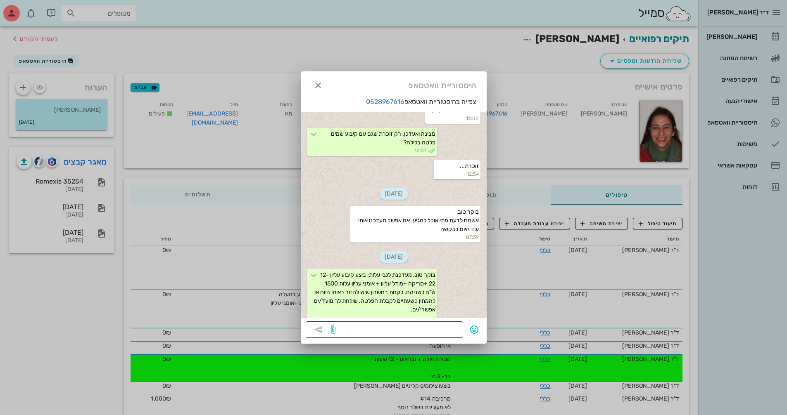
click at [377, 332] on textarea at bounding box center [397, 330] width 121 height 13
type textarea "23.10 שעה 1020 או 23.10 שעה 1100"
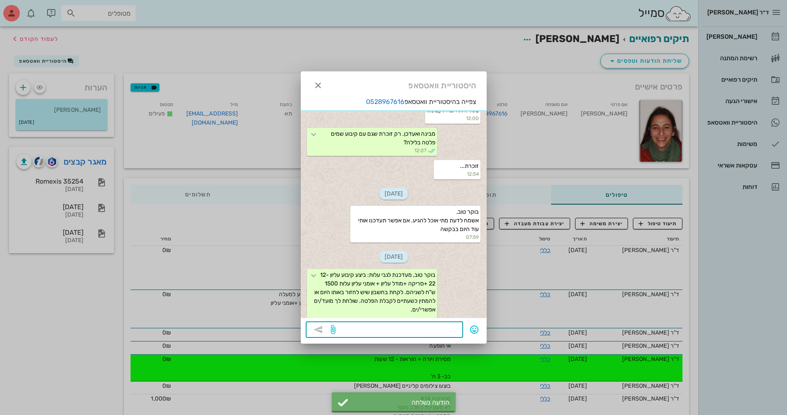
scroll to position [267, 0]
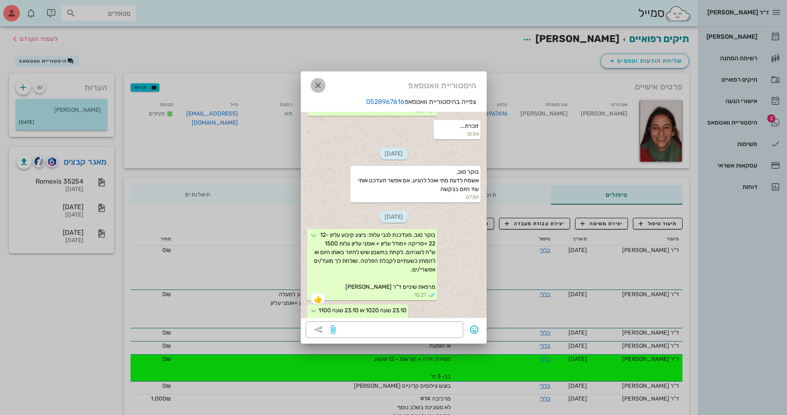
click at [319, 83] on icon "button" at bounding box center [318, 86] width 10 height 10
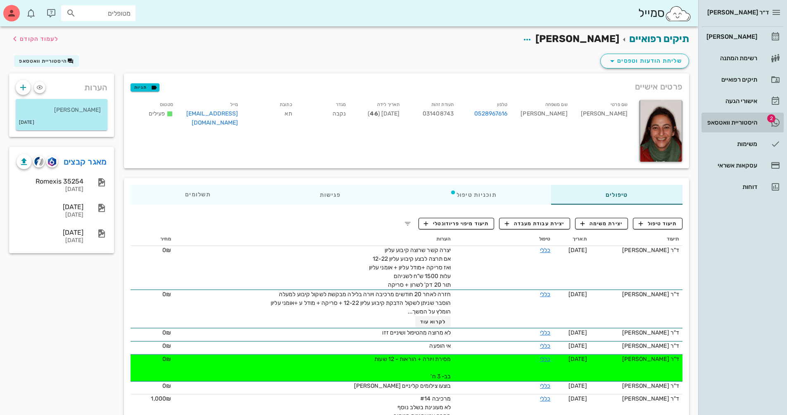
click at [377, 125] on div "היסטוריית וואטסאפ" at bounding box center [730, 122] width 52 height 7
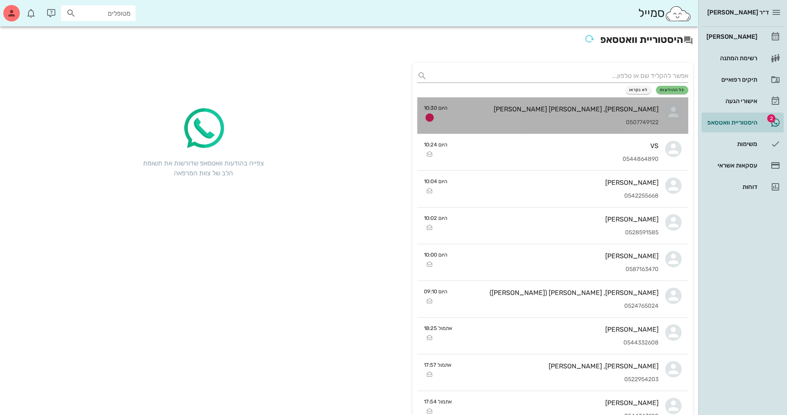
click at [377, 118] on div "[PERSON_NAME], [PERSON_NAME] [PERSON_NAME] 0507749122" at bounding box center [556, 115] width 204 height 36
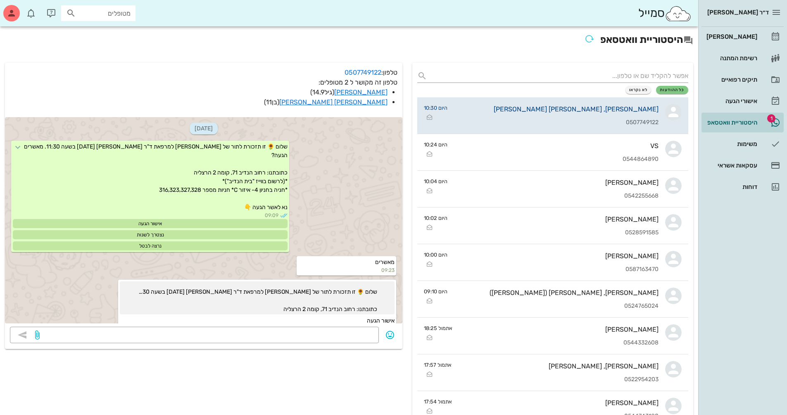
scroll to position [1775, 0]
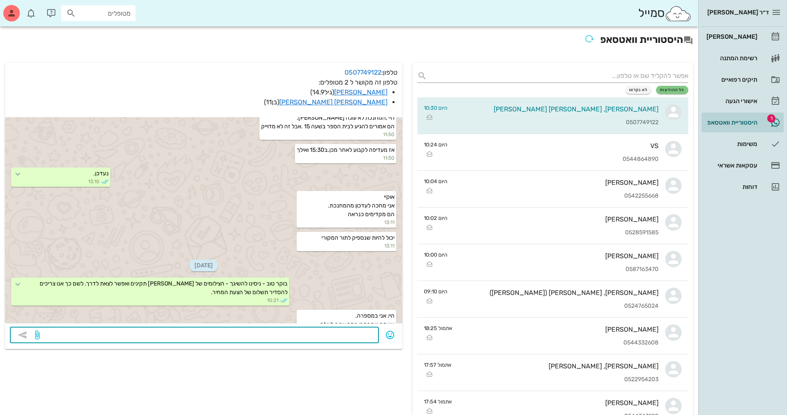
click at [352, 339] on textarea at bounding box center [207, 336] width 332 height 13
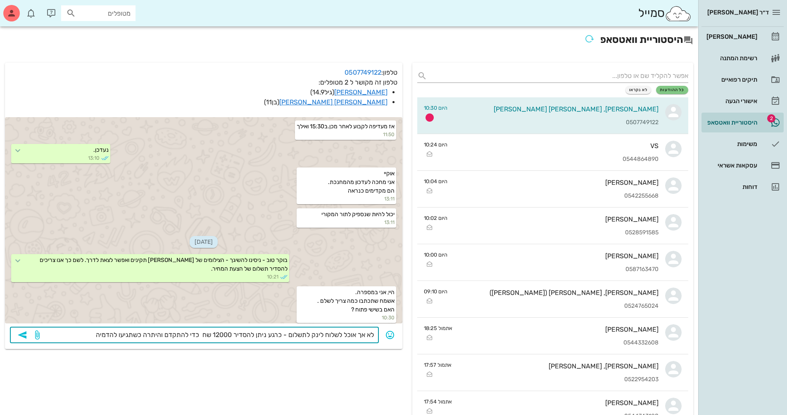
scroll to position [1822, 0]
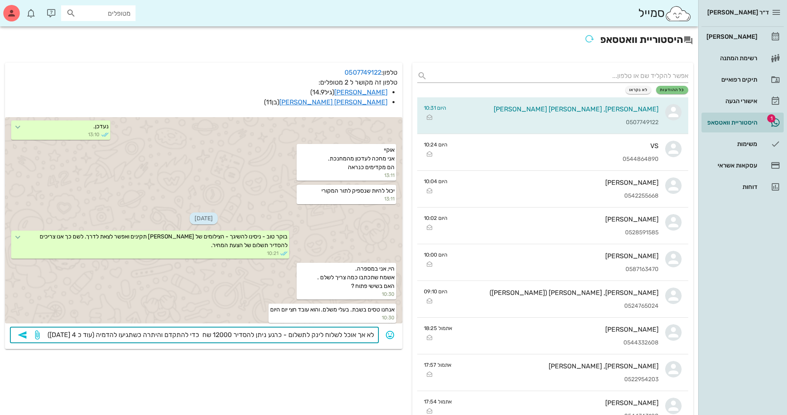
click at [283, 337] on textarea "לא אך אוכל לשלוח לינק לתשלום - כרגע ניתן להסדיר 12000 שח כדי להתקדם והיתרה כשתג…" at bounding box center [207, 336] width 332 height 13
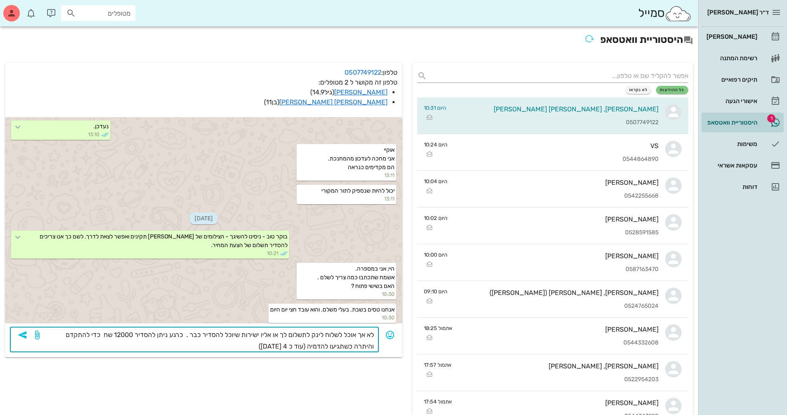
click at [237, 346] on textarea "לא אך אוכל לשלוח לינק לתשלום לך או אליו ישירות שיוכל להסדיר כבר . כרגע ניתן להס…" at bounding box center [207, 341] width 332 height 23
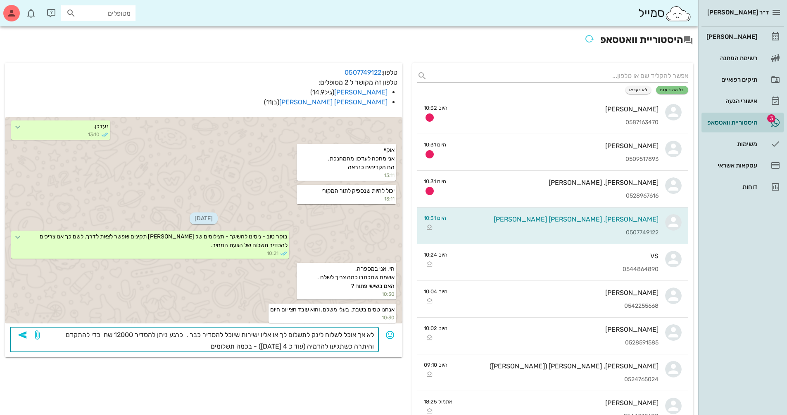
type textarea "לא אך אוכל לשלוח לינק לתשלום לך או אליו ישירות שיוכל להסדיר כבר . כרגע ניתן להס…"
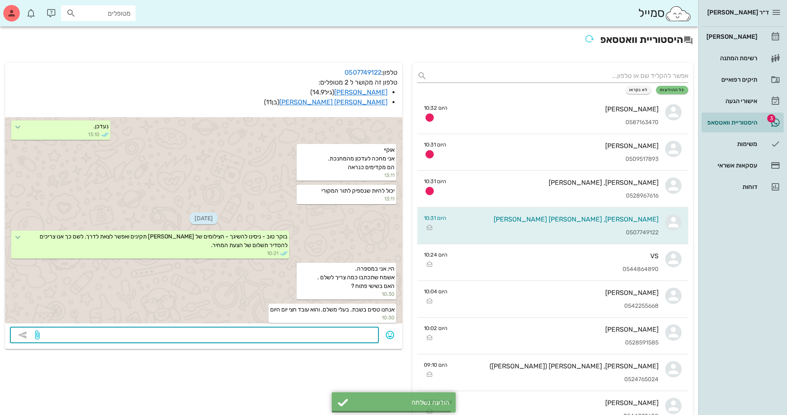
scroll to position [1854, 0]
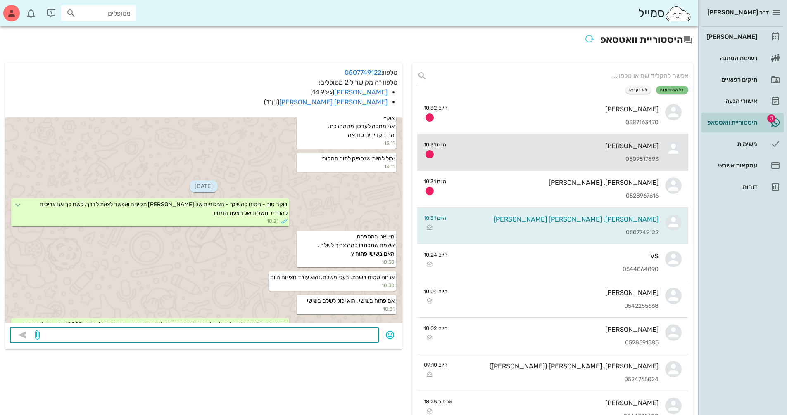
click at [377, 135] on div "[PERSON_NAME] 0509517893" at bounding box center [556, 152] width 206 height 36
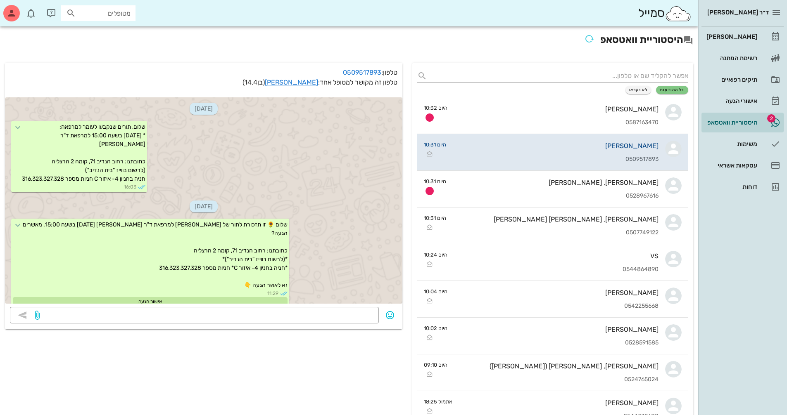
scroll to position [673, 0]
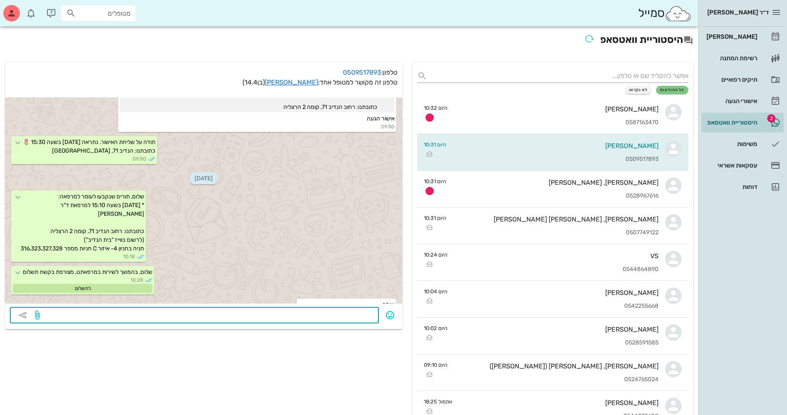
click at [348, 318] on textarea at bounding box center [207, 316] width 332 height 13
type textarea "[PERSON_NAME]!"
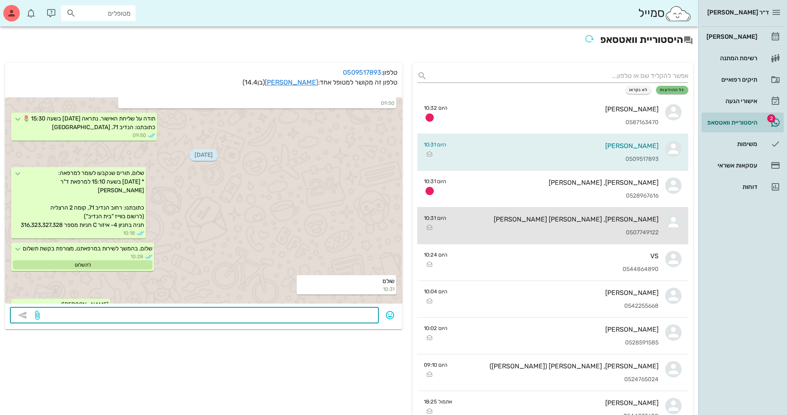
click at [377, 219] on div "[PERSON_NAME], [PERSON_NAME] [PERSON_NAME]" at bounding box center [556, 220] width 206 height 8
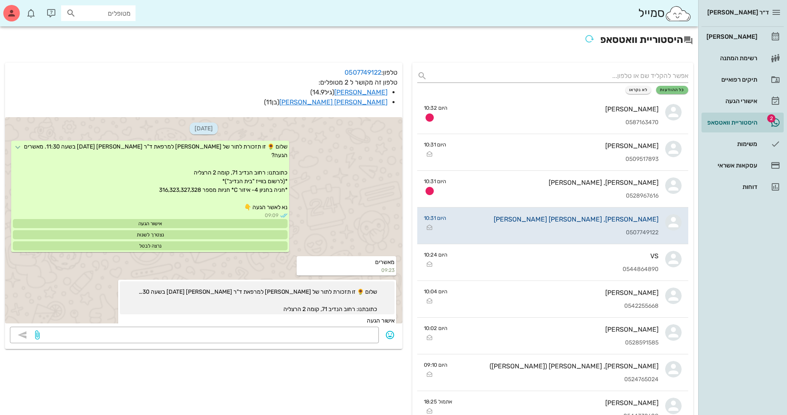
scroll to position [1854, 0]
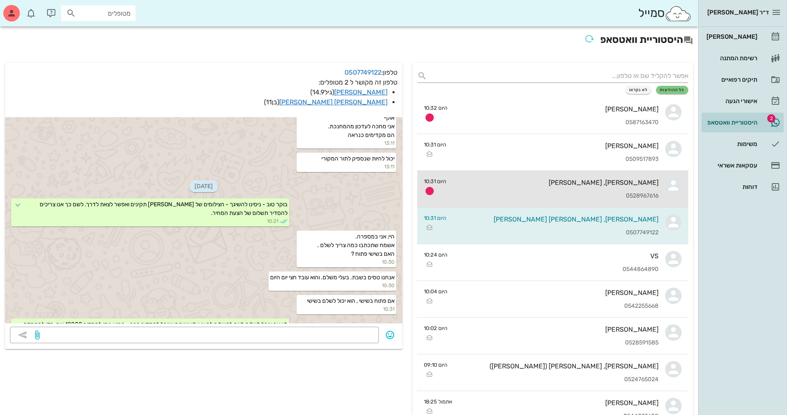
click at [377, 192] on div "[PERSON_NAME], [PERSON_NAME] 0528967616" at bounding box center [556, 189] width 206 height 36
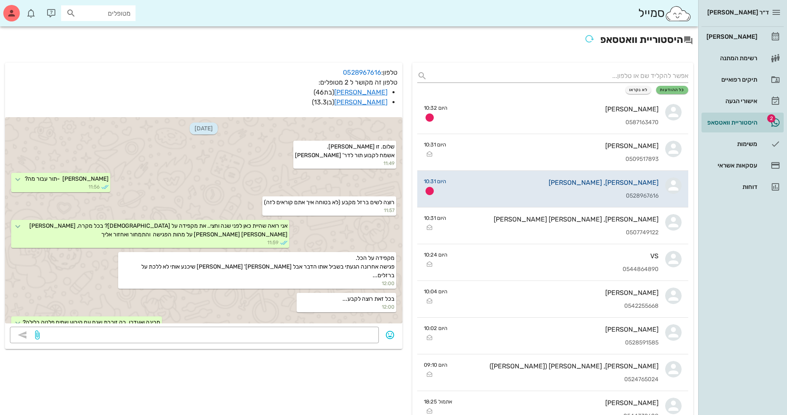
scroll to position [247, 0]
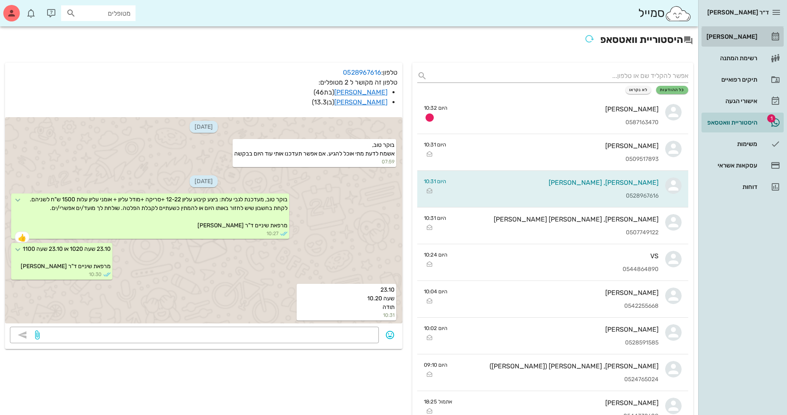
click at [377, 40] on div "[PERSON_NAME]" at bounding box center [730, 36] width 52 height 13
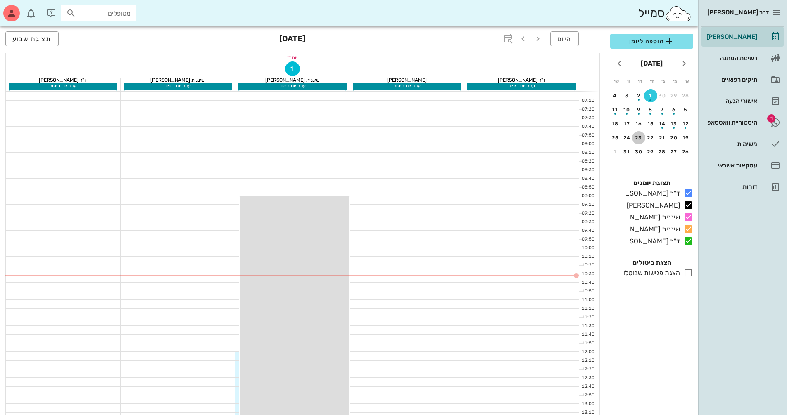
click at [377, 139] on div "23" at bounding box center [638, 138] width 13 height 6
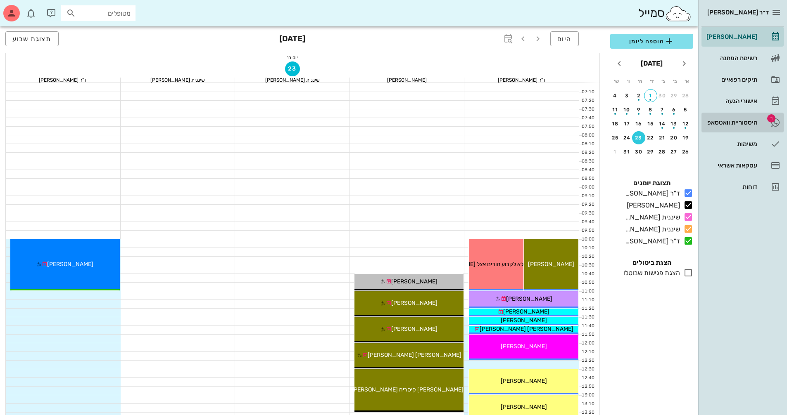
click at [377, 124] on div "היסטוריית וואטסאפ" at bounding box center [730, 122] width 52 height 7
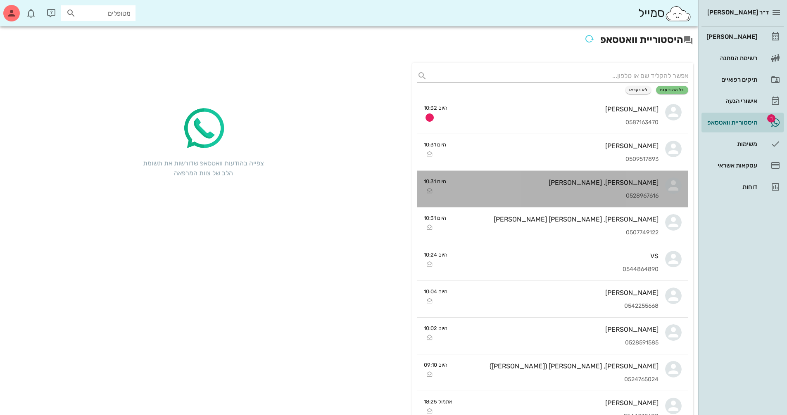
click at [377, 192] on div "[PERSON_NAME], [PERSON_NAME] 0528967616" at bounding box center [556, 189] width 206 height 36
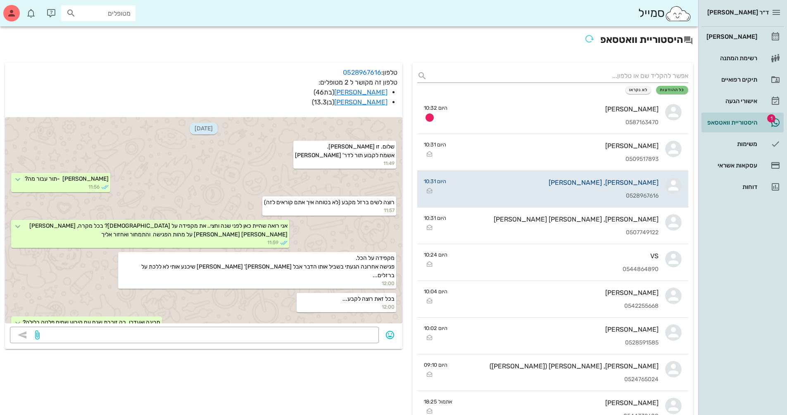
scroll to position [247, 0]
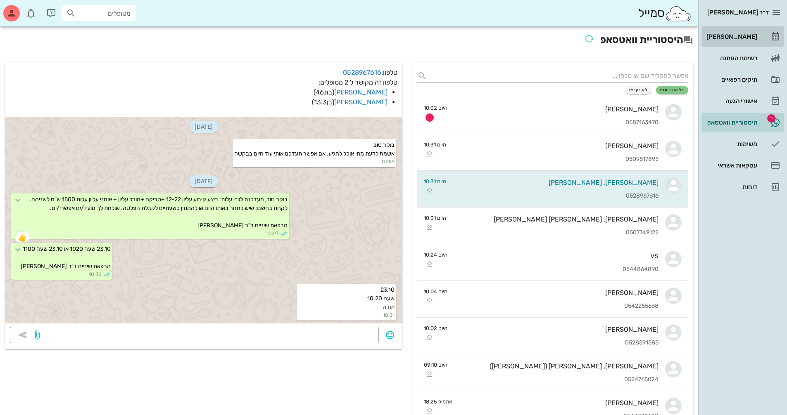
click at [377, 35] on div "[PERSON_NAME]" at bounding box center [730, 36] width 52 height 7
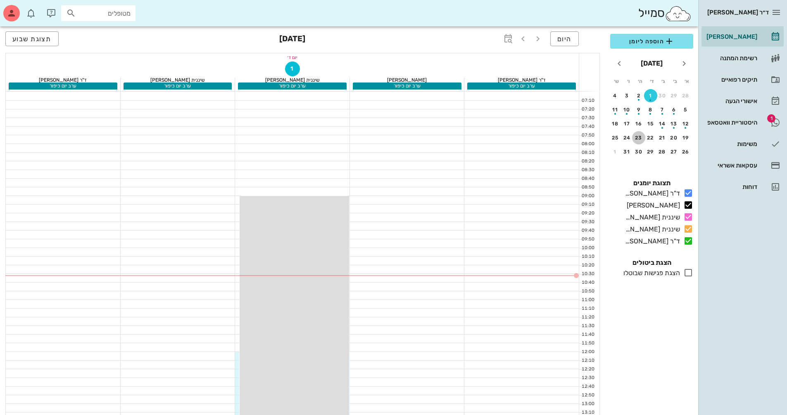
click at [377, 140] on div "23" at bounding box center [638, 138] width 13 height 6
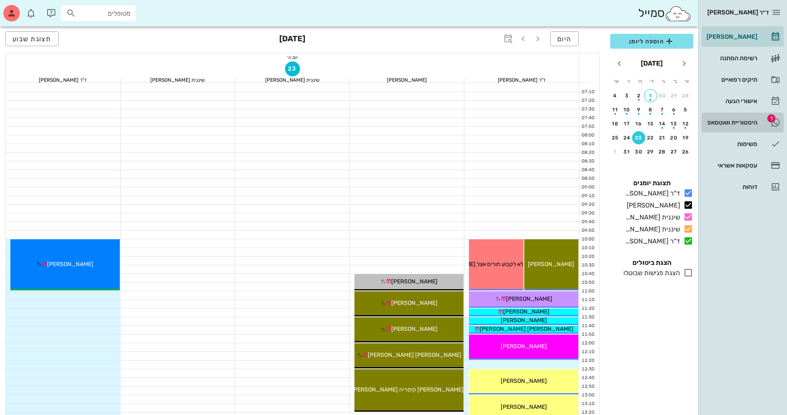
click at [377, 120] on div "היסטוריית וואטסאפ" at bounding box center [730, 122] width 52 height 7
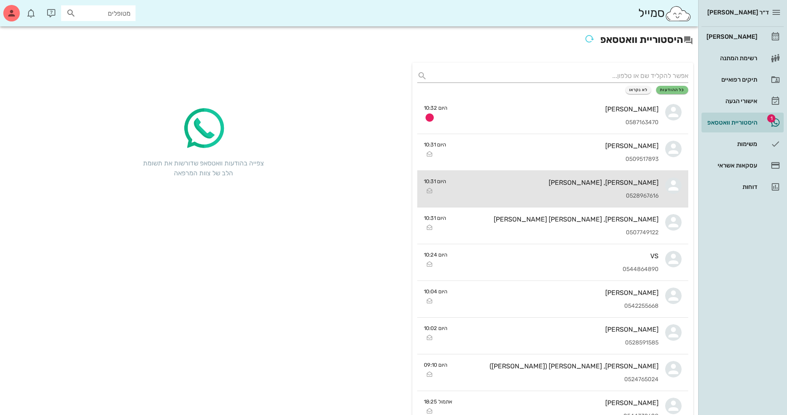
click at [377, 184] on div "[PERSON_NAME], [PERSON_NAME]" at bounding box center [556, 183] width 206 height 8
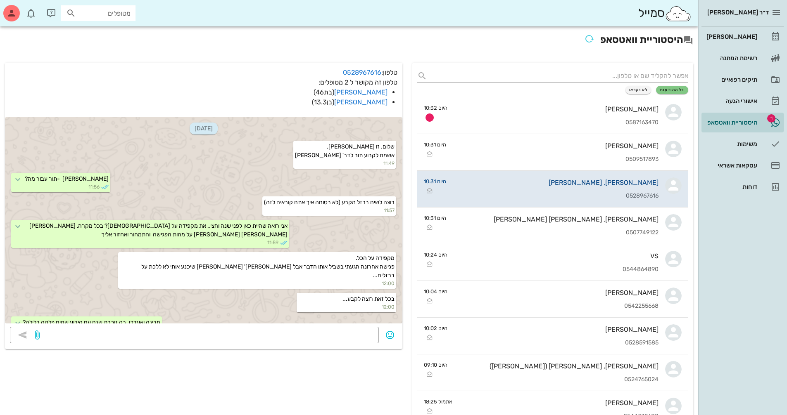
scroll to position [247, 0]
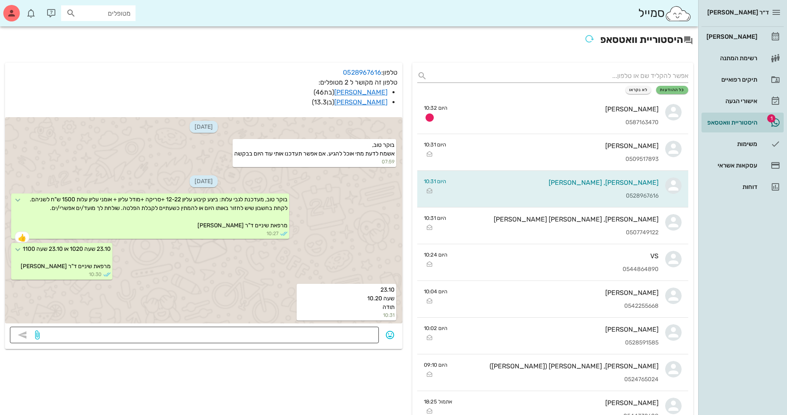
click at [362, 331] on textarea at bounding box center [207, 336] width 332 height 13
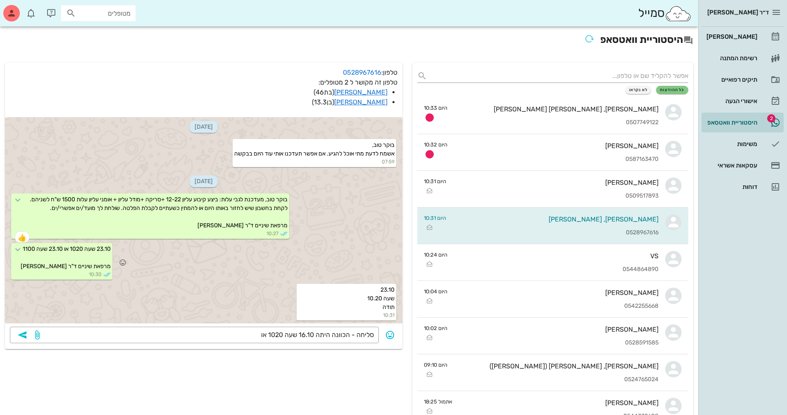
click at [67, 247] on span "23.10 שעה 1020 או 23.10 שעה 1100 מרפאת שיניים ד"ר [PERSON_NAME]" at bounding box center [66, 258] width 90 height 24
drag, startPoint x: 69, startPoint y: 249, endPoint x: 29, endPoint y: 255, distance: 40.5
click at [29, 255] on div "23.10 שעה 1020 או 23.10 שעה 1100 מרפאת שיניים ד"ר [PERSON_NAME] 10:30" at bounding box center [61, 261] width 101 height 37
copy span "23.10 שעה 1100"
click at [230, 329] on div "סליחה - הכוונה היתה 16.10 שעה 1020 או" at bounding box center [207, 335] width 332 height 17
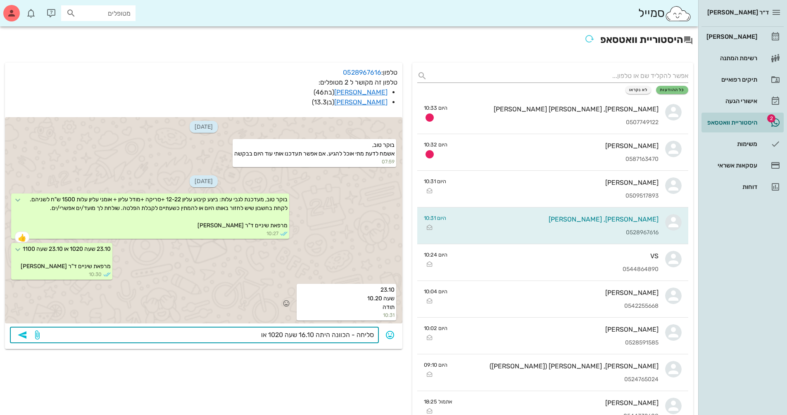
drag, startPoint x: 230, startPoint y: 335, endPoint x: 196, endPoint y: 311, distance: 41.2
click at [228, 335] on textarea "סליחה - הכוונה היתה 16.10 שעה 1020 או" at bounding box center [207, 336] width 332 height 13
paste textarea "23.10 שעה 1100"
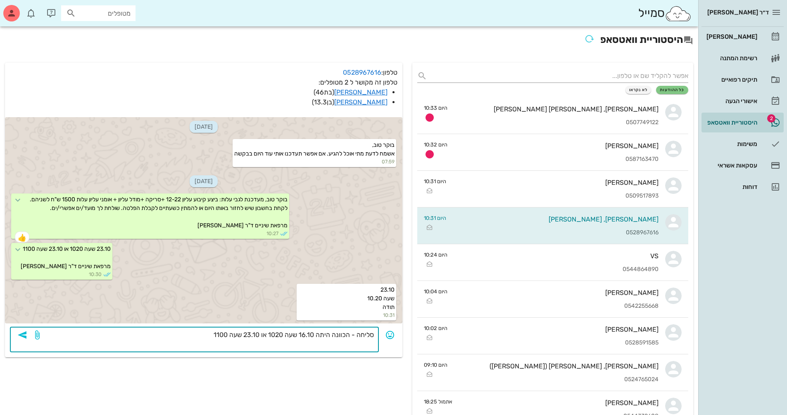
click at [204, 337] on textarea "סליחה - הכוונה היתה 16.10 שעה 1020 או 23.10 שעה 1100" at bounding box center [207, 341] width 332 height 23
type textarea "סליחה - הכוונה היתה 16.10 שעה 1020 או 23.10 שעה 1100.."
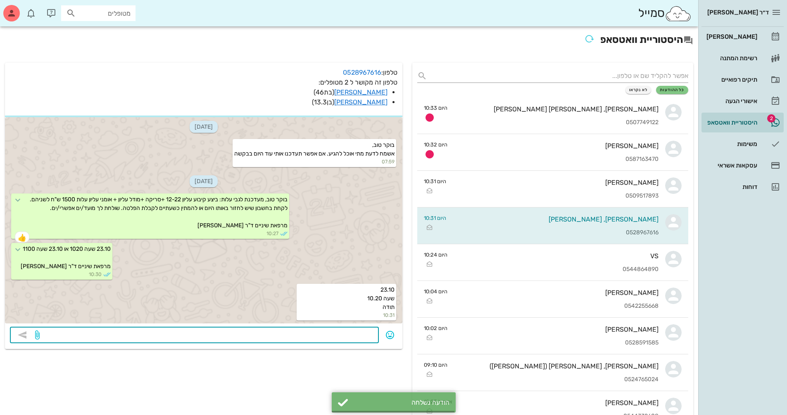
scroll to position [270, 0]
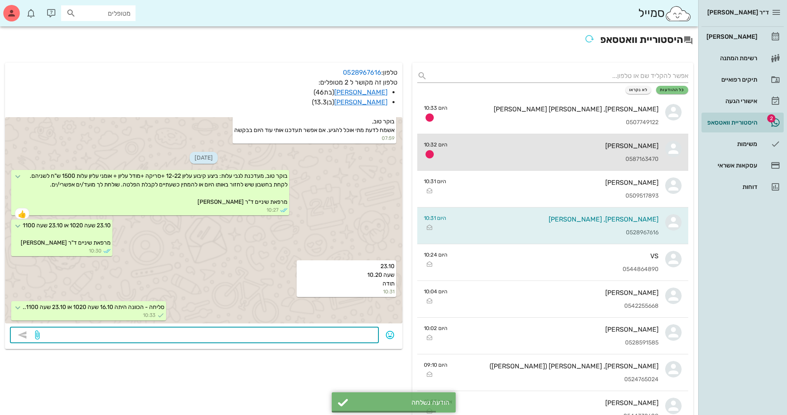
click at [377, 157] on div "0587163470" at bounding box center [556, 159] width 204 height 7
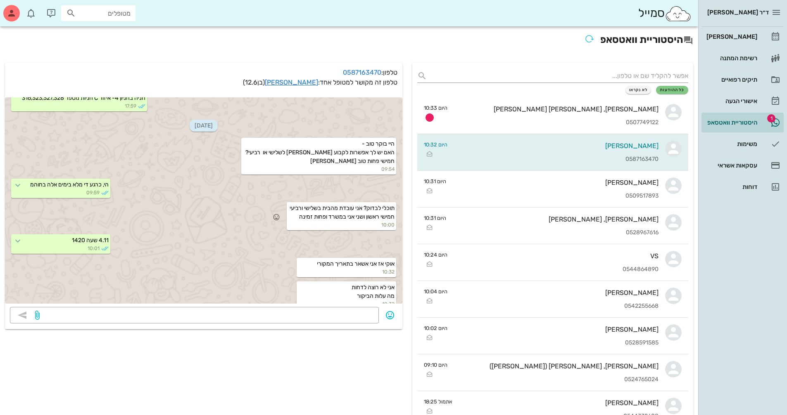
scroll to position [579, 0]
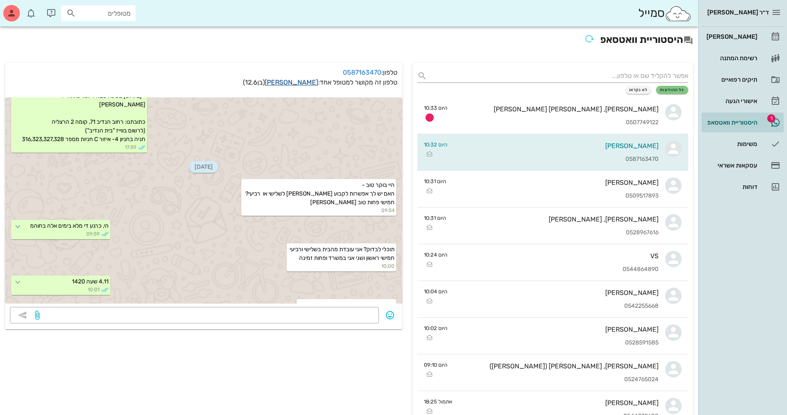
click at [310, 81] on link "[PERSON_NAME]" at bounding box center [291, 82] width 53 height 8
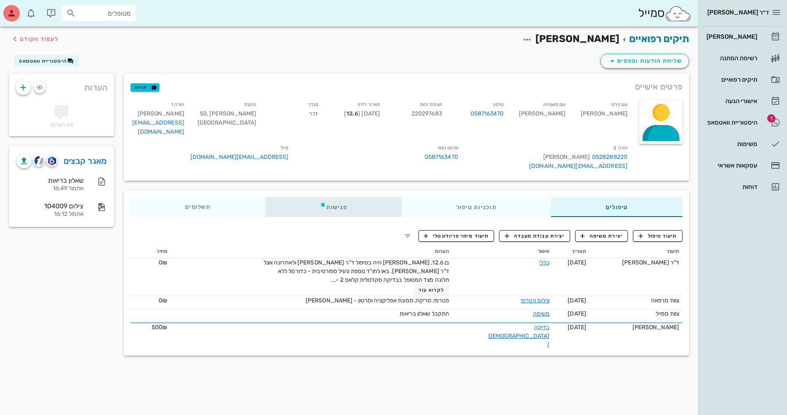
click at [332, 197] on div "פגישות" at bounding box center [333, 207] width 137 height 20
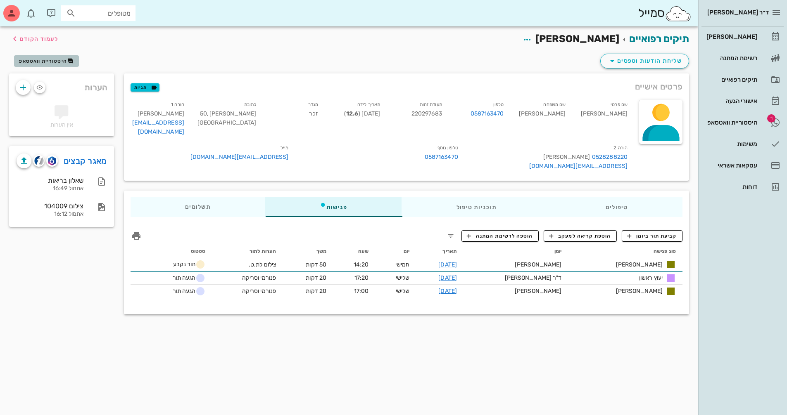
click at [45, 59] on span "היסטוריית וואטסאפ" at bounding box center [43, 61] width 48 height 6
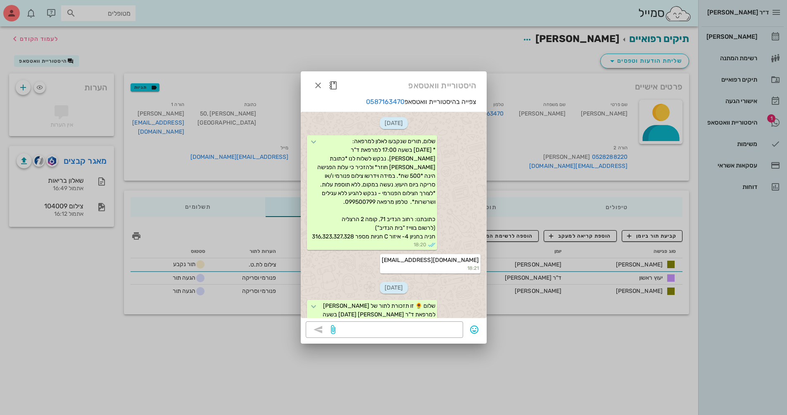
scroll to position [733, 0]
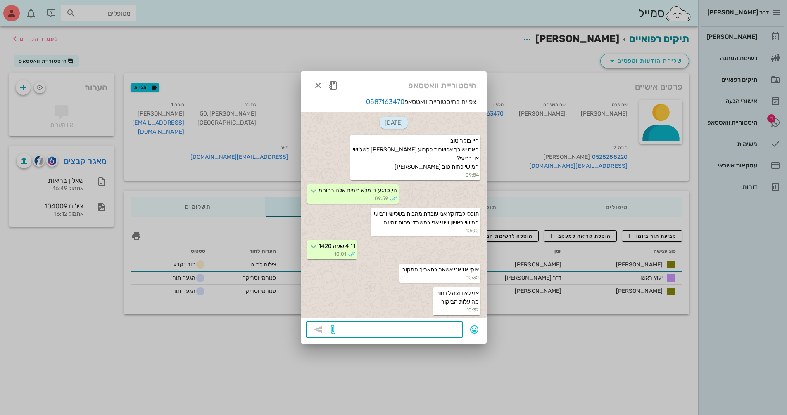
click at [377, 331] on textarea at bounding box center [397, 330] width 121 height 13
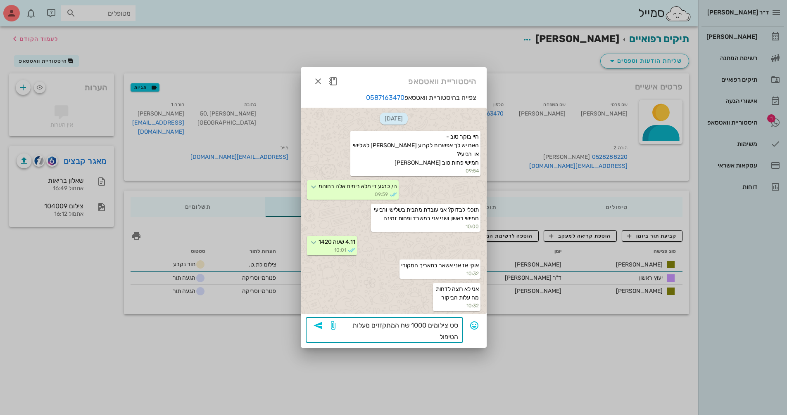
type textarea "סט צילומים 1000 שח המתקזזים מעלות הטיפול."
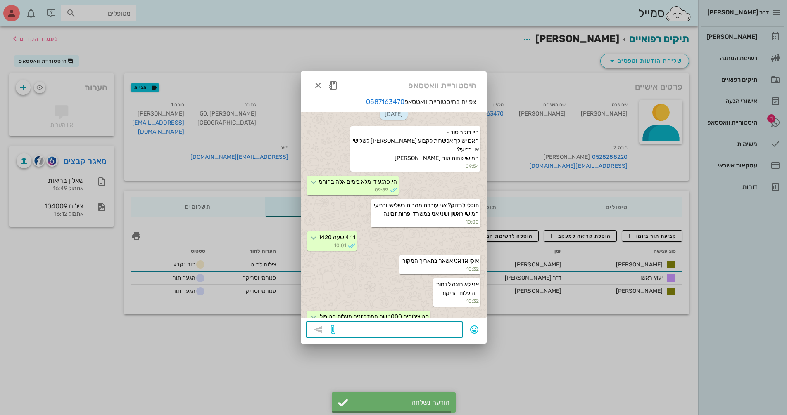
scroll to position [756, 0]
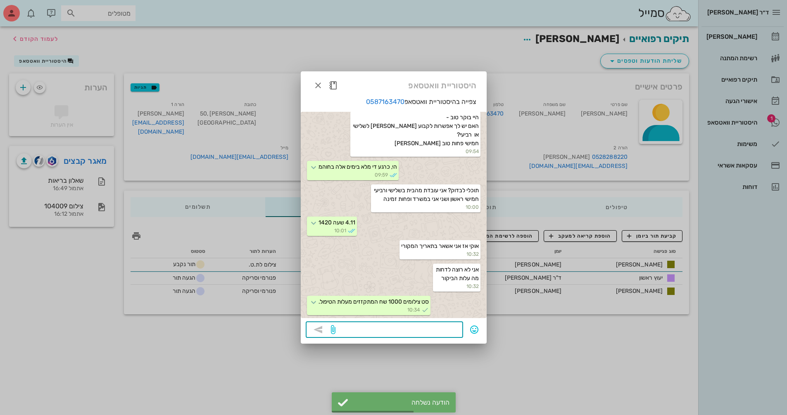
click at [323, 92] on div at bounding box center [326, 85] width 30 height 15
click at [320, 87] on icon "button" at bounding box center [318, 86] width 10 height 10
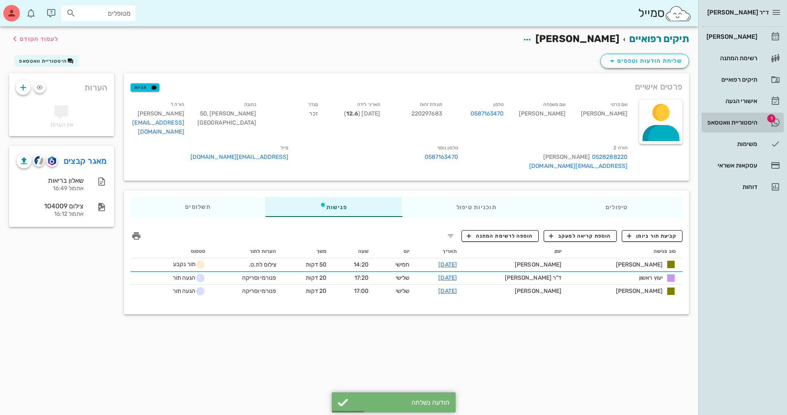
click at [377, 122] on div "היסטוריית וואטסאפ" at bounding box center [730, 122] width 52 height 7
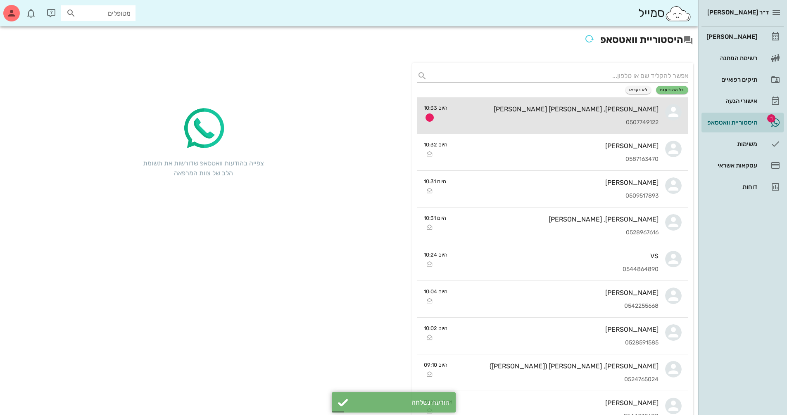
click at [377, 110] on div "[PERSON_NAME], [PERSON_NAME] [PERSON_NAME]" at bounding box center [556, 109] width 204 height 8
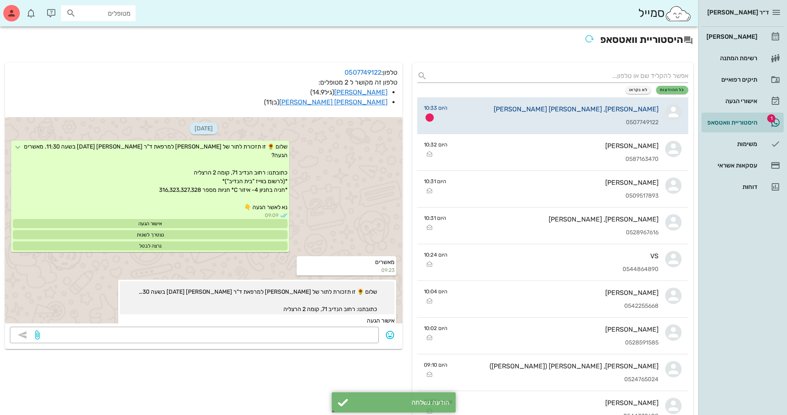
scroll to position [1934, 0]
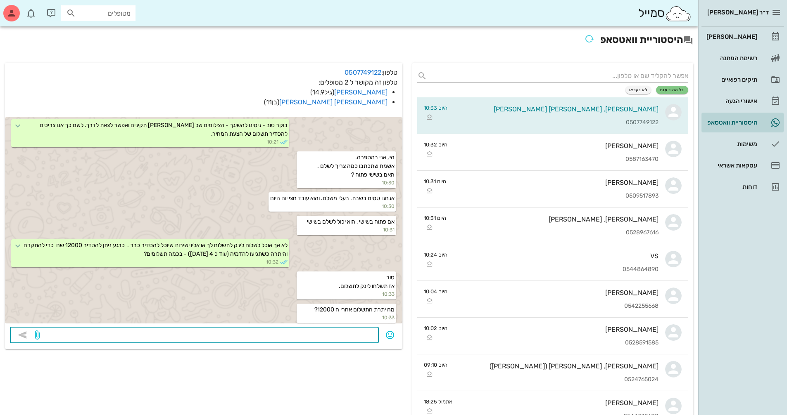
click at [330, 339] on textarea at bounding box center [207, 336] width 332 height 13
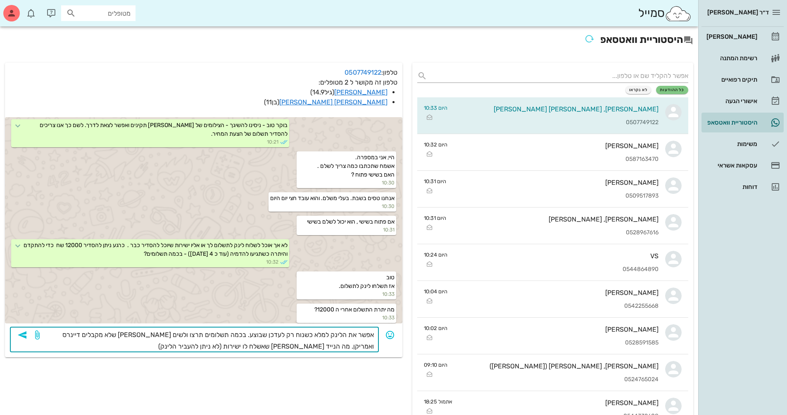
click at [190, 337] on textarea "אפשר את הלינק למלא כשנוח רק לעדכן שבוצע. בכמה תשלומים תרצו ולשים [PERSON_NAME] …" at bounding box center [207, 341] width 332 height 23
type textarea "אפשר את הלינק למלא כשנוח רק לעדכן שבוצע. בכמה תשלומים תרצו? ולשים [PERSON_NAME]…"
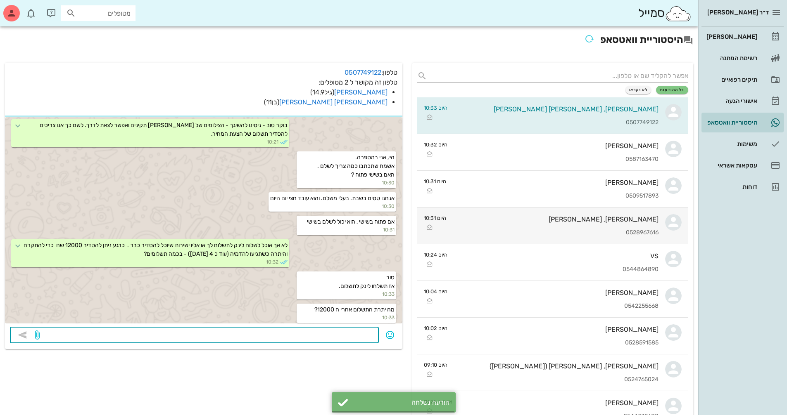
scroll to position [1966, 0]
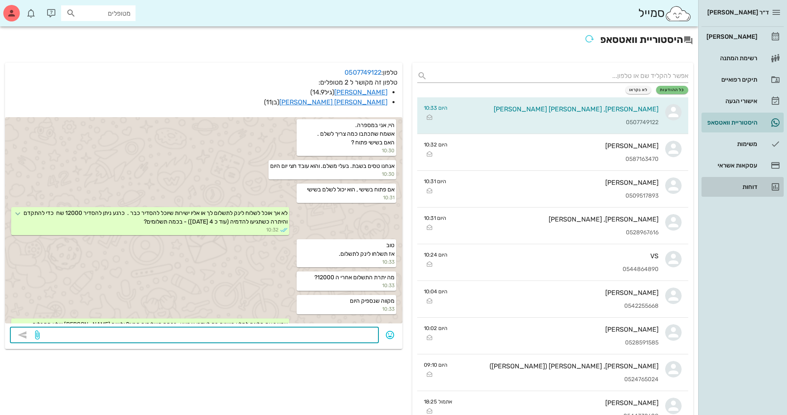
click at [377, 187] on div "דוחות" at bounding box center [730, 187] width 52 height 7
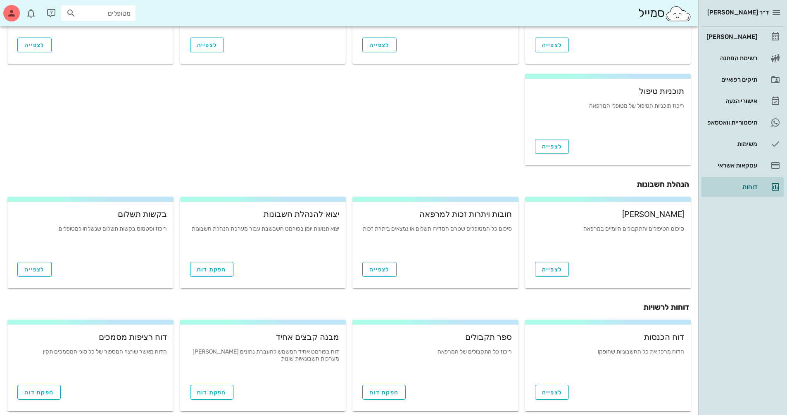
scroll to position [195, 0]
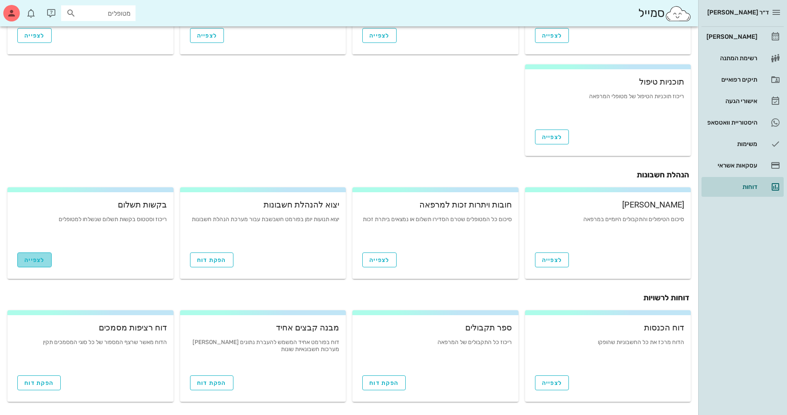
click at [42, 257] on span "לצפייה" at bounding box center [34, 260] width 20 height 7
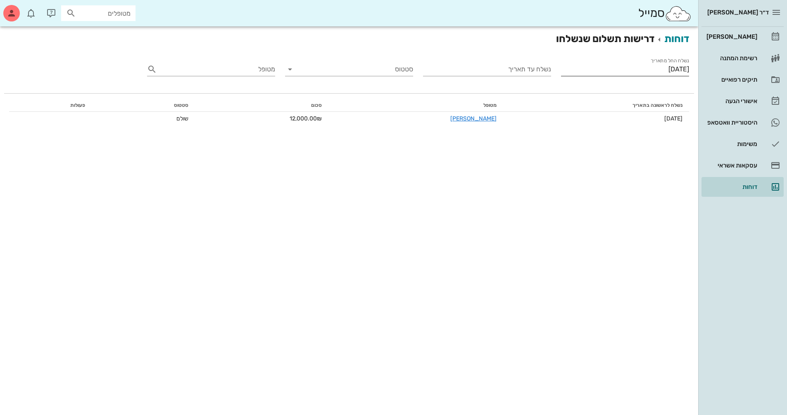
click at [377, 69] on input "[DATE]" at bounding box center [625, 69] width 128 height 13
click at [377, 119] on div "28" at bounding box center [683, 118] width 13 height 6
type input "[DATE]"
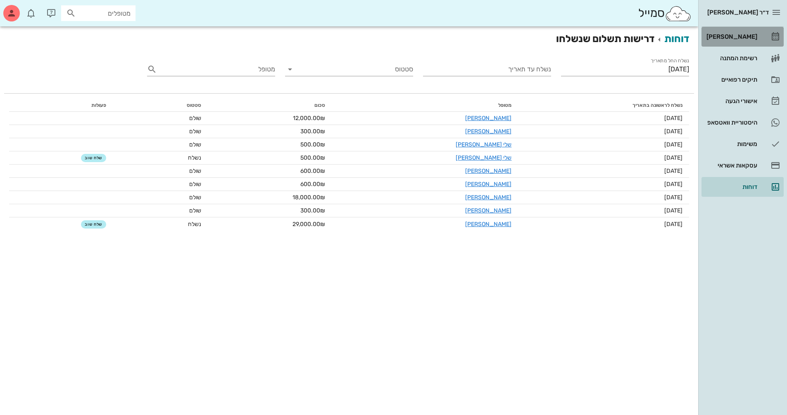
click at [377, 33] on div "[PERSON_NAME]" at bounding box center [730, 36] width 52 height 13
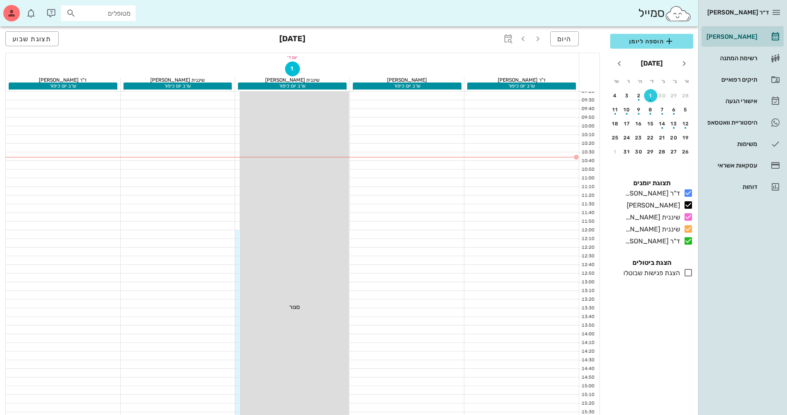
scroll to position [124, 0]
click at [116, 12] on input "מטופלים" at bounding box center [104, 13] width 53 height 11
type input "[PERSON_NAME]"
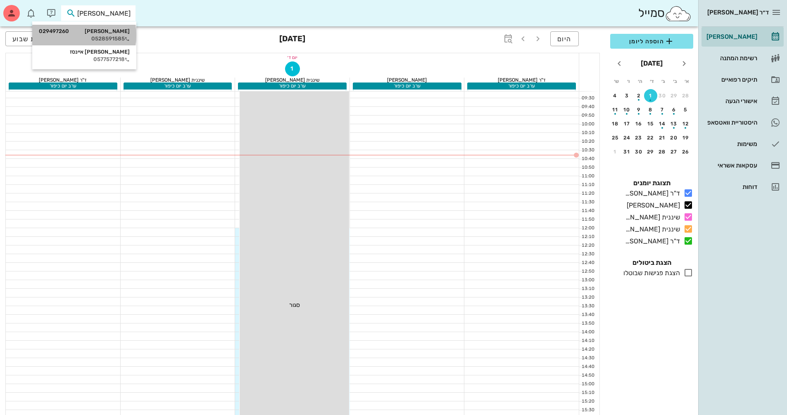
click at [121, 27] on div "[PERSON_NAME] 029497260 0528591585" at bounding box center [84, 35] width 91 height 21
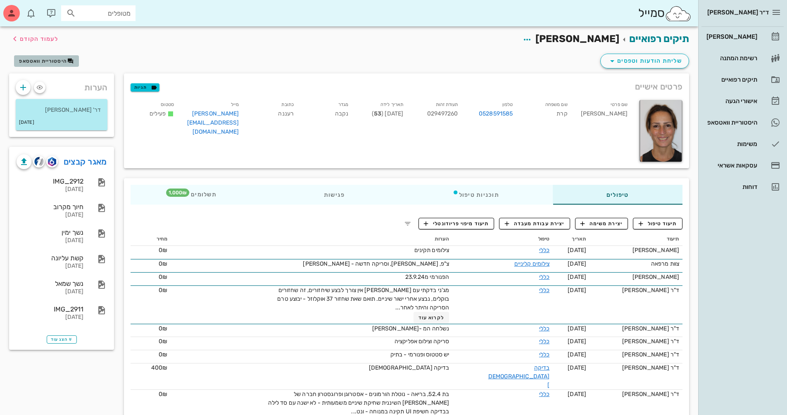
click at [50, 60] on span "היסטוריית וואטסאפ" at bounding box center [43, 61] width 48 height 6
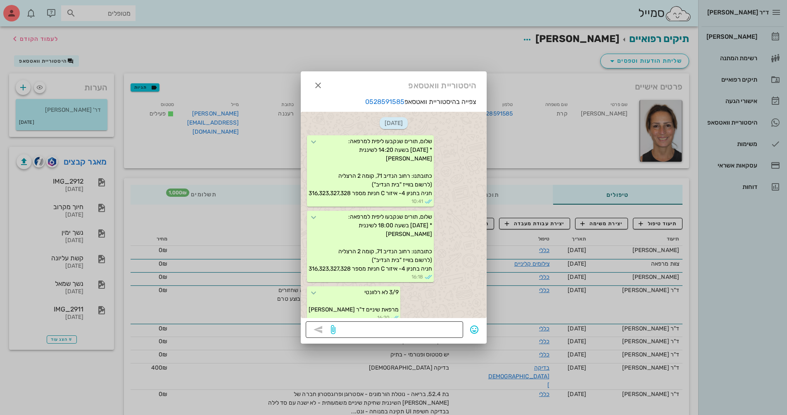
scroll to position [885, 0]
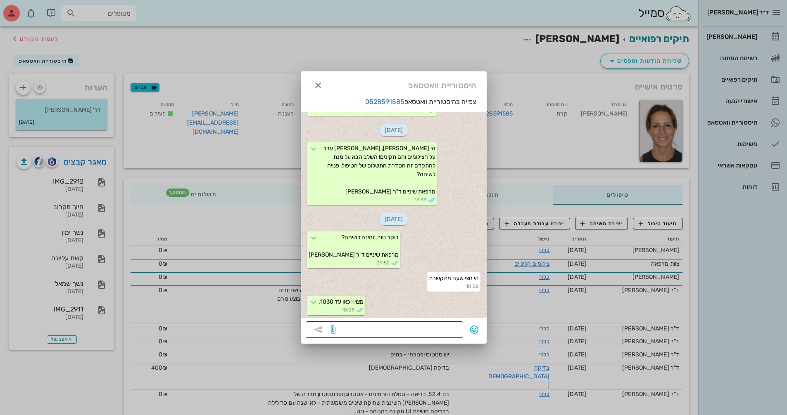
click at [377, 327] on textarea at bounding box center [397, 330] width 121 height 13
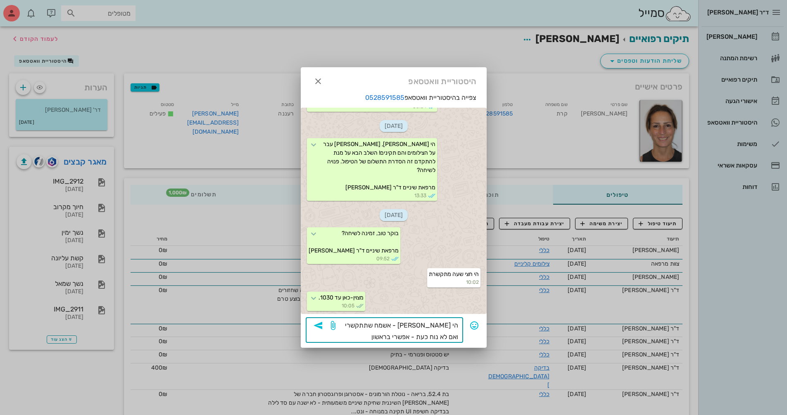
type textarea "הי [PERSON_NAME] - אשמח שתתקשרי ואם לא נוח כעת - אפשרי בראשון."
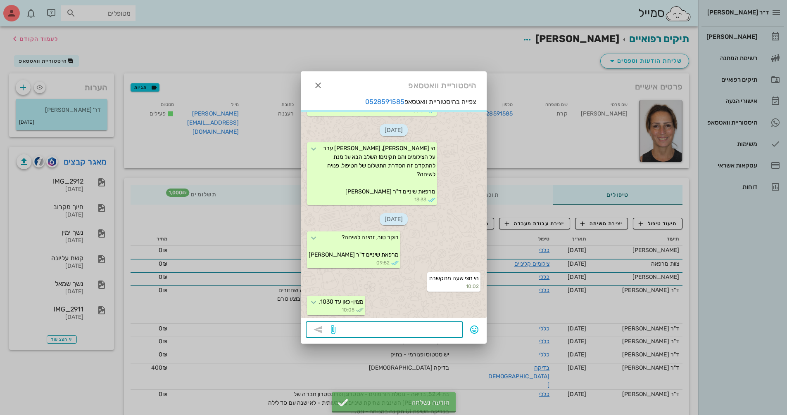
scroll to position [918, 0]
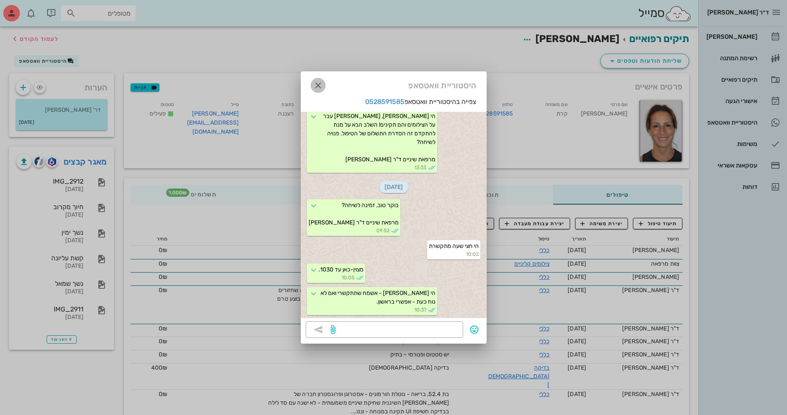
click at [321, 87] on icon "button" at bounding box center [318, 86] width 10 height 10
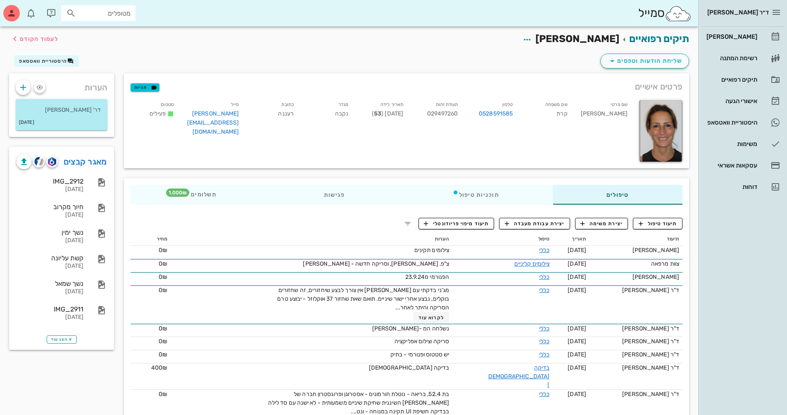
click at [113, 17] on input "מטופלים" at bounding box center [104, 13] width 53 height 11
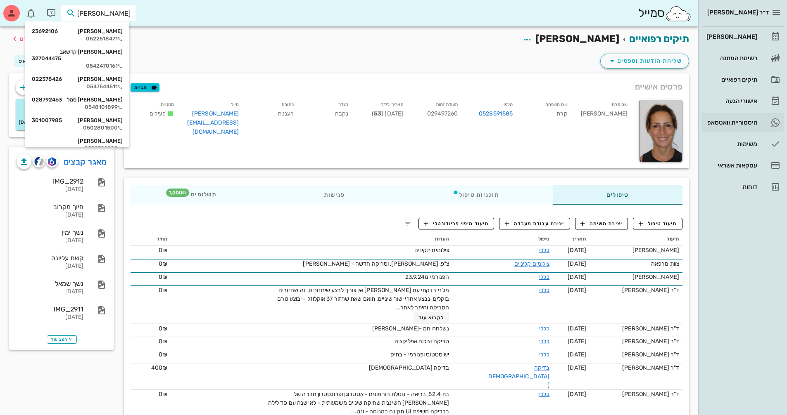
type input "[PERSON_NAME] ס"
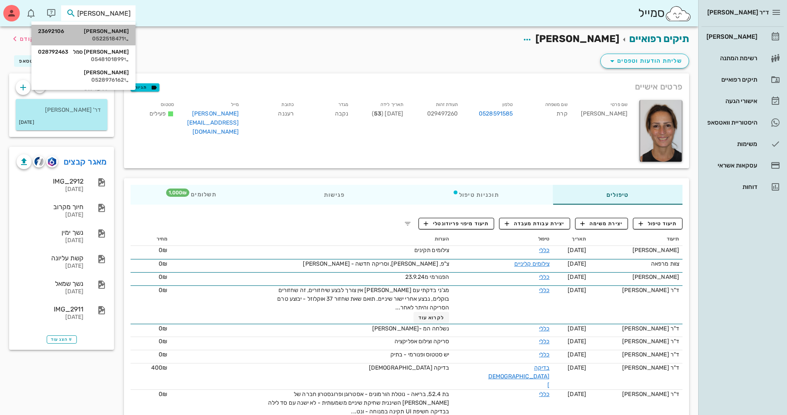
click at [111, 36] on div "0522518471" at bounding box center [83, 39] width 91 height 7
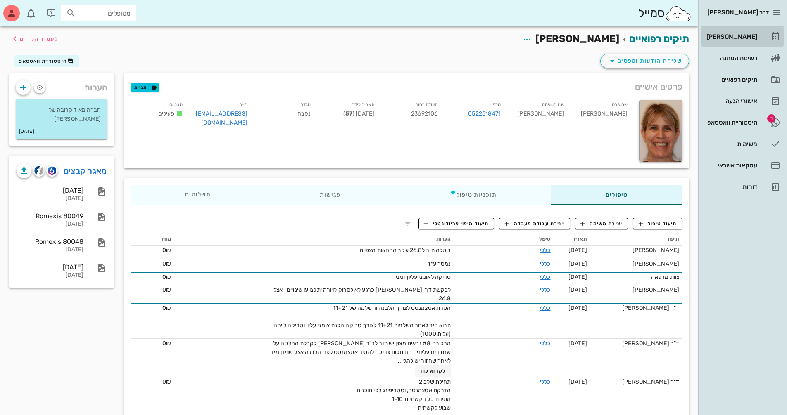
click at [377, 39] on div "[PERSON_NAME]" at bounding box center [730, 36] width 52 height 7
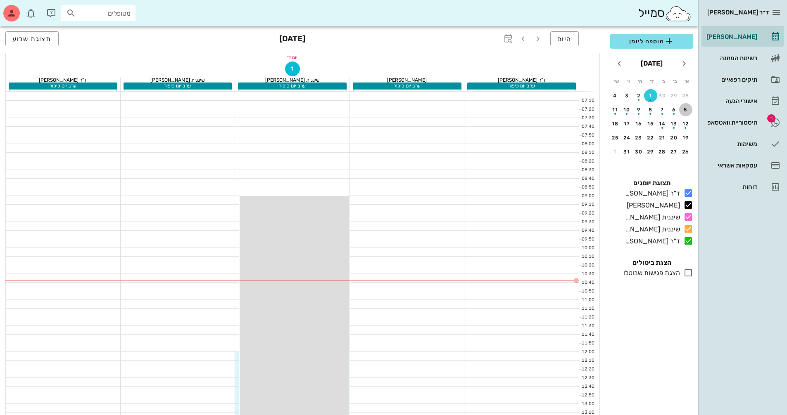
click at [377, 111] on div "5" at bounding box center [685, 110] width 13 height 6
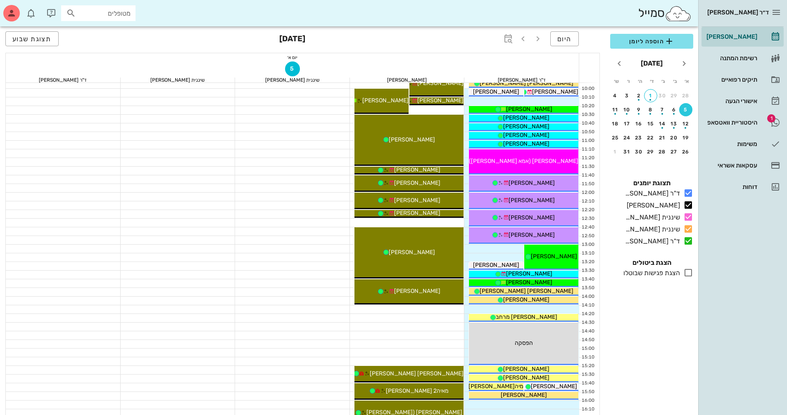
scroll to position [165, 0]
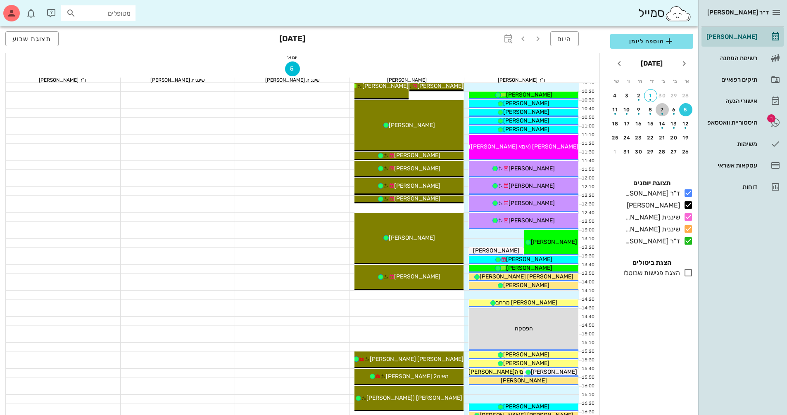
click at [377, 112] on div "button" at bounding box center [661, 111] width 13 height 5
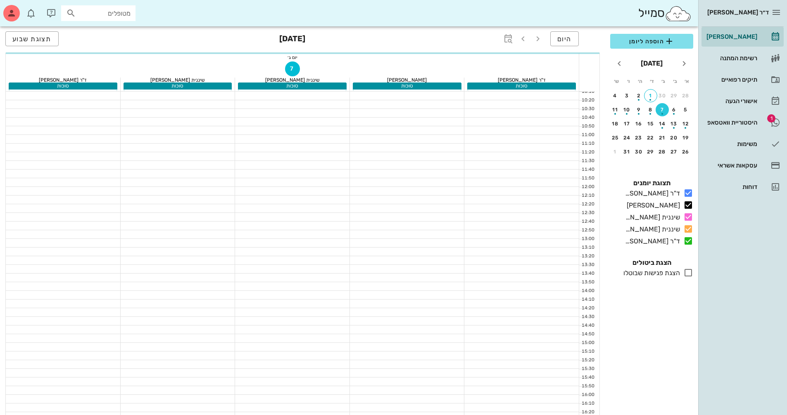
scroll to position [174, 0]
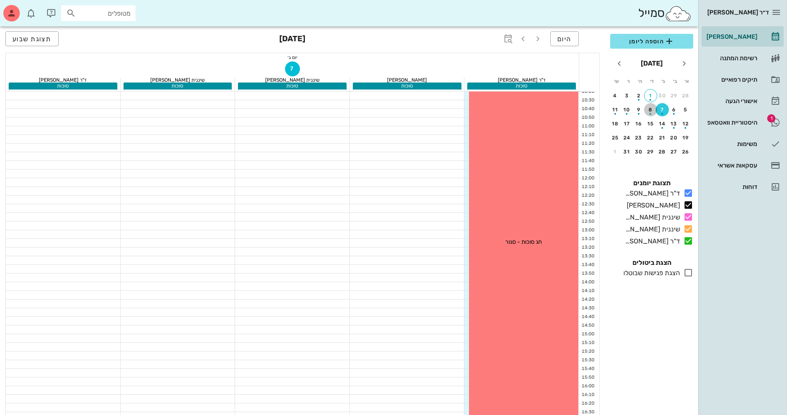
click at [377, 114] on div "button" at bounding box center [650, 114] width 2 height 2
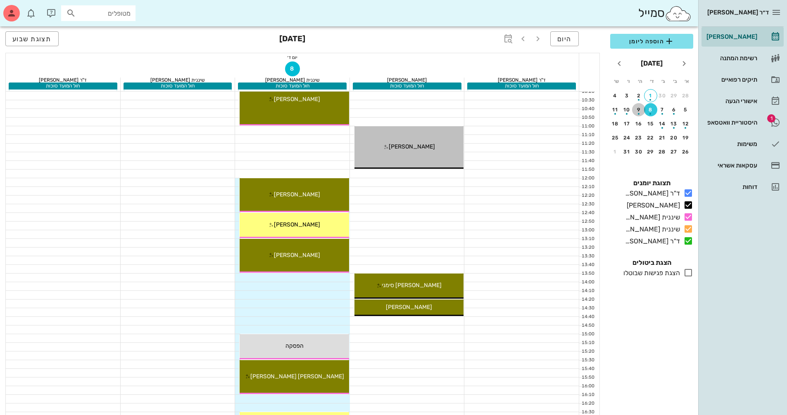
click at [377, 111] on div "button" at bounding box center [638, 111] width 13 height 5
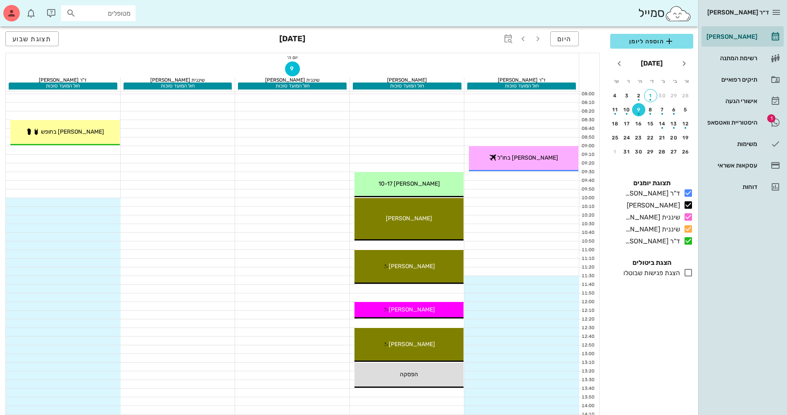
scroll to position [133, 0]
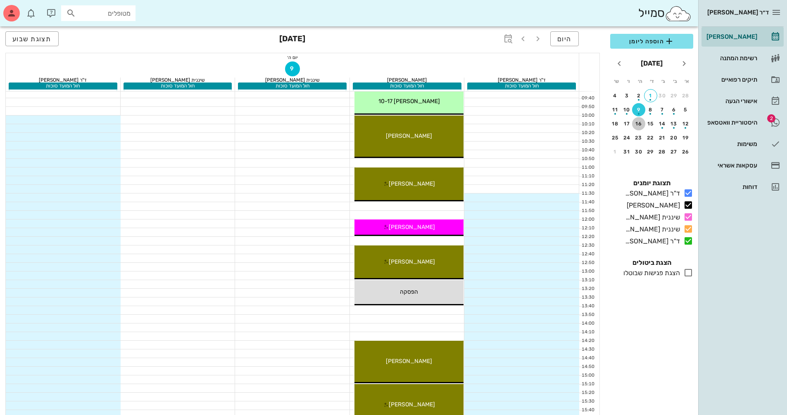
click at [377, 125] on div "16" at bounding box center [638, 124] width 13 height 6
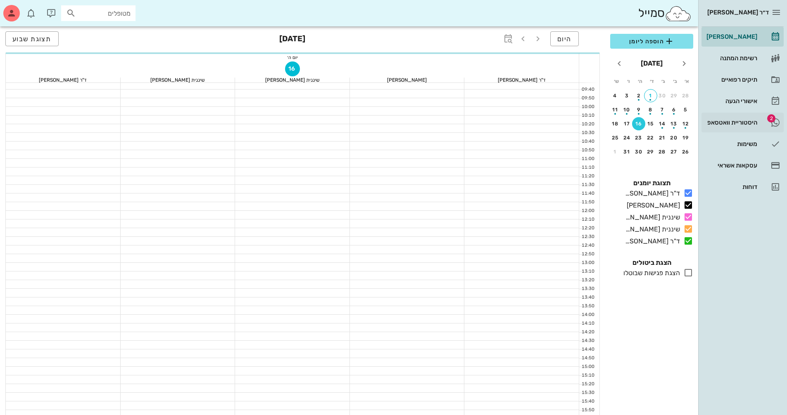
scroll to position [124, 0]
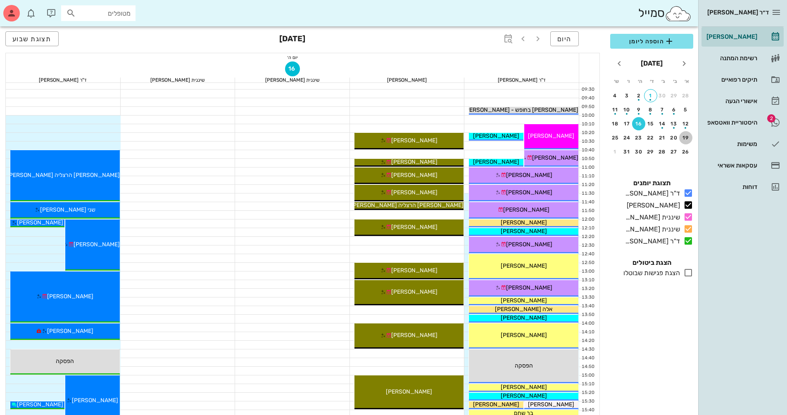
click at [377, 141] on button "19" at bounding box center [685, 137] width 13 height 13
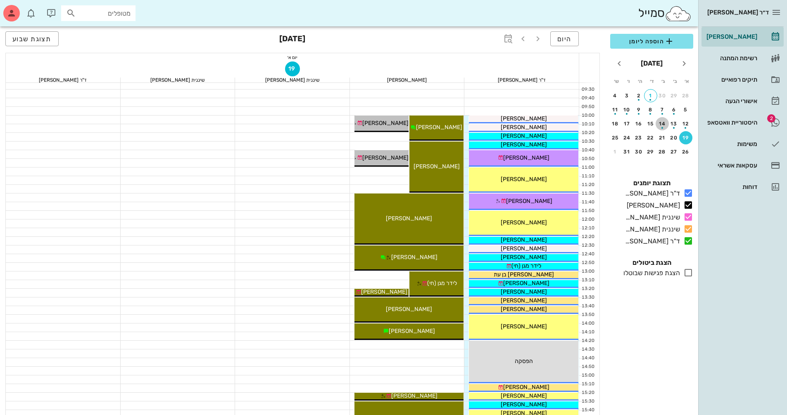
click at [377, 128] on button "14" at bounding box center [661, 123] width 13 height 13
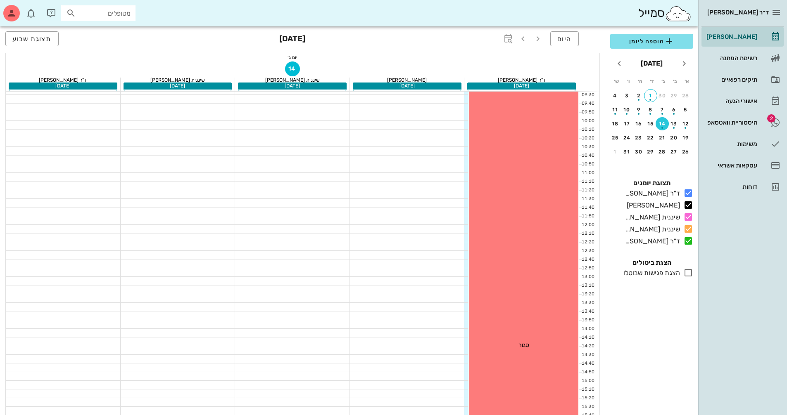
scroll to position [9, 0]
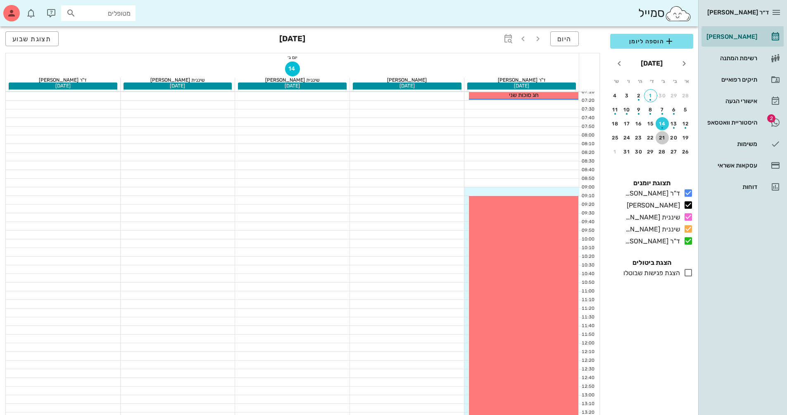
click at [377, 140] on div "21" at bounding box center [661, 138] width 13 height 6
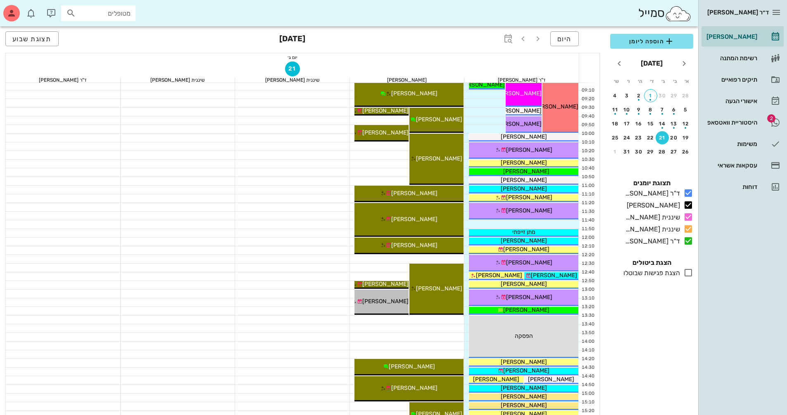
scroll to position [91, 0]
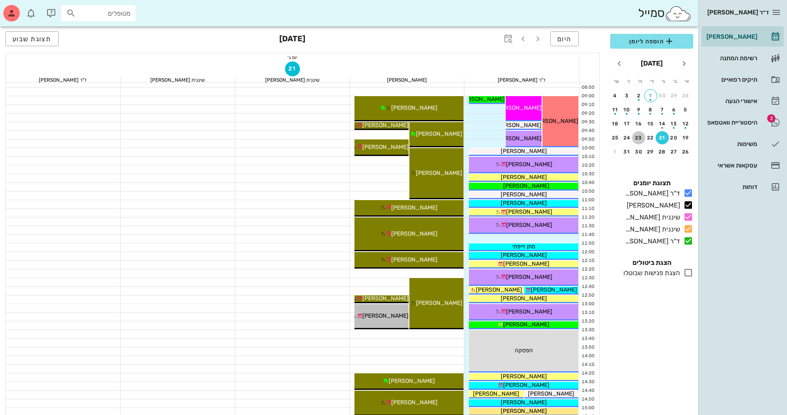
click at [377, 138] on div "23" at bounding box center [638, 138] width 13 height 6
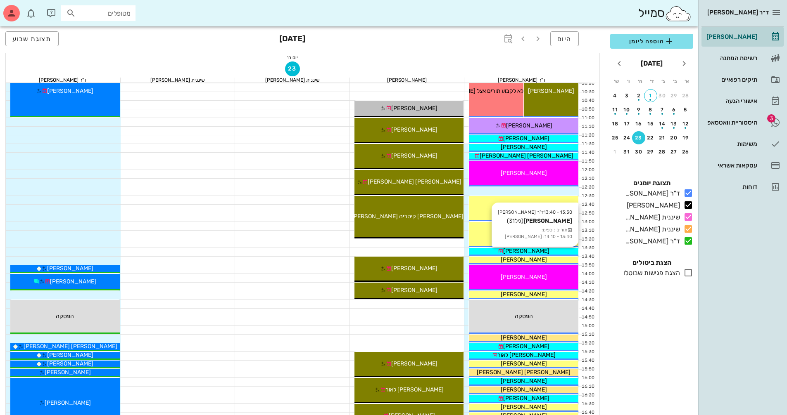
scroll to position [174, 0]
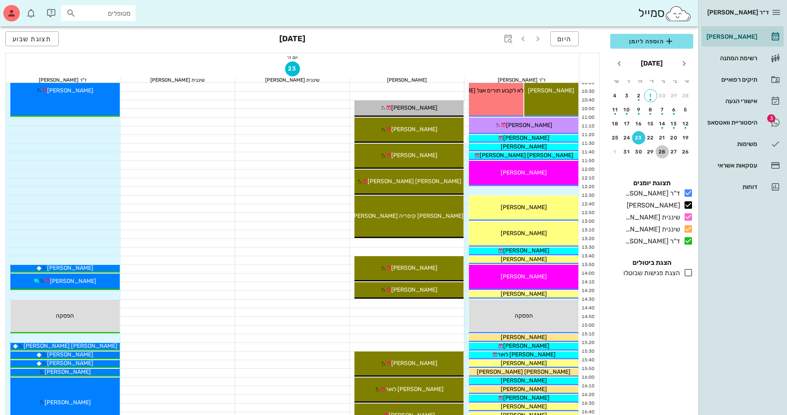
click at [377, 154] on div "28" at bounding box center [661, 152] width 13 height 6
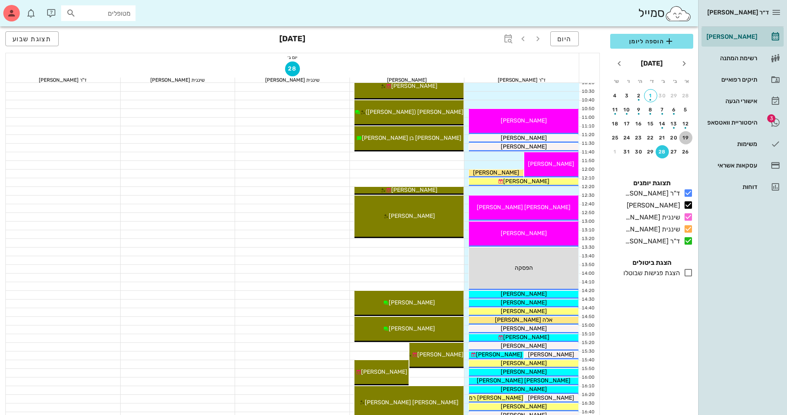
click at [377, 138] on div "19" at bounding box center [685, 138] width 13 height 6
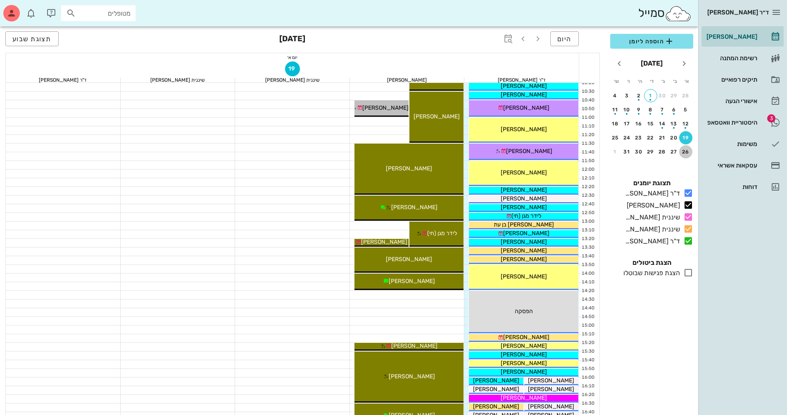
click at [377, 153] on div "26" at bounding box center [685, 152] width 13 height 6
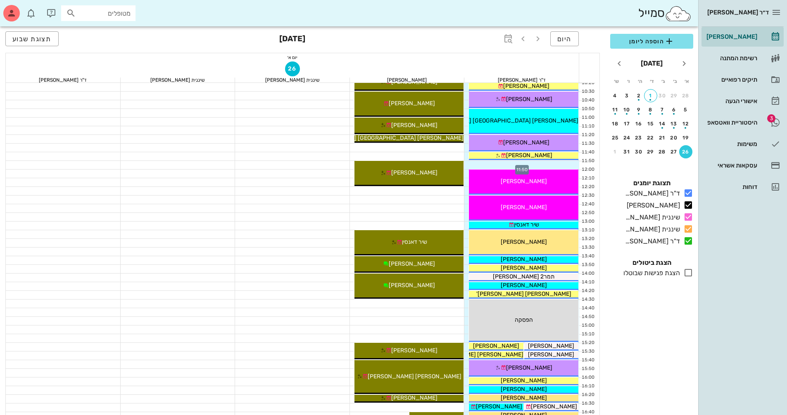
click at [377, 166] on div at bounding box center [521, 165] width 115 height 8
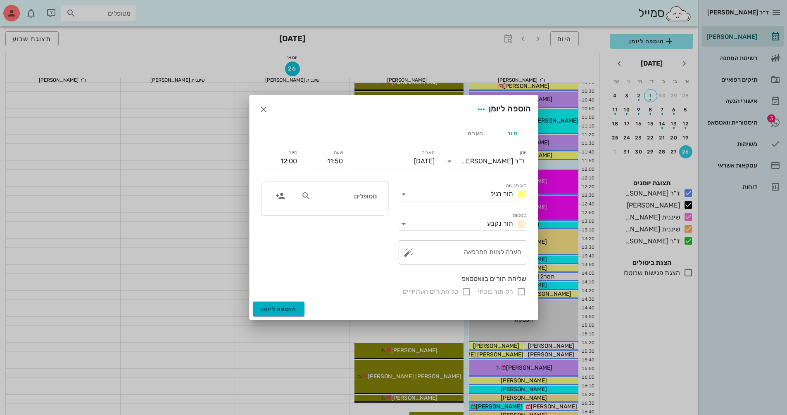
click at [336, 183] on div "מטופלים" at bounding box center [324, 199] width 127 height 34
click at [346, 198] on input "מטופלים" at bounding box center [345, 196] width 64 height 11
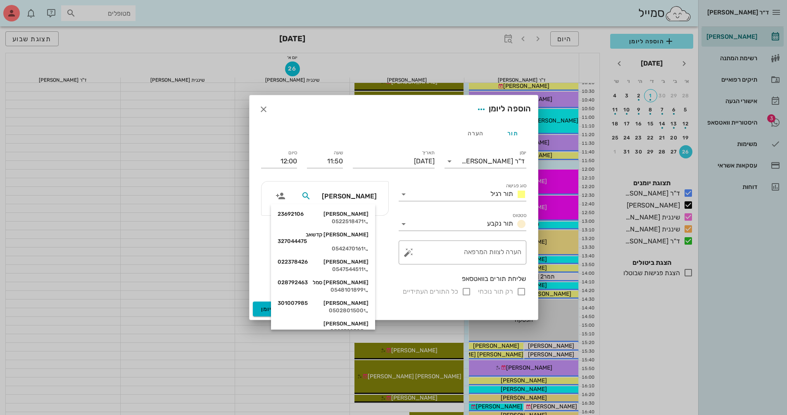
type input "[PERSON_NAME] ס"
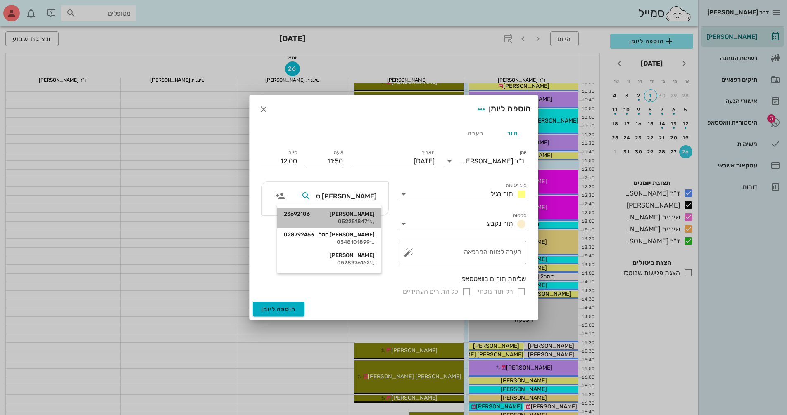
click at [354, 225] on div "[PERSON_NAME] 23692106 0522518471" at bounding box center [329, 218] width 91 height 21
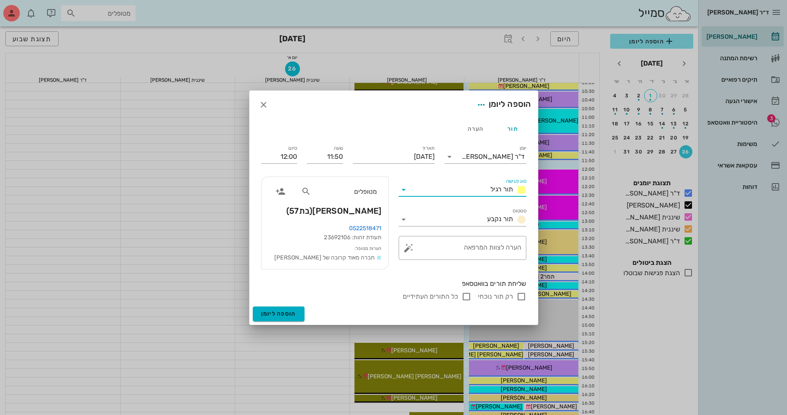
click at [377, 191] on input "סוג פגישה" at bounding box center [448, 189] width 77 height 13
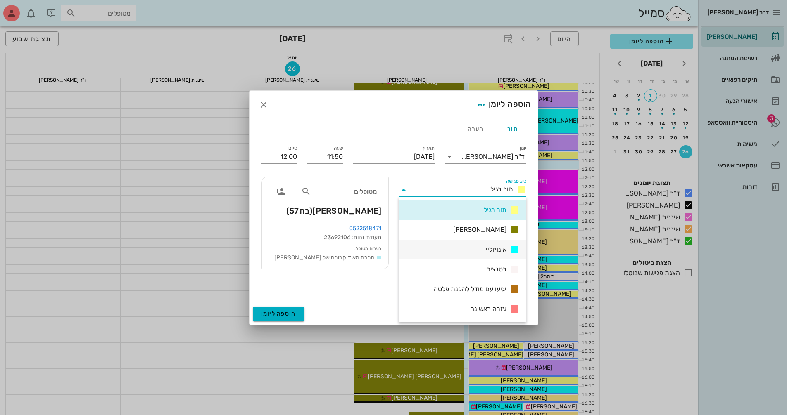
click at [377, 245] on div "אינויזליין" at bounding box center [462, 250] width 128 height 20
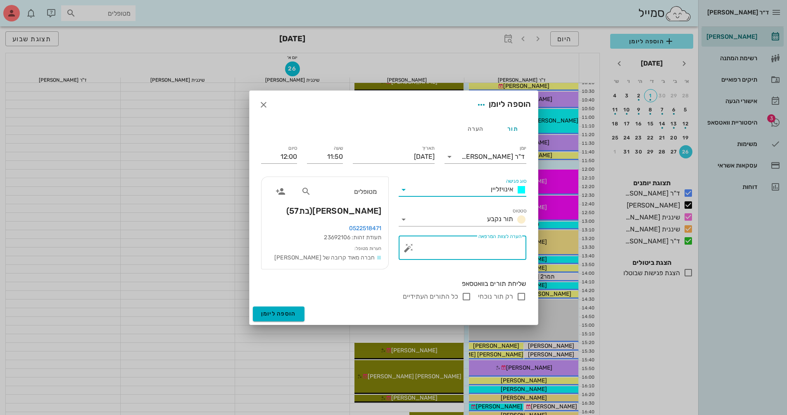
click at [377, 248] on textarea "הערה לצוות המרפאה" at bounding box center [465, 250] width 111 height 20
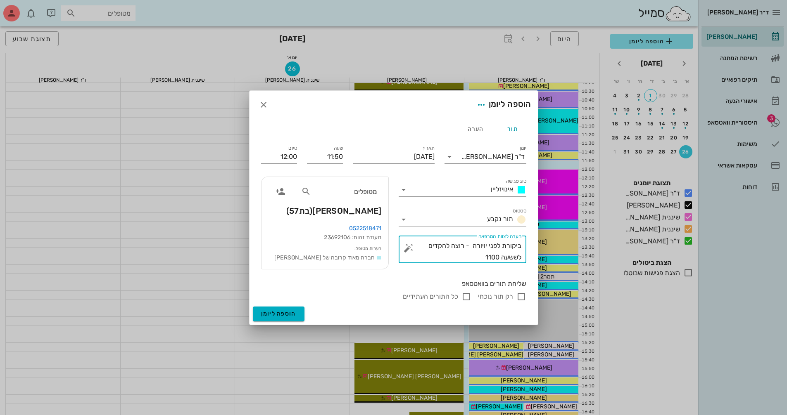
click at [377, 262] on textarea "ביקורת לפני יויורה - רוצה להקדים לששעה 1100" at bounding box center [465, 251] width 111 height 23
click at [377, 246] on textarea "ביקורת לפני יויורה - רוצה להקדים לשעה 1100" at bounding box center [465, 251] width 111 height 23
type textarea "ביקורת לפני ויורה - רוצה להקדים לשעה 1100"
click at [293, 315] on span "הוספה ליומן" at bounding box center [278, 314] width 35 height 7
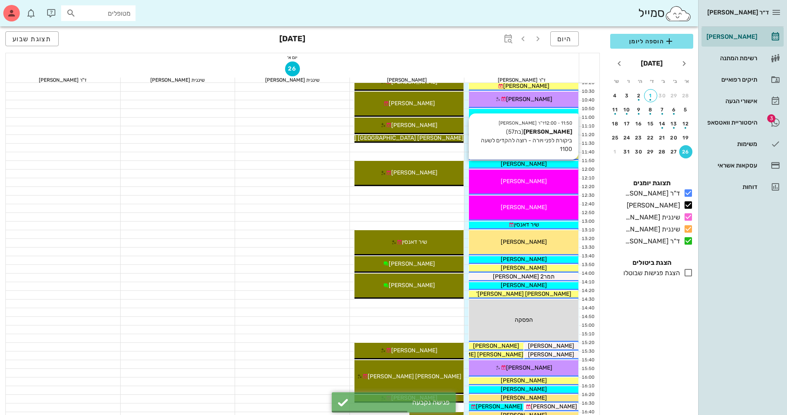
click at [377, 164] on div "[PERSON_NAME]" at bounding box center [523, 164] width 109 height 9
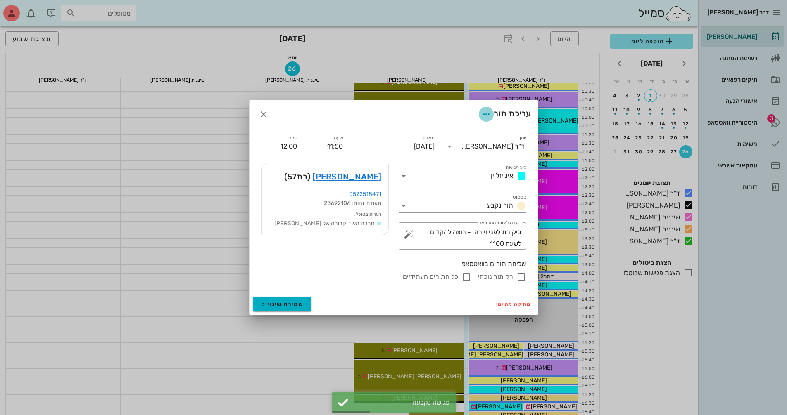
click at [377, 114] on icon "button" at bounding box center [486, 114] width 10 height 10
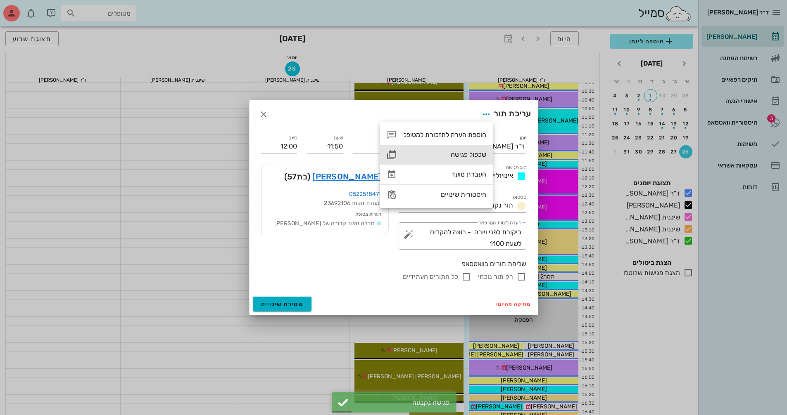
click at [377, 154] on div "שכפול פגישה" at bounding box center [444, 155] width 83 height 8
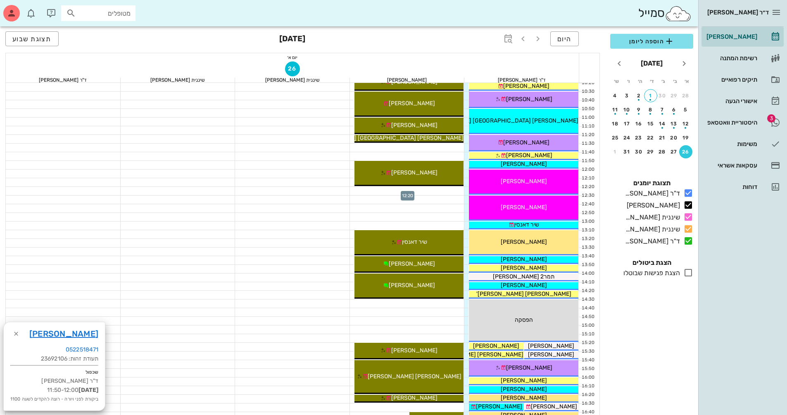
click at [377, 192] on div at bounding box center [407, 191] width 115 height 8
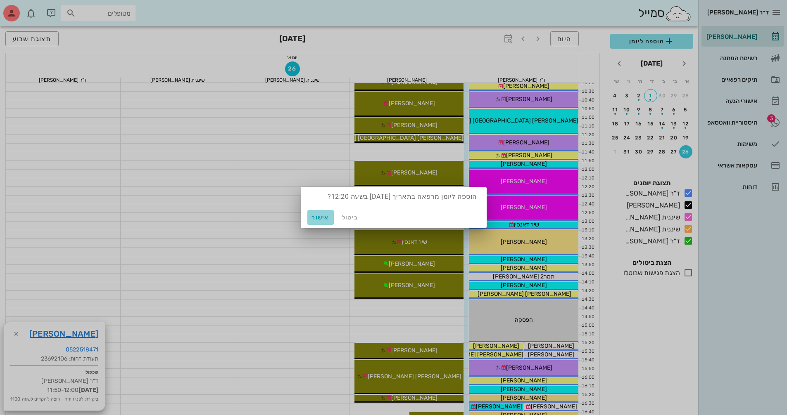
click at [322, 219] on span "אישור" at bounding box center [321, 217] width 20 height 7
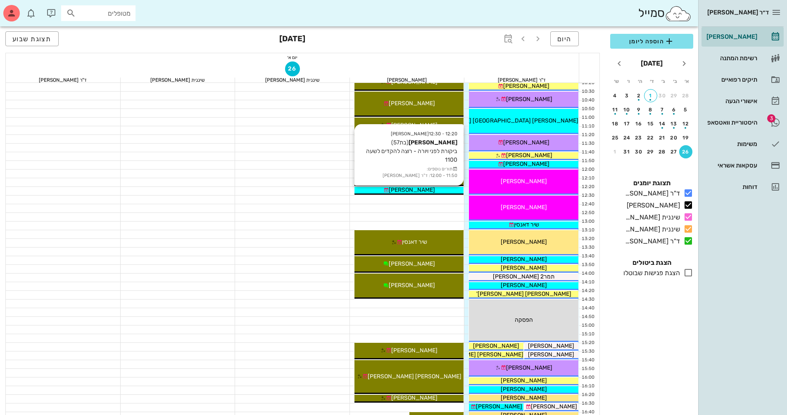
click at [377, 191] on div "[PERSON_NAME]" at bounding box center [408, 190] width 109 height 9
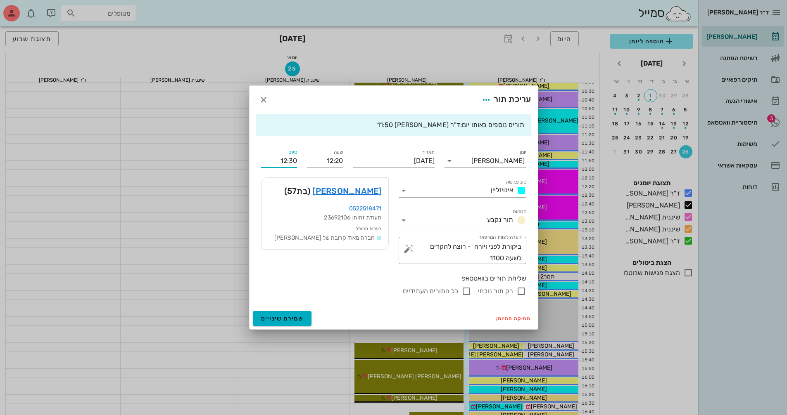
click at [285, 161] on input "12:30" at bounding box center [279, 160] width 36 height 13
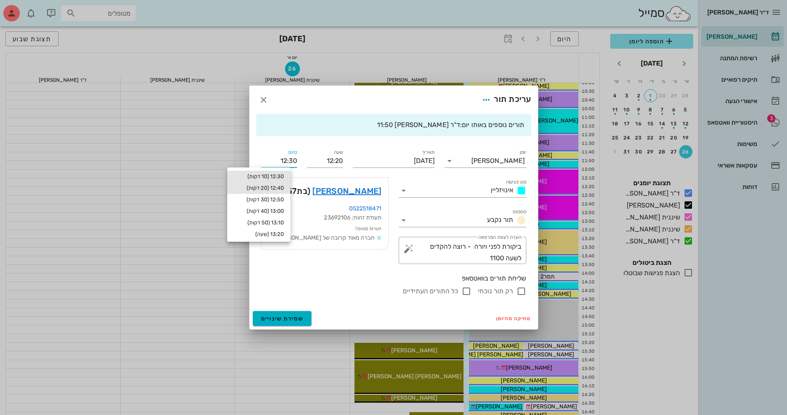
click at [284, 190] on div "12:40 (20 דקות)" at bounding box center [259, 188] width 50 height 7
type input "12:40"
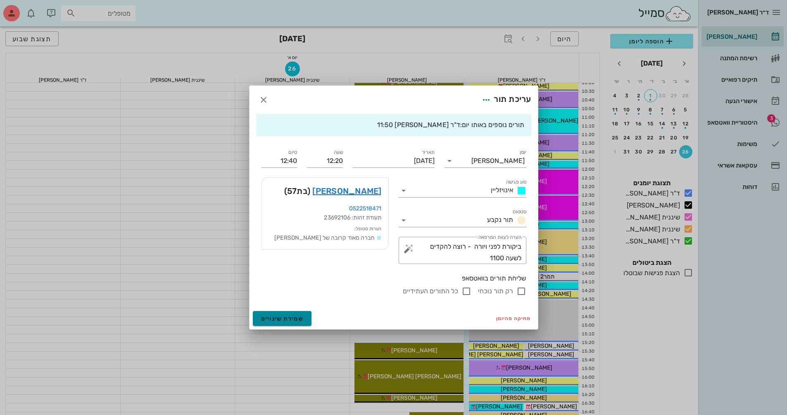
click at [306, 318] on button "שמירת שינויים" at bounding box center [282, 318] width 59 height 15
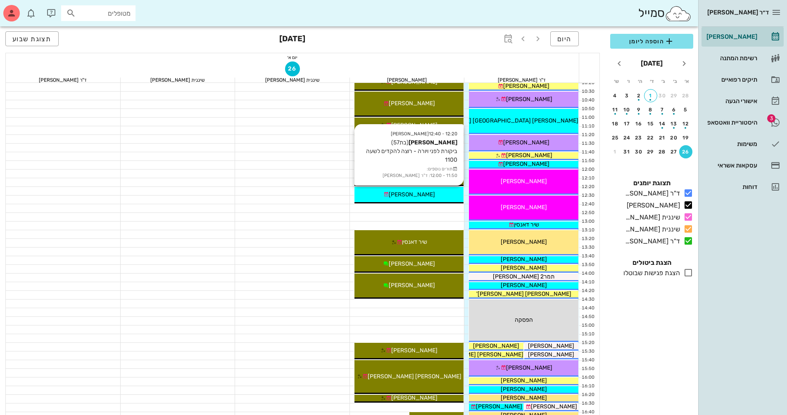
click at [377, 192] on div "[PERSON_NAME]" at bounding box center [408, 194] width 109 height 9
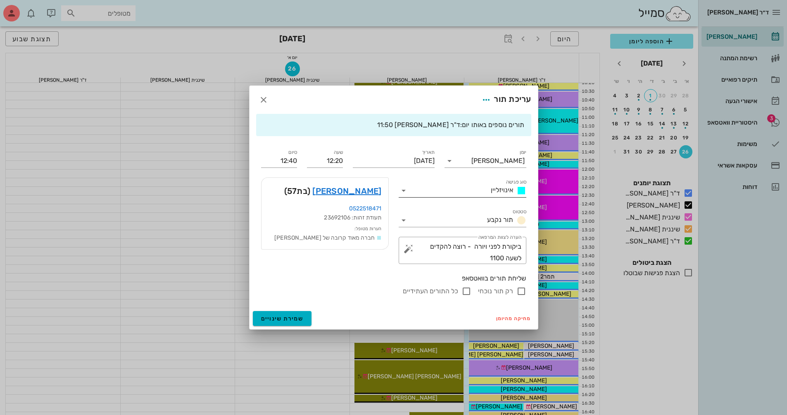
click at [377, 191] on icon at bounding box center [403, 191] width 10 height 10
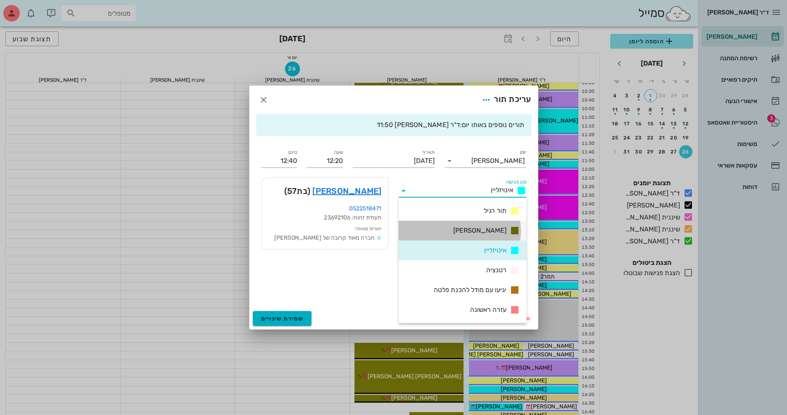
click at [377, 225] on div "[PERSON_NAME]" at bounding box center [462, 231] width 128 height 20
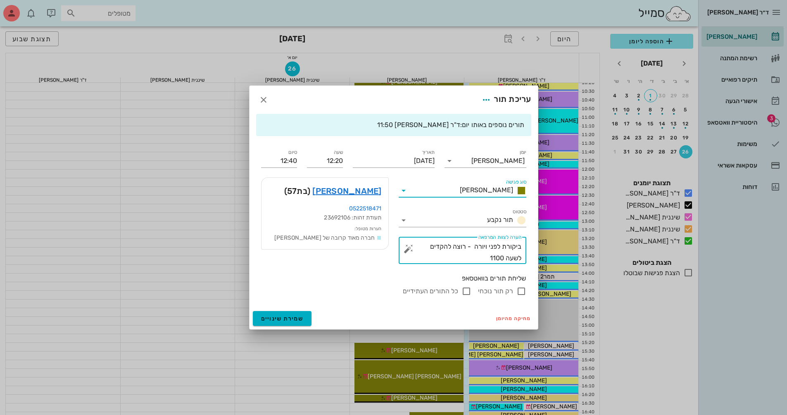
click at [377, 255] on textarea "ביקורת לפני ויורה - רוצה להקדים לשעה 1100" at bounding box center [465, 252] width 111 height 23
click at [377, 247] on button "button" at bounding box center [408, 249] width 10 height 10
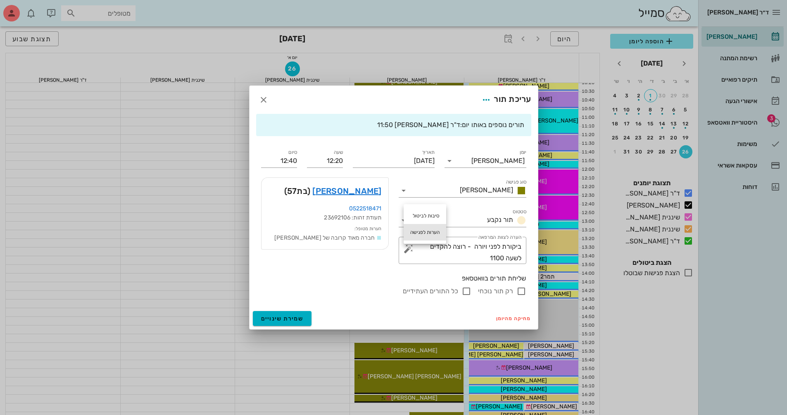
click at [377, 236] on div "הערות לפגישה" at bounding box center [424, 232] width 43 height 17
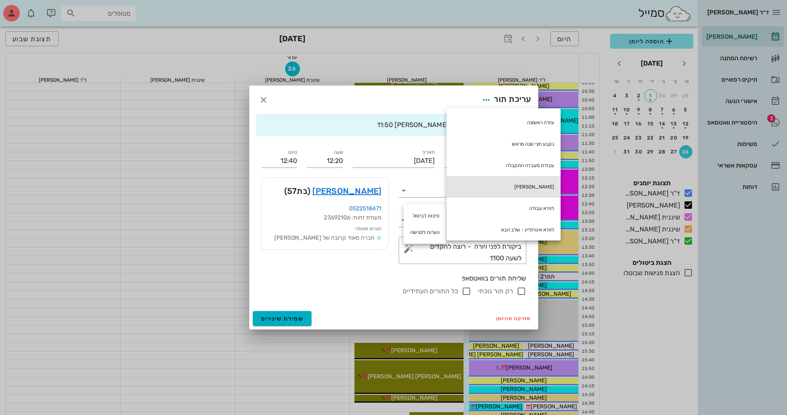
click at [377, 183] on div "[PERSON_NAME]" at bounding box center [503, 186] width 114 height 21
type textarea "ביקורת לפני ויורה - רוצה להקדים לשעה 1100 חוב [PERSON_NAME]"
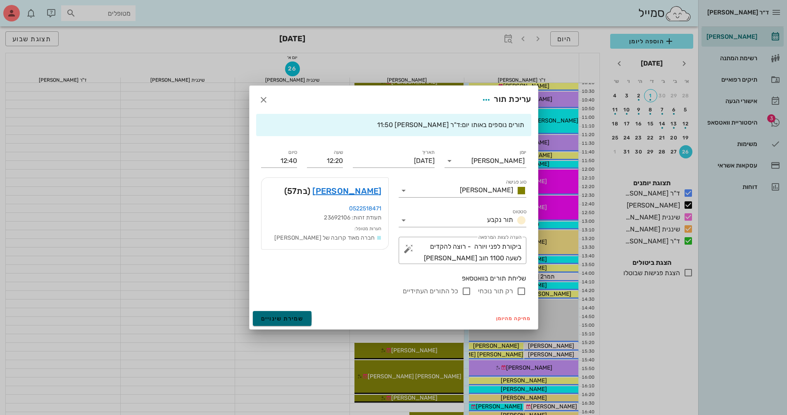
click at [292, 317] on span "שמירת שינויים" at bounding box center [282, 318] width 43 height 7
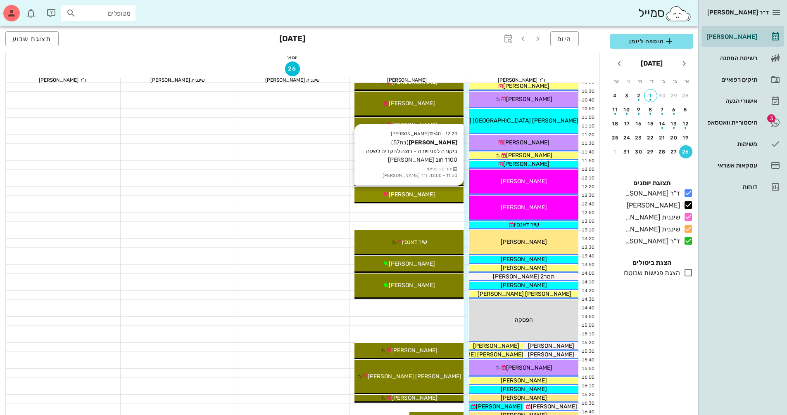
click at [377, 200] on div "12:20 - 12:40 [PERSON_NAME] (בת 57 ) ביקורת לפני ויורה - רוצה להקדים לשעה 1100 …" at bounding box center [408, 195] width 109 height 17
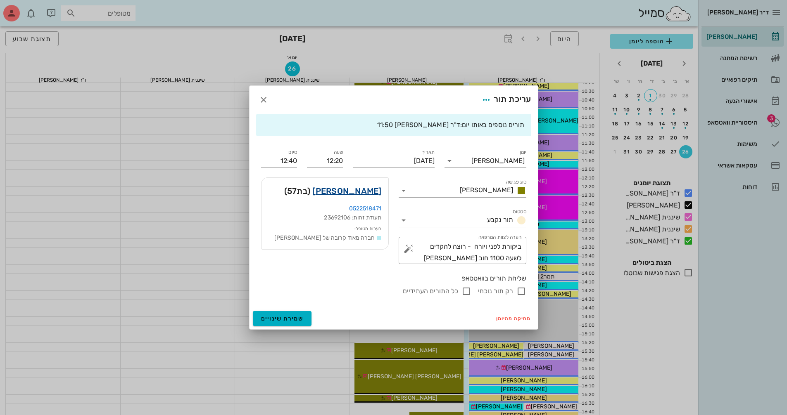
click at [377, 191] on link "[PERSON_NAME]" at bounding box center [346, 191] width 69 height 13
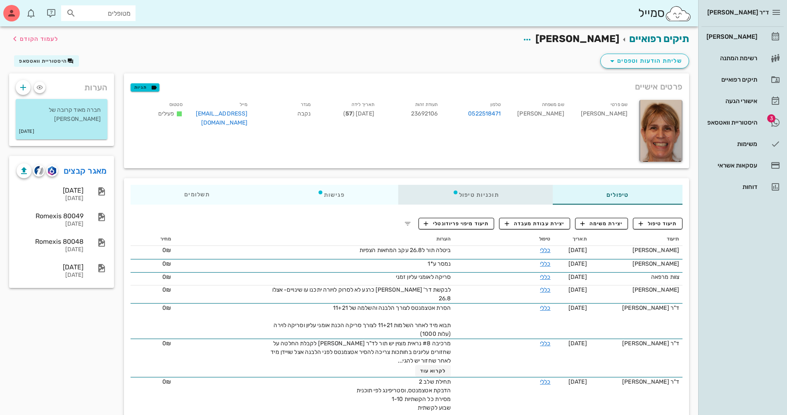
click at [377, 194] on div "תוכניות טיפול" at bounding box center [475, 195] width 154 height 20
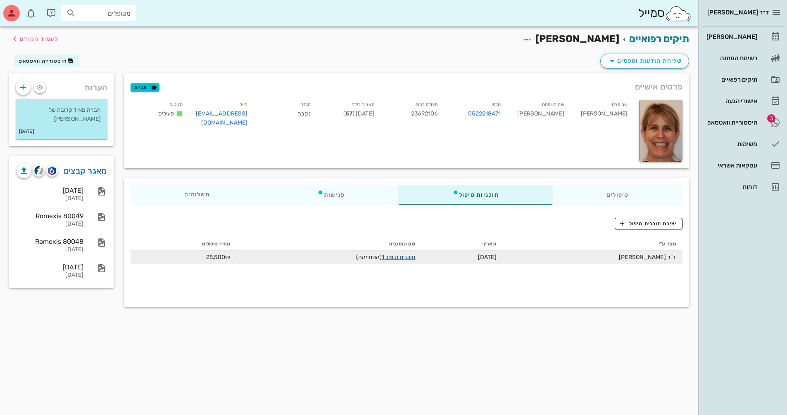
click at [377, 255] on link "תוכנית טיפול 1" at bounding box center [398, 257] width 33 height 7
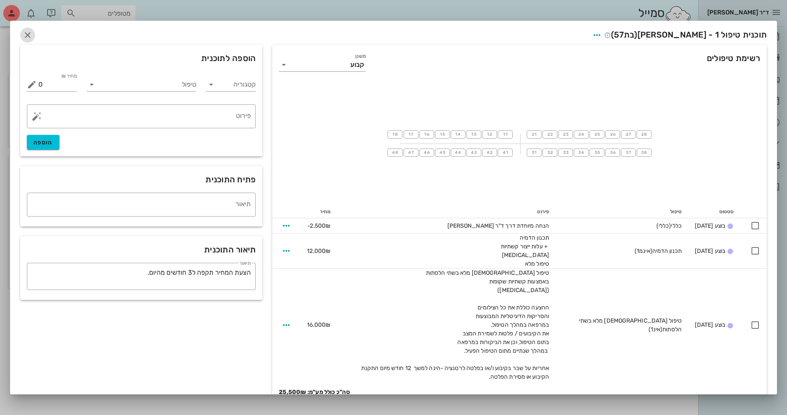
click at [33, 35] on icon "button" at bounding box center [28, 35] width 10 height 10
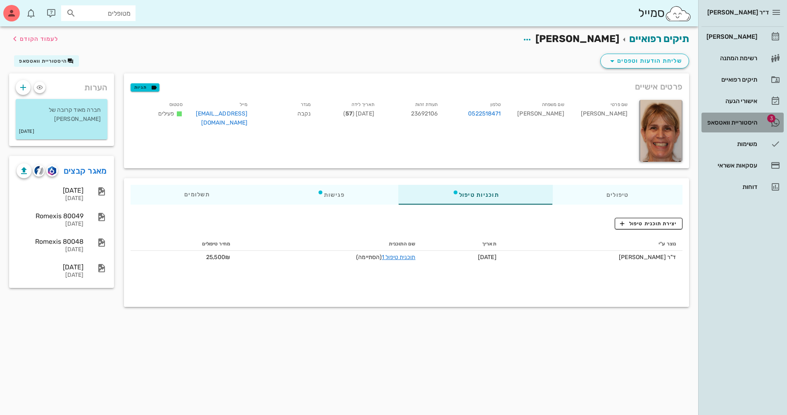
click at [377, 120] on div "היסטוריית וואטסאפ" at bounding box center [730, 122] width 52 height 7
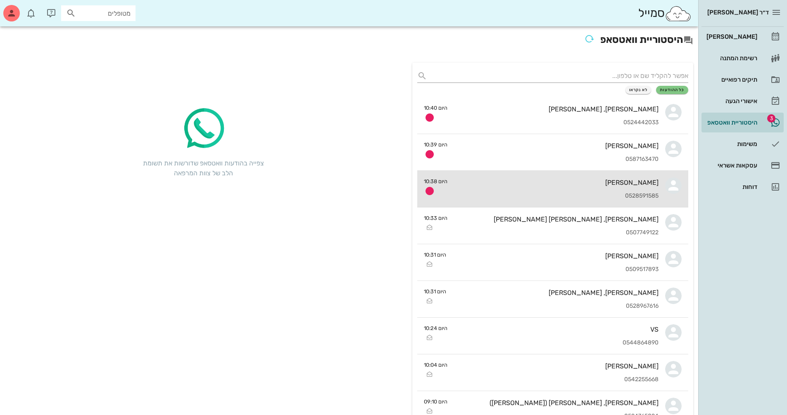
click at [377, 179] on div "[PERSON_NAME]" at bounding box center [556, 183] width 204 height 8
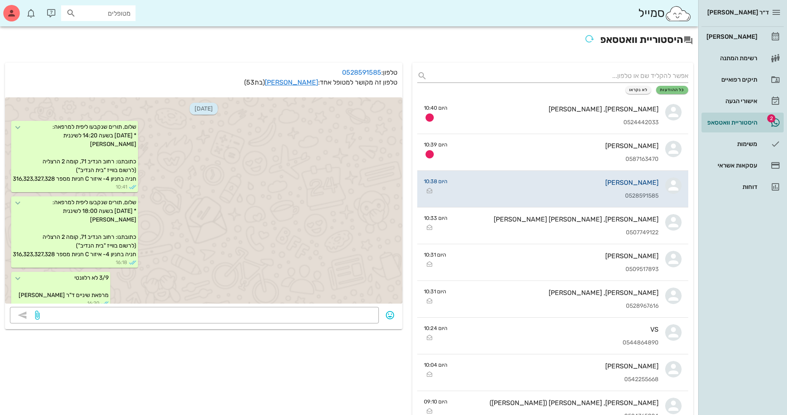
scroll to position [852, 0]
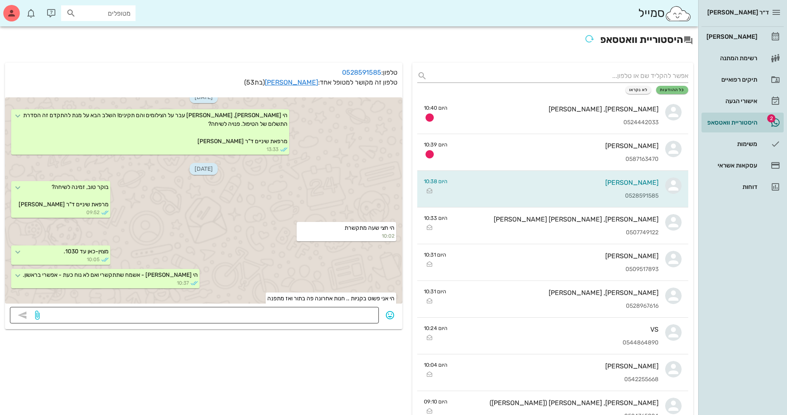
click at [365, 314] on textarea at bounding box center [207, 316] width 332 height 13
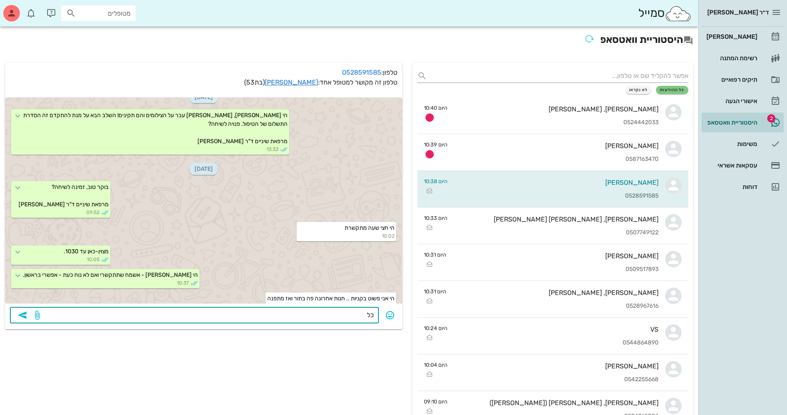
type textarea "כ"
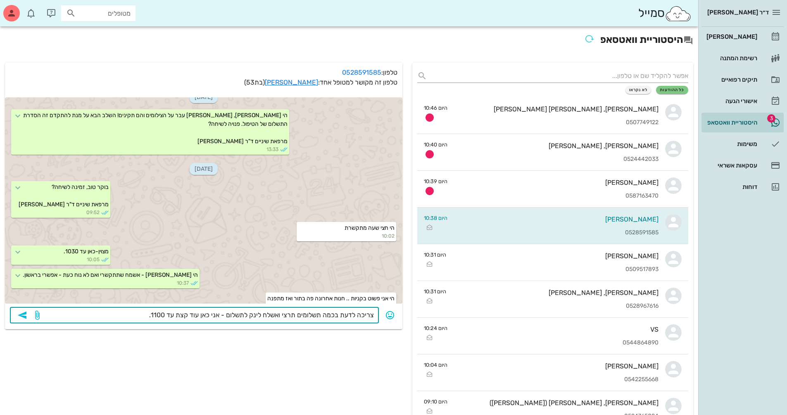
type textarea "צריכה לדעת בכמה תשלומים תרצי ואשלח לינק לתשלום - אני כאן עוד קצת עד 1100.."
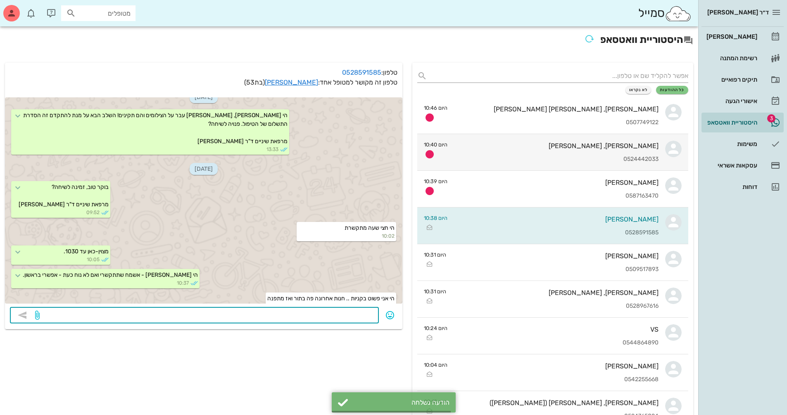
scroll to position [875, 0]
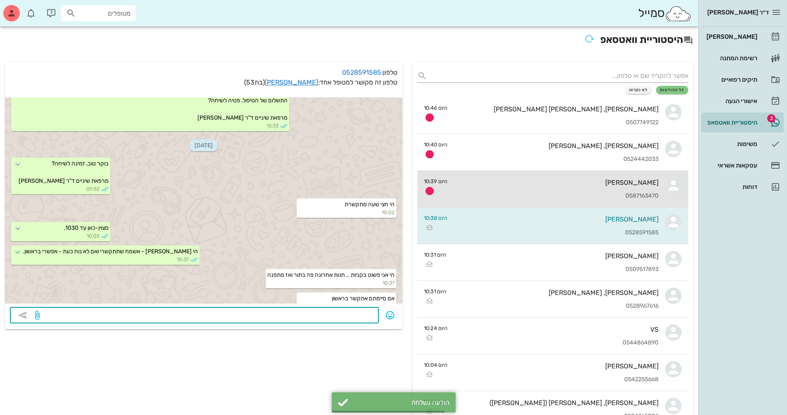
click at [377, 178] on div "[PERSON_NAME] 0587163470" at bounding box center [556, 189] width 204 height 36
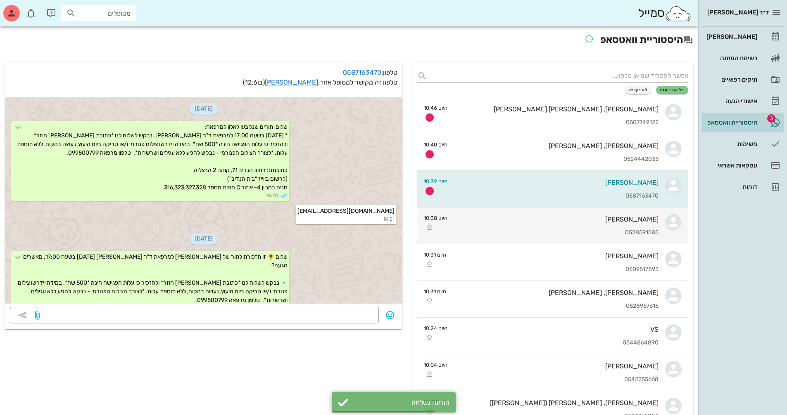
scroll to position [691, 0]
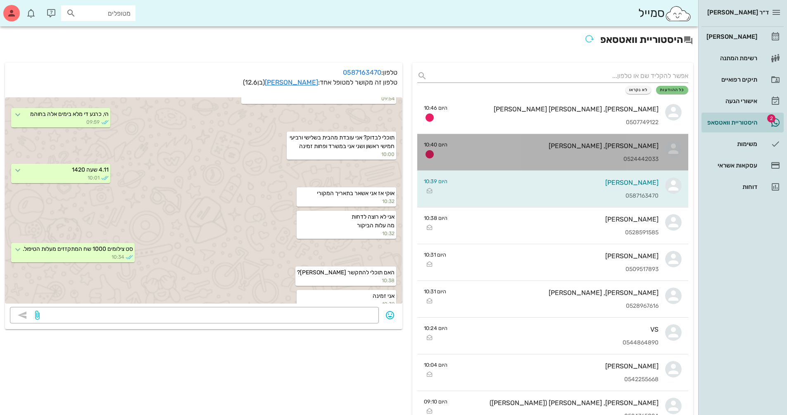
click at [377, 158] on div "0524442033" at bounding box center [556, 159] width 204 height 7
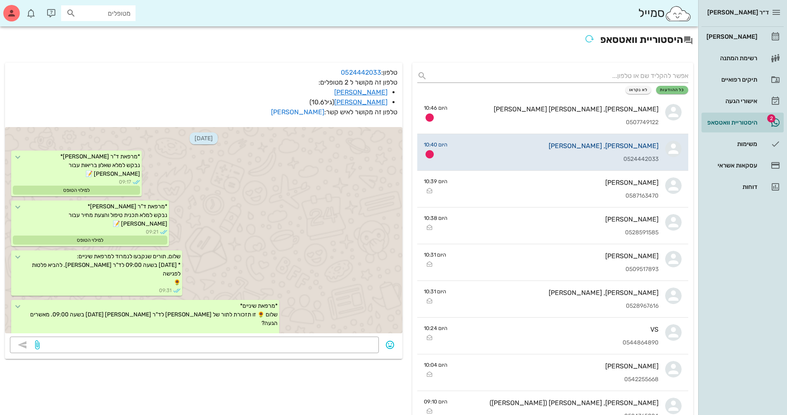
scroll to position [13092, 0]
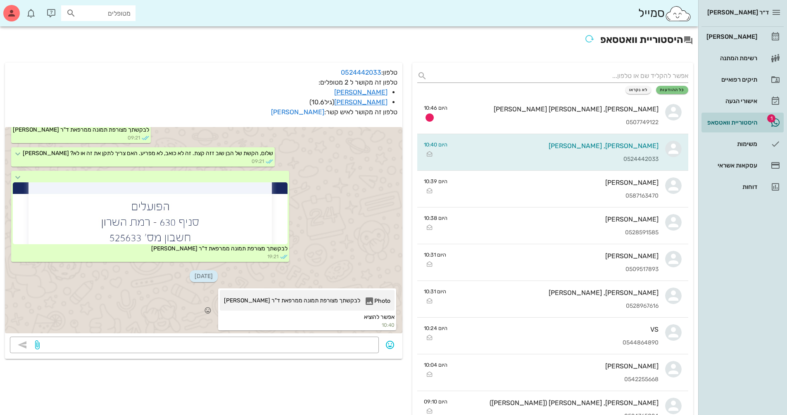
click at [373, 300] on div "Photo" at bounding box center [377, 302] width 26 height 13
click at [108, 11] on input "text" at bounding box center [104, 13] width 53 height 11
type input "[PERSON_NAME]"
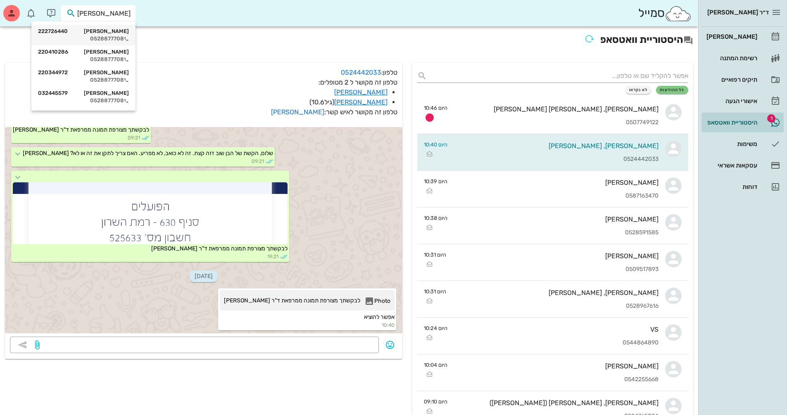
click at [94, 34] on div "[PERSON_NAME] 222726440" at bounding box center [83, 31] width 91 height 7
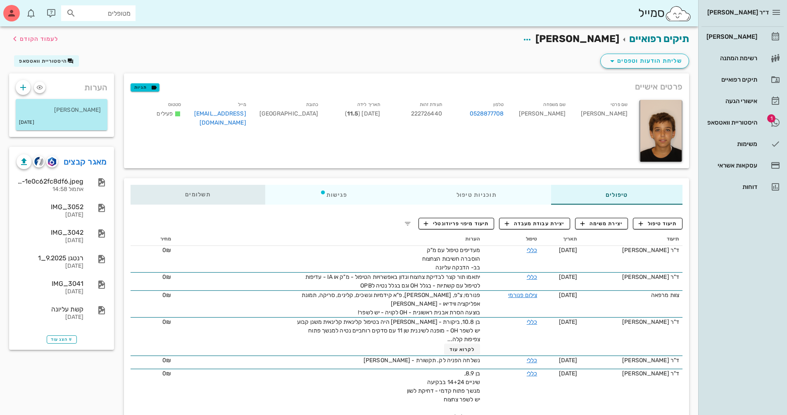
click at [203, 195] on span "תשלומים 0₪" at bounding box center [198, 195] width 26 height 6
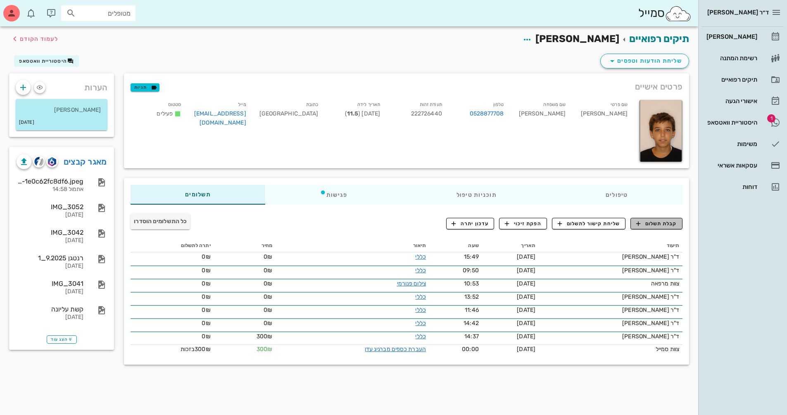
click at [377, 220] on span "קבלת תשלום" at bounding box center [656, 223] width 41 height 7
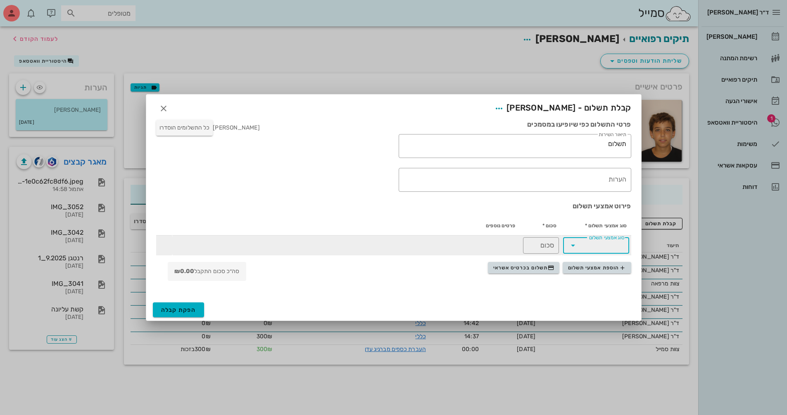
click at [377, 248] on input "סוג אמצעי תשלום" at bounding box center [601, 245] width 45 height 13
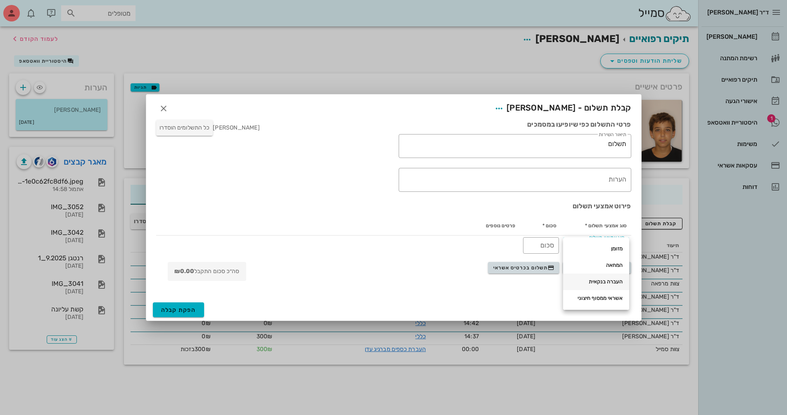
click at [377, 281] on div "העברה בנקאית" at bounding box center [595, 282] width 53 height 7
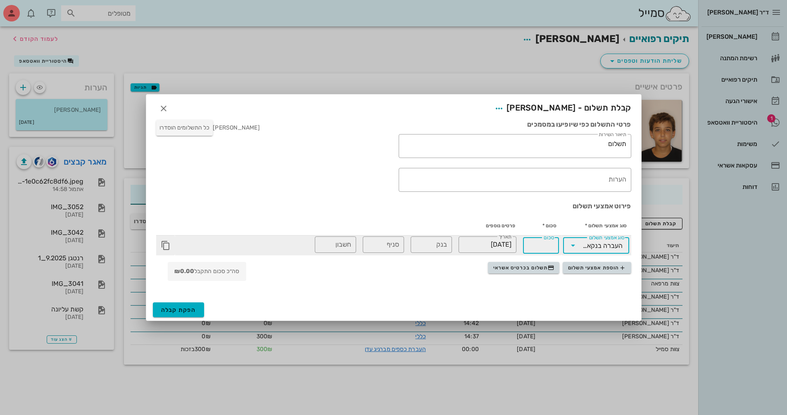
click at [377, 247] on input "סכום" at bounding box center [541, 245] width 26 height 13
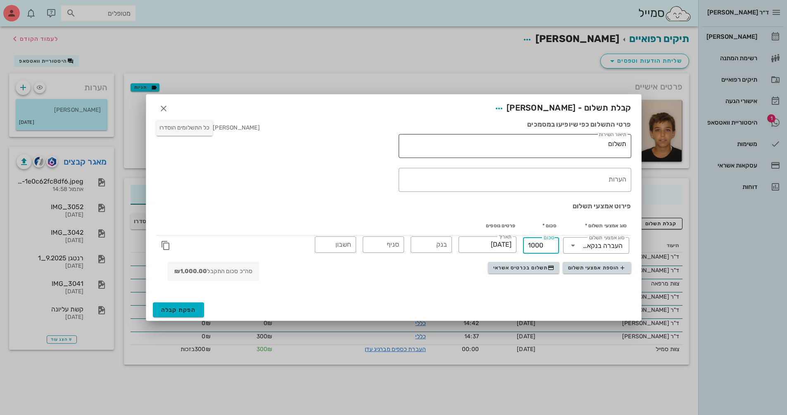
type input "1000"
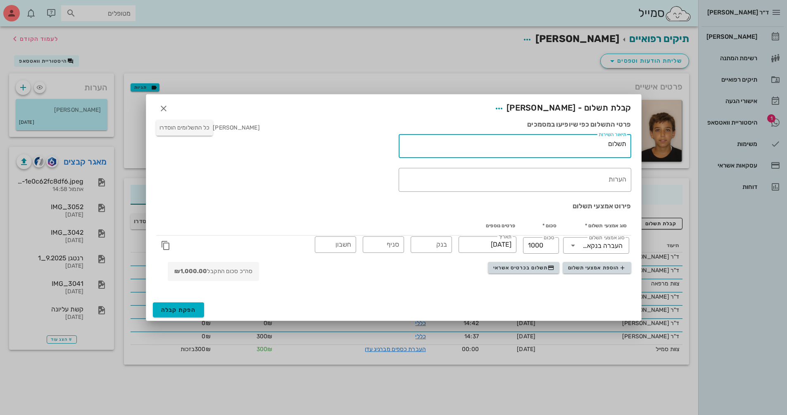
click at [377, 144] on textarea "תשלום" at bounding box center [513, 148] width 226 height 20
type textarea "תשלום עבור סט צילומים [DEMOGRAPHIC_DATA] וסריקה דיגיטלית"
click at [177, 310] on span "הפקת קבלה" at bounding box center [178, 310] width 35 height 7
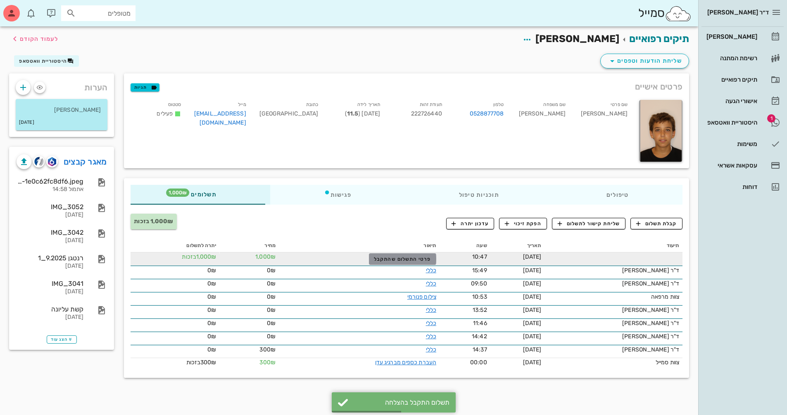
click at [377, 260] on span "פרטי התשלום שהתקבל" at bounding box center [402, 259] width 57 height 6
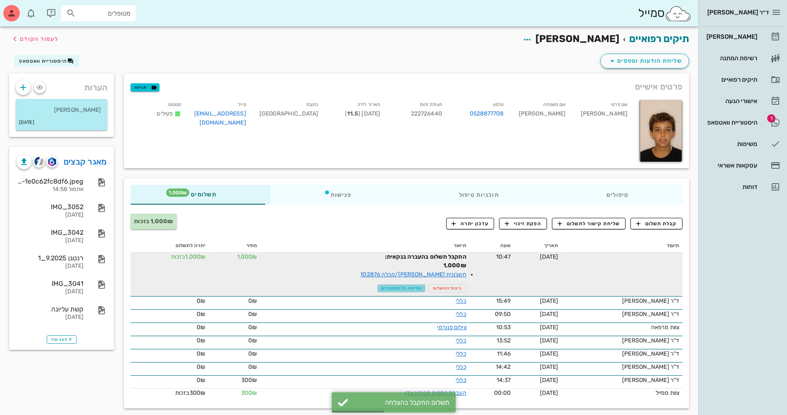
click at [377, 290] on span "שליחת כל המסמכים" at bounding box center [401, 288] width 40 height 5
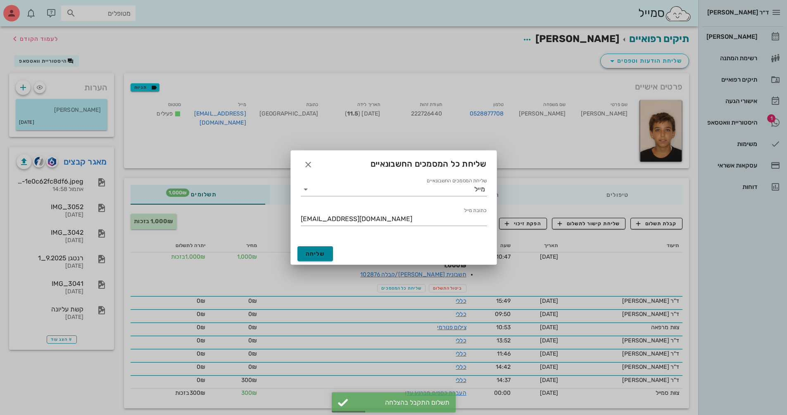
click at [315, 252] on span "שליחה" at bounding box center [315, 254] width 19 height 7
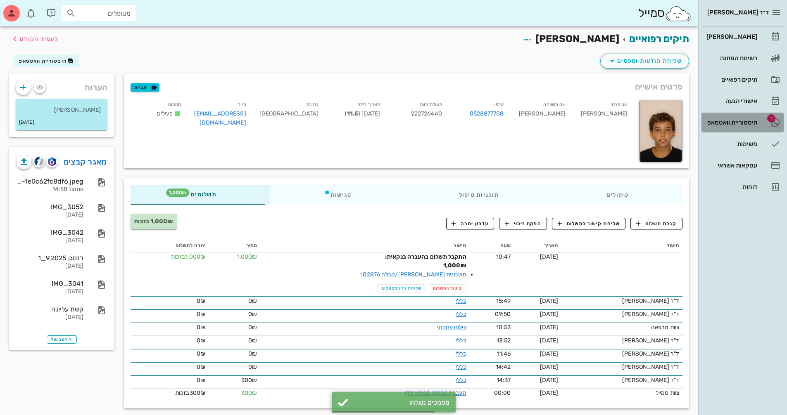
click at [377, 117] on div "היסטוריית וואטסאפ" at bounding box center [730, 122] width 52 height 13
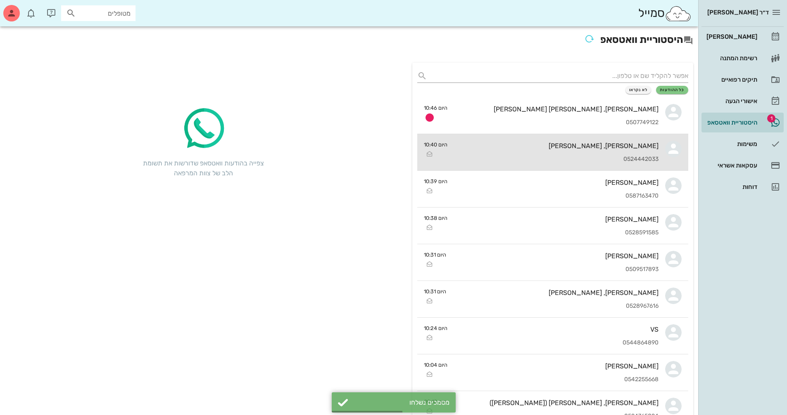
click at [377, 157] on div "0524442033" at bounding box center [556, 159] width 204 height 7
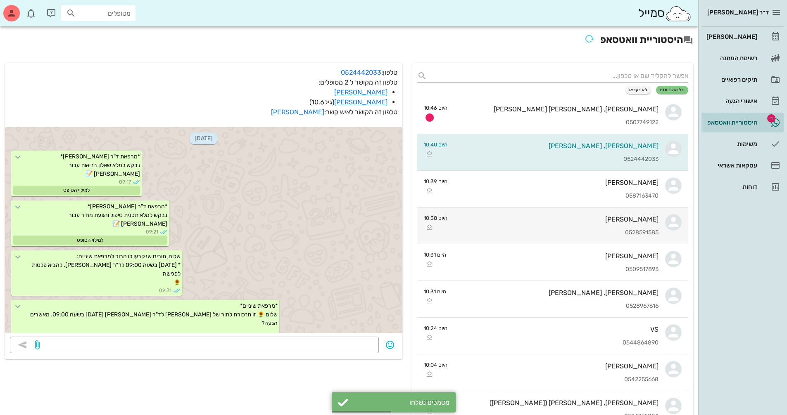
scroll to position [13092, 0]
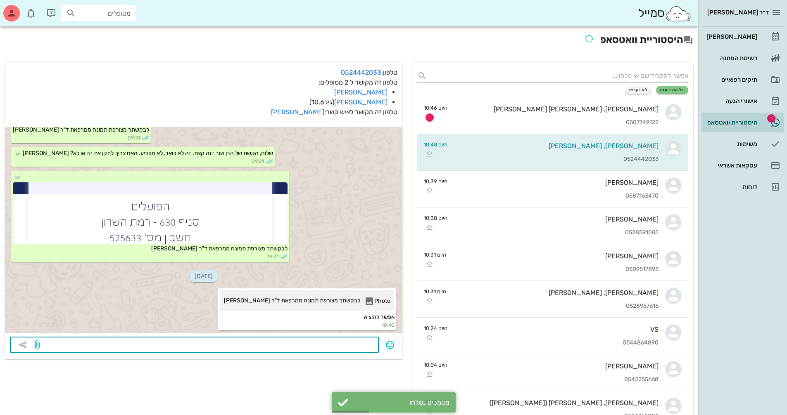
click at [363, 344] on textarea at bounding box center [207, 345] width 332 height 13
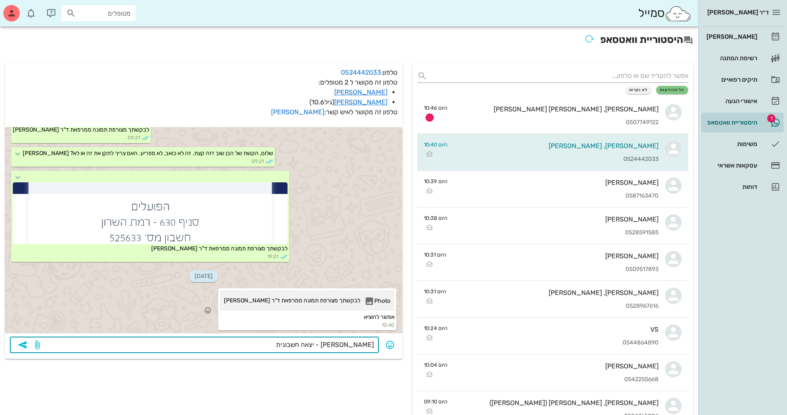
type textarea "[PERSON_NAME] - יצאה חשבונית."
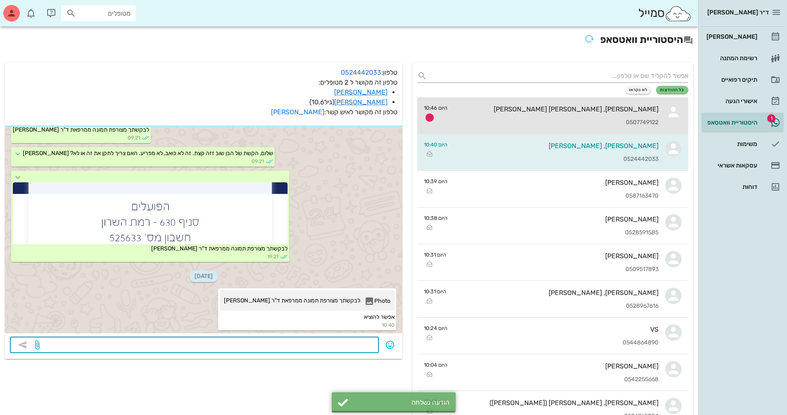
click at [377, 112] on div "[PERSON_NAME], [PERSON_NAME] [PERSON_NAME]" at bounding box center [556, 109] width 204 height 8
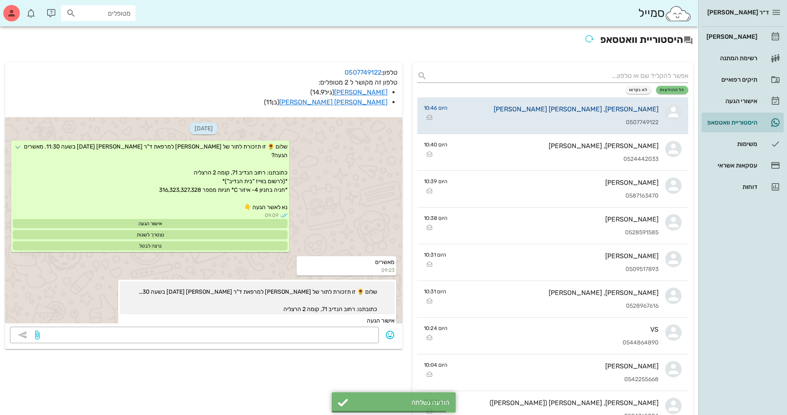
scroll to position [2013, 0]
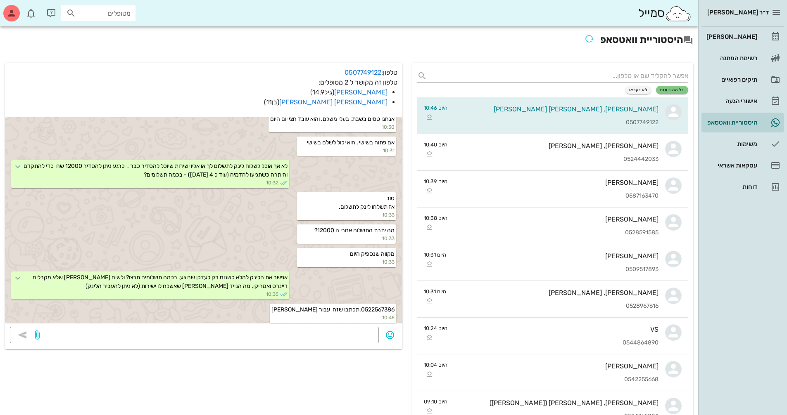
click at [366, 344] on div "​" at bounding box center [203, 335] width 387 height 17
click at [367, 336] on textarea at bounding box center [207, 336] width 332 height 13
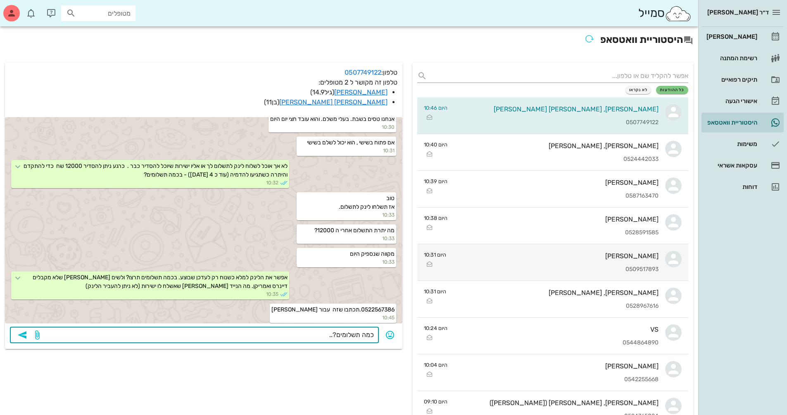
type textarea "כמה תשלומים?..."
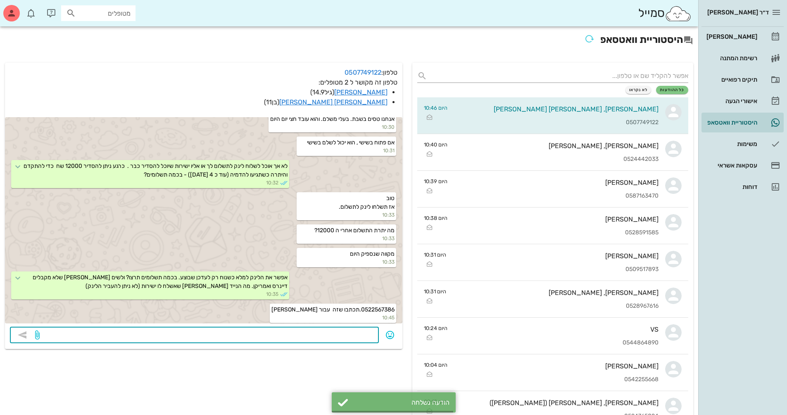
scroll to position [2037, 0]
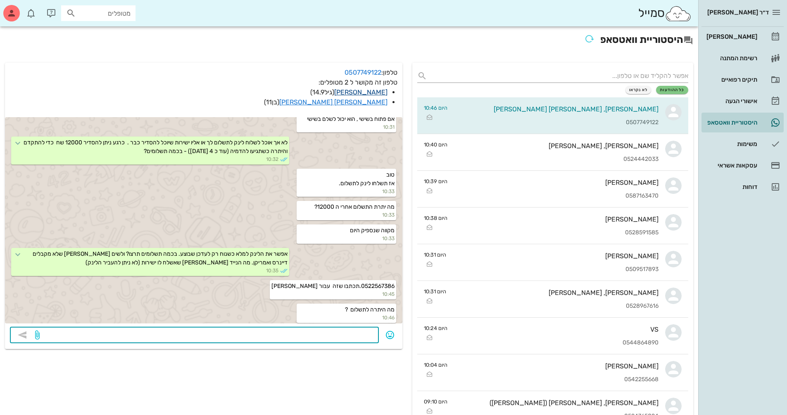
click at [374, 91] on link "[PERSON_NAME]" at bounding box center [360, 92] width 53 height 8
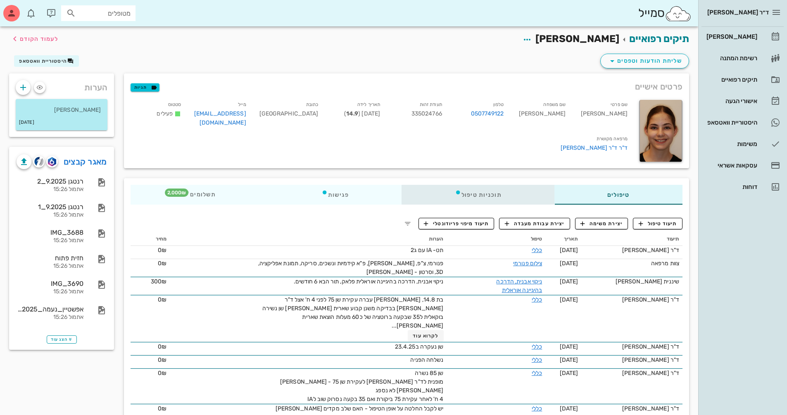
click at [377, 194] on div "תוכניות טיפול" at bounding box center [478, 195] width 152 height 20
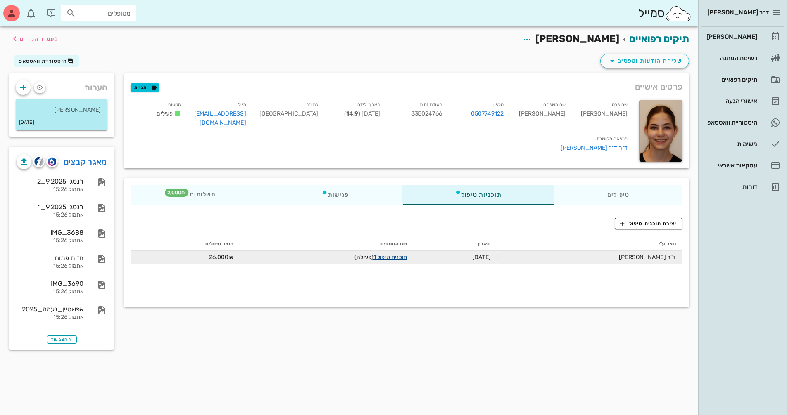
click at [377, 258] on link "תוכנית טיפול 1" at bounding box center [389, 257] width 33 height 7
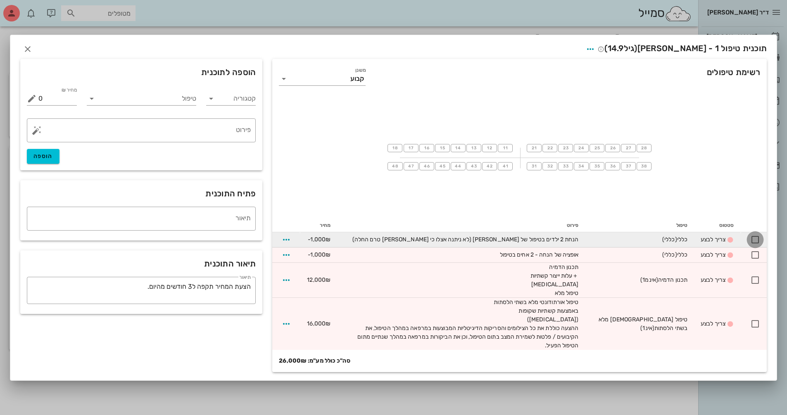
click at [377, 242] on div at bounding box center [755, 240] width 14 height 14
checkbox input "true"
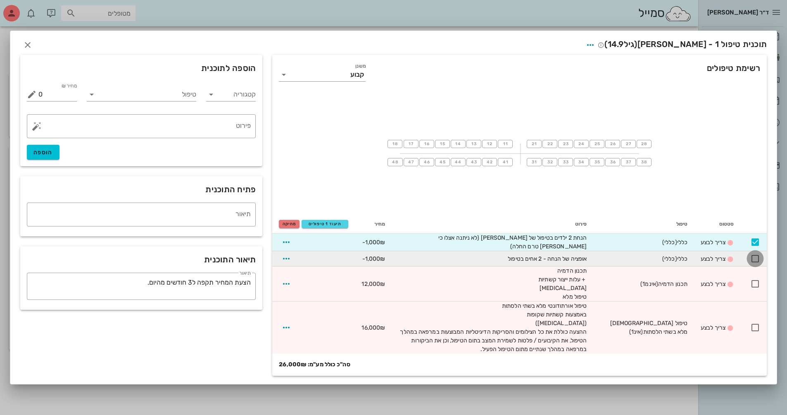
click at [377, 260] on div at bounding box center [755, 259] width 14 height 14
checkbox input "true"
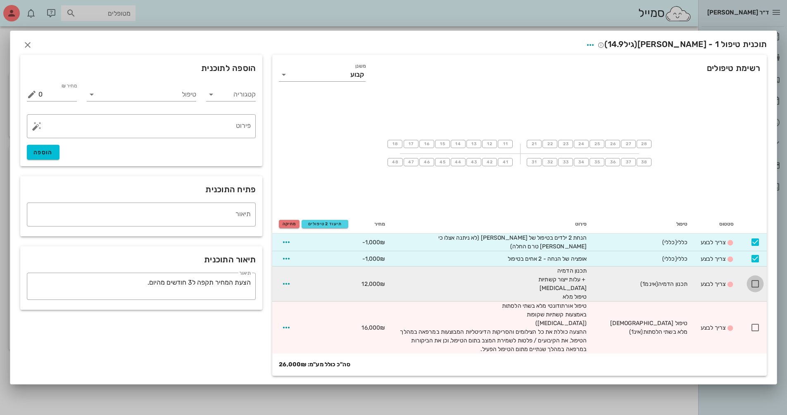
click at [377, 286] on div at bounding box center [755, 284] width 14 height 14
checkbox input "true"
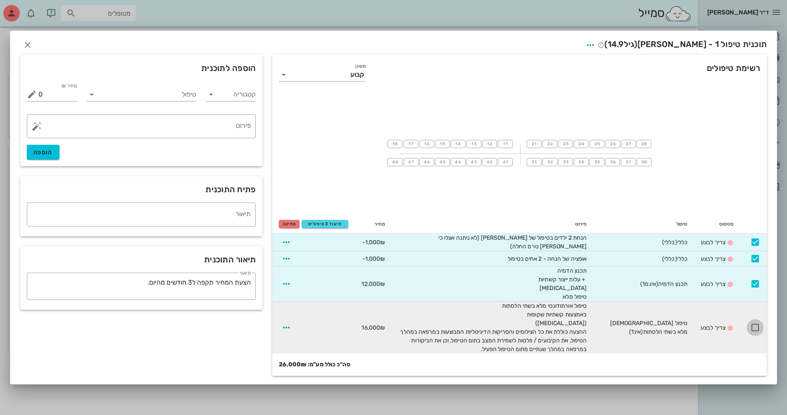
click at [377, 329] on div at bounding box center [755, 328] width 14 height 14
checkbox input "true"
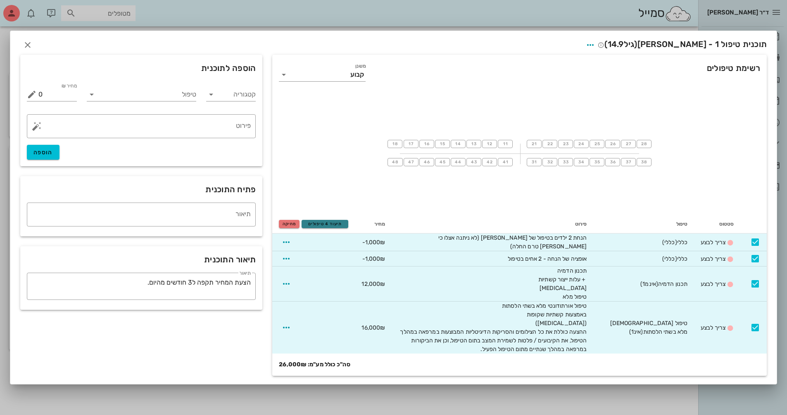
click at [335, 227] on span "תיעוד 4 טיפולים" at bounding box center [324, 224] width 39 height 5
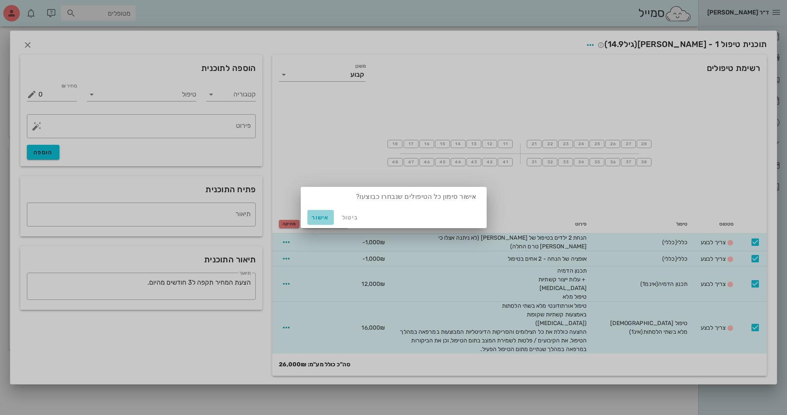
click at [325, 218] on span "אישור" at bounding box center [321, 217] width 20 height 7
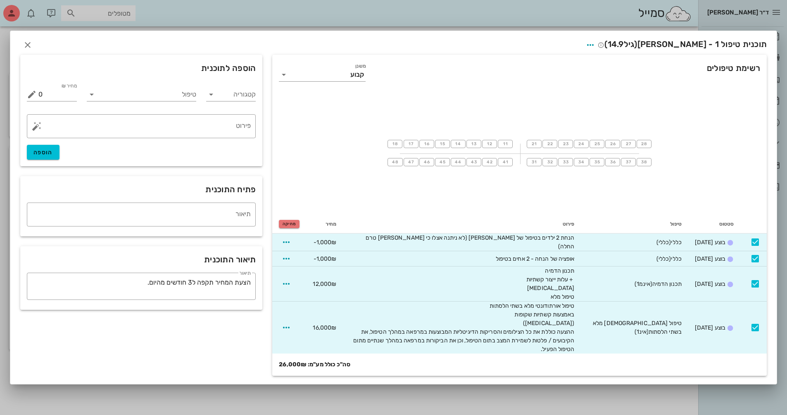
checkbox input "false"
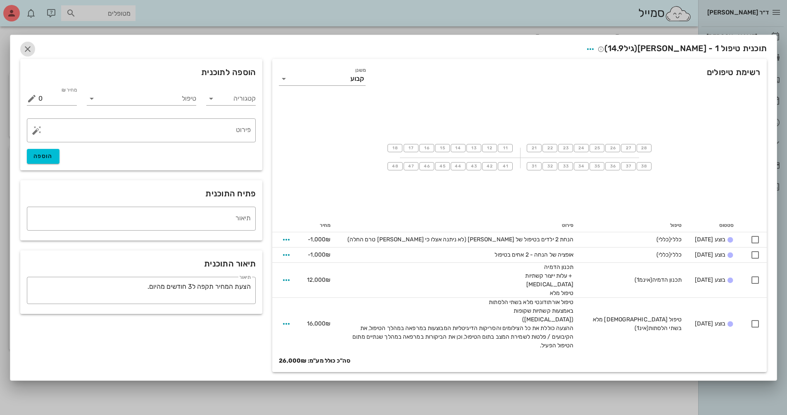
click at [28, 52] on icon "button" at bounding box center [28, 49] width 10 height 10
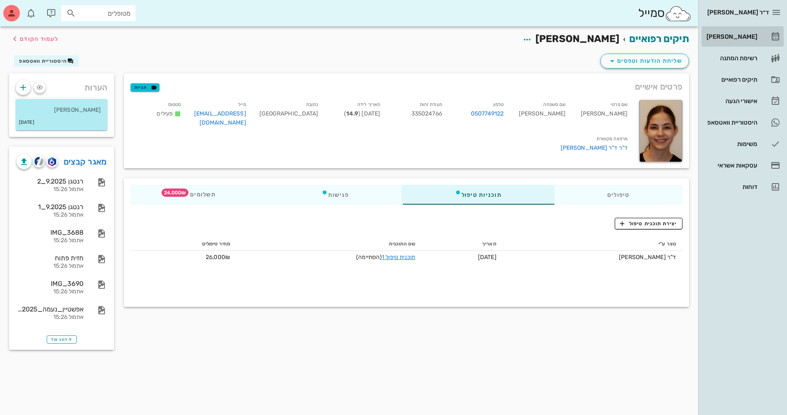
click at [377, 35] on div "[PERSON_NAME]" at bounding box center [730, 36] width 52 height 7
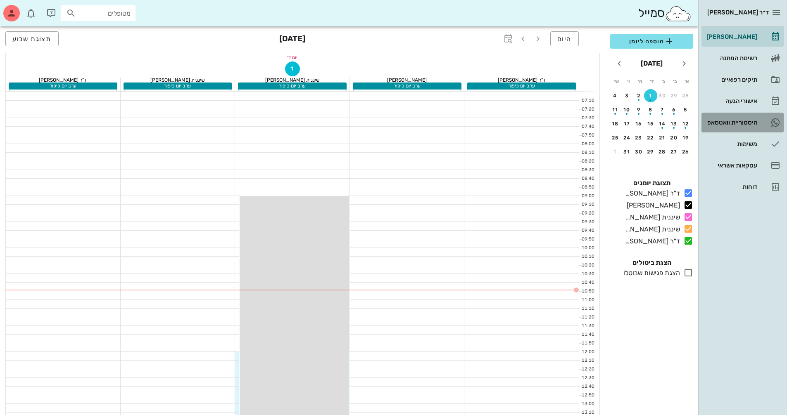
click at [377, 122] on div "היסטוריית וואטסאפ" at bounding box center [730, 122] width 52 height 7
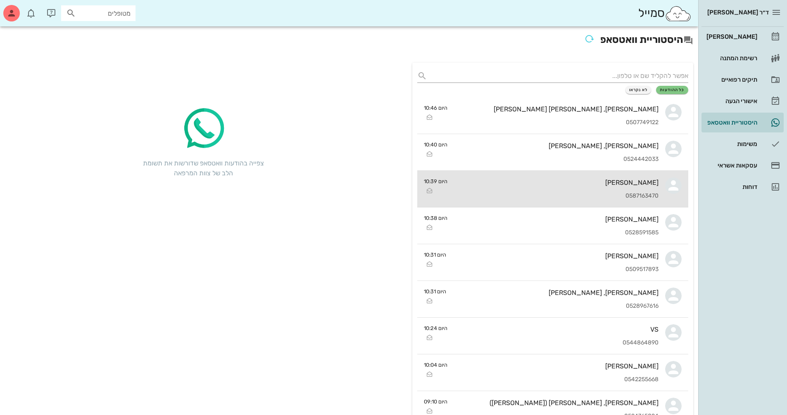
click at [377, 193] on div "0587163470" at bounding box center [556, 196] width 204 height 7
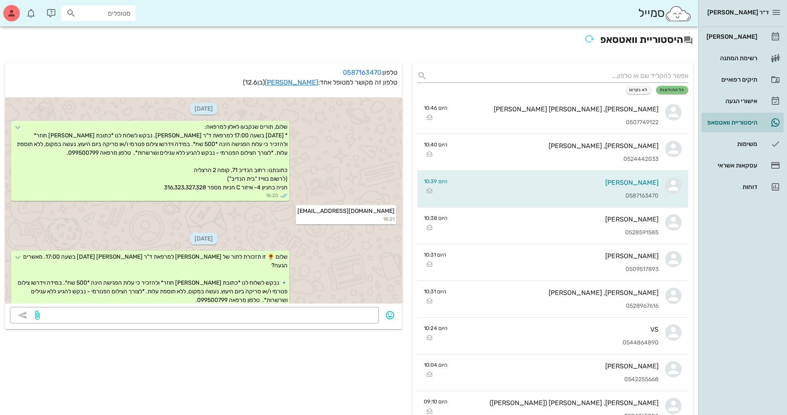
scroll to position [691, 0]
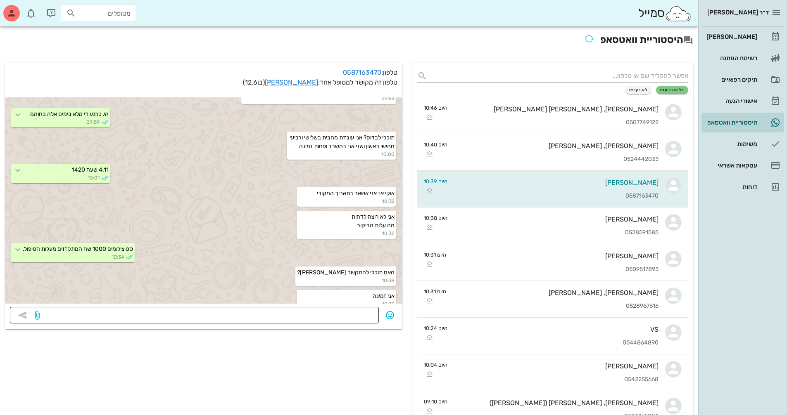
click at [320, 313] on textarea at bounding box center [207, 316] width 332 height 13
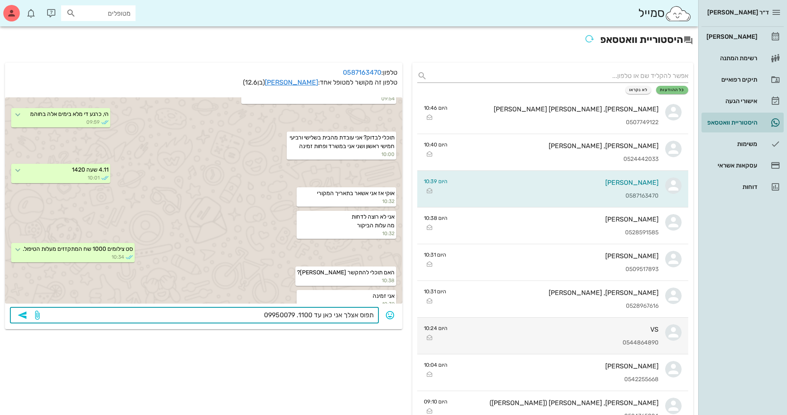
type textarea "תפוס אצלך אני כאן עד 1100. 099500799"
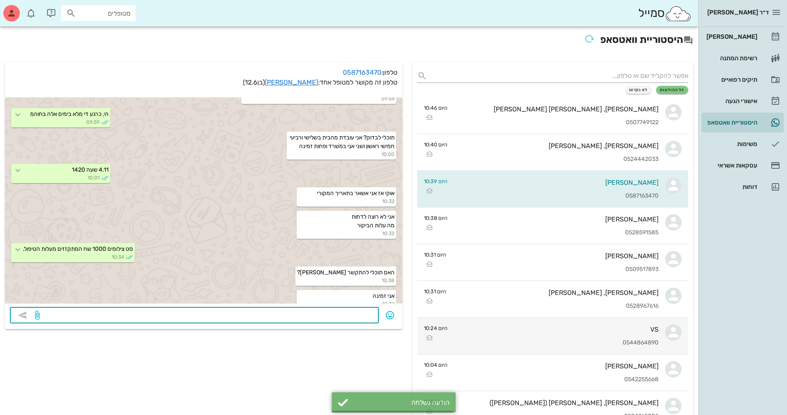
scroll to position [714, 0]
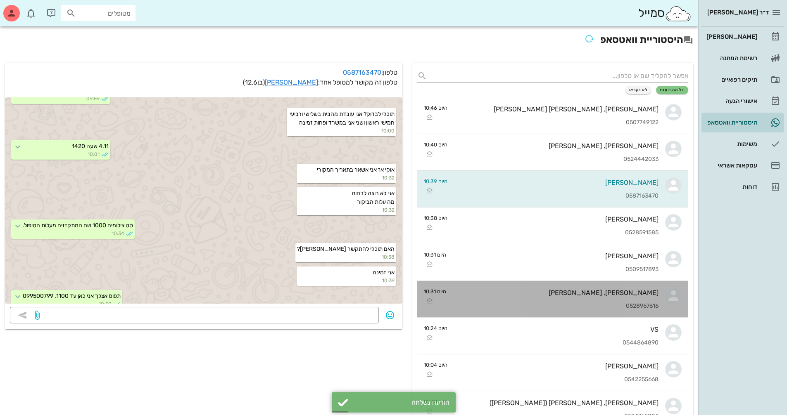
click at [377, 296] on div "[PERSON_NAME], [PERSON_NAME]" at bounding box center [556, 293] width 206 height 8
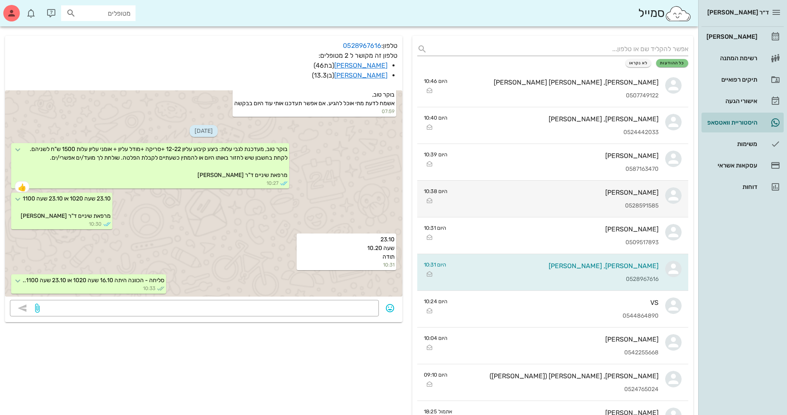
scroll to position [41, 0]
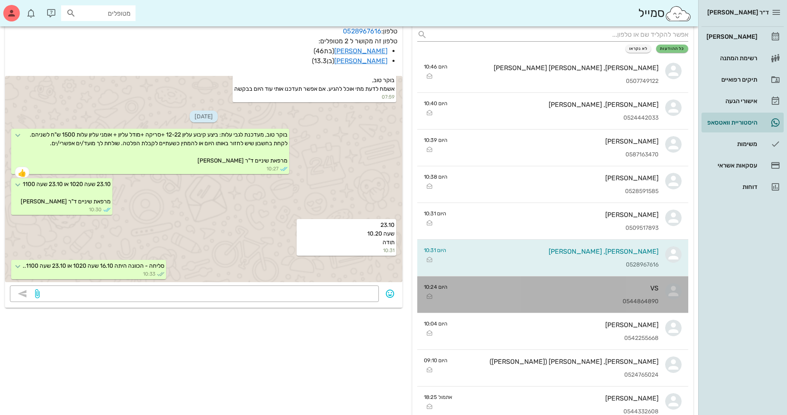
click at [377, 283] on div "VS 0544864890" at bounding box center [556, 295] width 204 height 36
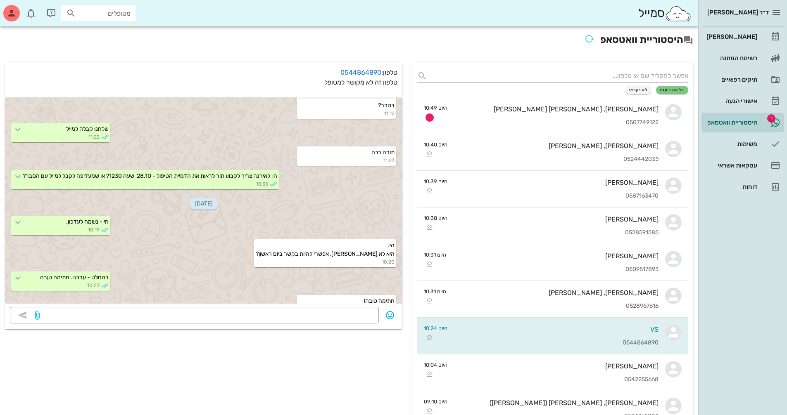
click at [116, 18] on input "מטופלים" at bounding box center [104, 13] width 53 height 11
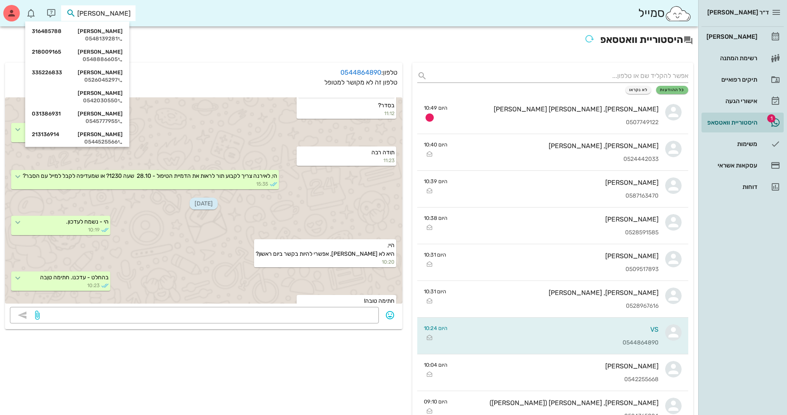
type input "[PERSON_NAME]"
click at [118, 37] on div "0548886605" at bounding box center [77, 39] width 91 height 7
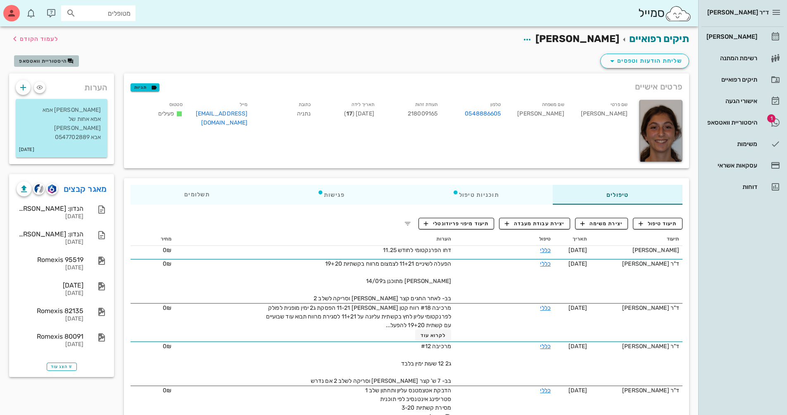
click at [55, 65] on button "היסטוריית וואטסאפ" at bounding box center [46, 61] width 65 height 12
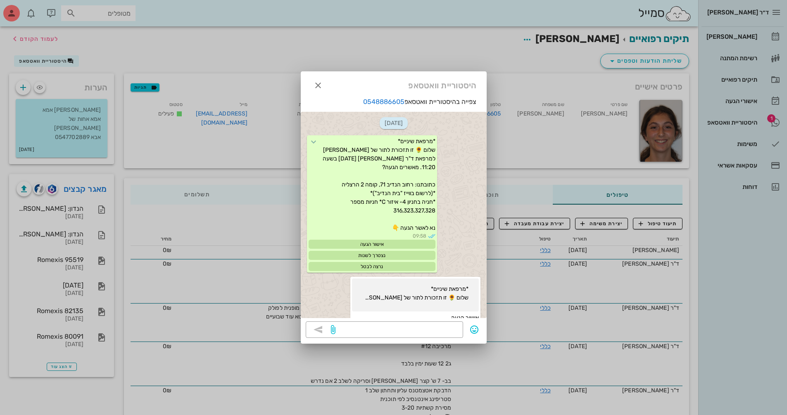
scroll to position [1122, 0]
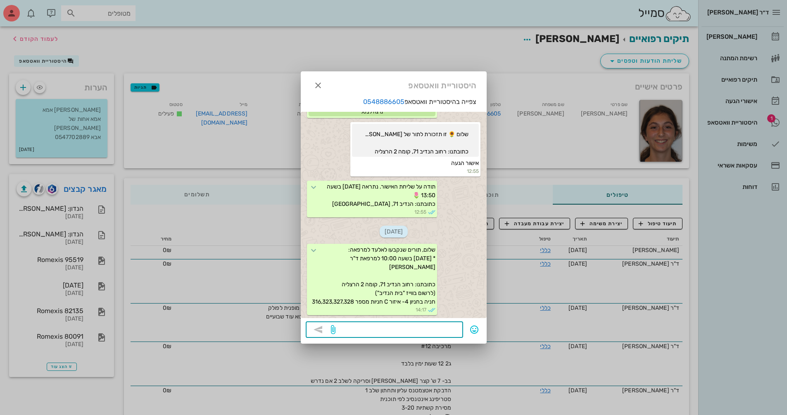
click at [377, 330] on textarea at bounding box center [397, 330] width 121 height 13
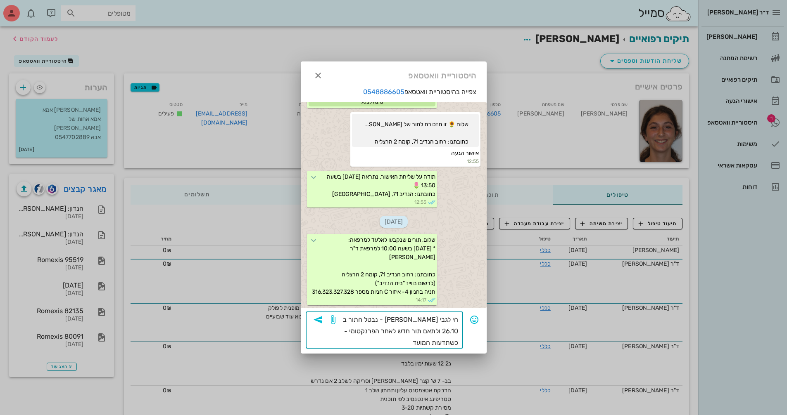
click at [377, 332] on textarea "הי לגבי [PERSON_NAME] - נבטל התור ב 26.10 ולתאם תור חדש לאחר הפרנקטומי - כשתדעו…" at bounding box center [397, 331] width 121 height 35
drag, startPoint x: 382, startPoint y: 331, endPoint x: 352, endPoint y: 334, distance: 30.7
click at [352, 334] on textarea "הי לגבי [PERSON_NAME] - נבטל התור ב 26.10 ולתאם תור חדש לאחר הפרנקטומי כשבוע לא…" at bounding box center [397, 331] width 121 height 35
click at [377, 334] on textarea "הי לגבי [PERSON_NAME] - נבטל התור ב 26.10 ולתאם תור חדש לאחר הפרנקטומי כ מכן- כ…" at bounding box center [397, 331] width 121 height 35
click at [373, 331] on textarea "הי לגבי [PERSON_NAME] - נבטל התור ב 26.10 ולתאם תור חדש לאחר הפרנקטומי מכן- כשת…" at bounding box center [397, 331] width 121 height 35
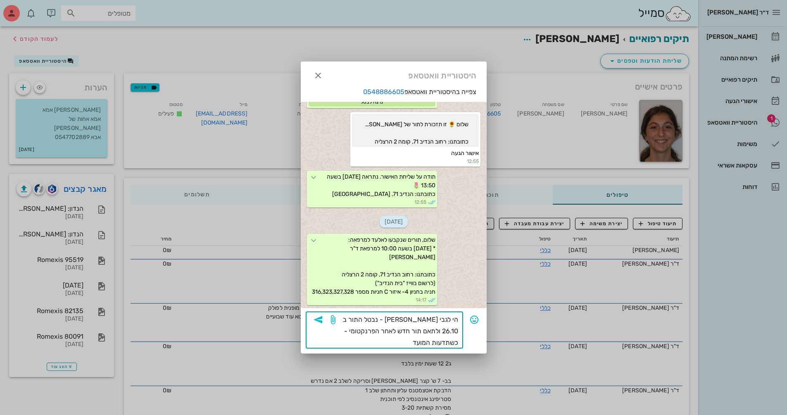
click at [356, 333] on textarea "הי לגבי [PERSON_NAME] - נבטל התור ב 26.10 ולתאם תור חדש לאחר הפרנקטומי - כשתדעו…" at bounding box center [397, 331] width 121 height 35
click at [377, 343] on textarea "הי לגבי [PERSON_NAME] - נבטל התור ב 26.10 ולתאם תור חדש לאחר הפרנקטומי - כשתדעו…" at bounding box center [397, 331] width 121 height 35
type textarea "הי לגבי [PERSON_NAME] - נבטל התור ב 26.10 ולתאם תור חדש לאחר הפרנקטומי - כשתדעו…"
click at [320, 323] on icon "button" at bounding box center [318, 320] width 10 height 10
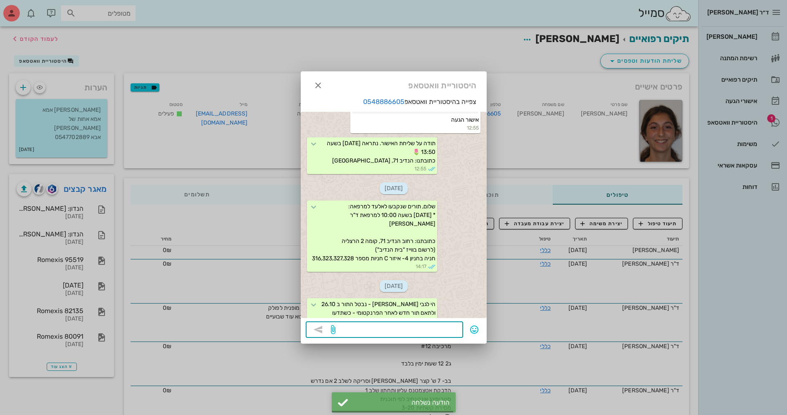
scroll to position [1202, 0]
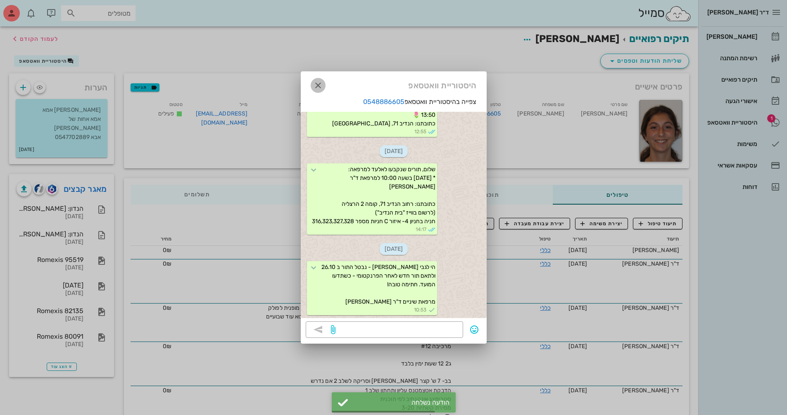
click at [314, 87] on icon "button" at bounding box center [318, 86] width 10 height 10
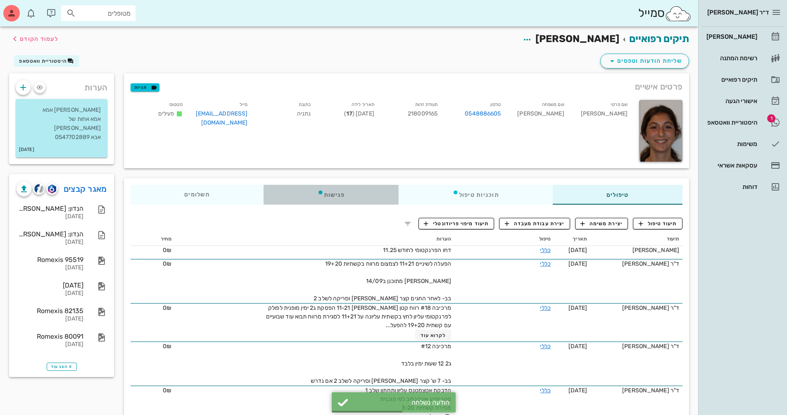
click at [333, 193] on div "פגישות" at bounding box center [330, 195] width 135 height 20
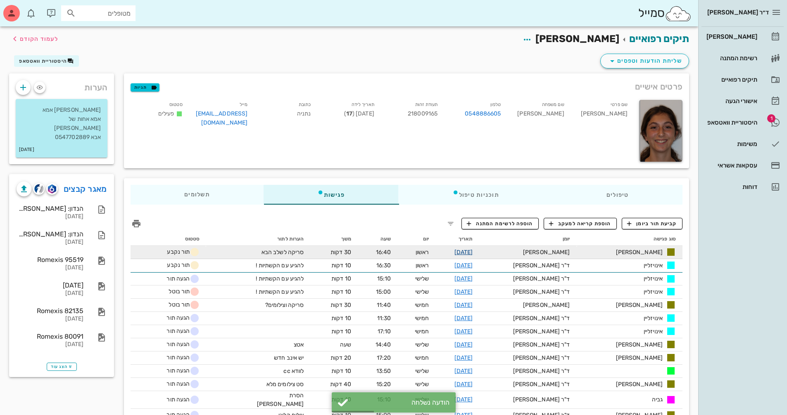
click at [377, 252] on link "[DATE]" at bounding box center [463, 252] width 19 height 7
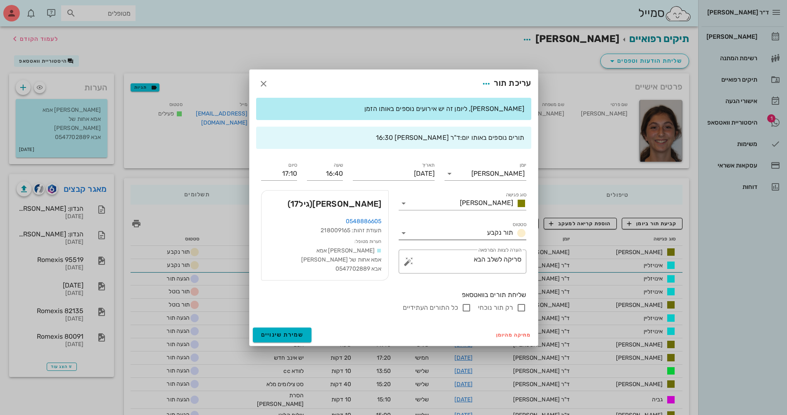
click at [377, 230] on icon at bounding box center [403, 233] width 10 height 10
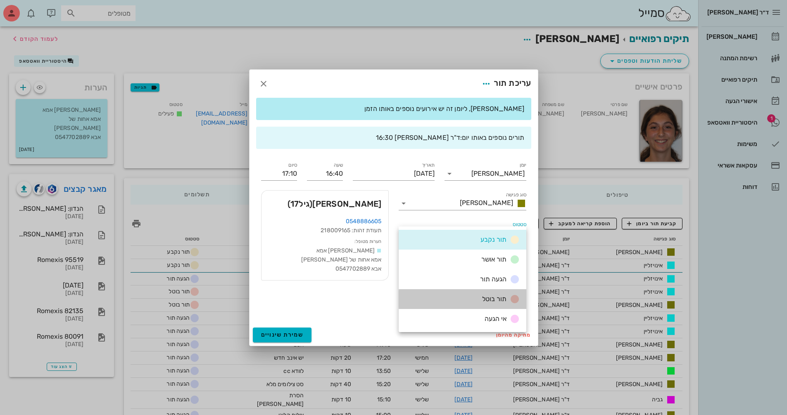
drag, startPoint x: 463, startPoint y: 295, endPoint x: 503, endPoint y: 307, distance: 41.0
click at [377, 296] on div "תור בוטל" at bounding box center [462, 299] width 128 height 20
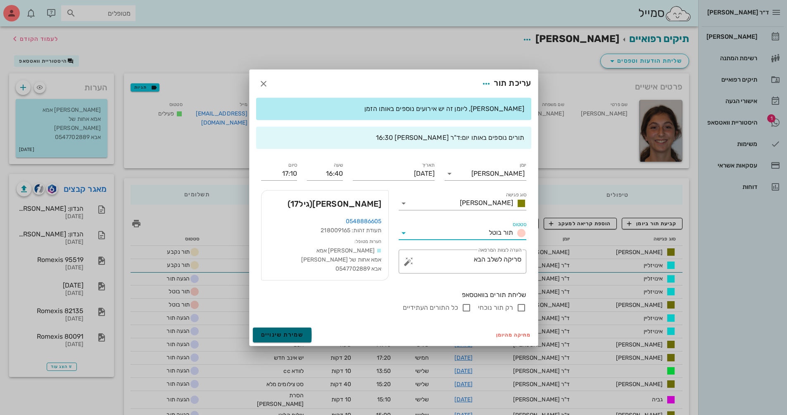
click at [299, 334] on span "שמירת שינויים" at bounding box center [282, 335] width 43 height 7
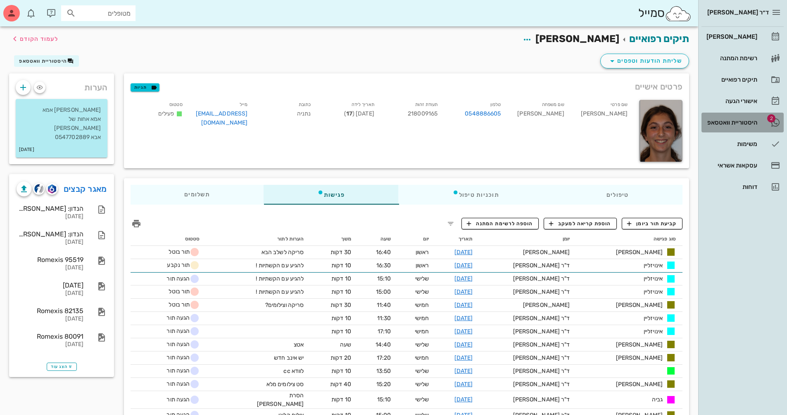
click at [377, 125] on div "היסטוריית וואטסאפ" at bounding box center [730, 122] width 52 height 7
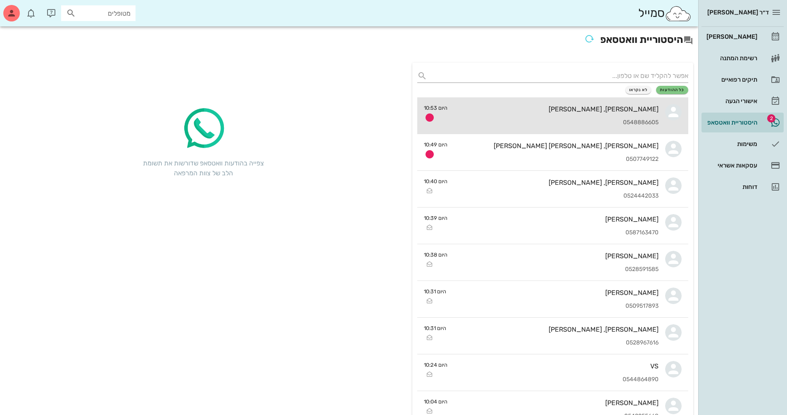
click at [377, 120] on div "0548886605" at bounding box center [556, 122] width 204 height 7
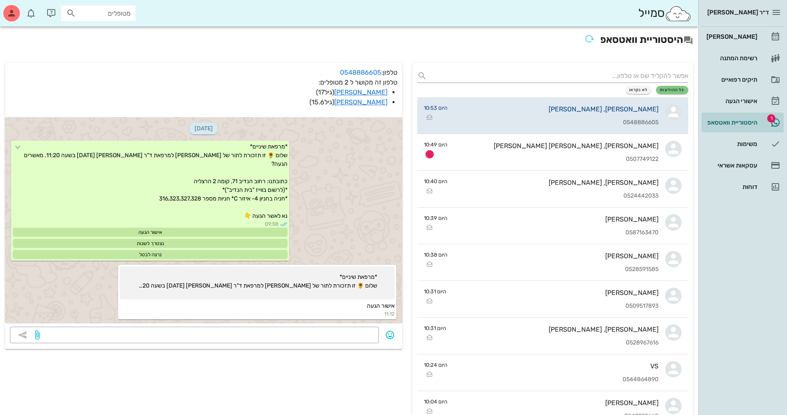
scroll to position [1079, 0]
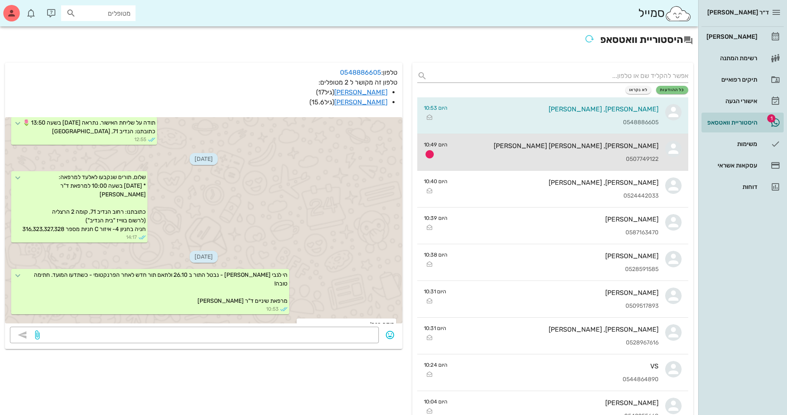
click at [377, 146] on div "[PERSON_NAME], [PERSON_NAME] [PERSON_NAME]" at bounding box center [556, 146] width 204 height 8
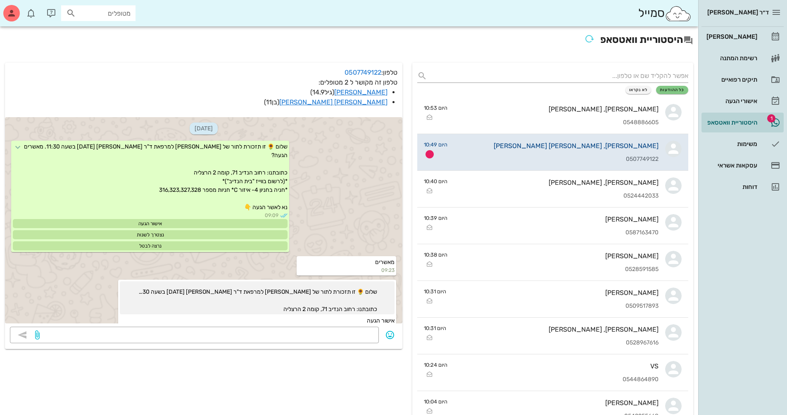
scroll to position [2060, 0]
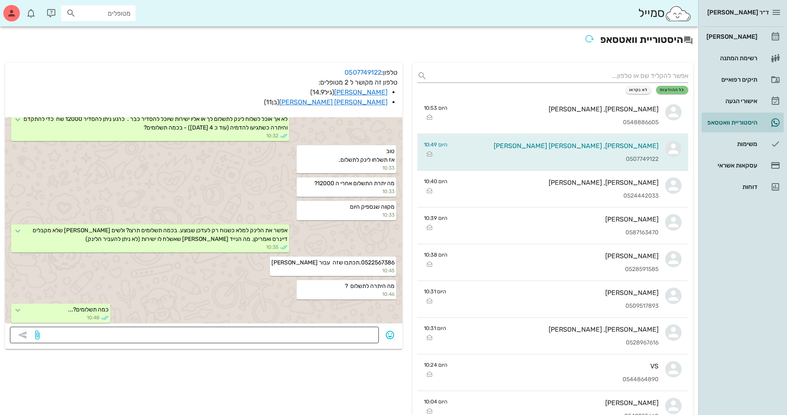
click at [368, 336] on textarea at bounding box center [207, 336] width 332 height 13
drag, startPoint x: 360, startPoint y: 237, endPoint x: 399, endPoint y: 238, distance: 39.2
click at [377, 256] on div "0522567386.תכתבו שזה עבור [PERSON_NAME] 10:45" at bounding box center [203, 268] width 397 height 24
copy span "0522567386"
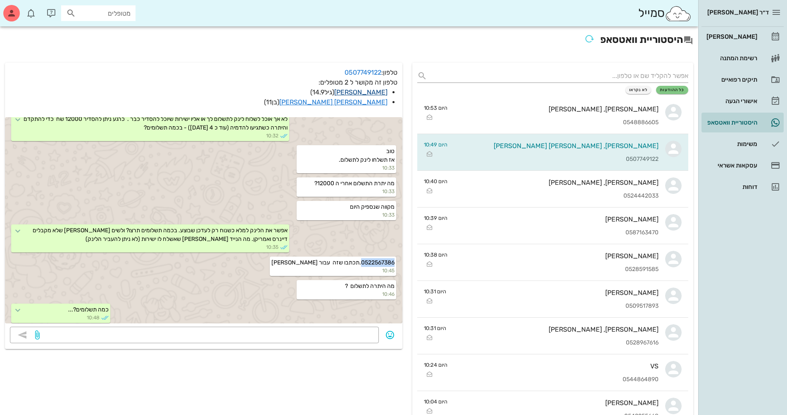
click at [369, 92] on link "[PERSON_NAME]" at bounding box center [360, 92] width 53 height 8
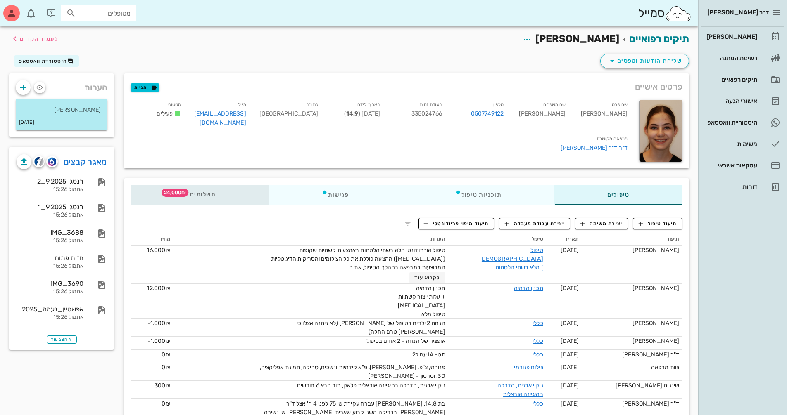
click at [213, 198] on div "תשלומים 24,000₪" at bounding box center [199, 195] width 138 height 20
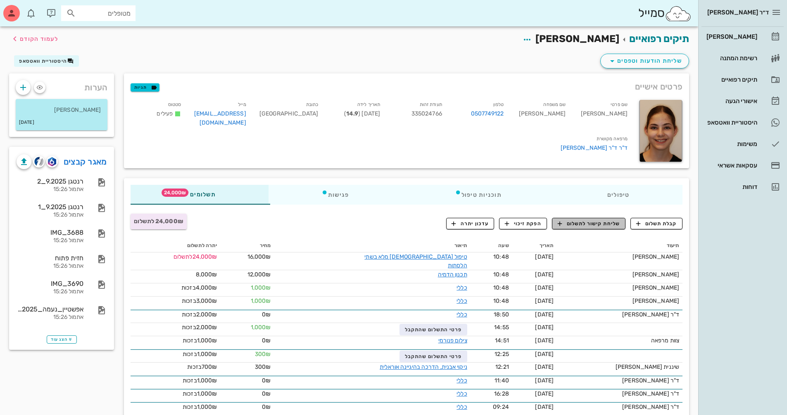
click at [377, 223] on span "שליחת קישור לתשלום" at bounding box center [588, 223] width 62 height 7
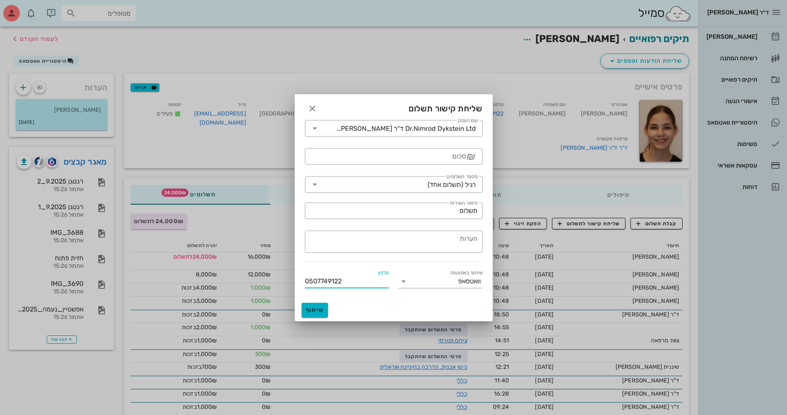
drag, startPoint x: 363, startPoint y: 282, endPoint x: 275, endPoint y: 291, distance: 88.4
click at [275, 289] on div "ד״ר [PERSON_NAME] [PERSON_NAME] רשימת המתנה תיקים רפואיים אישורי הגעה היסטוריית…" at bounding box center [393, 310] width 787 height 621
paste input "22567386"
type input "0522567386"
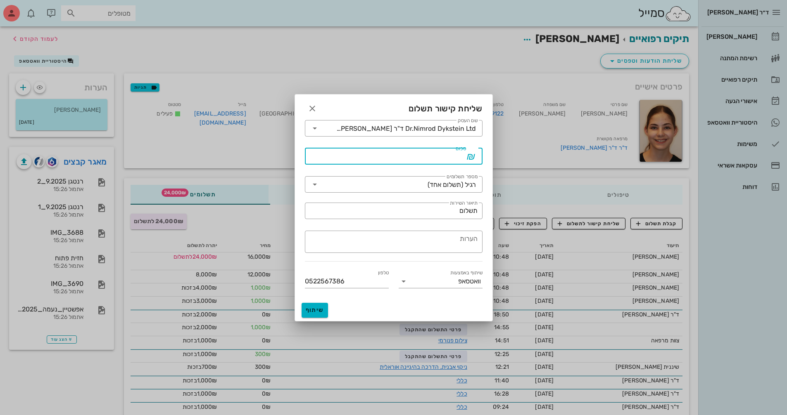
click at [377, 156] on input "סכום" at bounding box center [388, 156] width 156 height 13
type input "12000"
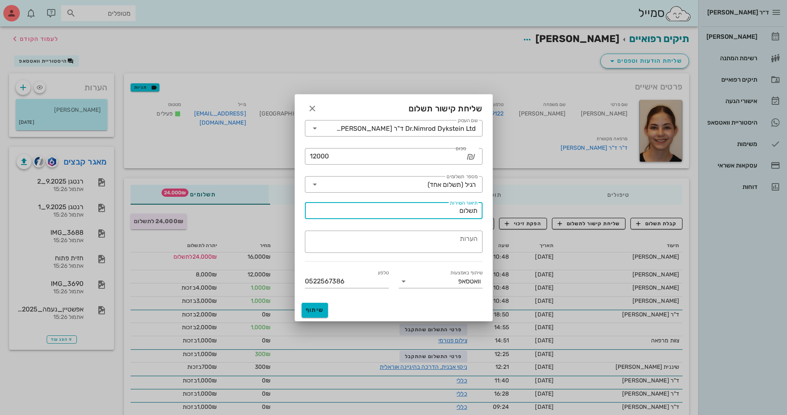
click at [377, 216] on input "תשלום" at bounding box center [394, 210] width 168 height 13
click at [377, 183] on input "מספר תשלומים" at bounding box center [374, 184] width 106 height 13
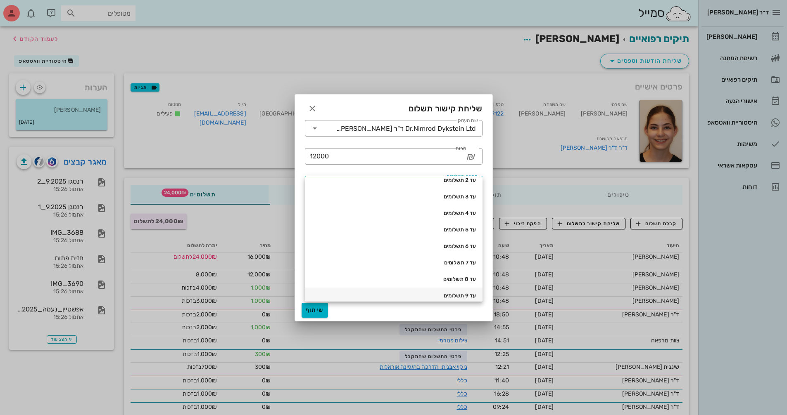
scroll to position [83, 0]
click at [377, 285] on div "עד 12 תשלומים" at bounding box center [393, 287] width 164 height 7
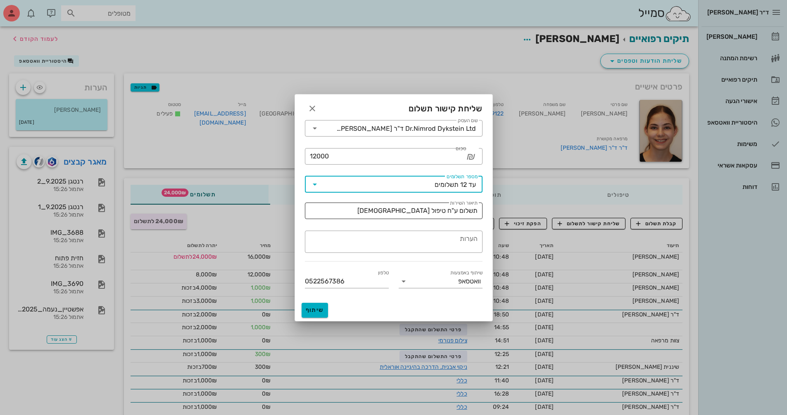
click at [377, 211] on input "תשלום ע"ח טיפול [DEMOGRAPHIC_DATA]" at bounding box center [394, 210] width 168 height 13
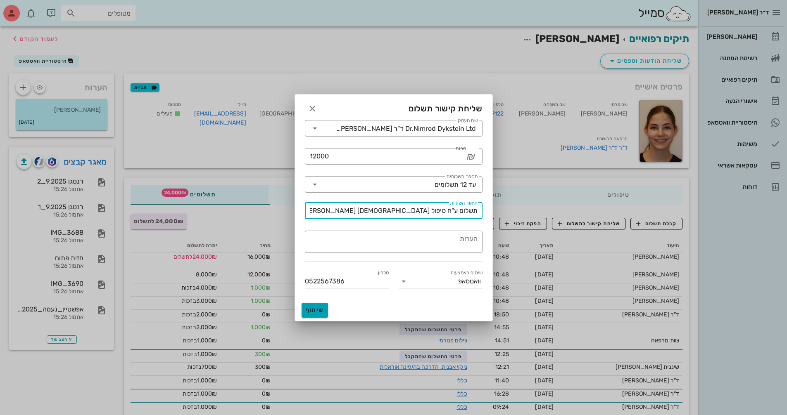
type input "תשלום ע"ח טיפול [DEMOGRAPHIC_DATA] [PERSON_NAME]"
click at [313, 310] on span "שיתוף" at bounding box center [315, 310] width 20 height 7
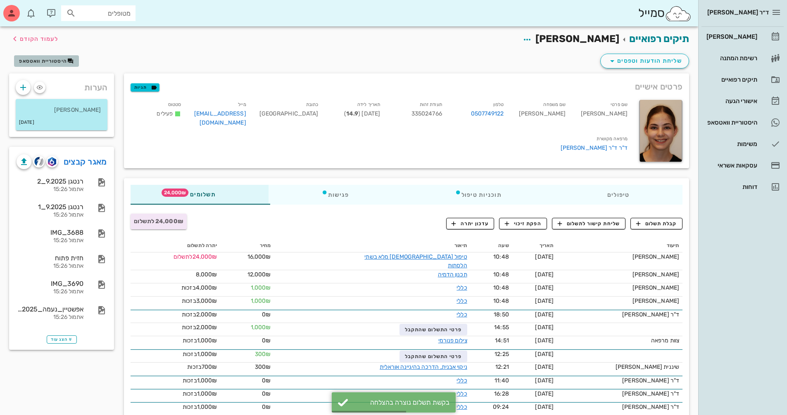
click at [55, 57] on button "היסטוריית וואטסאפ" at bounding box center [46, 61] width 65 height 12
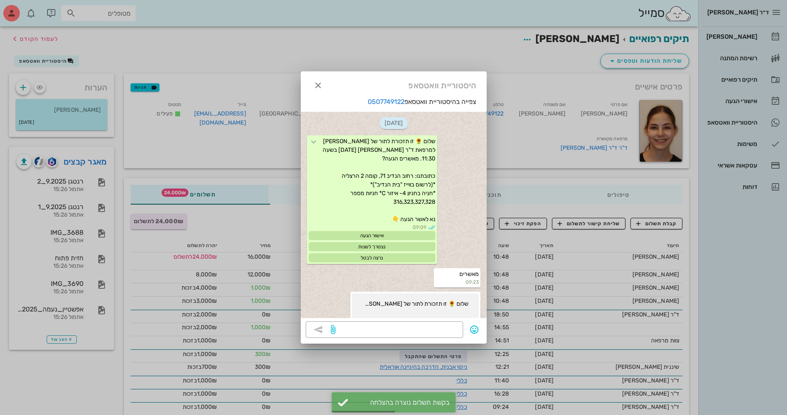
scroll to position [2294, 0]
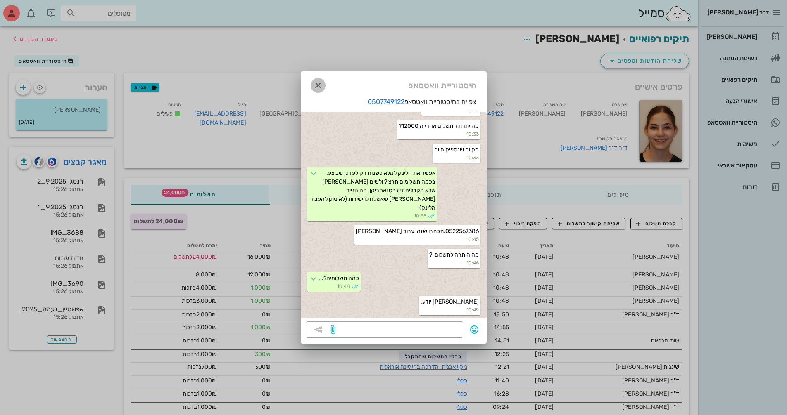
drag, startPoint x: 324, startPoint y: 86, endPoint x: 443, endPoint y: 46, distance: 125.4
click at [323, 85] on span "button" at bounding box center [318, 86] width 15 height 10
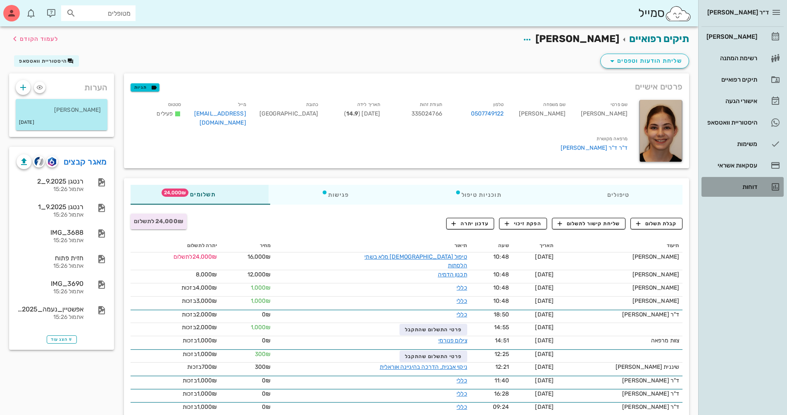
click at [377, 191] on div "דוחות" at bounding box center [730, 186] width 52 height 13
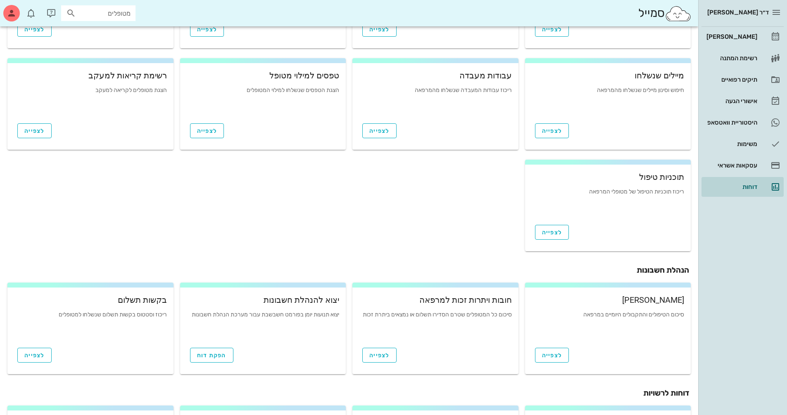
scroll to position [124, 0]
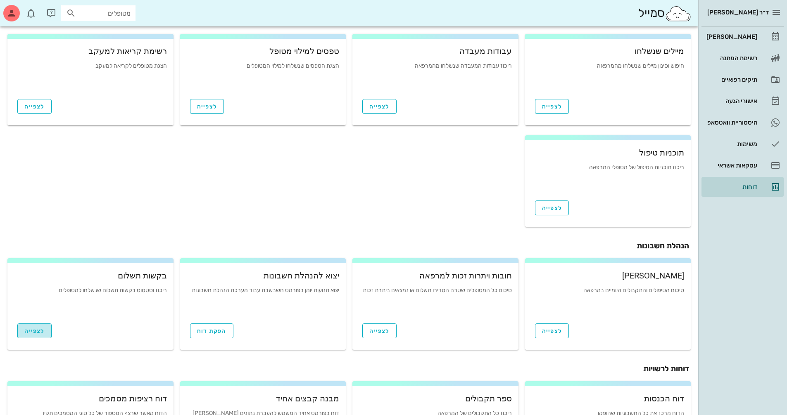
click at [29, 330] on span "לצפייה" at bounding box center [34, 331] width 20 height 7
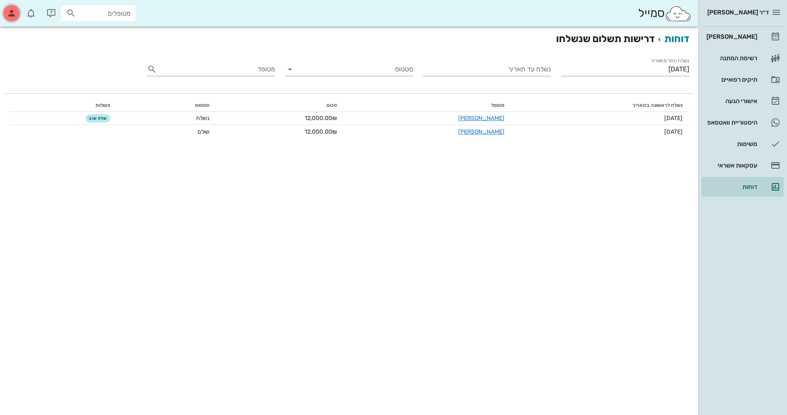
click at [12, 14] on icon "button" at bounding box center [12, 13] width 10 height 10
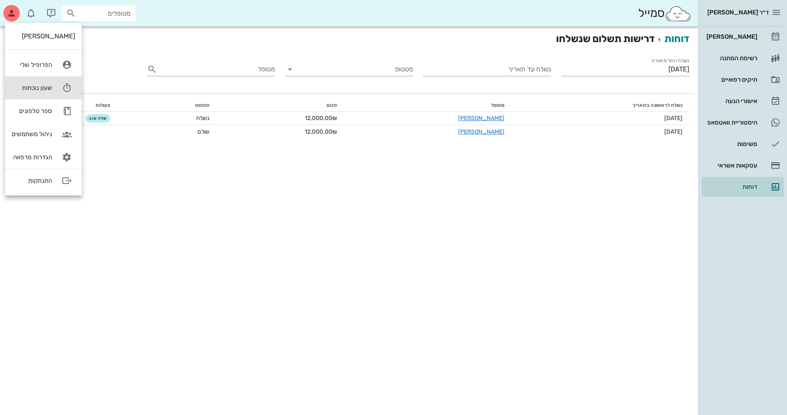
click at [43, 88] on div "שעון נוכחות" at bounding box center [32, 87] width 40 height 7
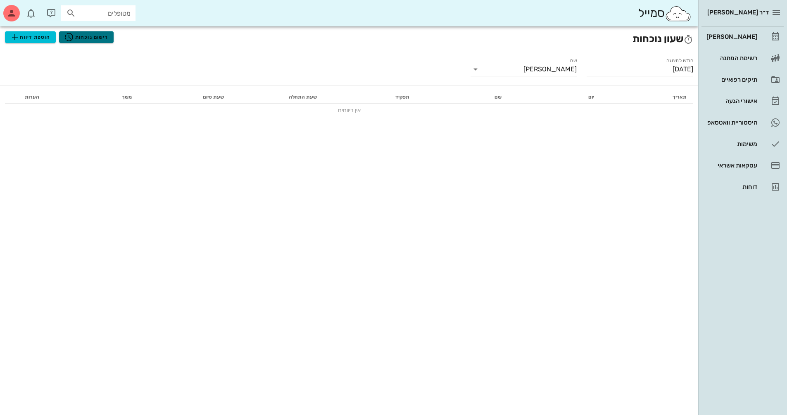
click at [96, 39] on span "רישום נוכחות" at bounding box center [86, 37] width 44 height 10
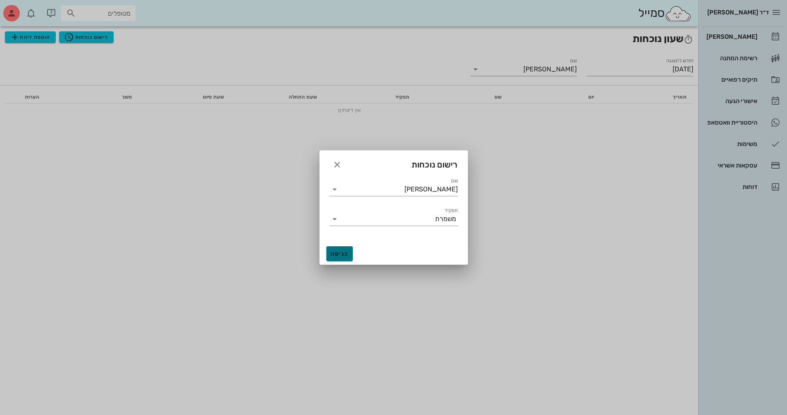
click at [342, 252] on span "כניסה" at bounding box center [340, 254] width 20 height 7
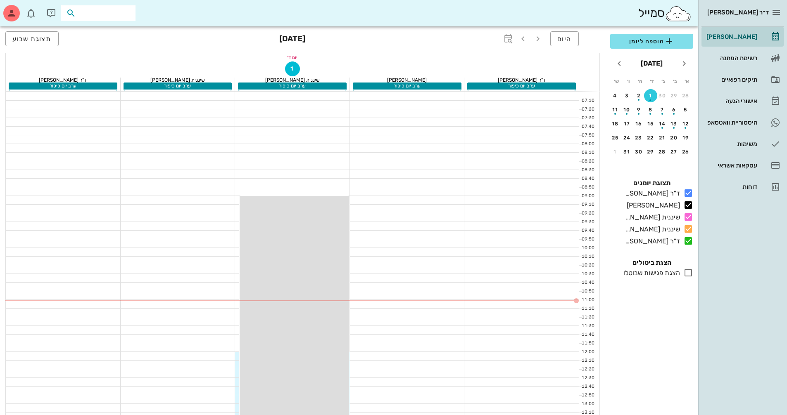
click at [126, 15] on input "text" at bounding box center [104, 13] width 53 height 11
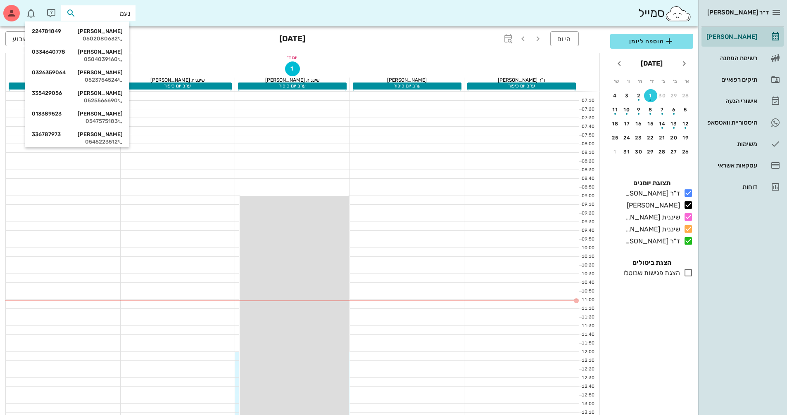
type input "נעמה"
click at [116, 91] on div "נעמה אפשטיין 335024766" at bounding box center [77, 93] width 91 height 7
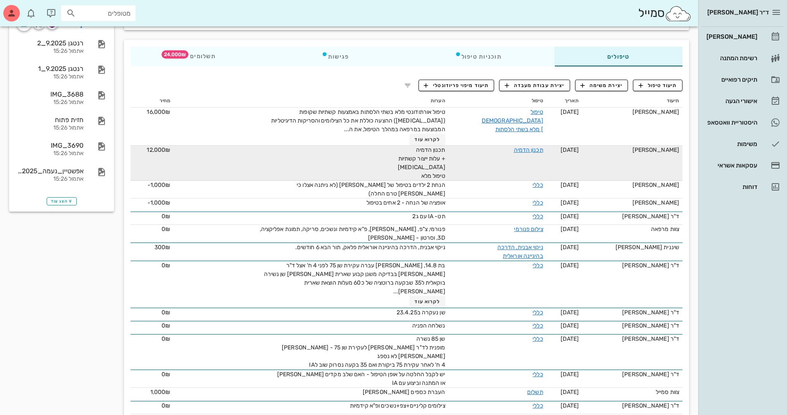
scroll to position [124, 0]
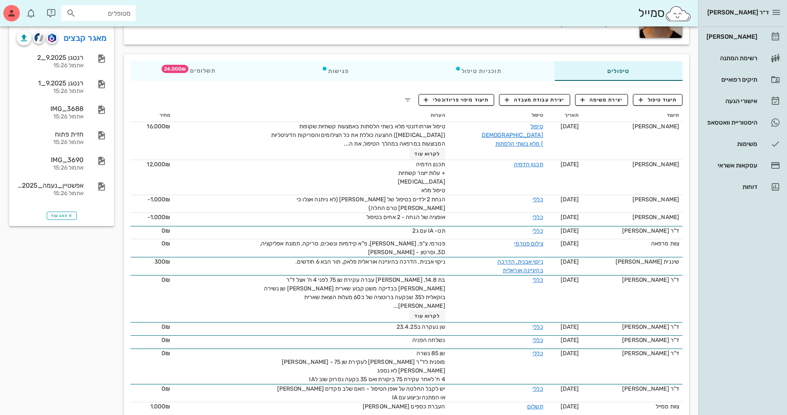
click at [115, 17] on input "מטופלים" at bounding box center [104, 13] width 53 height 11
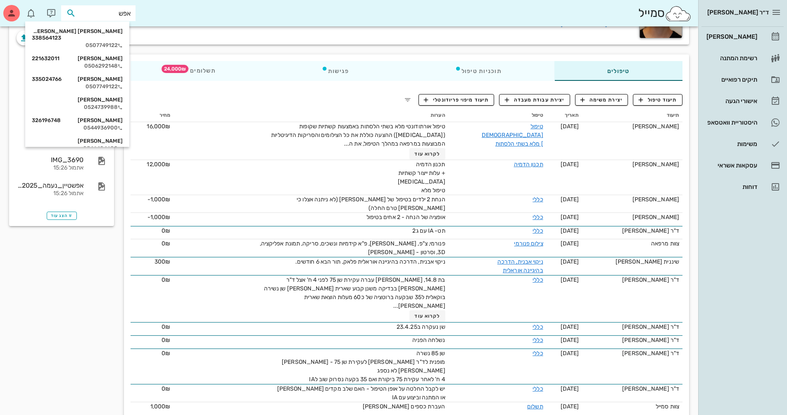
type input "אפשט"
click at [107, 42] on div "0507749122" at bounding box center [77, 45] width 91 height 7
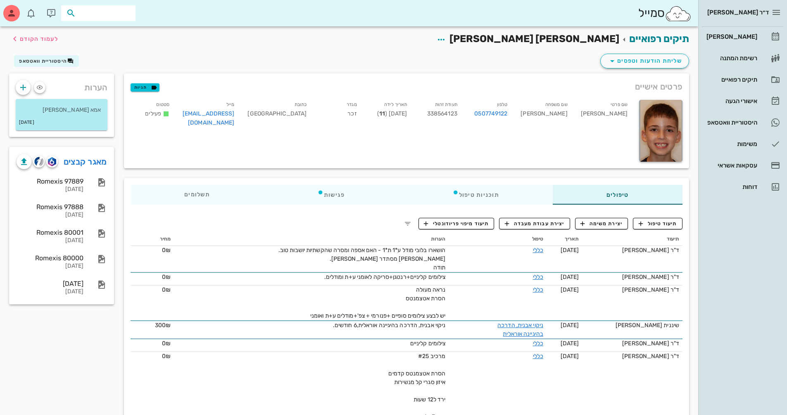
click at [118, 16] on input "text" at bounding box center [104, 13] width 53 height 11
type input "אפשטיי"
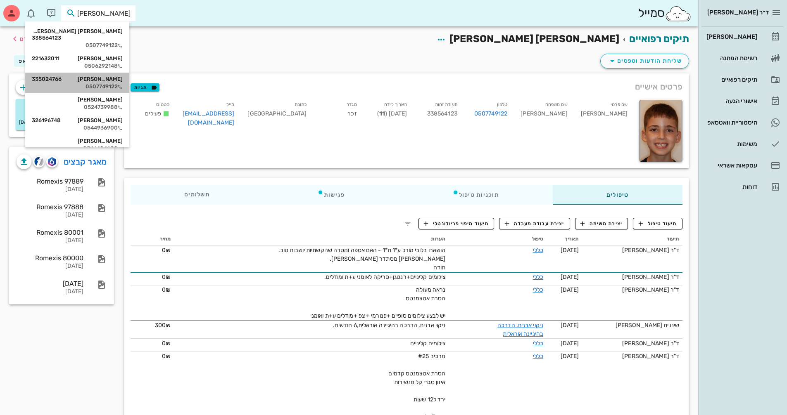
click at [111, 76] on div "נעמה אפשטיין 335024766" at bounding box center [77, 79] width 91 height 7
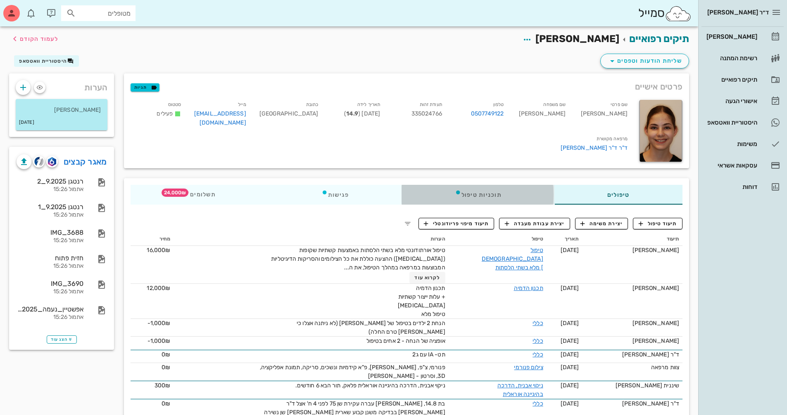
click at [490, 194] on div "תוכניות טיפול" at bounding box center [478, 195] width 152 height 20
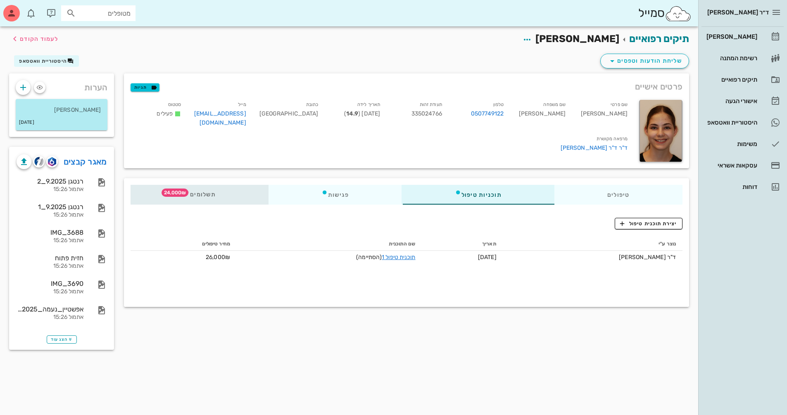
click at [216, 194] on span "תשלומים 24,000₪" at bounding box center [199, 195] width 32 height 6
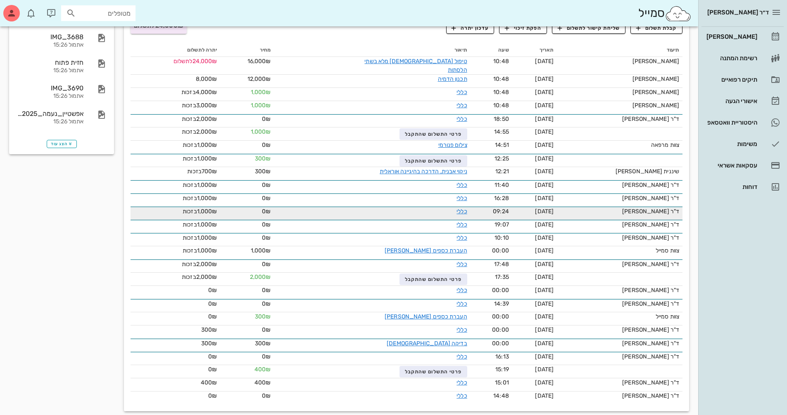
scroll to position [201, 0]
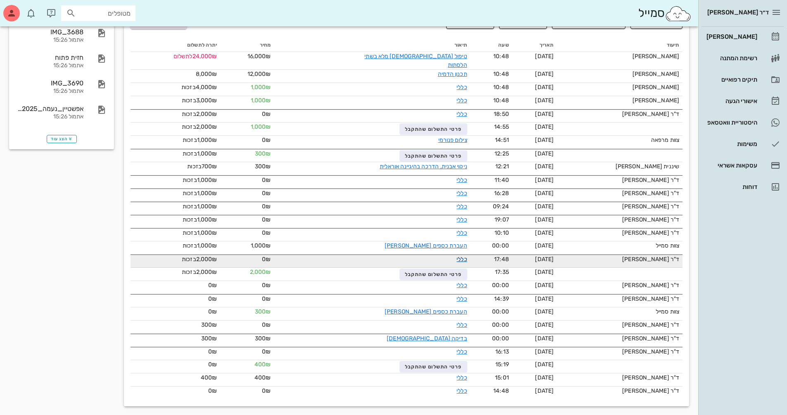
click at [456, 256] on link "כללי" at bounding box center [461, 259] width 10 height 7
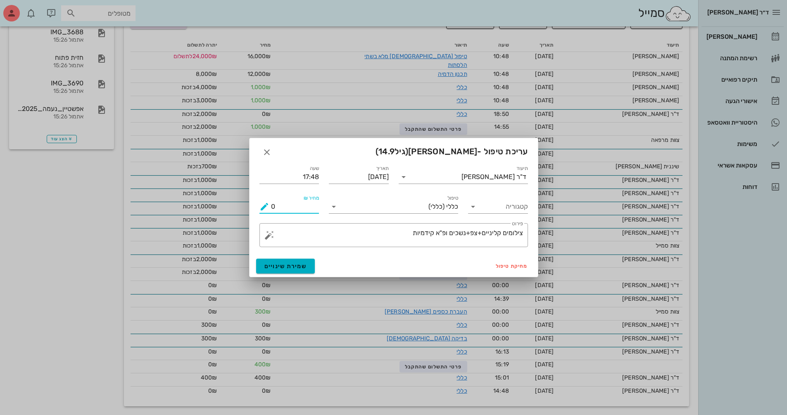
drag, startPoint x: 287, startPoint y: 211, endPoint x: 270, endPoint y: 212, distance: 16.9
click at [270, 212] on div "מחיר ₪ 0" at bounding box center [289, 206] width 60 height 13
type input "1000"
click at [283, 268] on span "שמירת שינויים" at bounding box center [285, 266] width 43 height 7
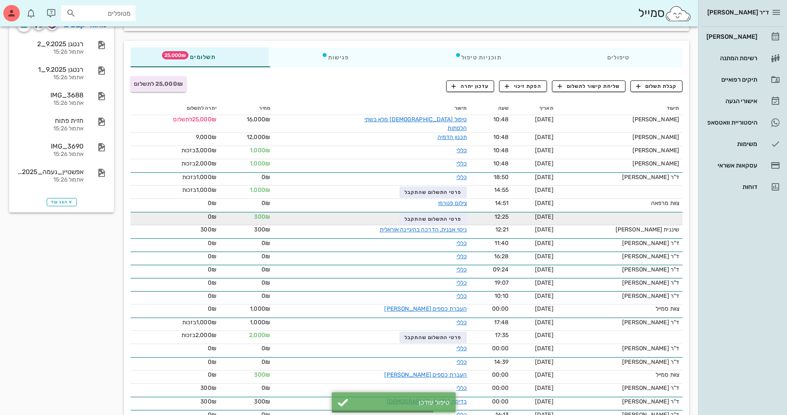
scroll to position [0, 0]
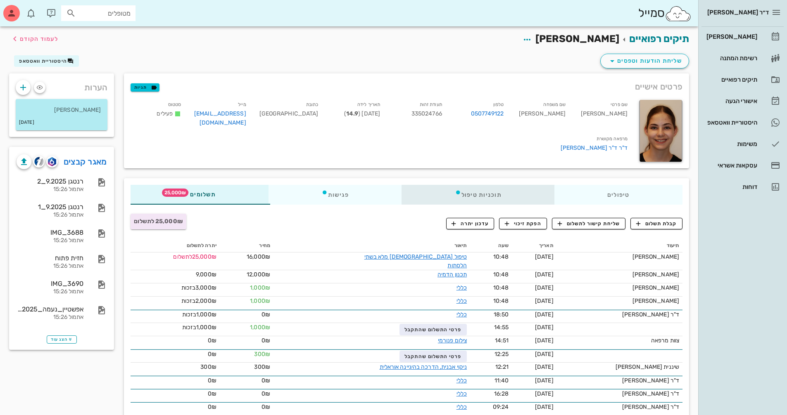
click at [484, 191] on div "תוכניות טיפול" at bounding box center [478, 195] width 152 height 20
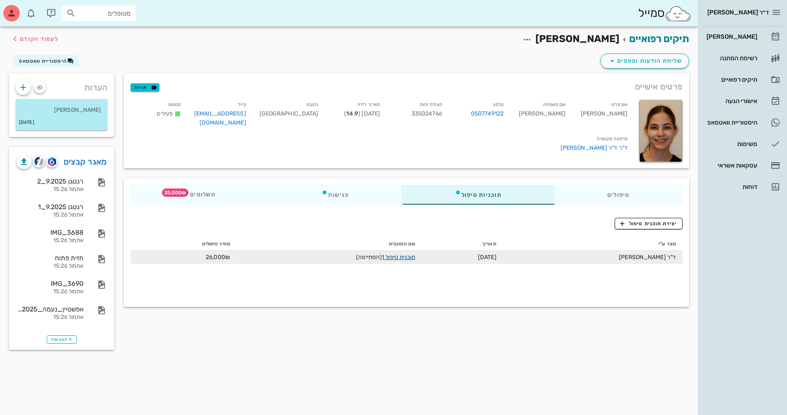
click at [408, 256] on link "תוכנית טיפול 1" at bounding box center [398, 257] width 33 height 7
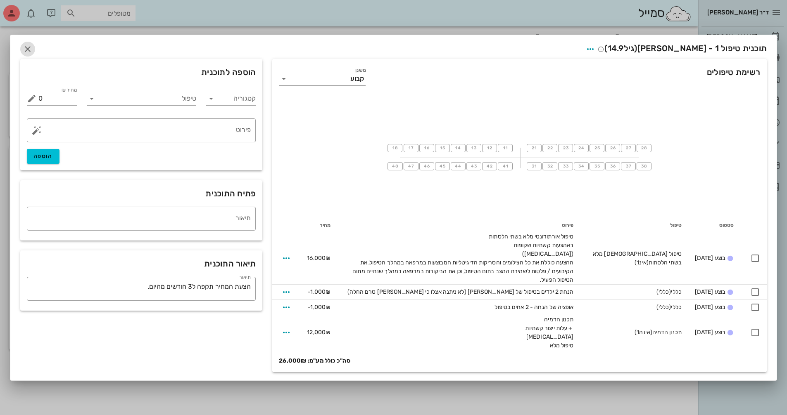
click at [31, 52] on icon "button" at bounding box center [28, 49] width 10 height 10
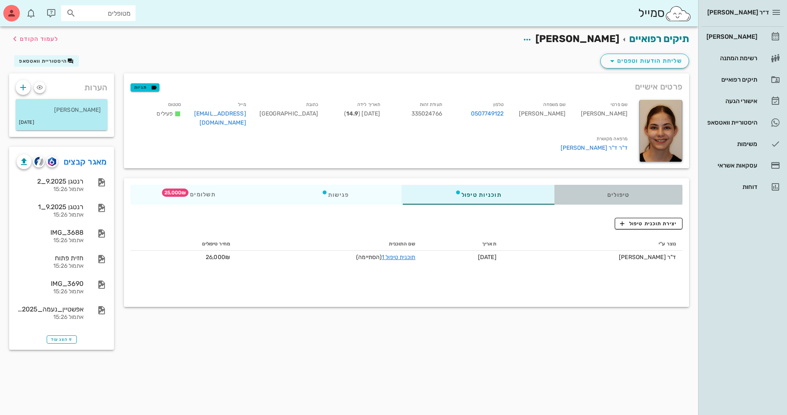
click at [640, 199] on div "טיפולים" at bounding box center [618, 195] width 128 height 20
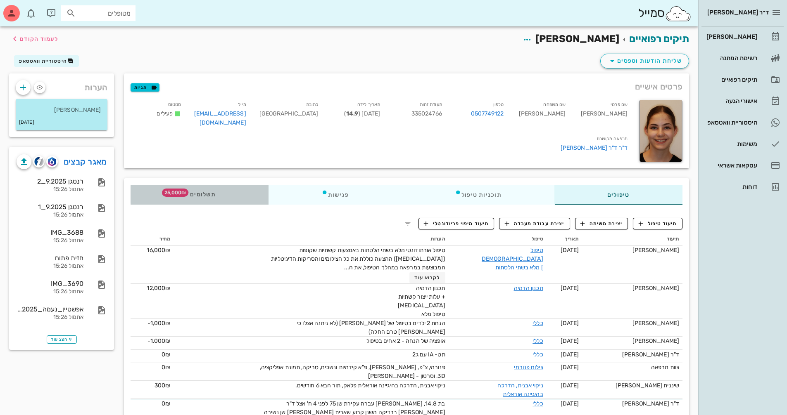
click at [217, 194] on div "תשלומים 25,000₪" at bounding box center [199, 195] width 138 height 20
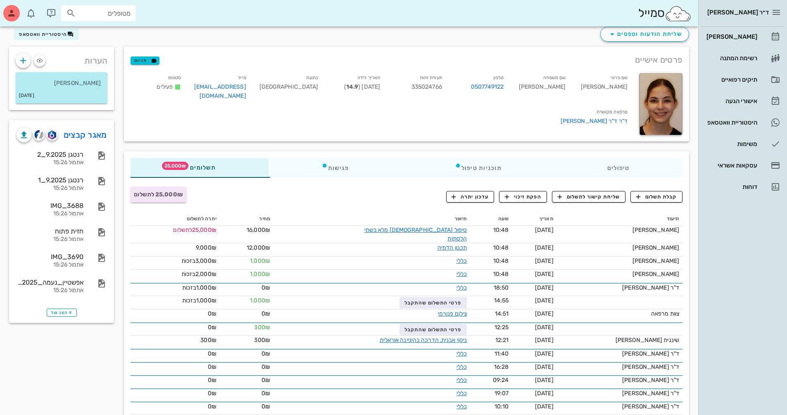
scroll to position [83, 0]
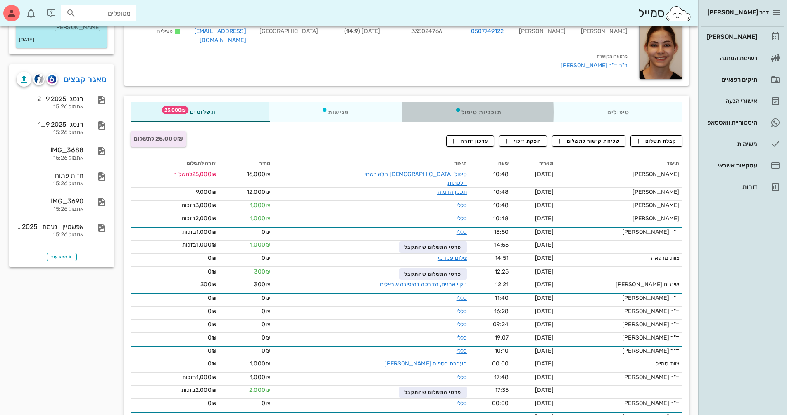
click at [496, 112] on div "תוכניות טיפול" at bounding box center [478, 112] width 152 height 20
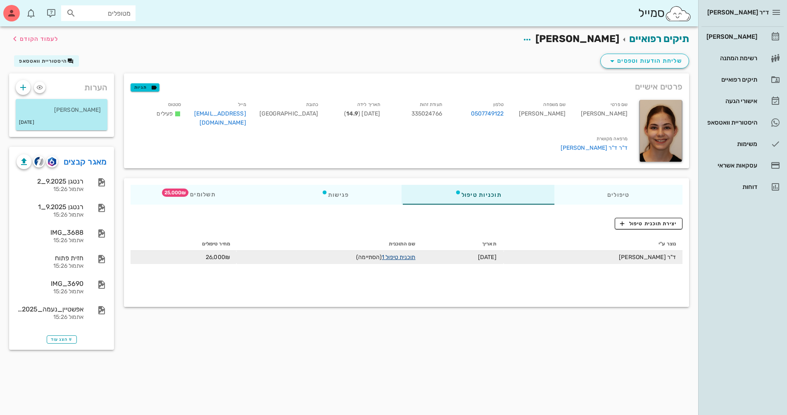
click at [400, 258] on link "תוכנית טיפול 1" at bounding box center [398, 257] width 33 height 7
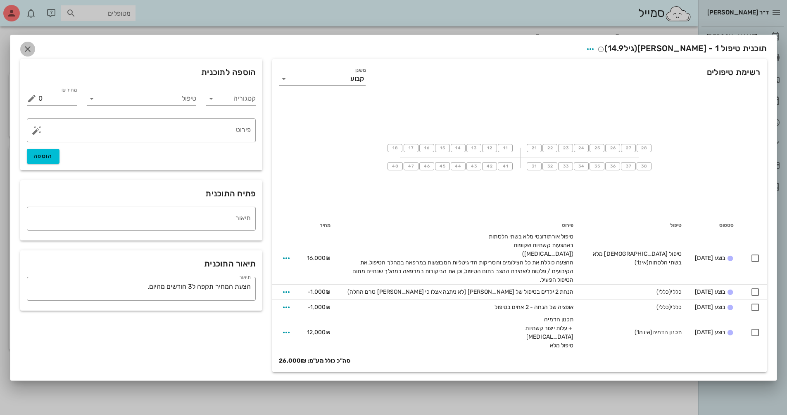
click at [24, 48] on icon "button" at bounding box center [28, 49] width 10 height 10
